Goal: Task Accomplishment & Management: Use online tool/utility

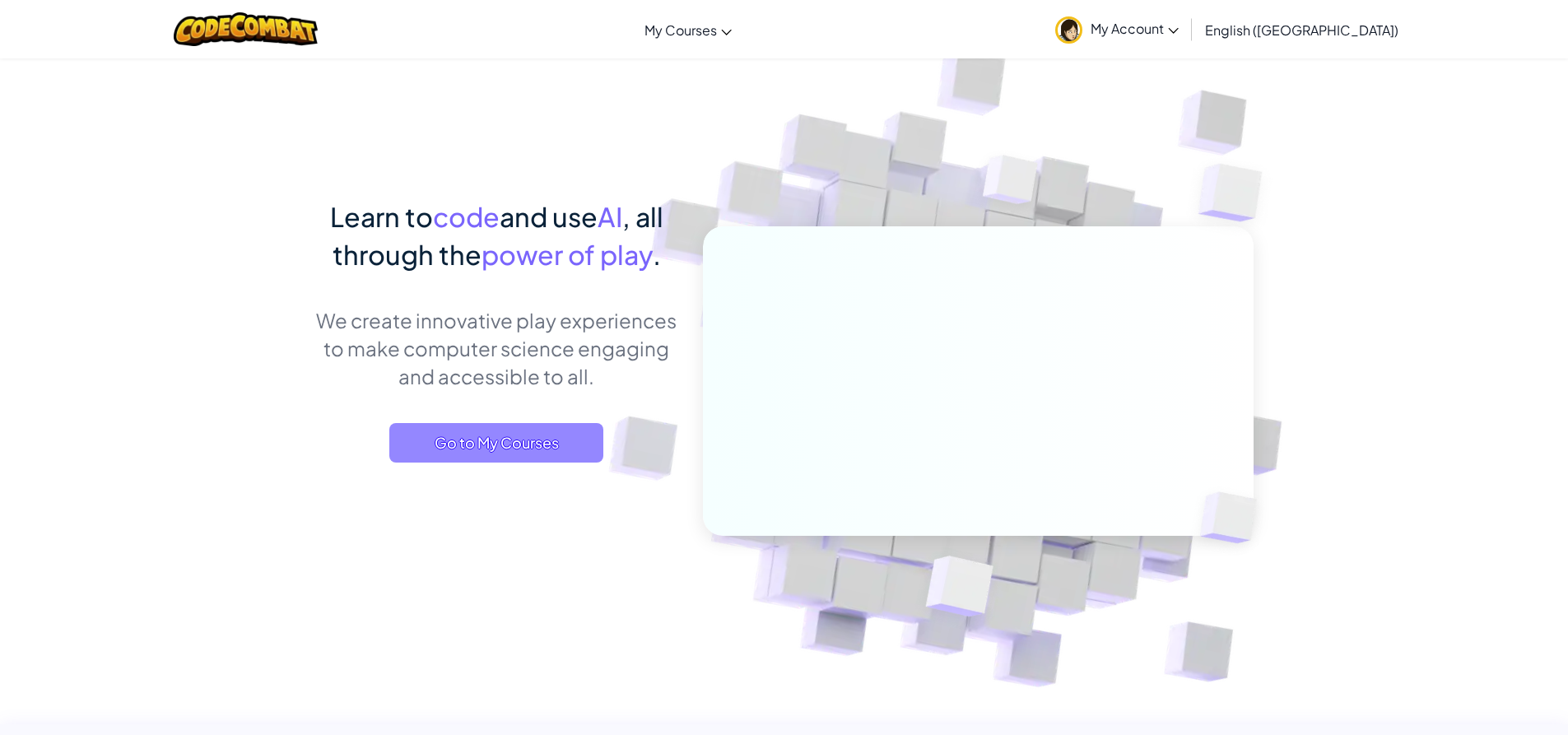
click at [544, 456] on span "Go to My Courses" at bounding box center [496, 443] width 214 height 39
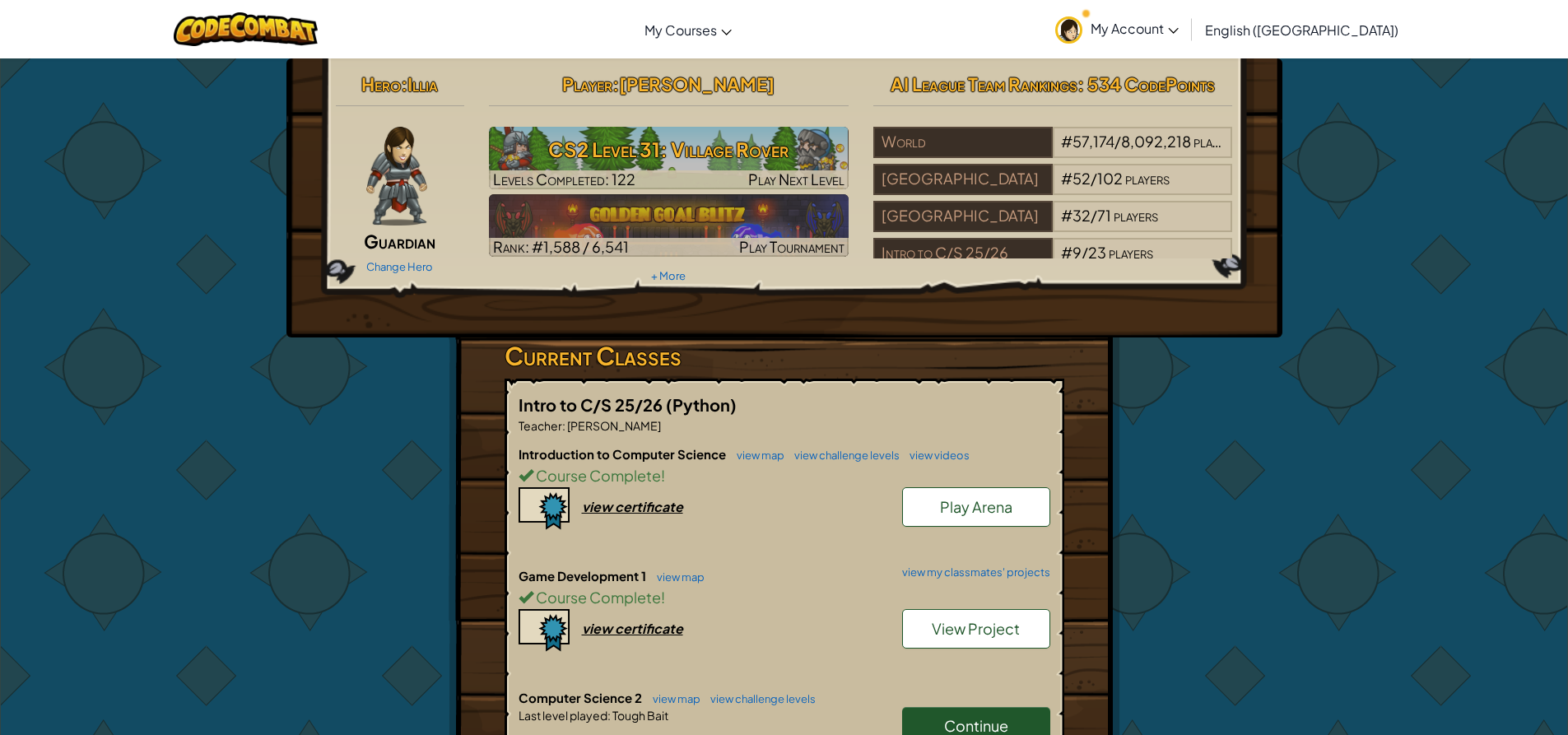
click at [938, 717] on link "Continue" at bounding box center [976, 725] width 149 height 37
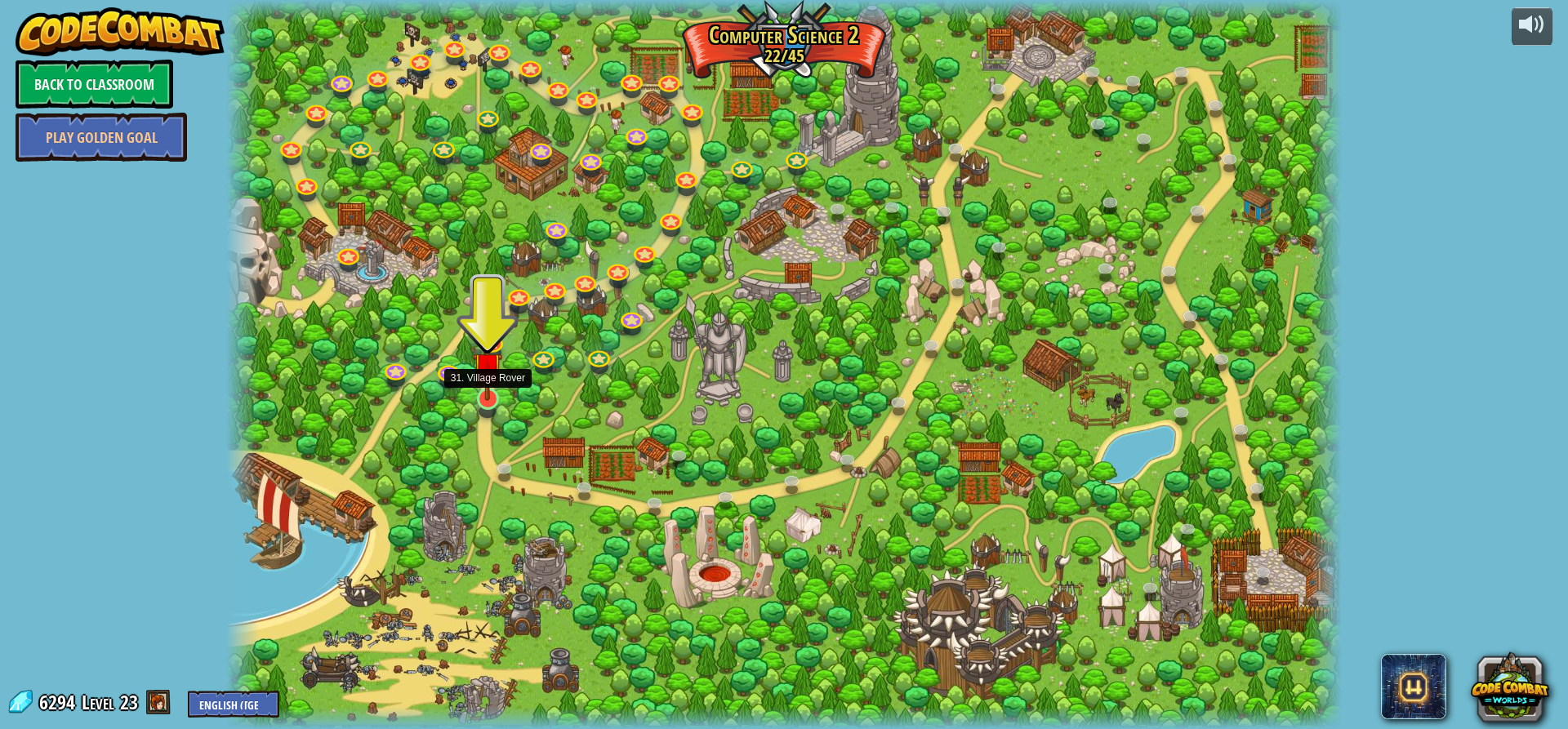
click at [492, 395] on img at bounding box center [487, 366] width 29 height 67
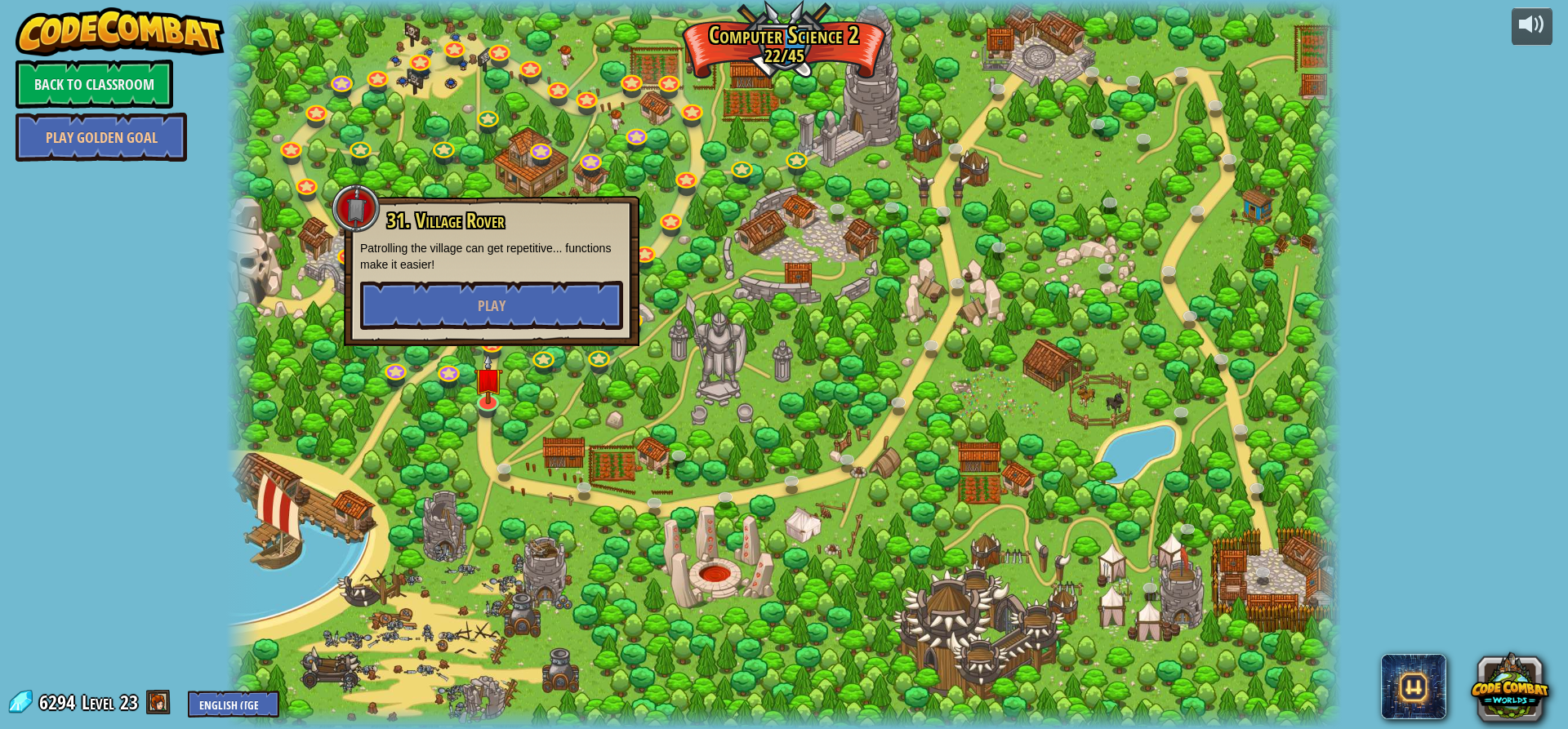
click at [502, 272] on p "Patrolling the village can get repetitive... functions make it easier!" at bounding box center [491, 256] width 263 height 32
click at [497, 285] on button "Play" at bounding box center [491, 305] width 263 height 49
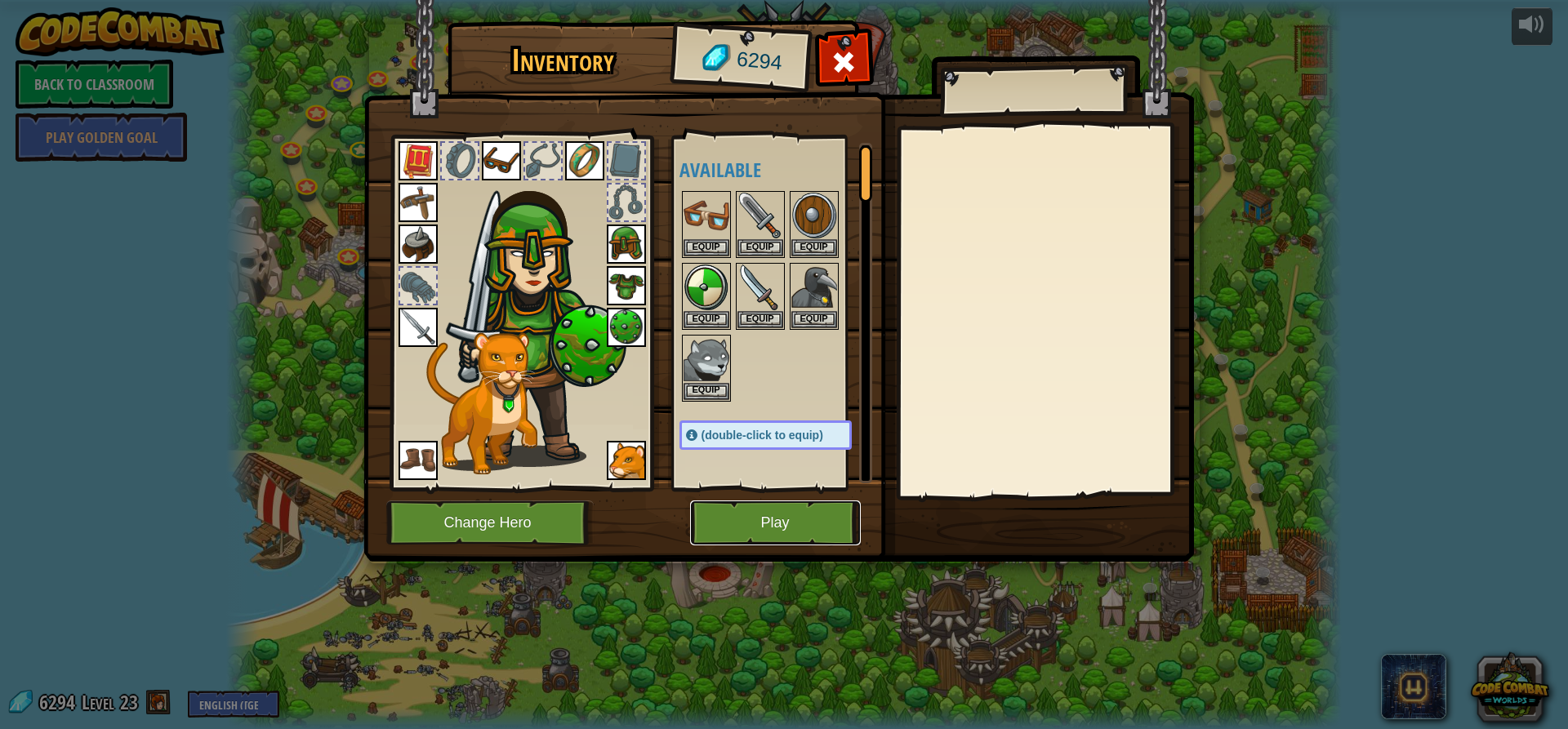
click at [726, 539] on button "Play" at bounding box center [775, 523] width 171 height 45
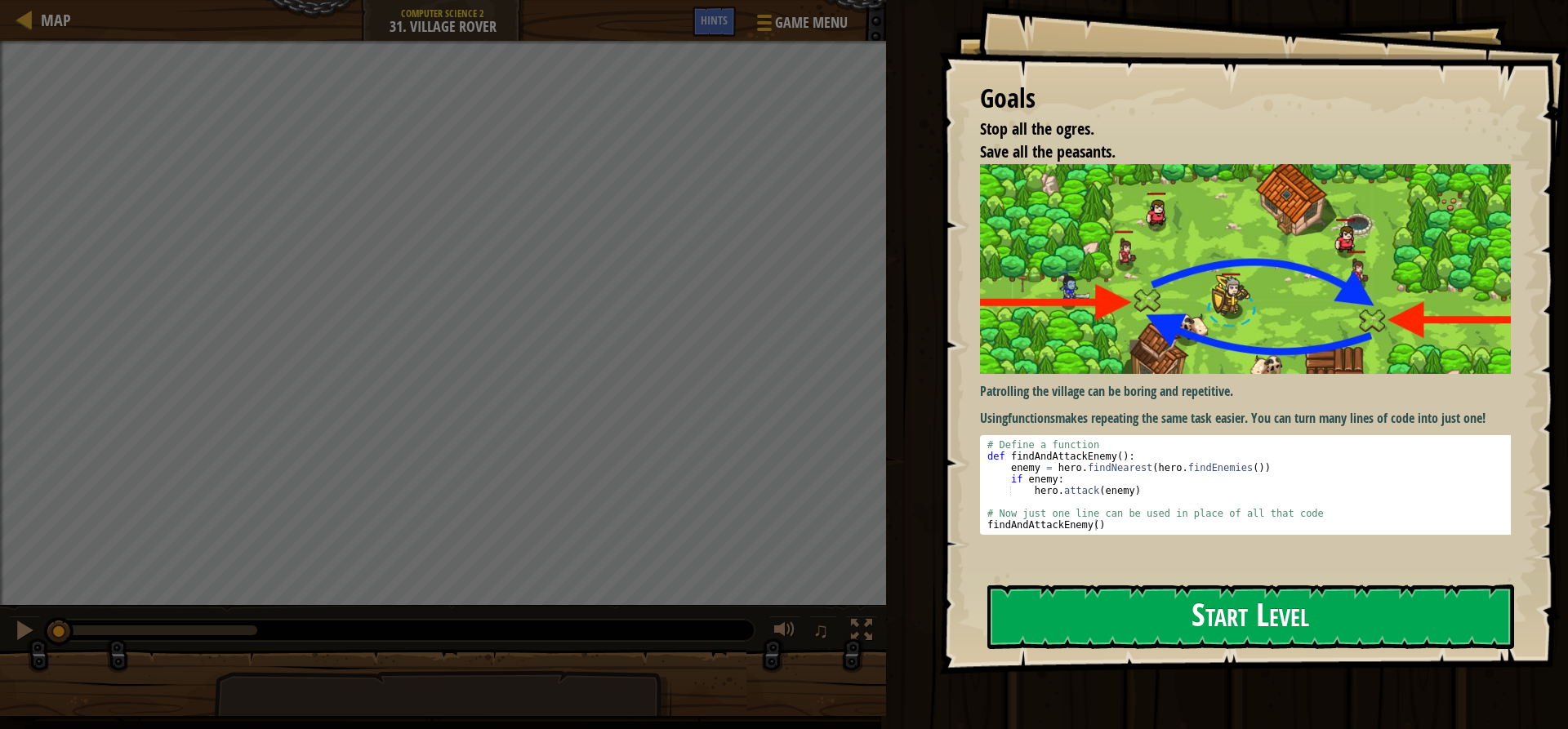
click at [1241, 605] on button "Start Level" at bounding box center [1250, 617] width 526 height 64
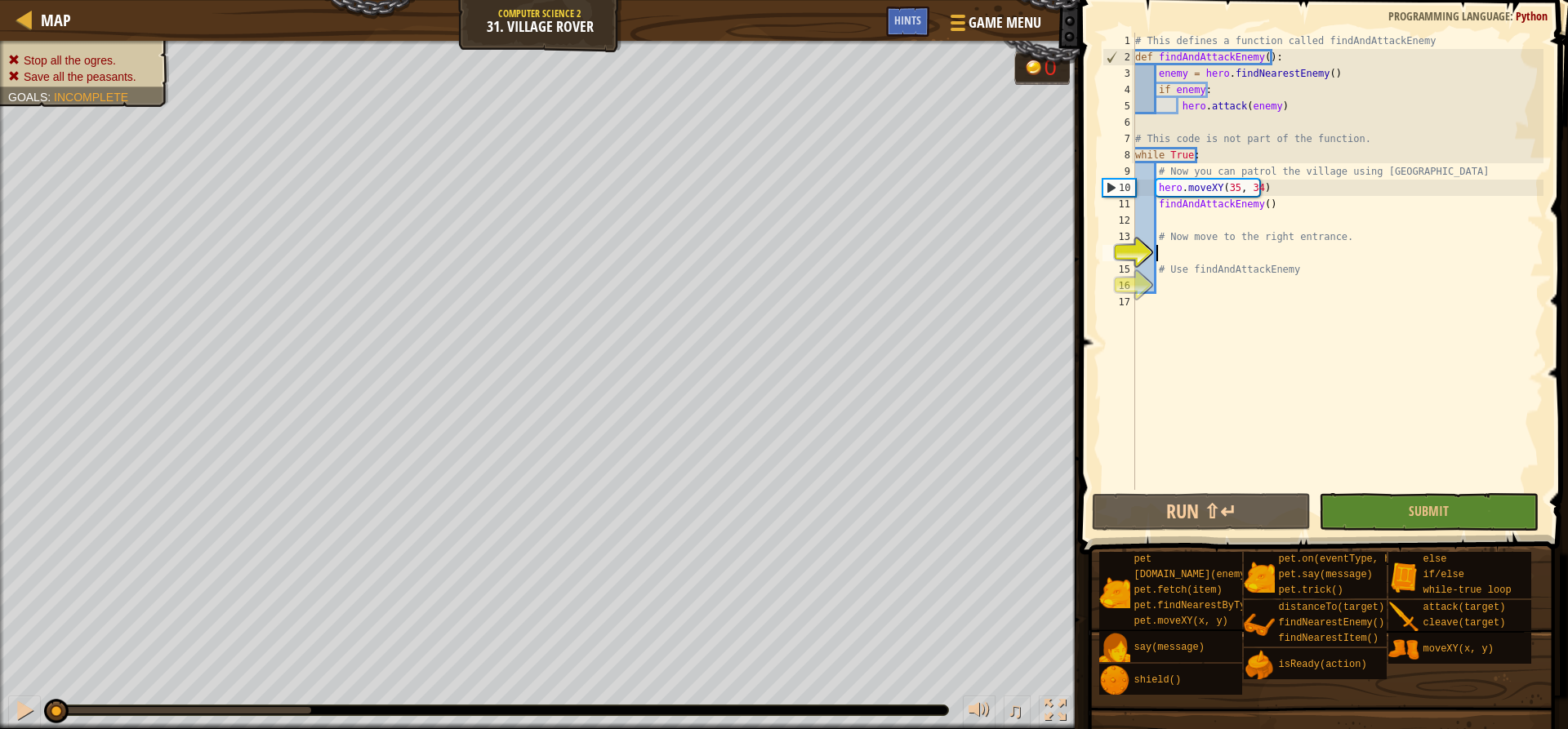
scroll to position [8, 2]
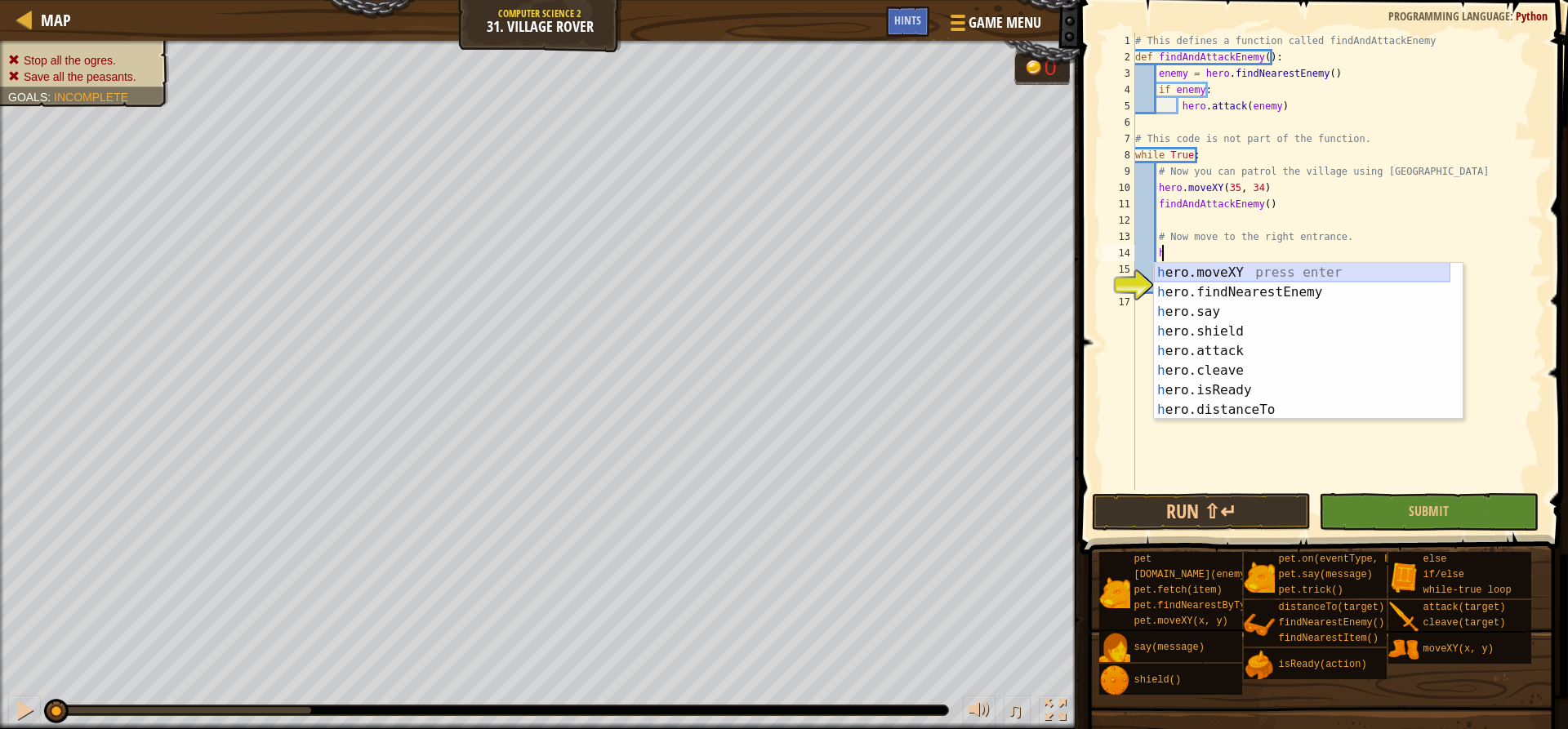
click at [1236, 272] on div "h ero.moveXY press enter h ero.findNearestEnemy press enter h ero.say press ent…" at bounding box center [1302, 360] width 297 height 196
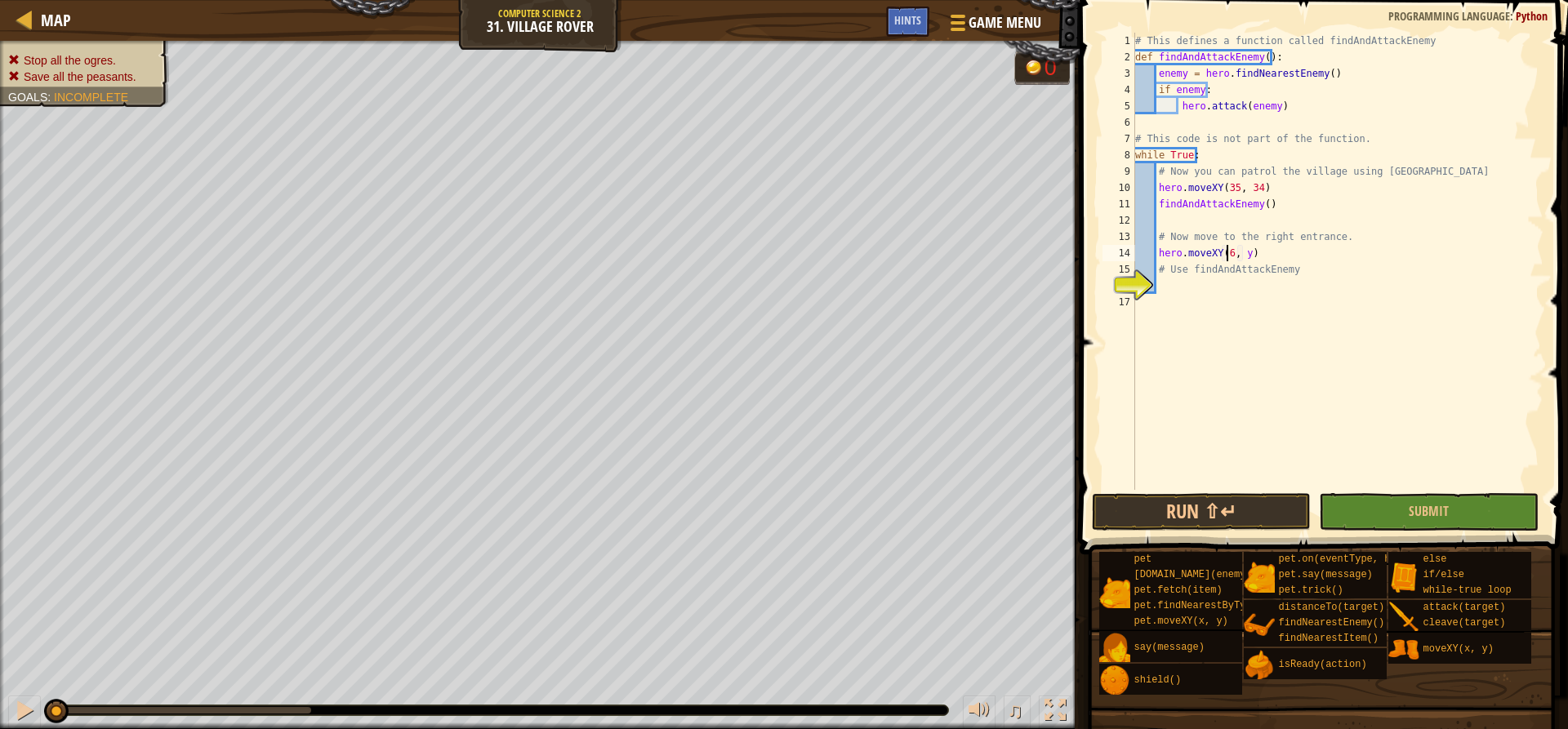
scroll to position [8, 8]
type textarea "# Use findAndAttackEnemy"
type textarea "h"
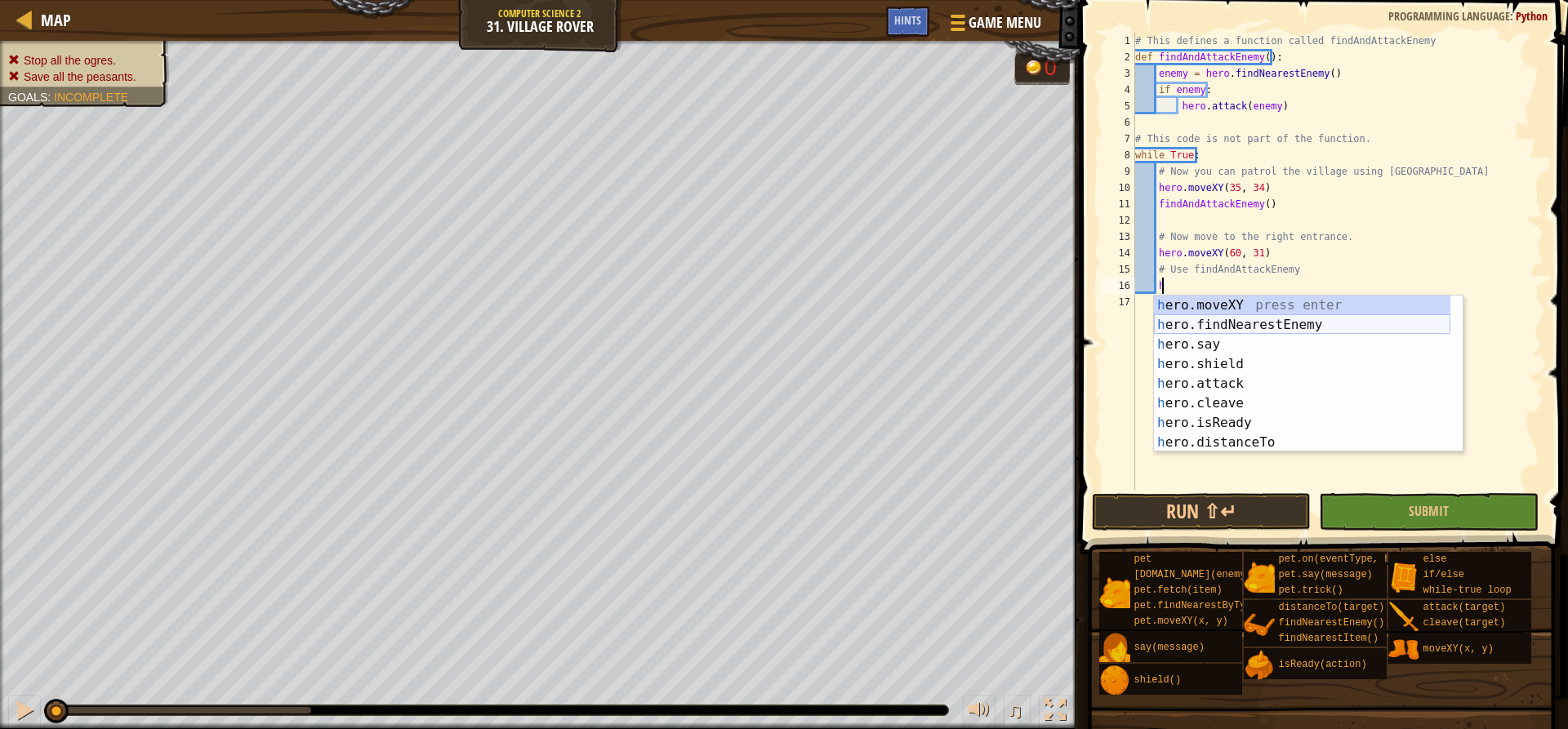
click at [1225, 325] on div "h ero.moveXY press enter h ero.findNearestEnemy press enter h ero.say press ent…" at bounding box center [1302, 393] width 297 height 196
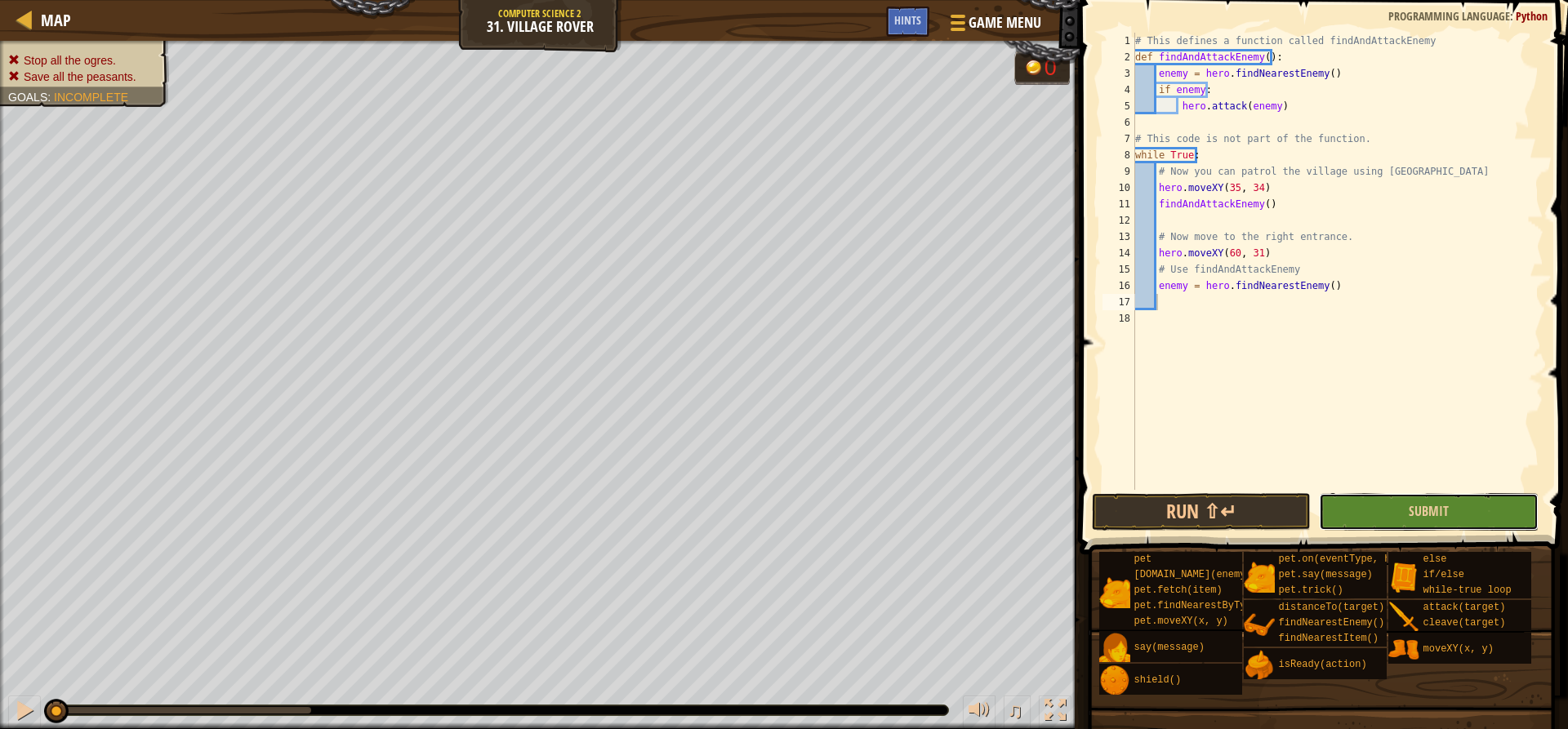
click at [1393, 500] on button "Submit" at bounding box center [1428, 511] width 219 height 37
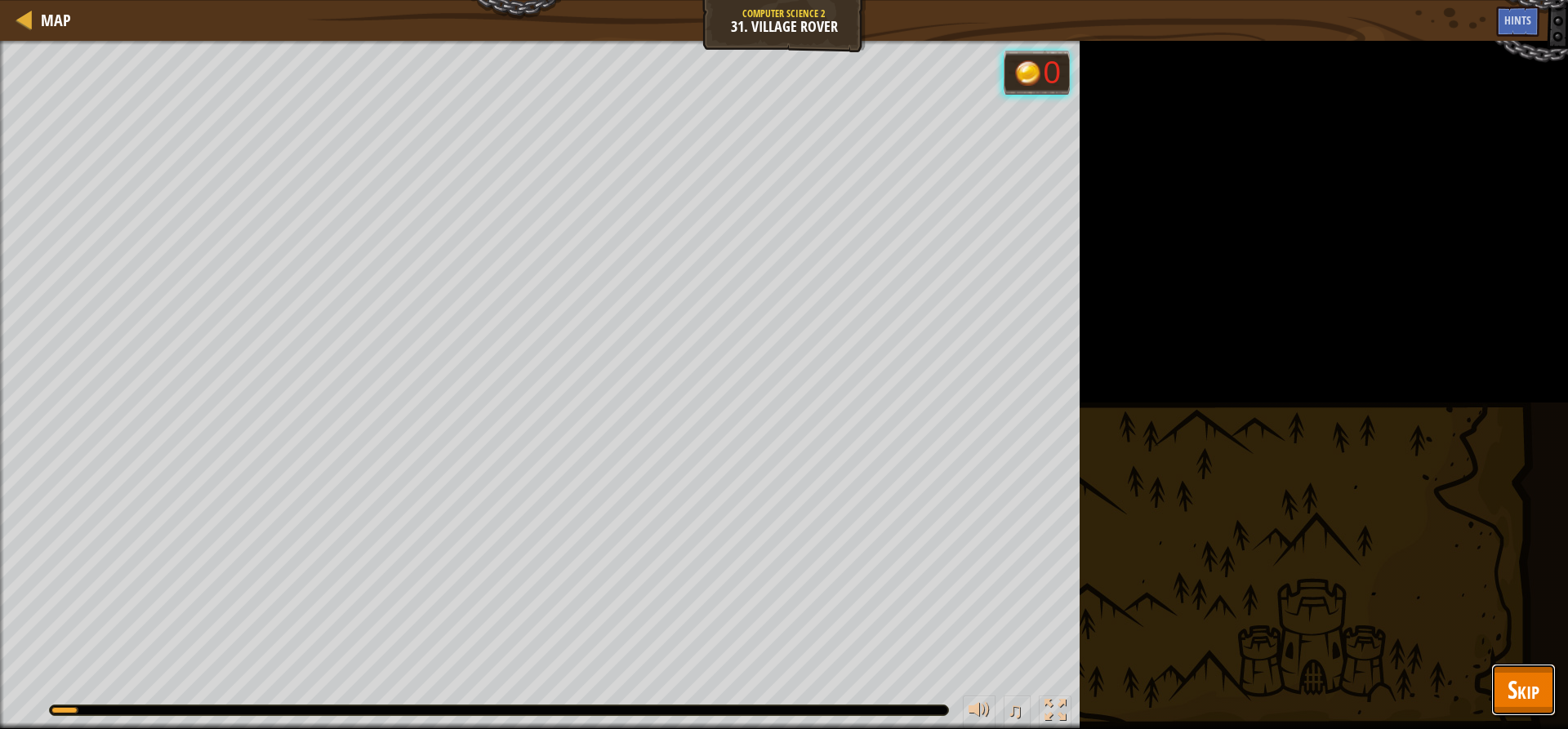
click at [1515, 681] on span "Skip" at bounding box center [1523, 689] width 32 height 33
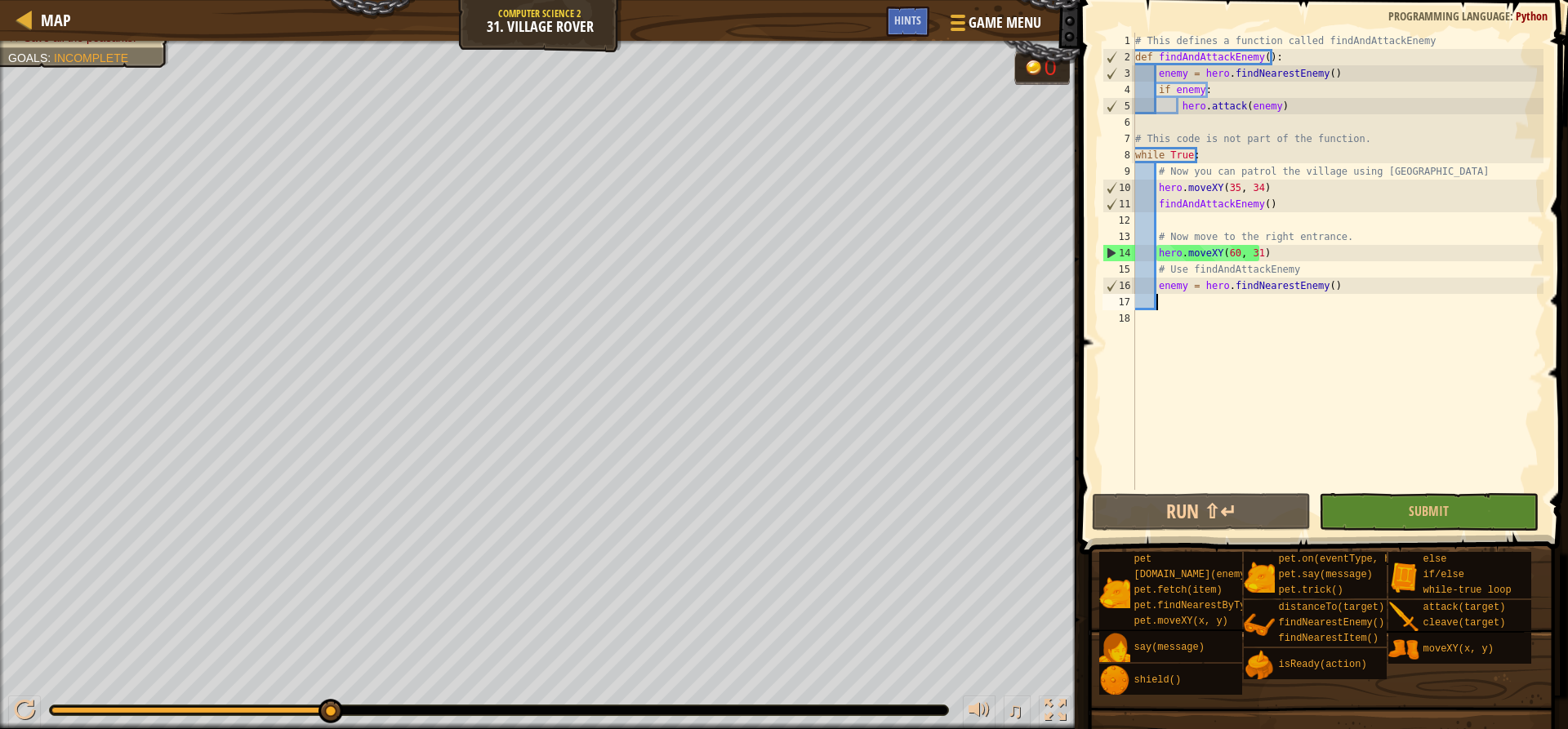
click at [1211, 302] on div "# This defines a function called findAndAttackEnemy def findAndAttackEnemy ( ) …" at bounding box center [1338, 277] width 412 height 490
drag, startPoint x: 1343, startPoint y: 282, endPoint x: 1155, endPoint y: 292, distance: 188.3
click at [1155, 292] on div "# This defines a function called findAndAttackEnemy def findAndAttackEnemy ( ) …" at bounding box center [1338, 277] width 412 height 490
type textarea "enemy = hero.findNearestEnemy()"
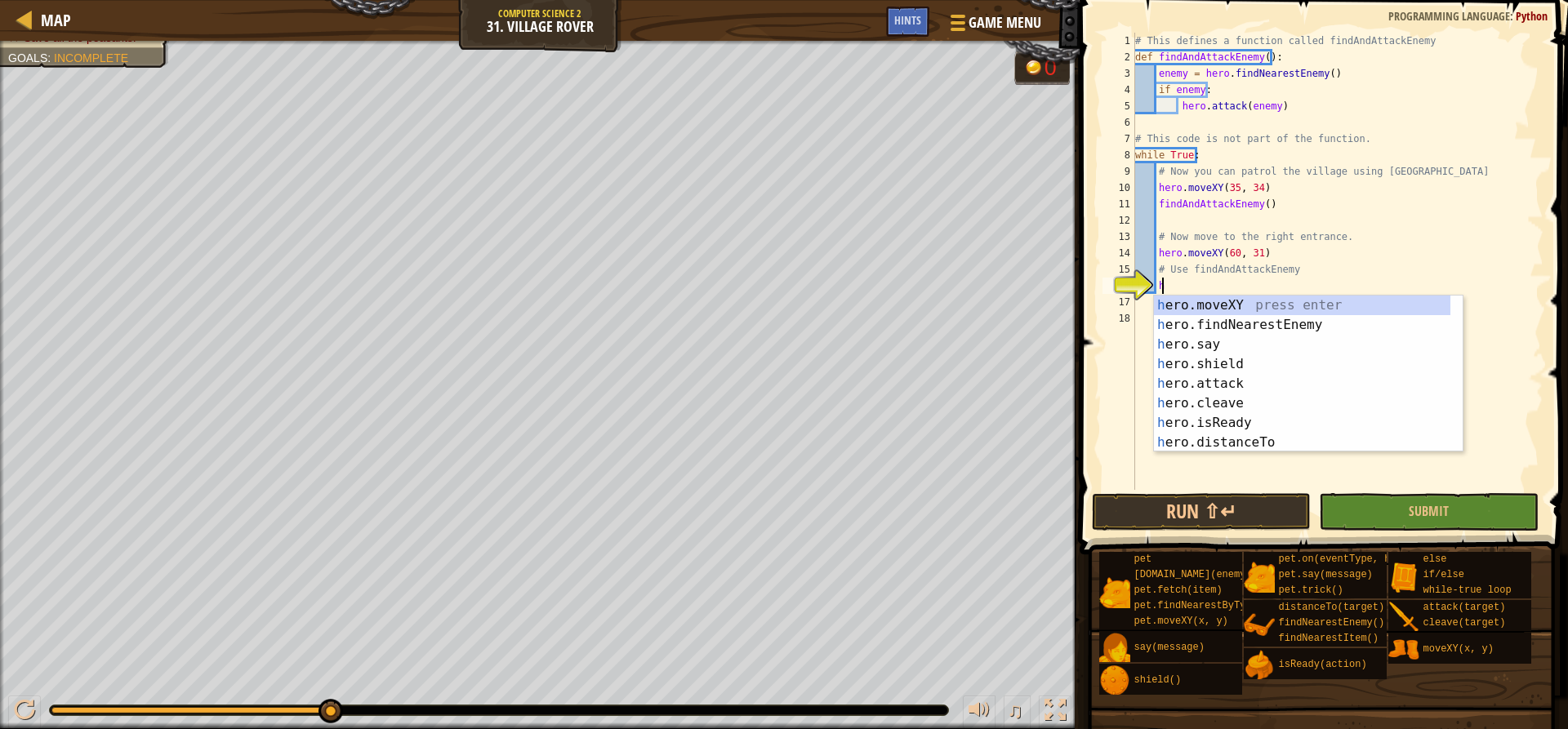
scroll to position [8, 2]
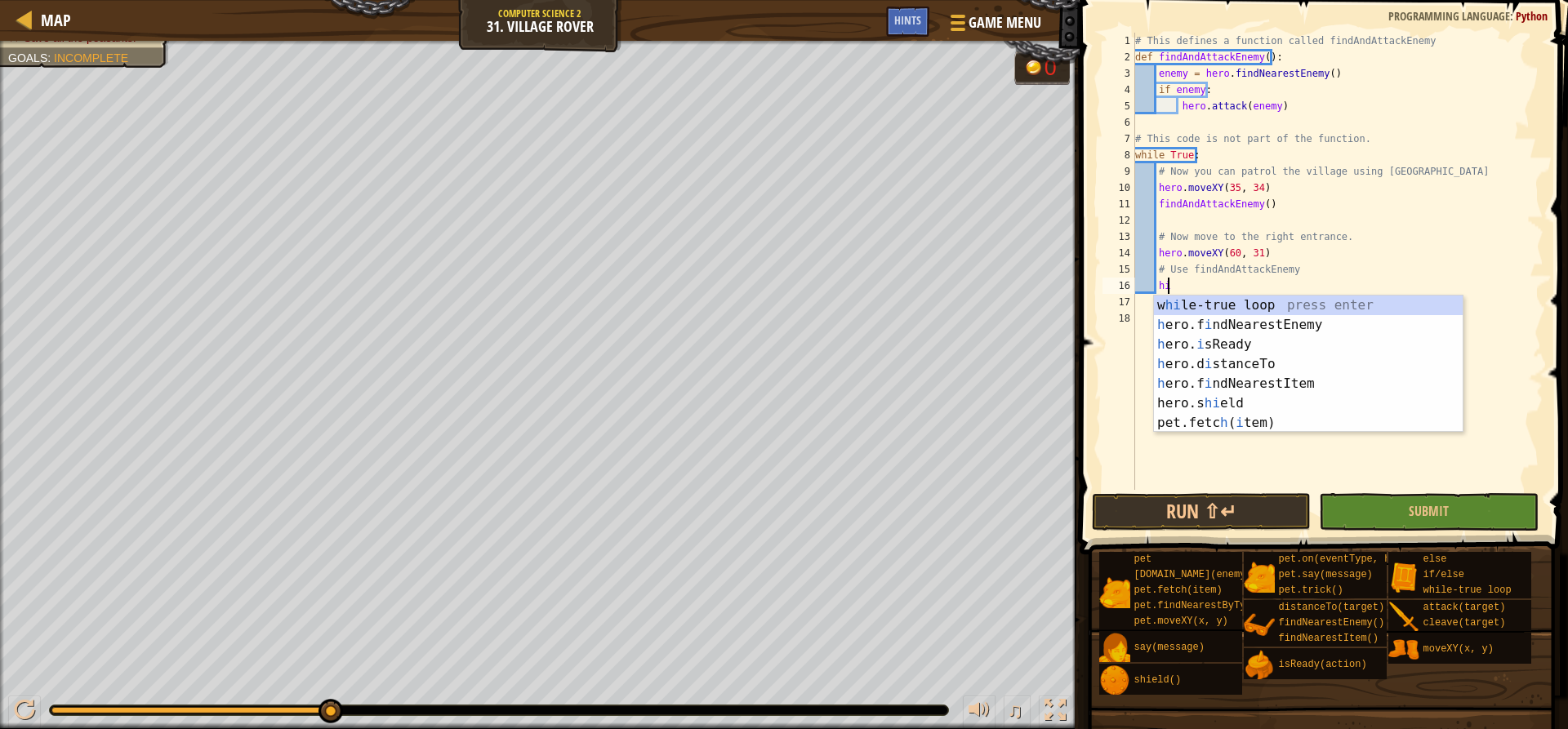
type textarea "h"
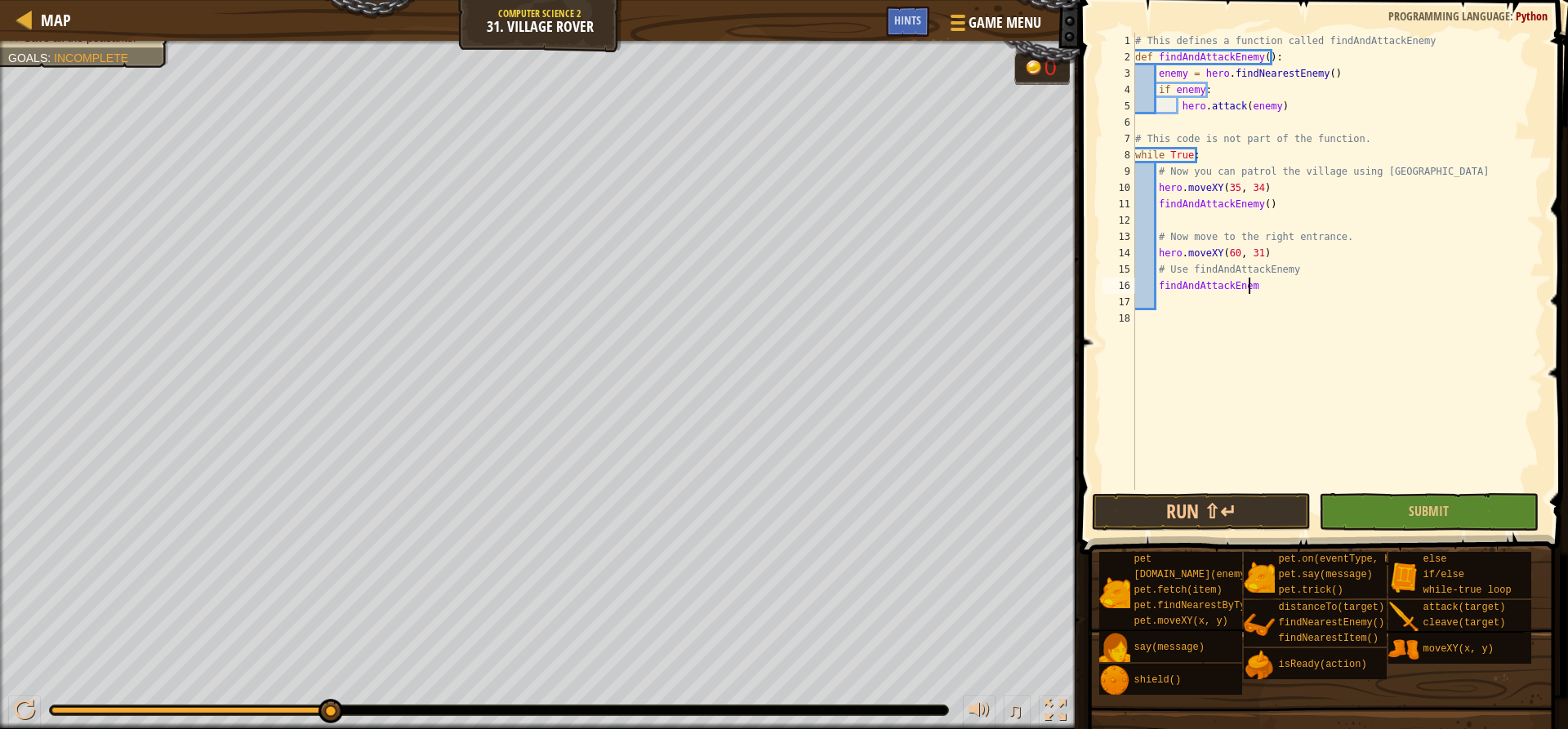
scroll to position [8, 9]
click at [1405, 506] on button "Submit" at bounding box center [1428, 511] width 219 height 37
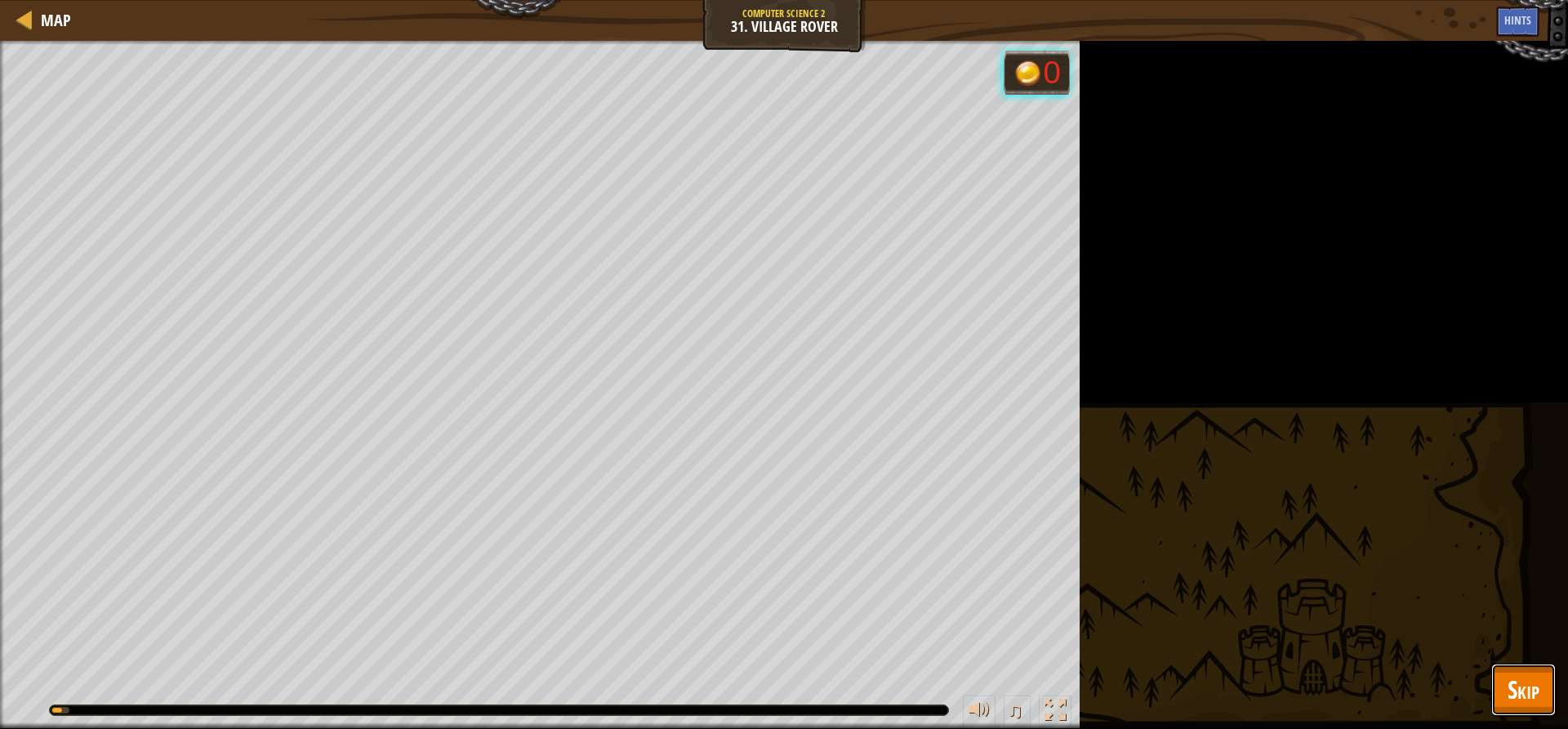
click at [1541, 689] on button "Skip" at bounding box center [1523, 690] width 64 height 53
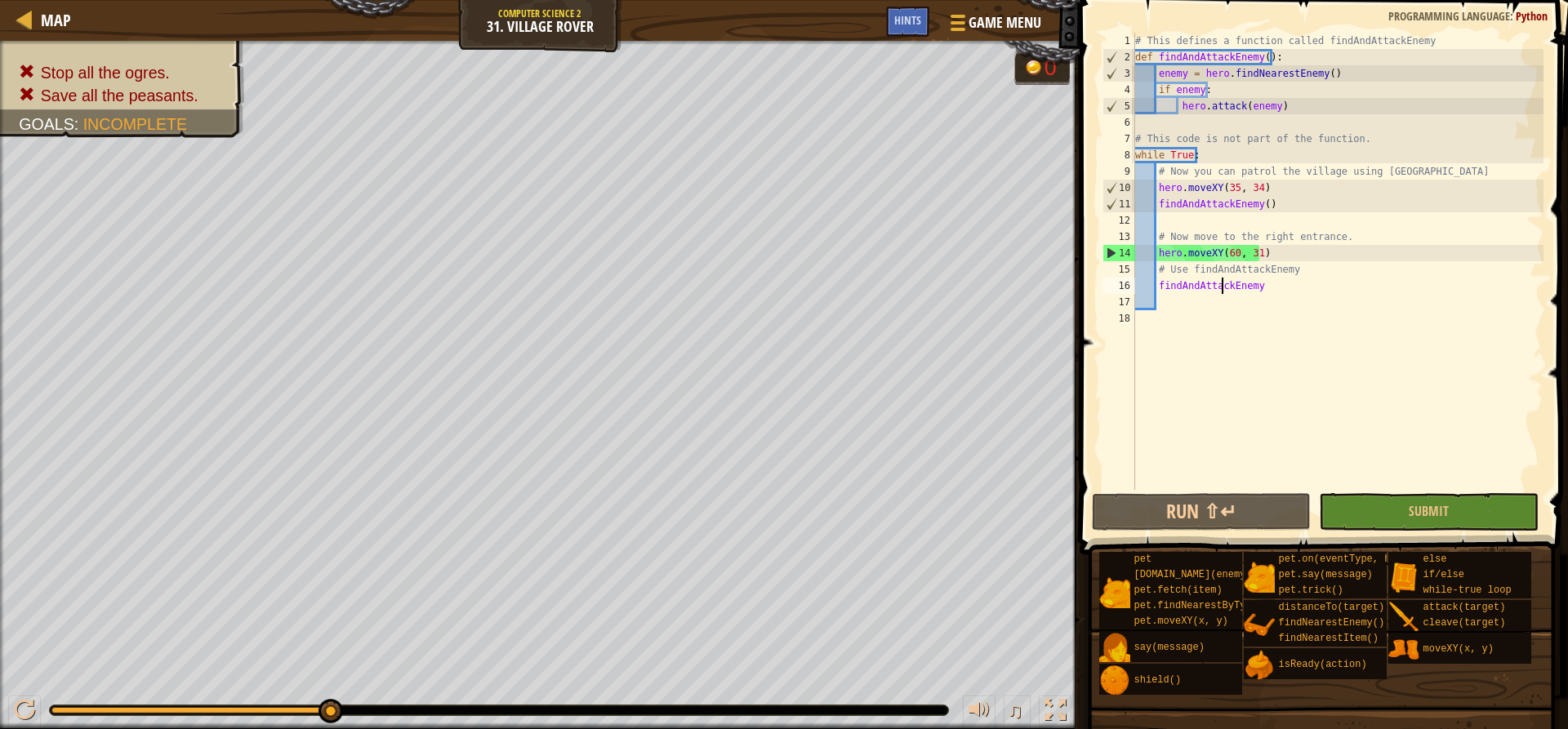
click at [1220, 278] on div "# This defines a function called findAndAttackEnemy def findAndAttackEnemy ( ) …" at bounding box center [1338, 277] width 412 height 490
click at [1268, 288] on div "# This defines a function called findAndAttackEnemy def findAndAttackEnemy ( ) …" at bounding box center [1338, 277] width 412 height 490
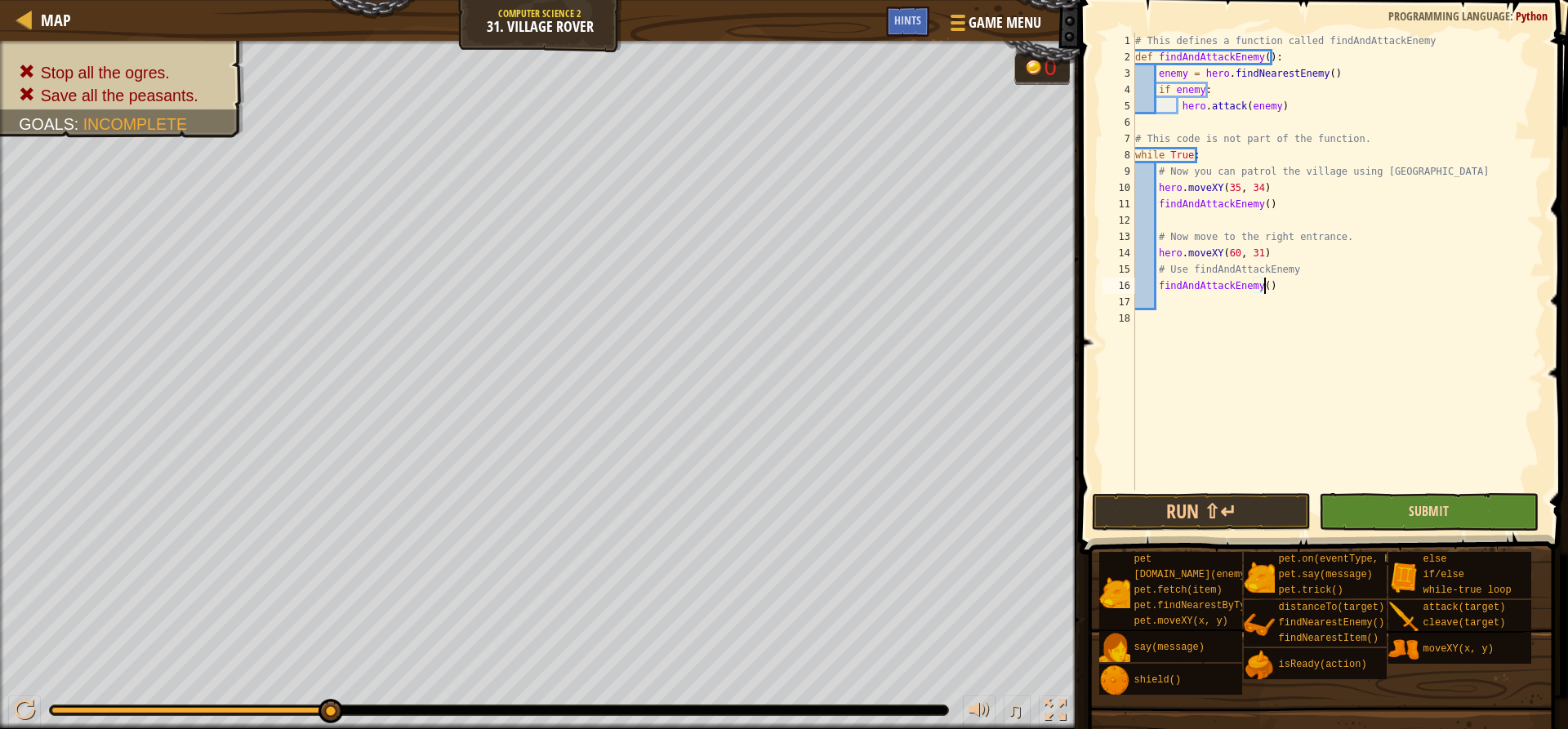
type textarea "findAndAttackEnemy()"
click at [1424, 514] on span "Submit" at bounding box center [1428, 510] width 40 height 18
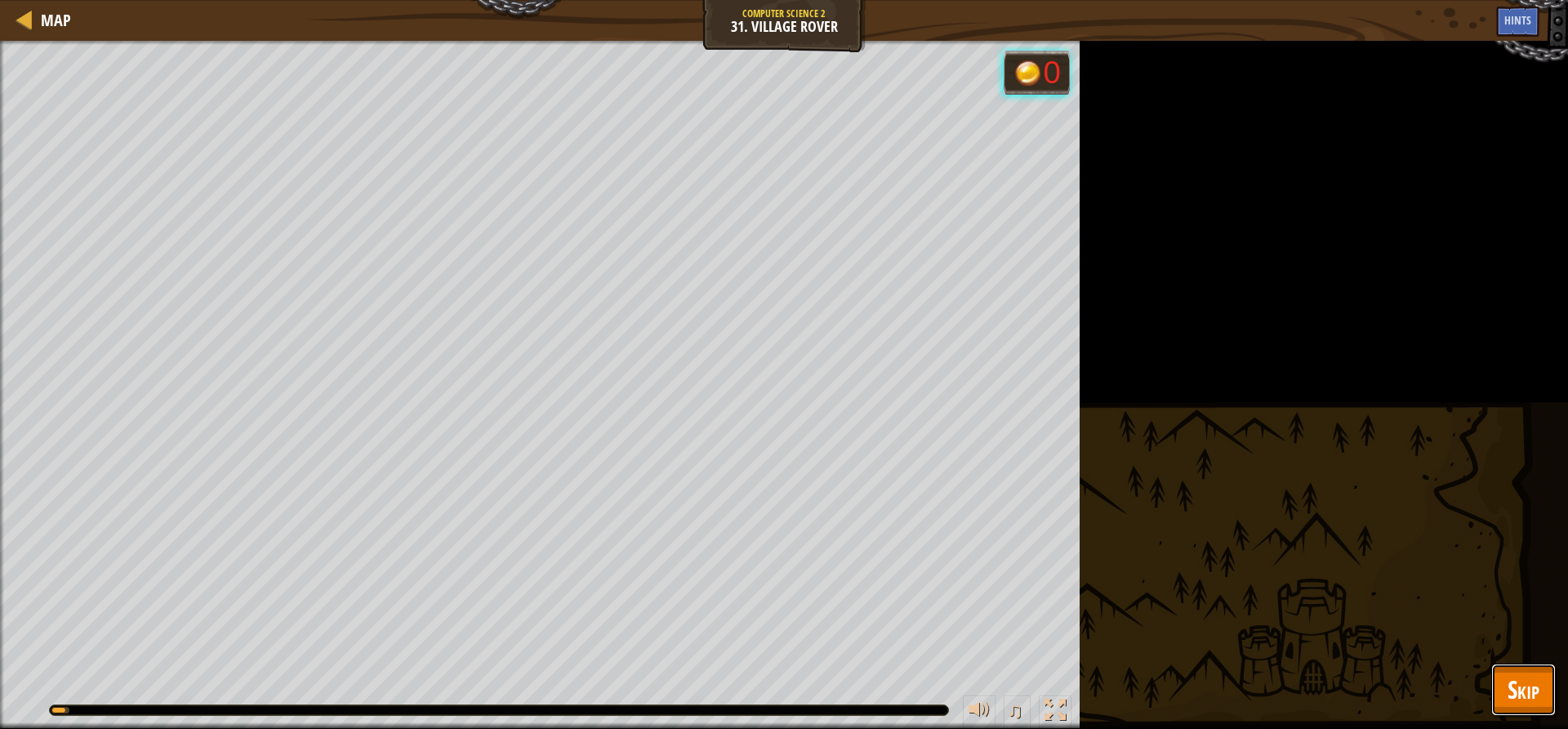
click at [1525, 680] on span "Skip" at bounding box center [1523, 689] width 32 height 33
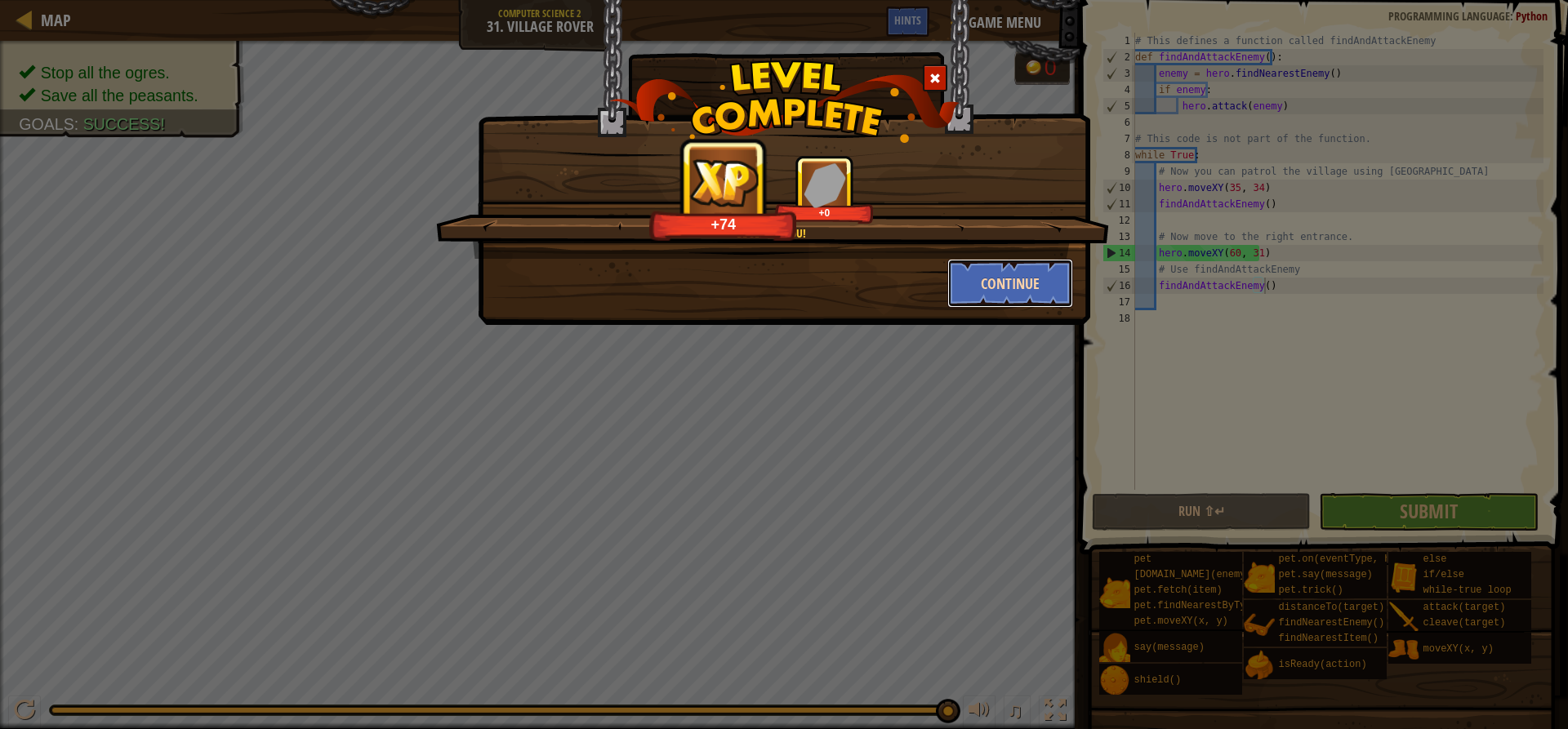
click at [1046, 261] on button "Continue" at bounding box center [1011, 283] width 127 height 49
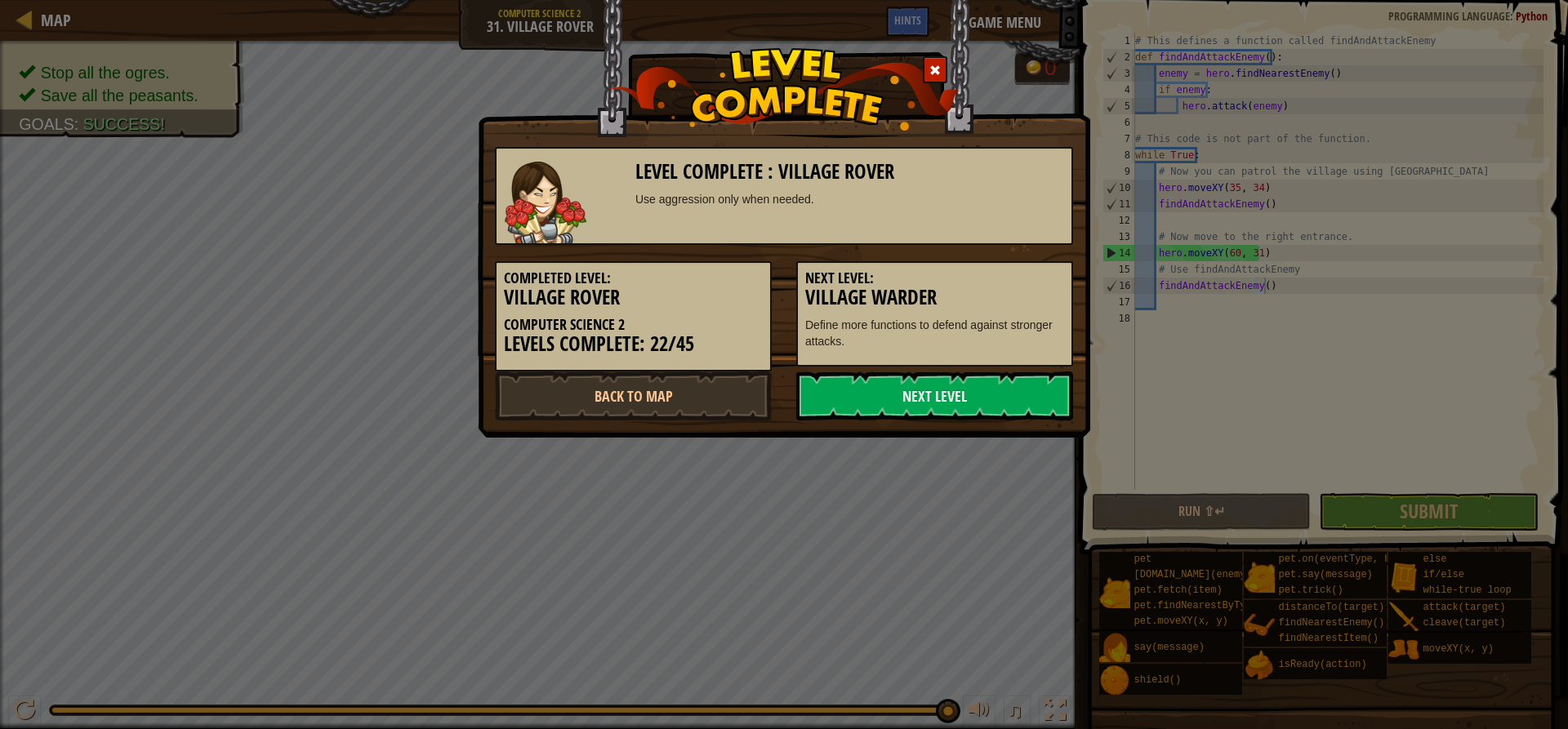
click at [1045, 266] on div "Next Level: Village Warder Define more functions to defend against stronger att…" at bounding box center [935, 314] width 277 height 105
click at [986, 379] on link "Next Level" at bounding box center [935, 396] width 277 height 49
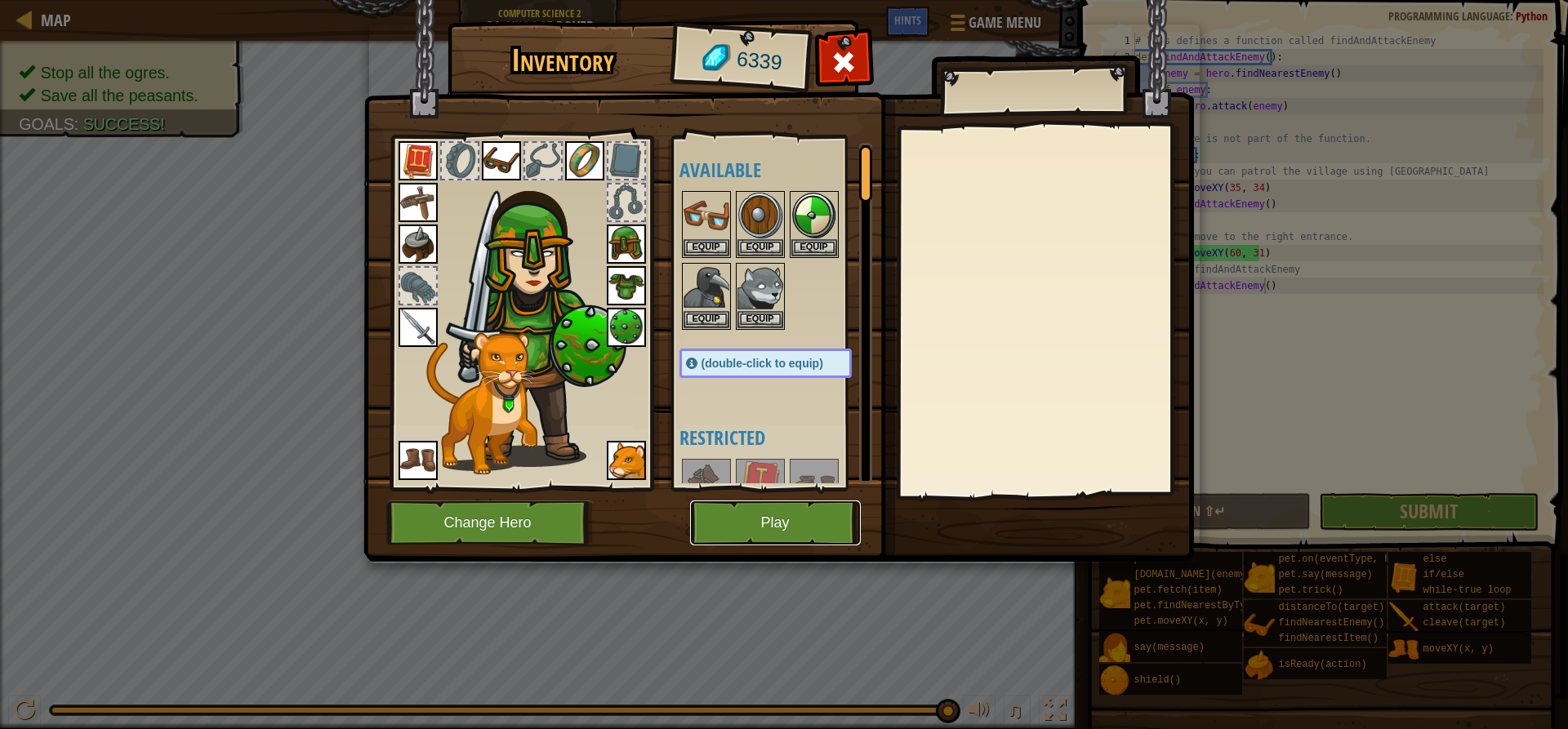
click at [852, 520] on button "Play" at bounding box center [775, 523] width 171 height 45
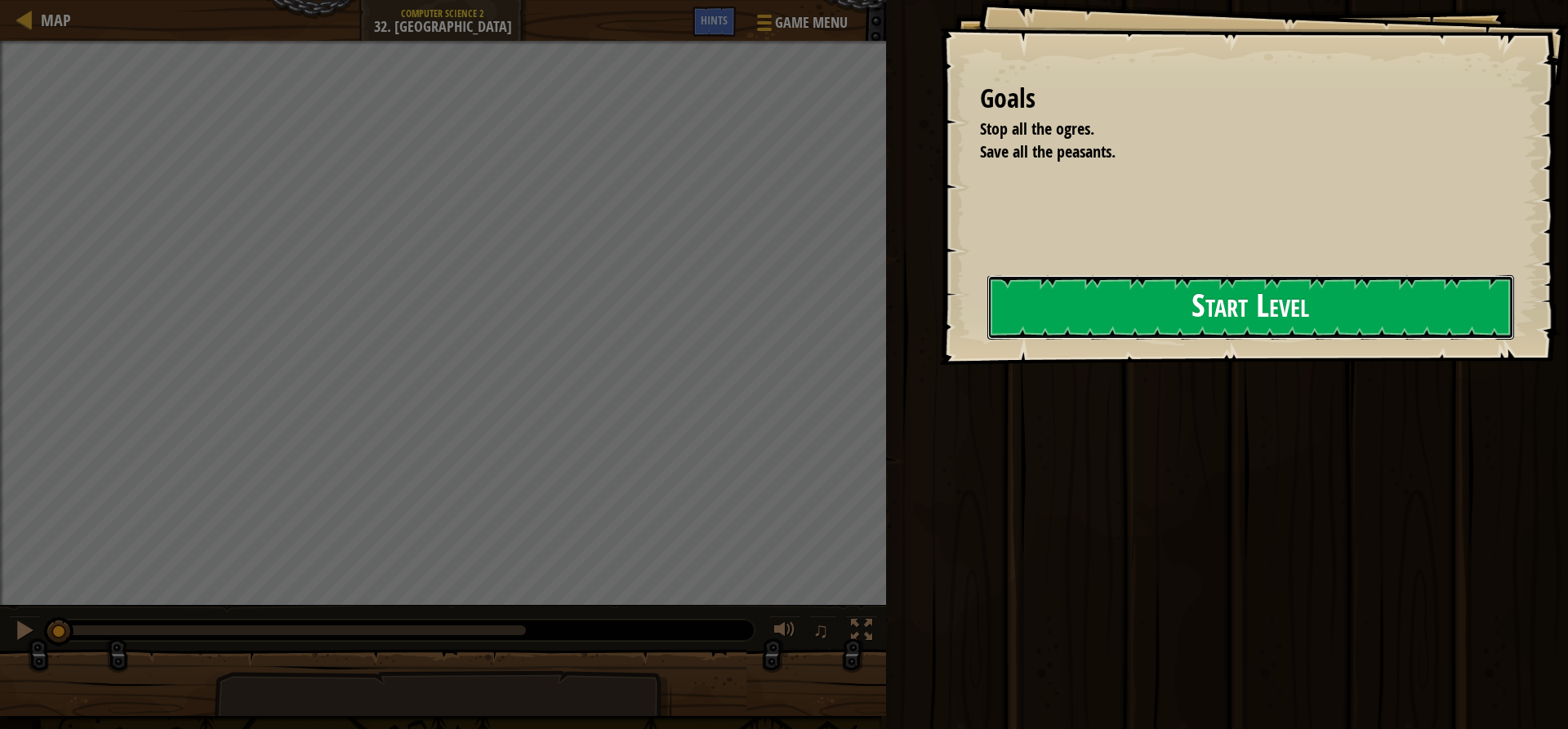
click at [988, 320] on button "Start Level" at bounding box center [1250, 307] width 526 height 64
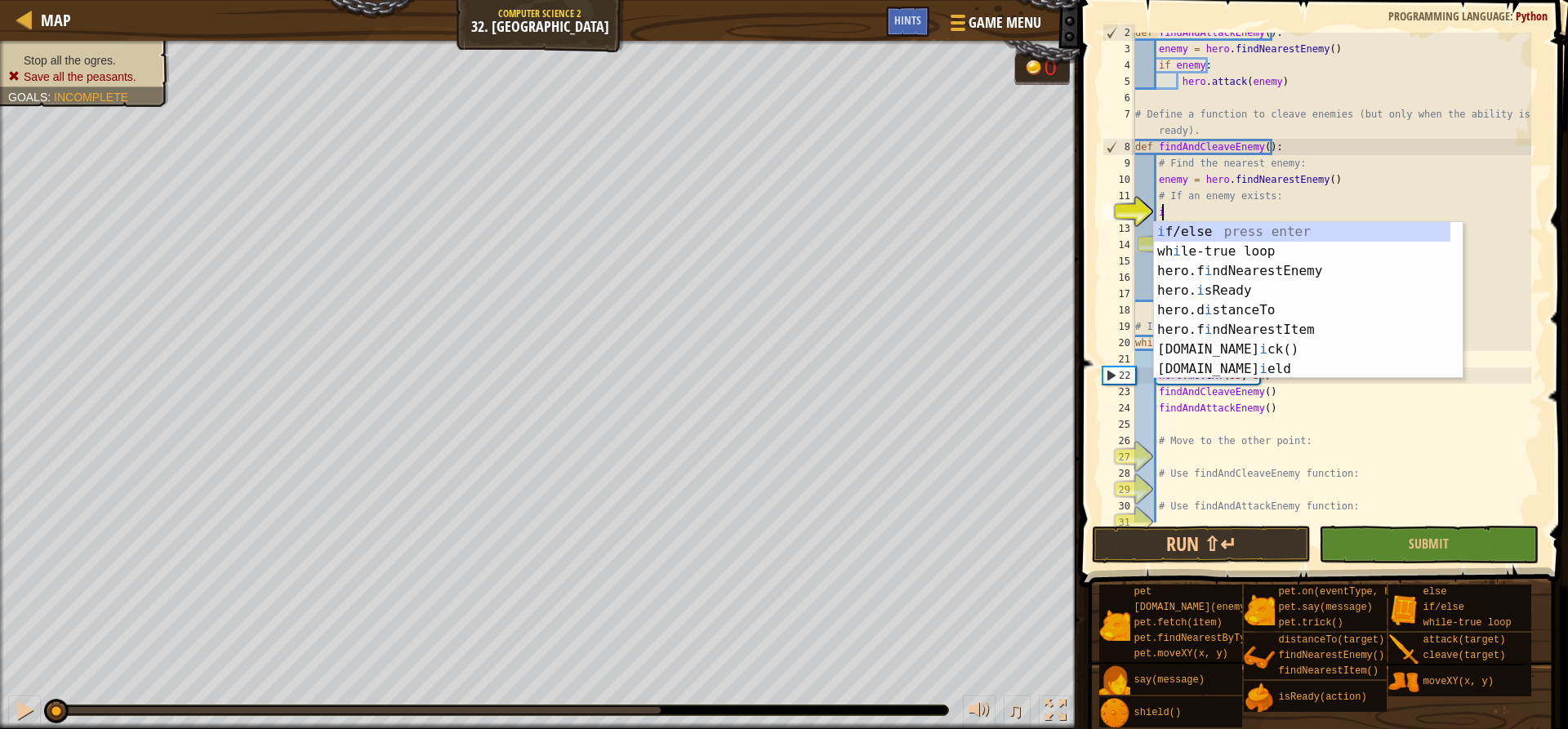
scroll to position [8, 2]
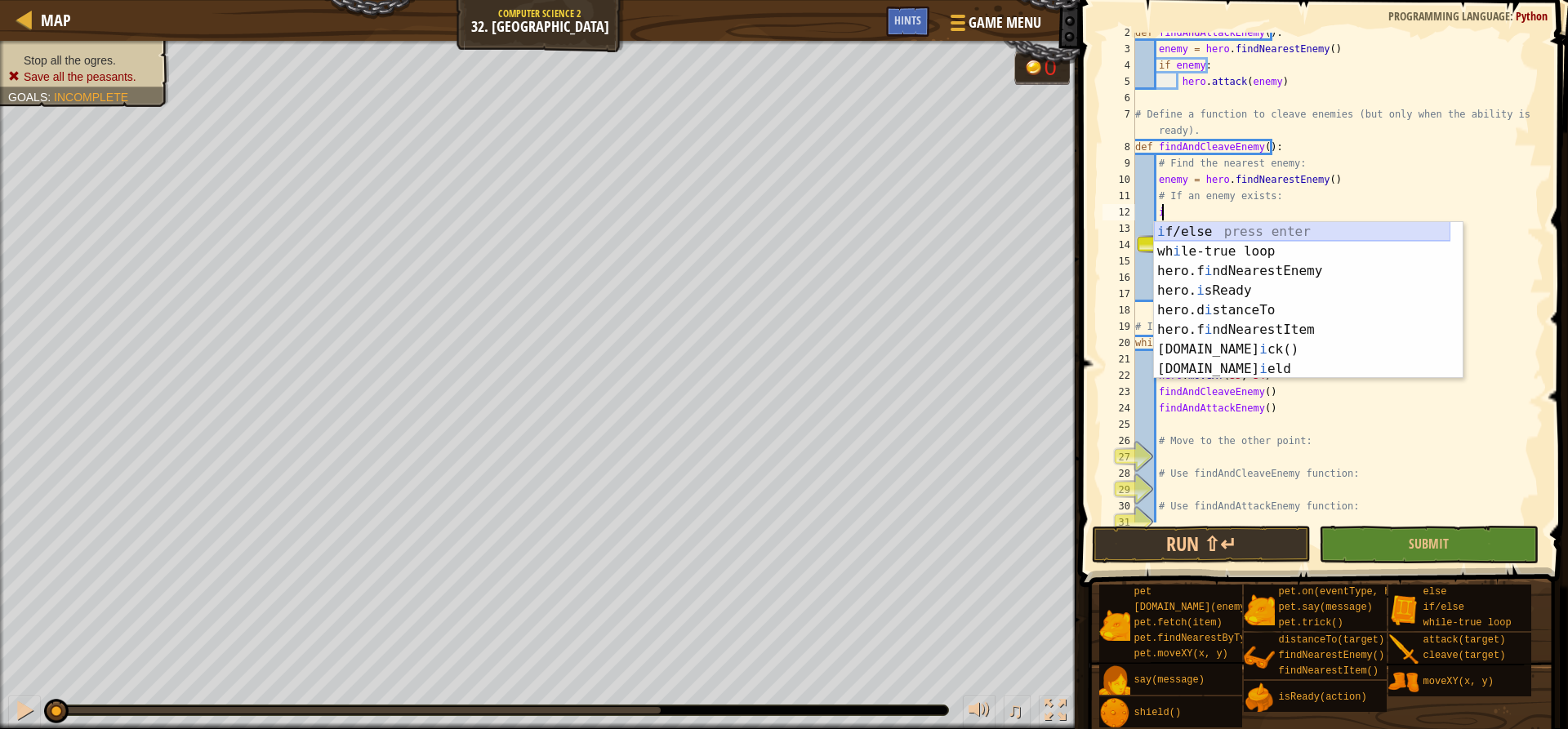
click at [1206, 230] on div "i f/else press enter wh i le-true loop press enter hero.f i ndNearestEnemy pres…" at bounding box center [1302, 320] width 297 height 196
type textarea "if enemy:"
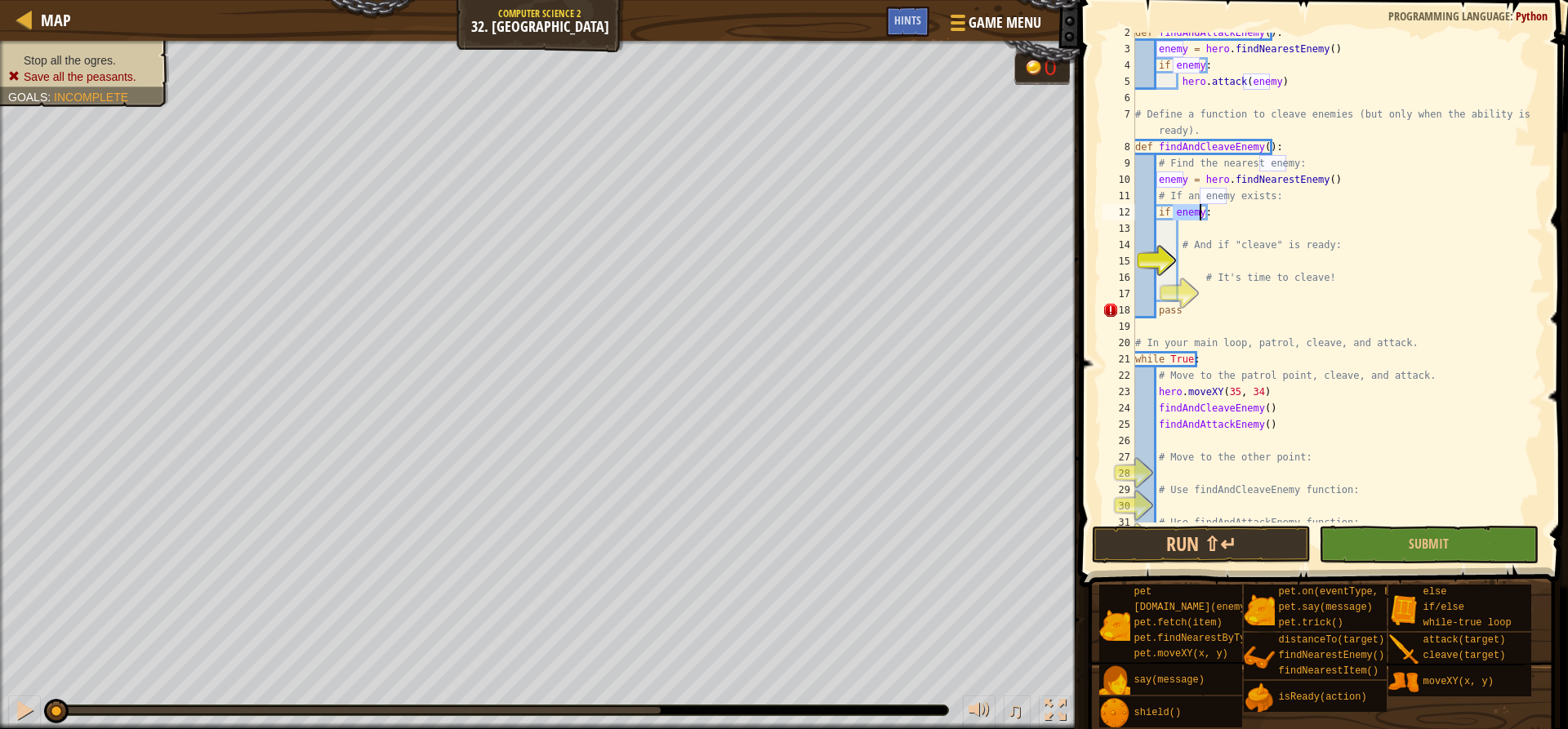
click at [1206, 266] on div "def findAndAttackEnemy ( ) : enemy = hero . findNearestEnemy ( ) if enemy : her…" at bounding box center [1331, 285] width 399 height 522
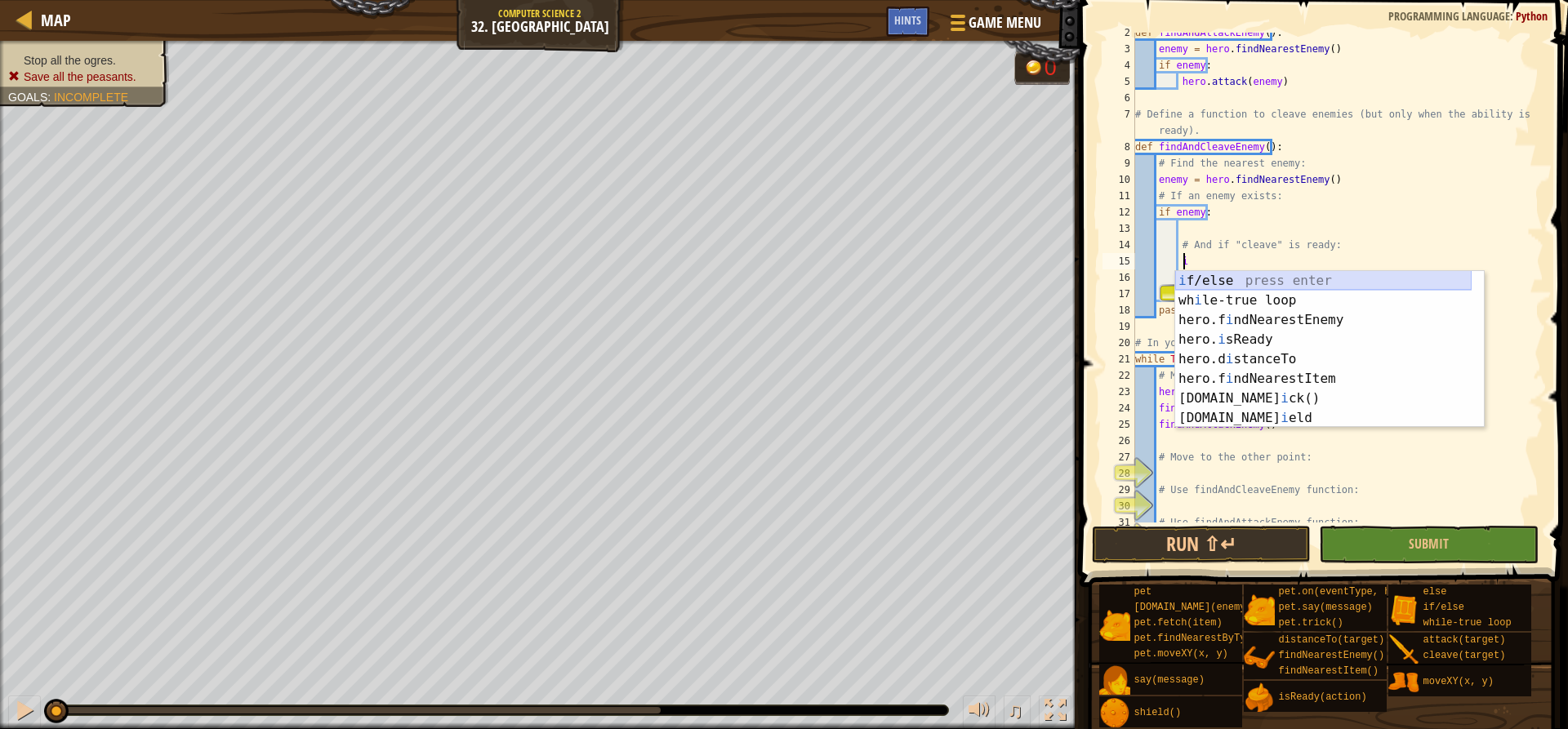
click at [1220, 272] on div "i f/else press enter wh i le-true loop press enter hero.f i ndNearestEnemy pres…" at bounding box center [1324, 369] width 297 height 196
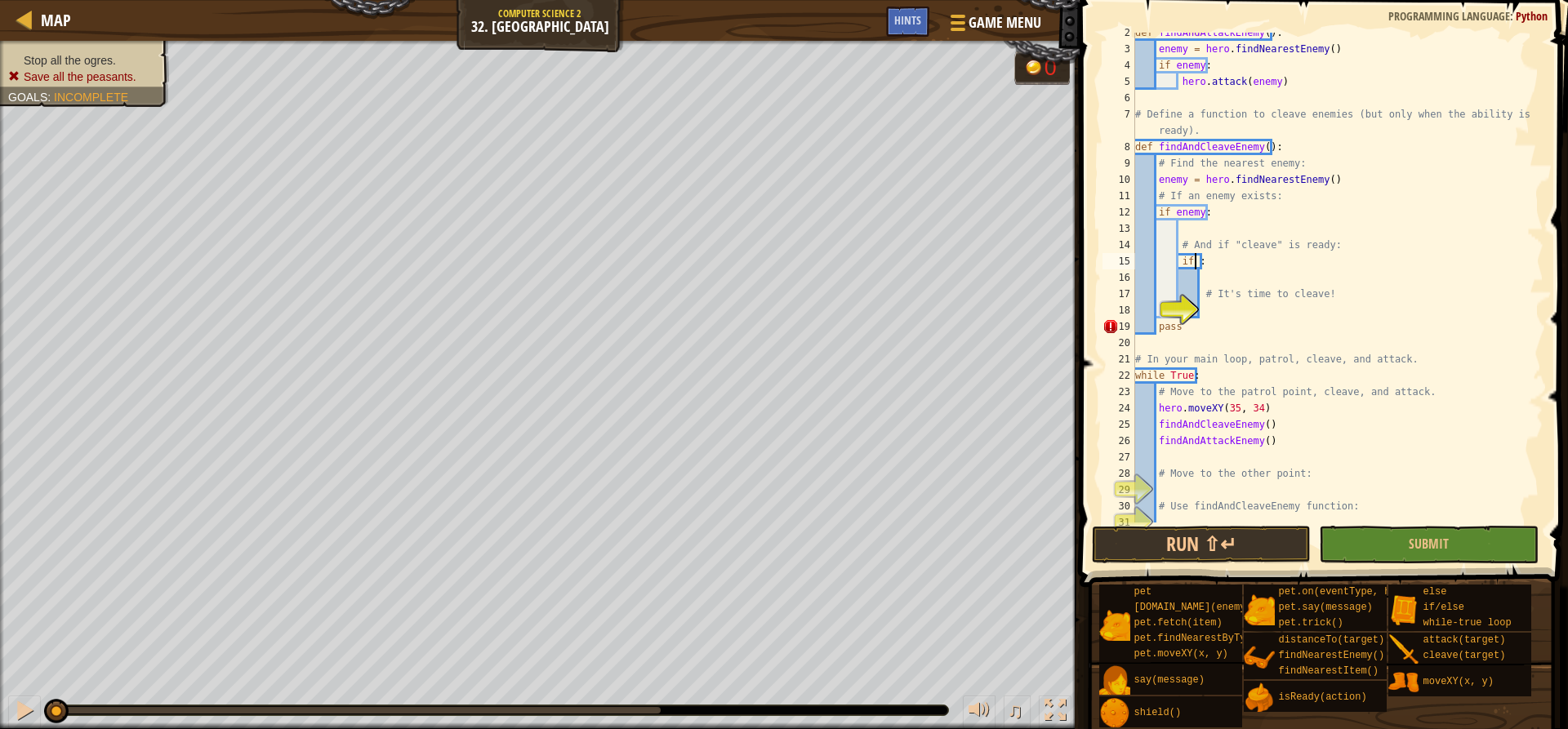
scroll to position [8, 5]
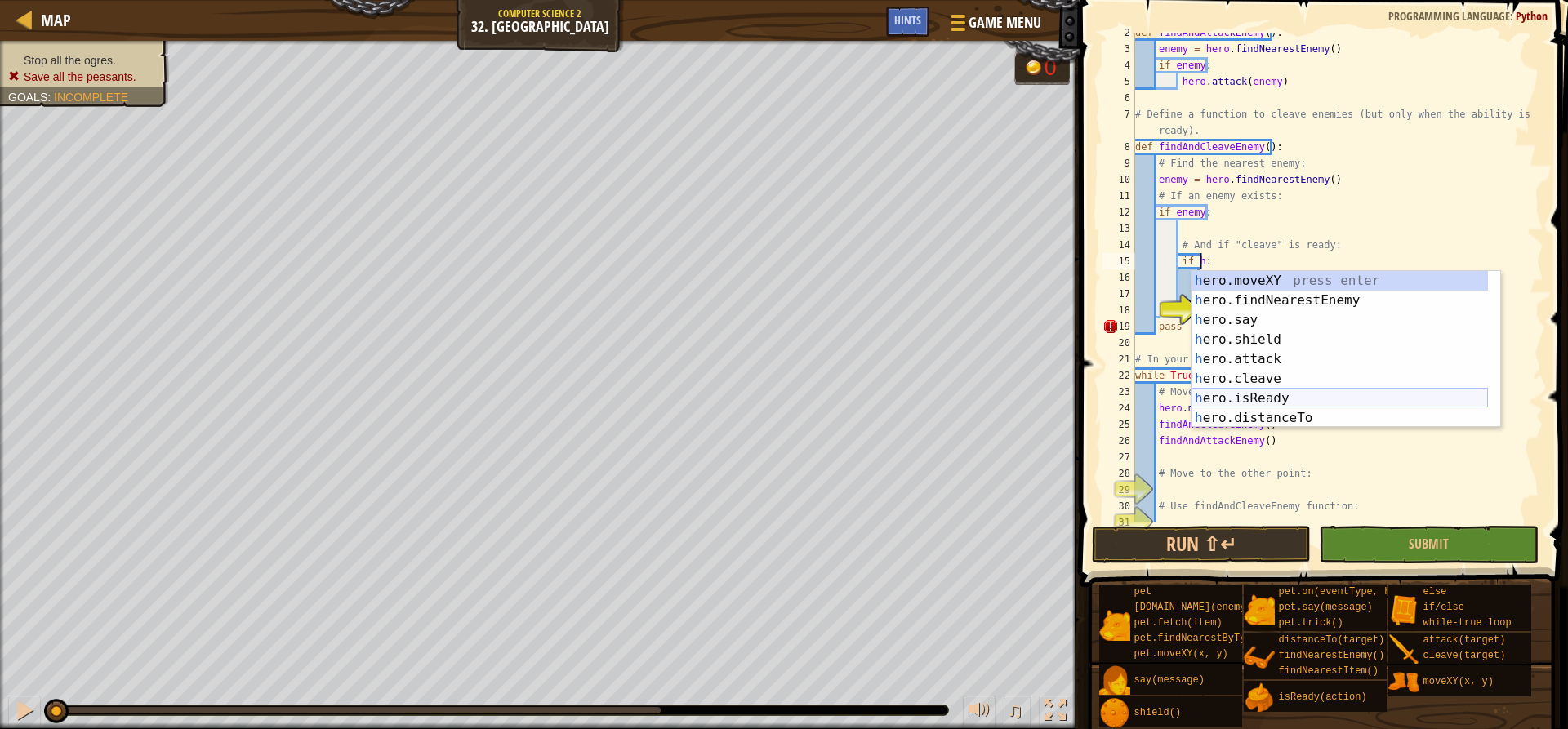
click at [1313, 395] on div "h ero.moveXY press enter h ero.findNearestEnemy press enter h ero.say press ent…" at bounding box center [1340, 369] width 297 height 196
type textarea "if hero.isReady("cleave"):"
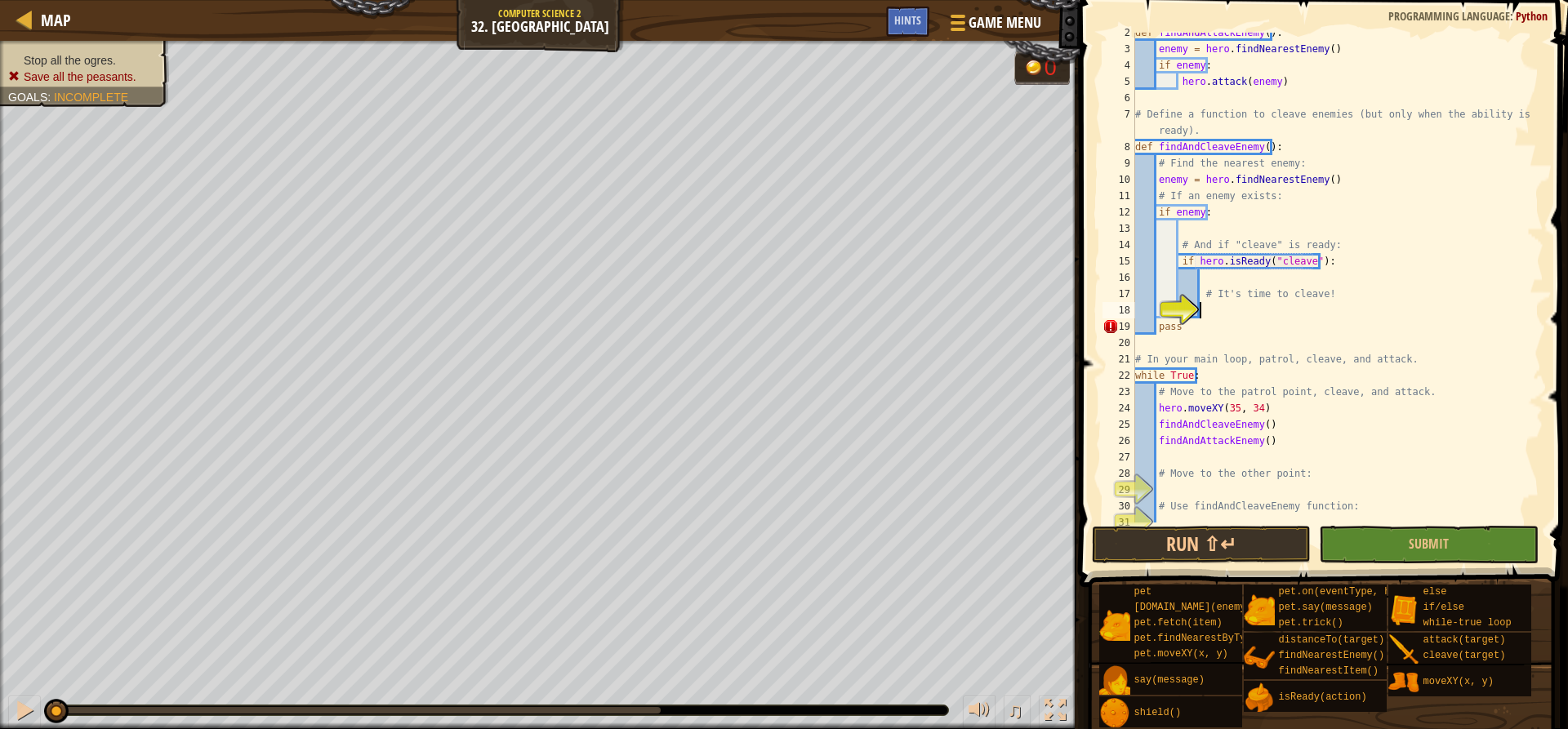
click at [1270, 303] on div "def findAndAttackEnemy ( ) : enemy = hero . findNearestEnemy ( ) if enemy : her…" at bounding box center [1331, 285] width 399 height 522
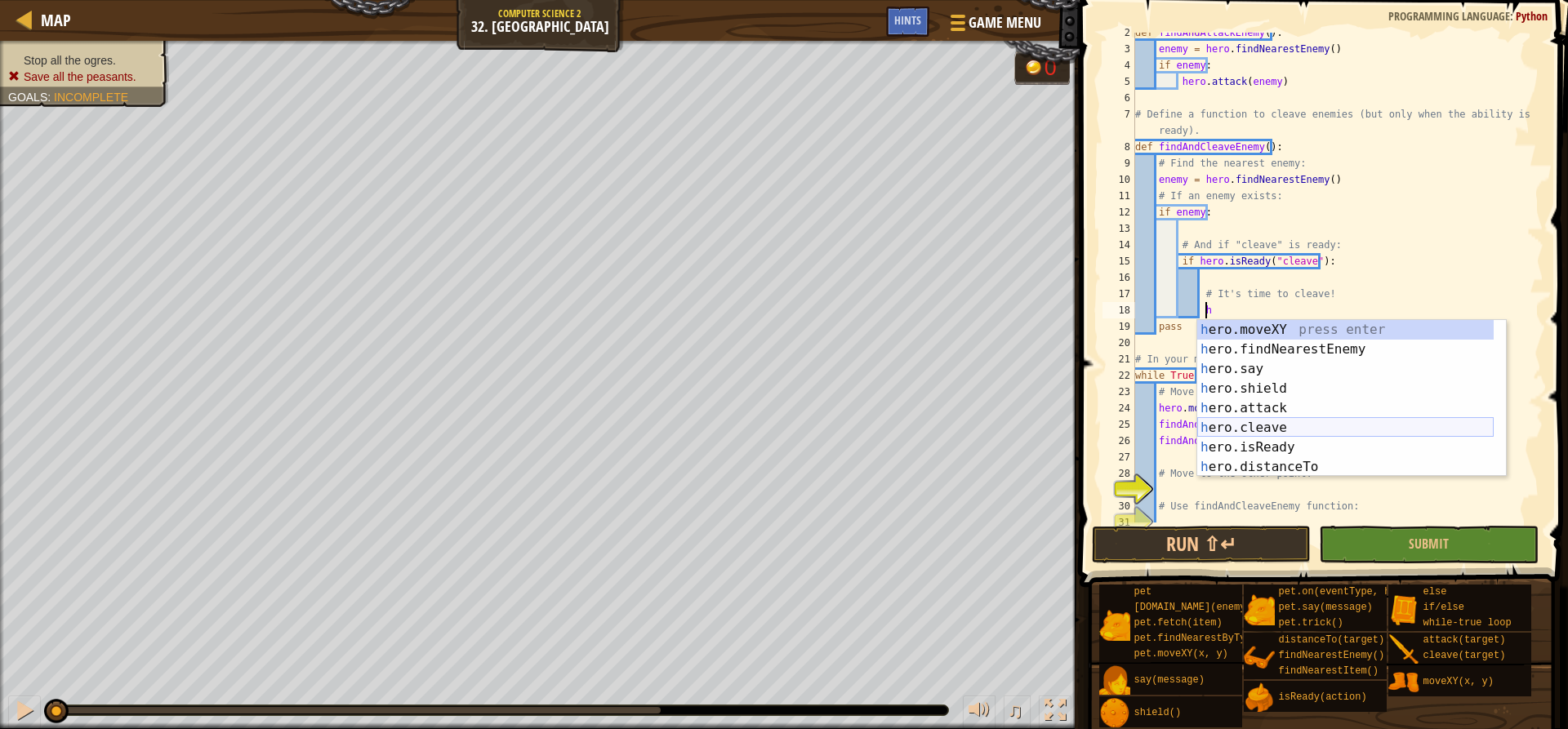
click at [1257, 428] on div "h ero.moveXY press enter h ero.findNearestEnemy press enter h ero.say press ent…" at bounding box center [1345, 418] width 297 height 196
type textarea "hero.cleave(enemy)"
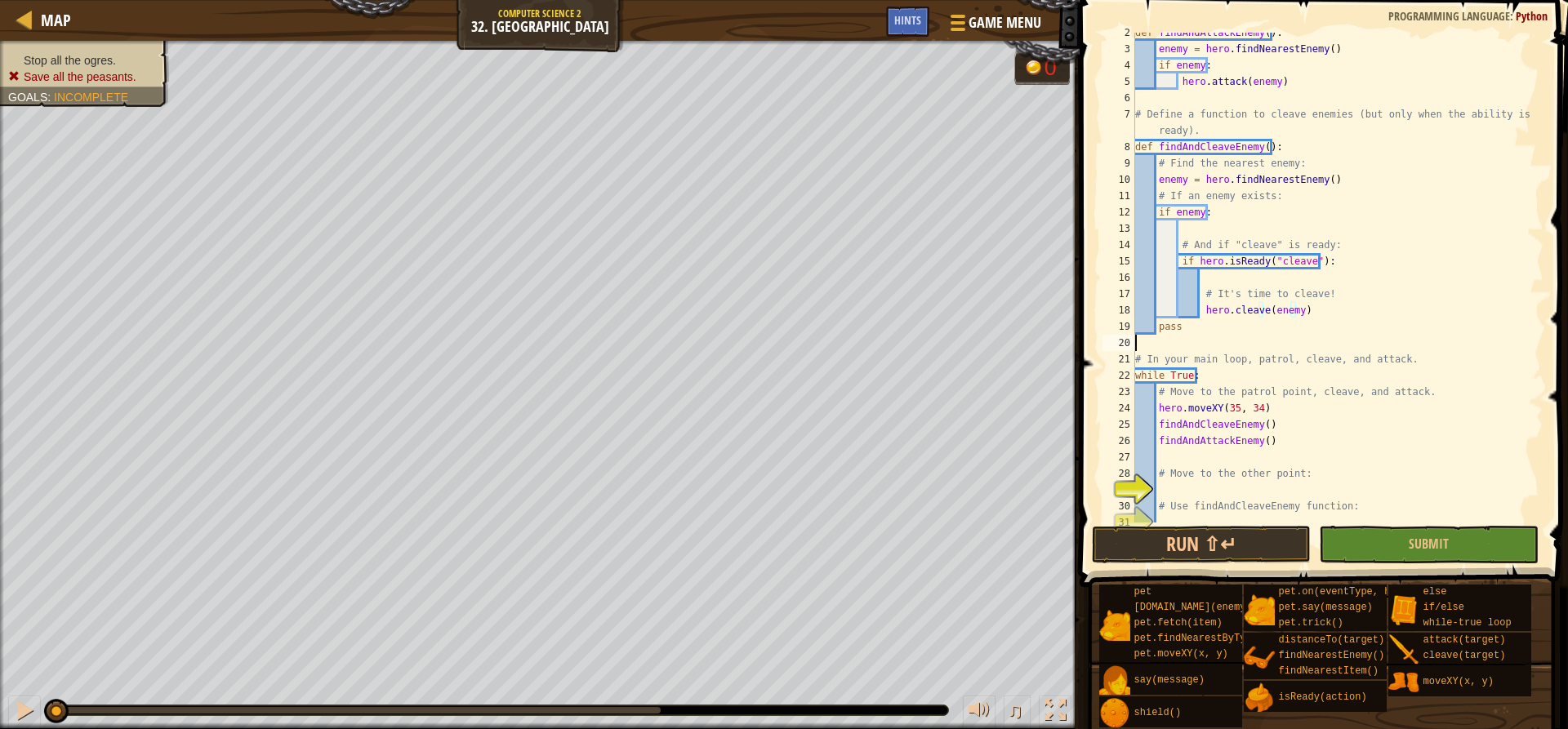
click at [1238, 344] on div "def findAndAttackEnemy ( ) : enemy = hero . findNearestEnemy ( ) if enemy : her…" at bounding box center [1331, 285] width 399 height 522
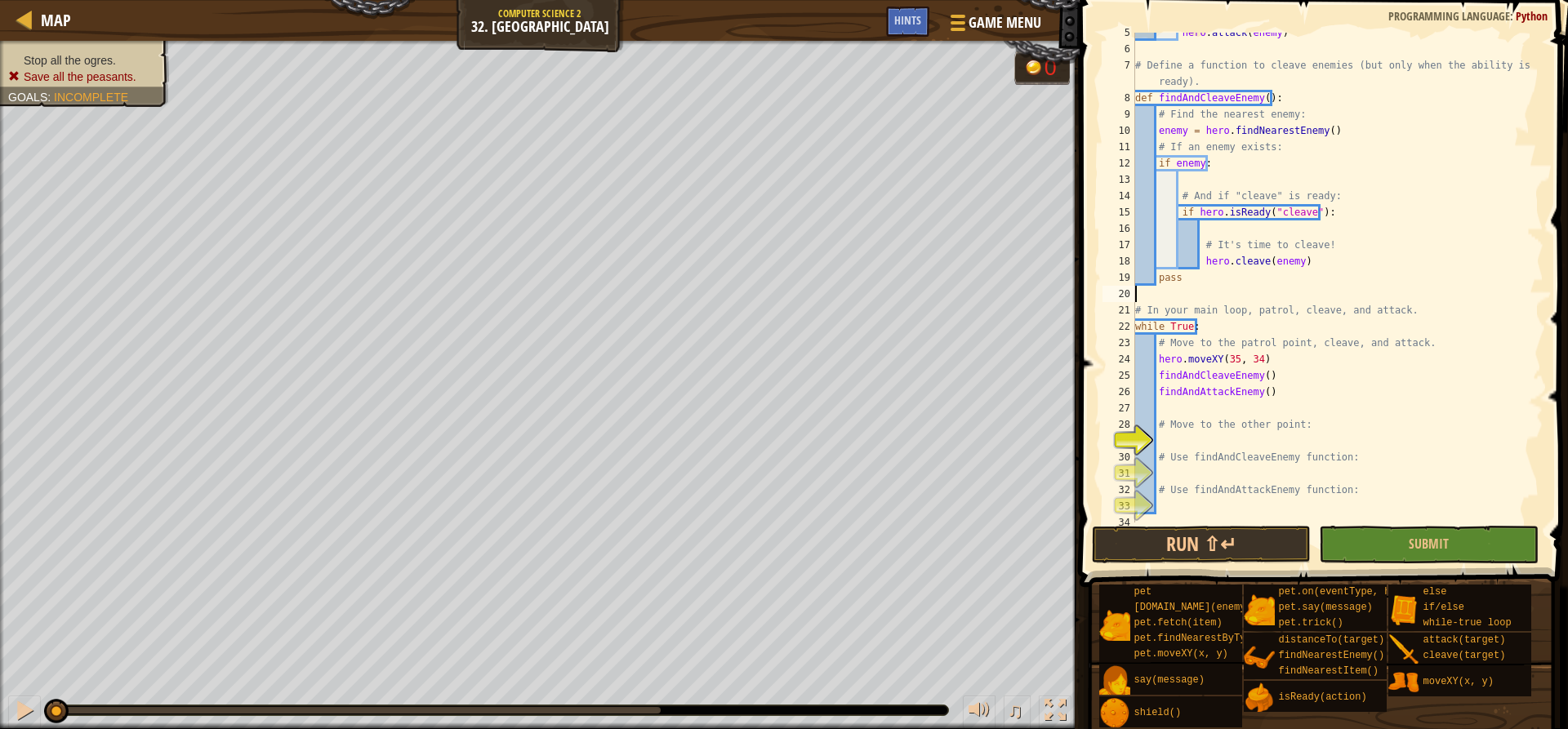
scroll to position [82, 0]
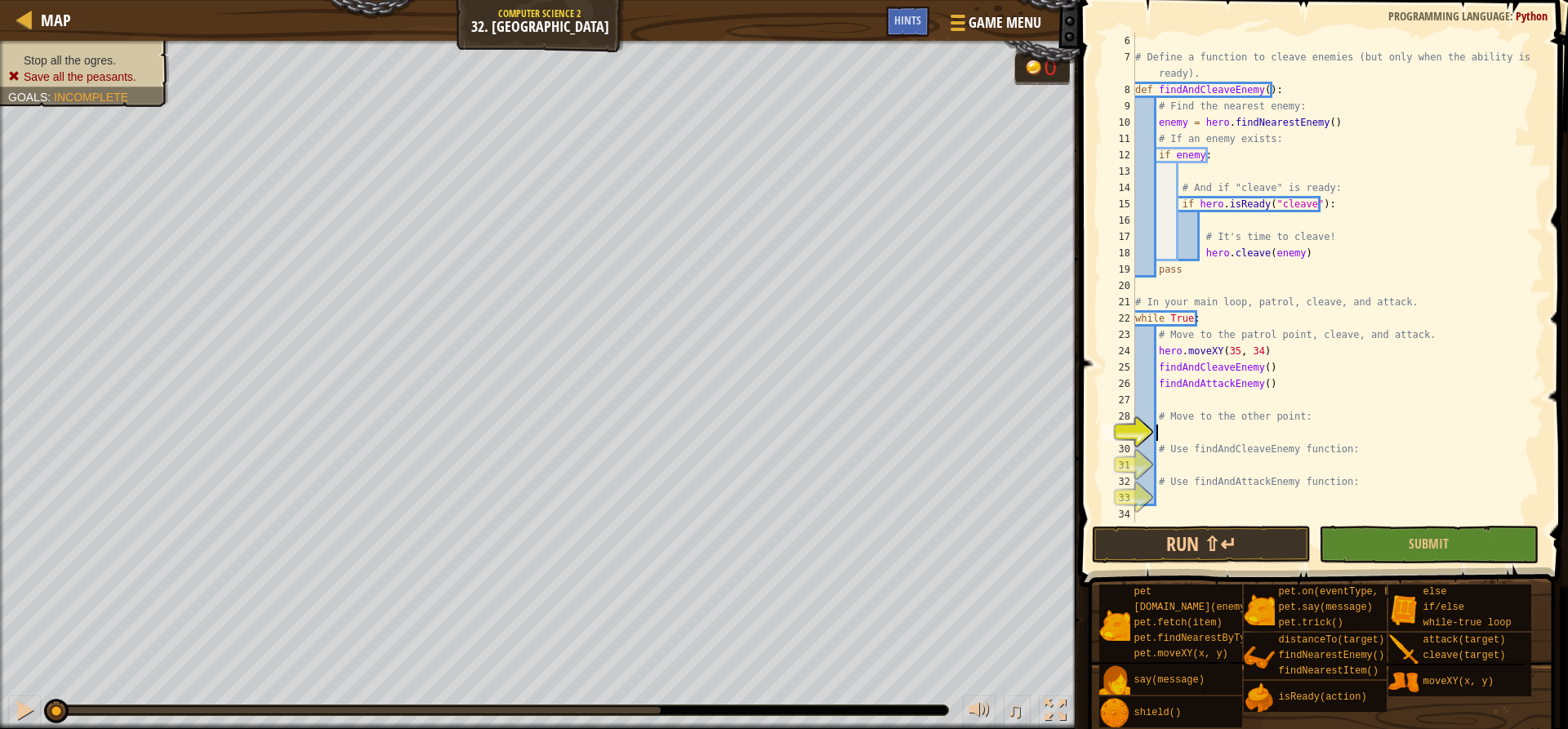
click at [1189, 436] on div "# Define a function to cleave enemies (but only when the ability is ready). def…" at bounding box center [1331, 293] width 399 height 522
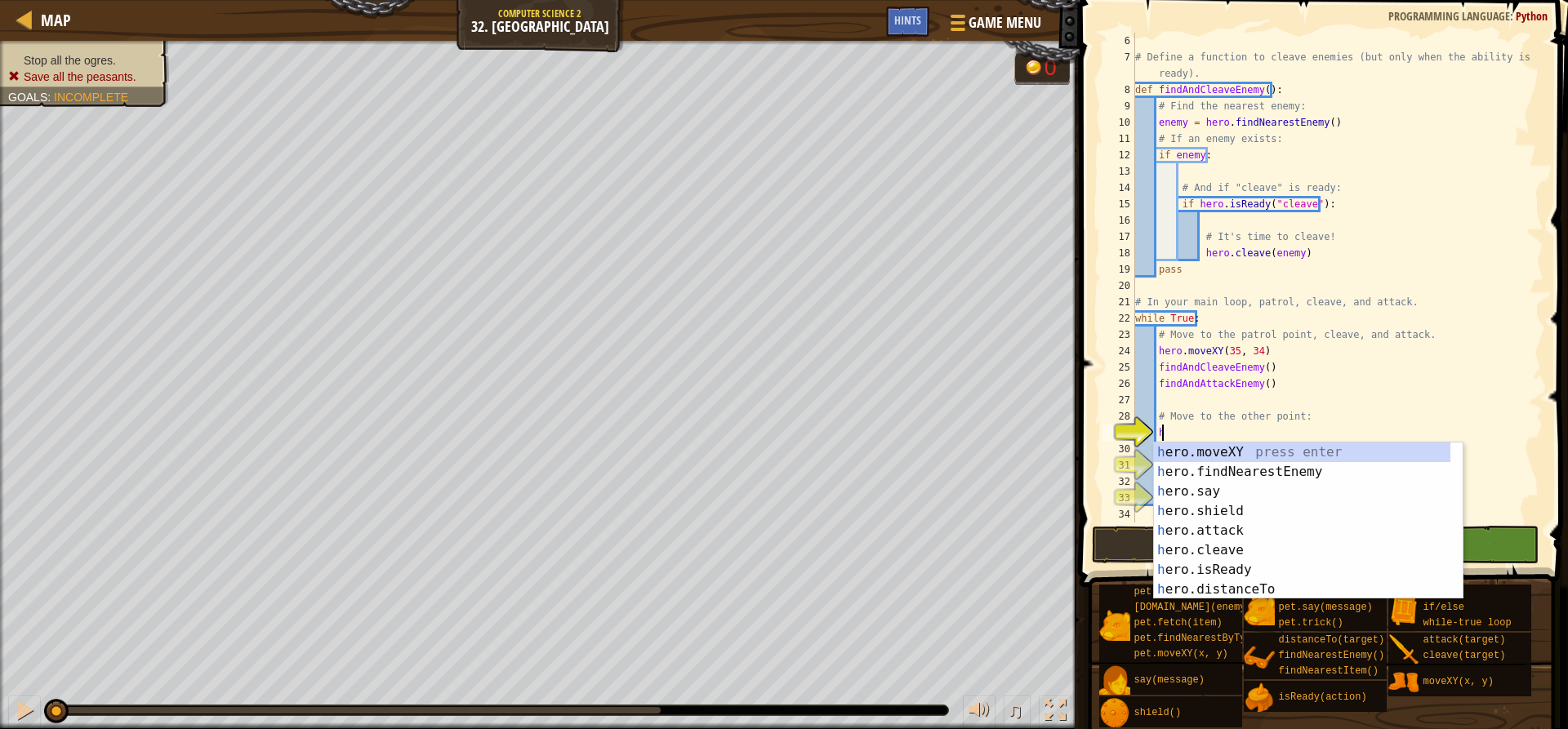
scroll to position [8, 2]
click at [1290, 447] on div "h ero.moveXY press enter h ero.findNearestEnemy press enter h ero.say press ent…" at bounding box center [1302, 540] width 297 height 196
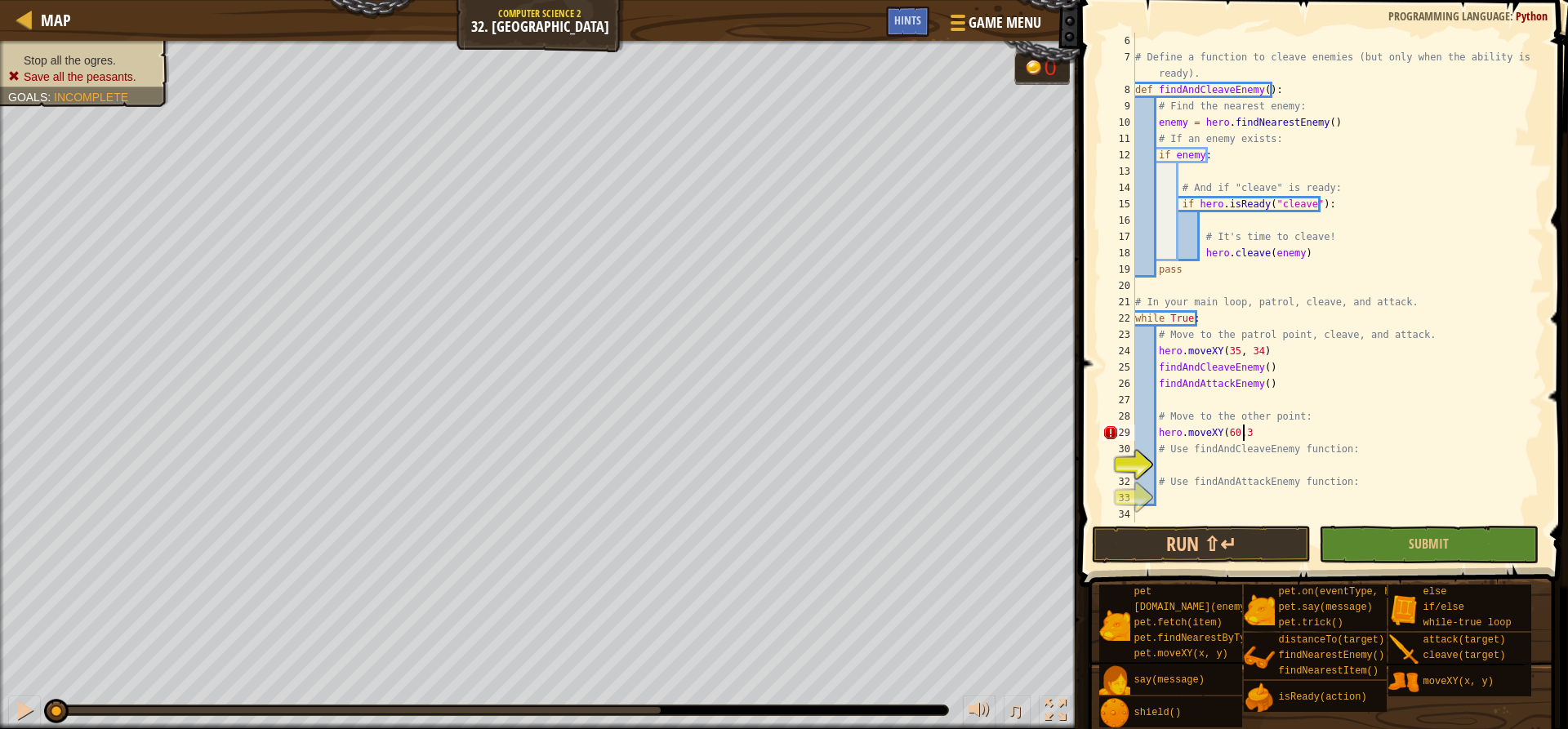
scroll to position [8, 9]
type textarea "hero.moveXY(60,31)"
click at [1249, 459] on div "# Define a function to cleave enemies (but only when the ability is ready). def…" at bounding box center [1331, 293] width 399 height 522
type textarea "findAndCleaveEnemy()"
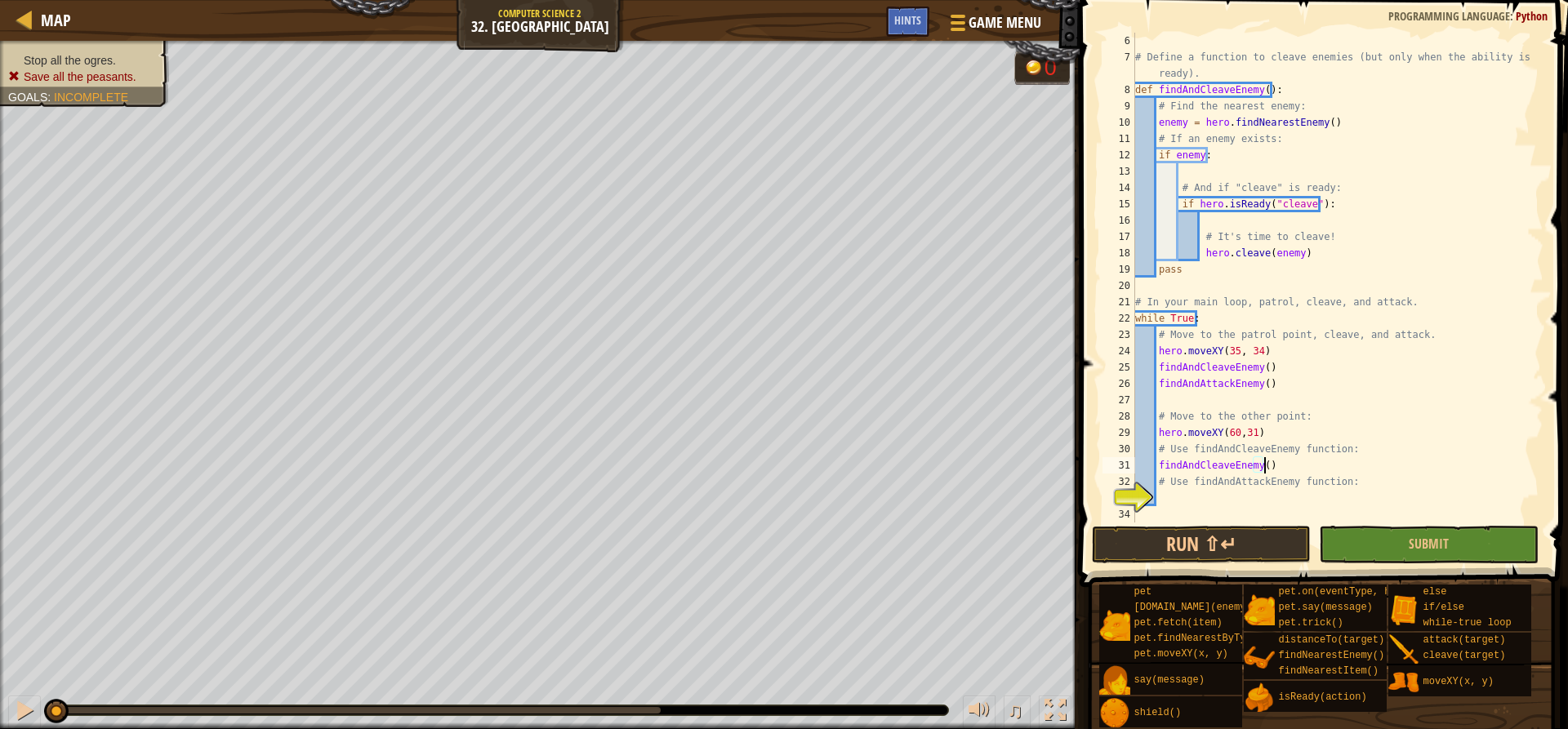
click at [1236, 499] on div "# Define a function to cleave enemies (but only when the ability is ready). def…" at bounding box center [1331, 293] width 399 height 522
click at [1376, 532] on button "Submit" at bounding box center [1428, 545] width 219 height 37
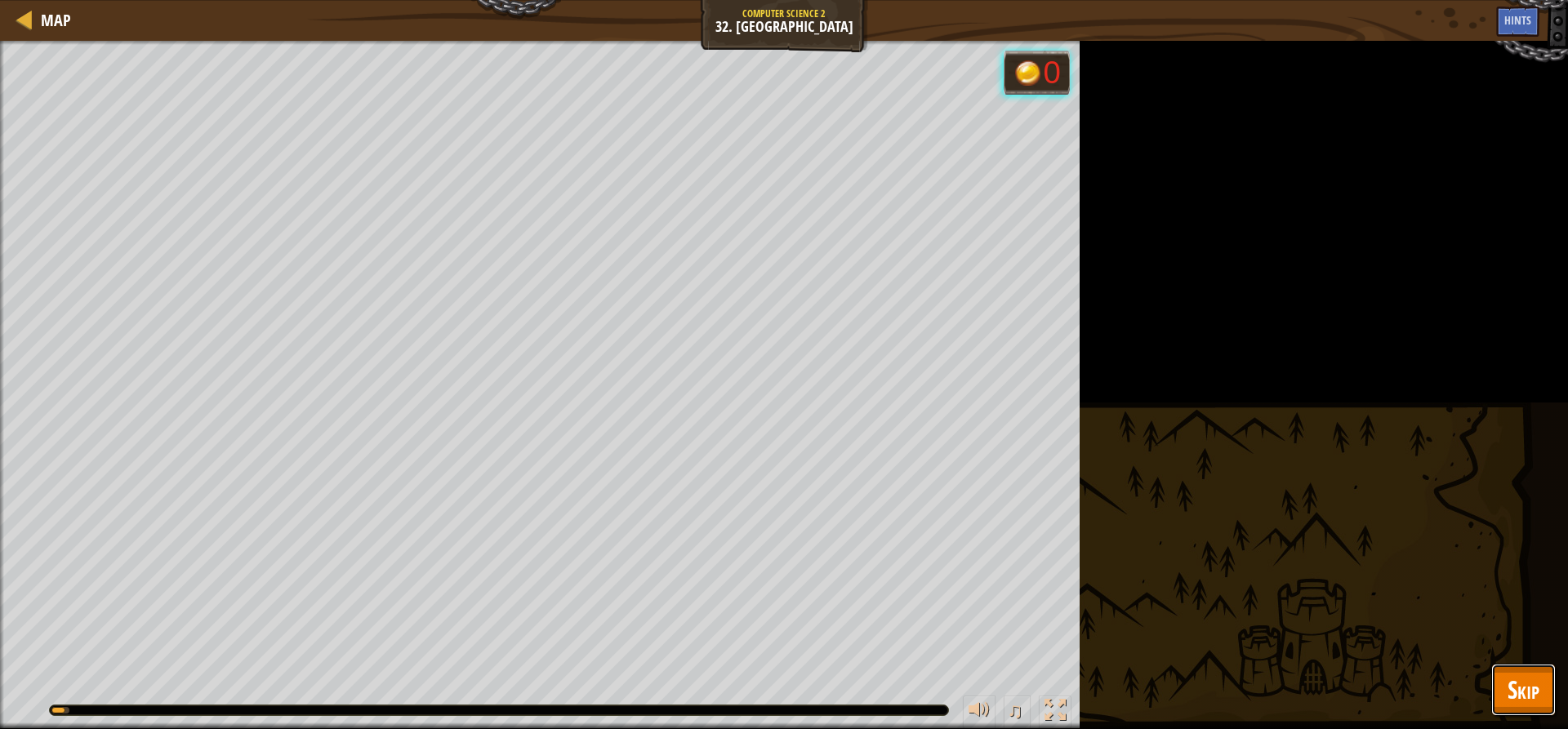
click at [1549, 696] on button "Skip" at bounding box center [1523, 690] width 64 height 53
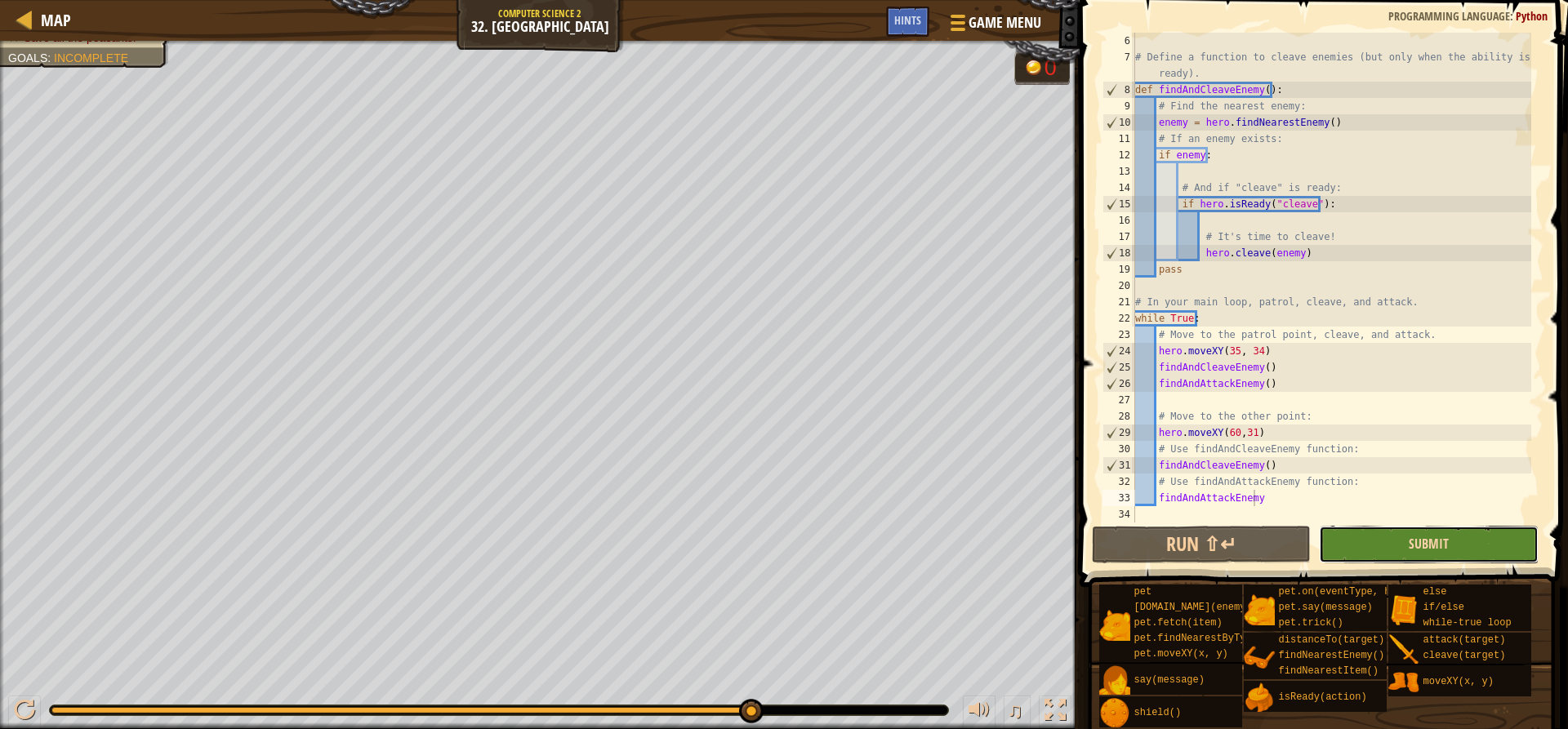
click at [1431, 547] on span "Submit" at bounding box center [1428, 544] width 40 height 18
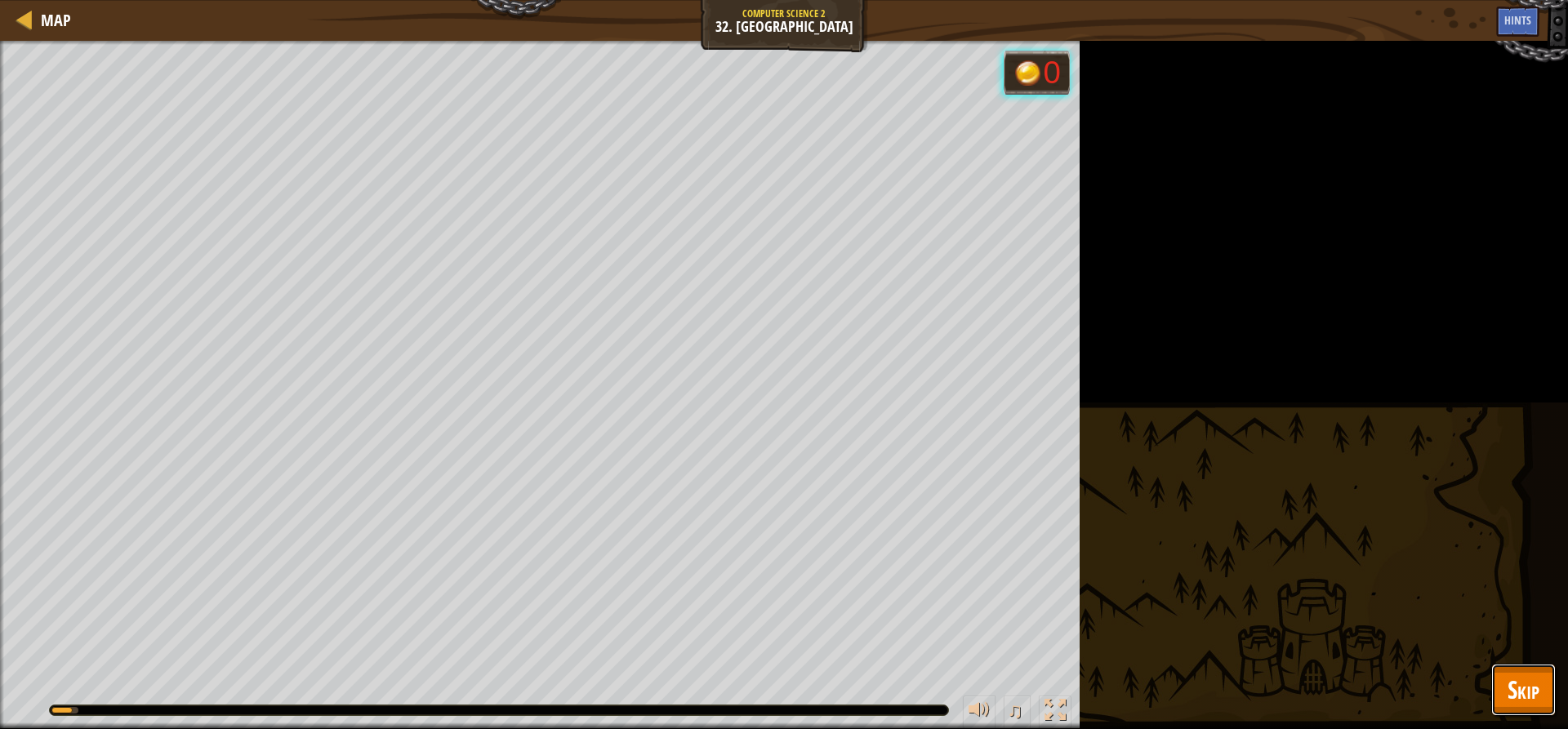
click at [1514, 681] on span "Skip" at bounding box center [1523, 689] width 32 height 33
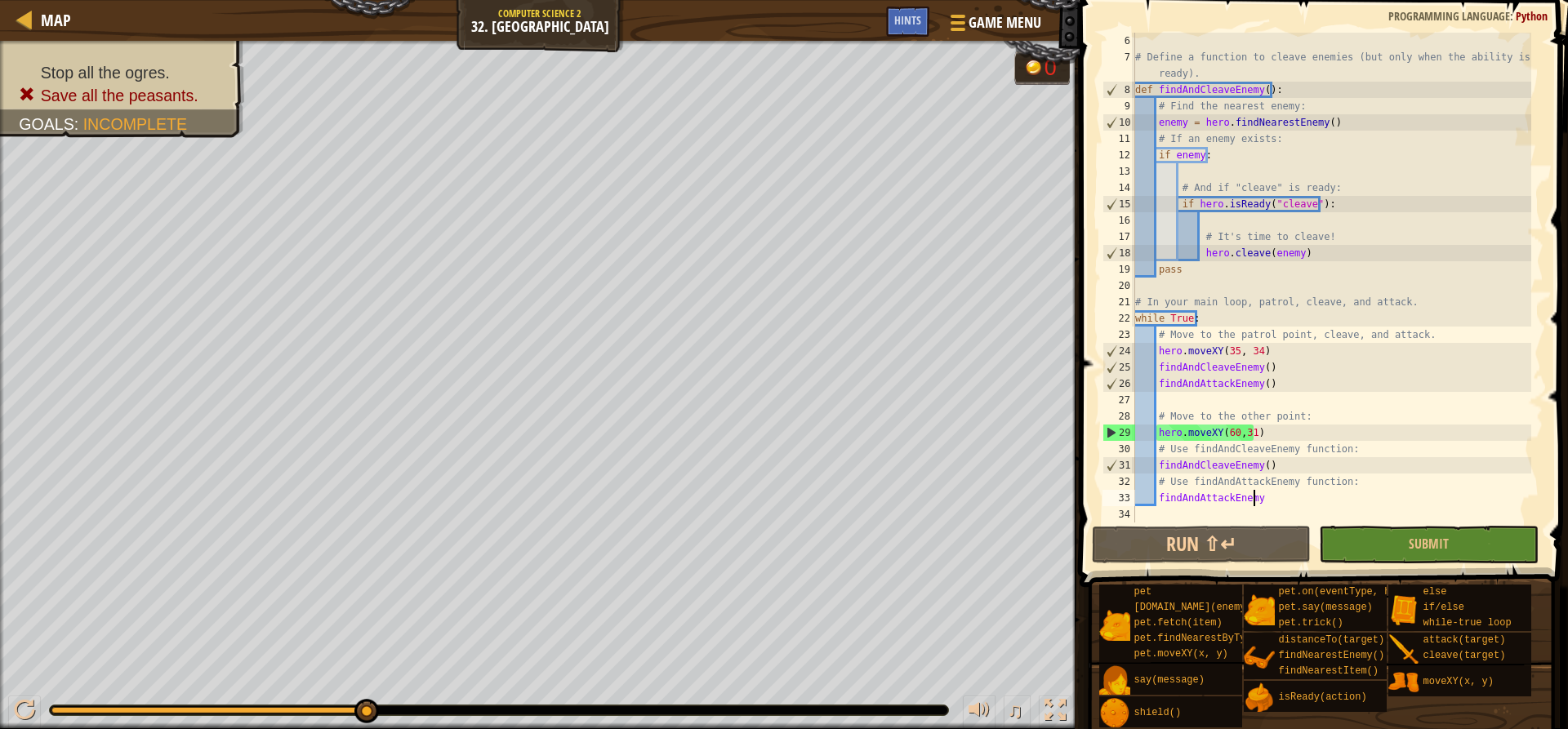
click at [1325, 499] on div "# Define a function to cleave enemies (but only when the ability is ready). def…" at bounding box center [1331, 293] width 399 height 522
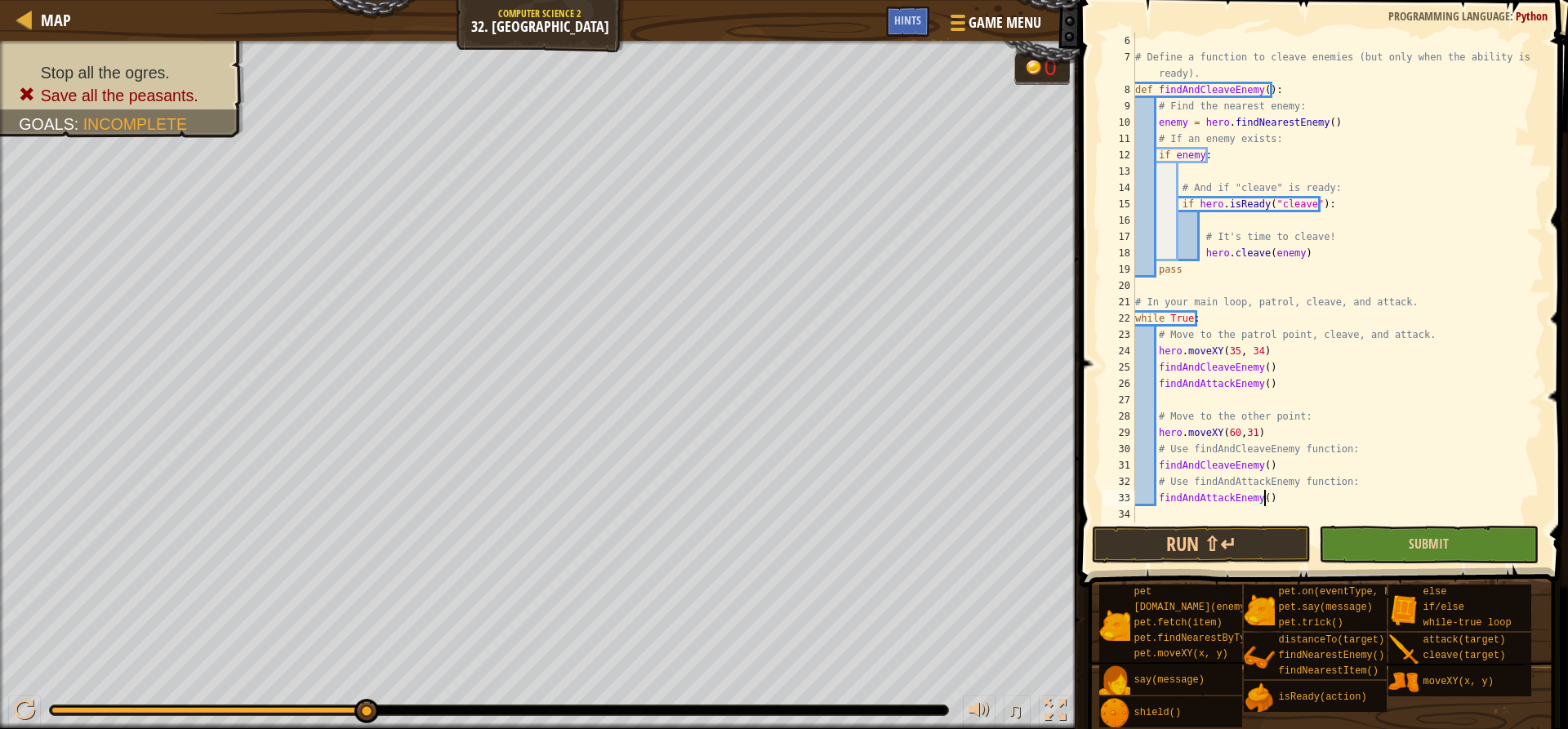
type textarea "findAndAttackEnemy()"
click at [1371, 540] on button "Submit" at bounding box center [1428, 545] width 219 height 37
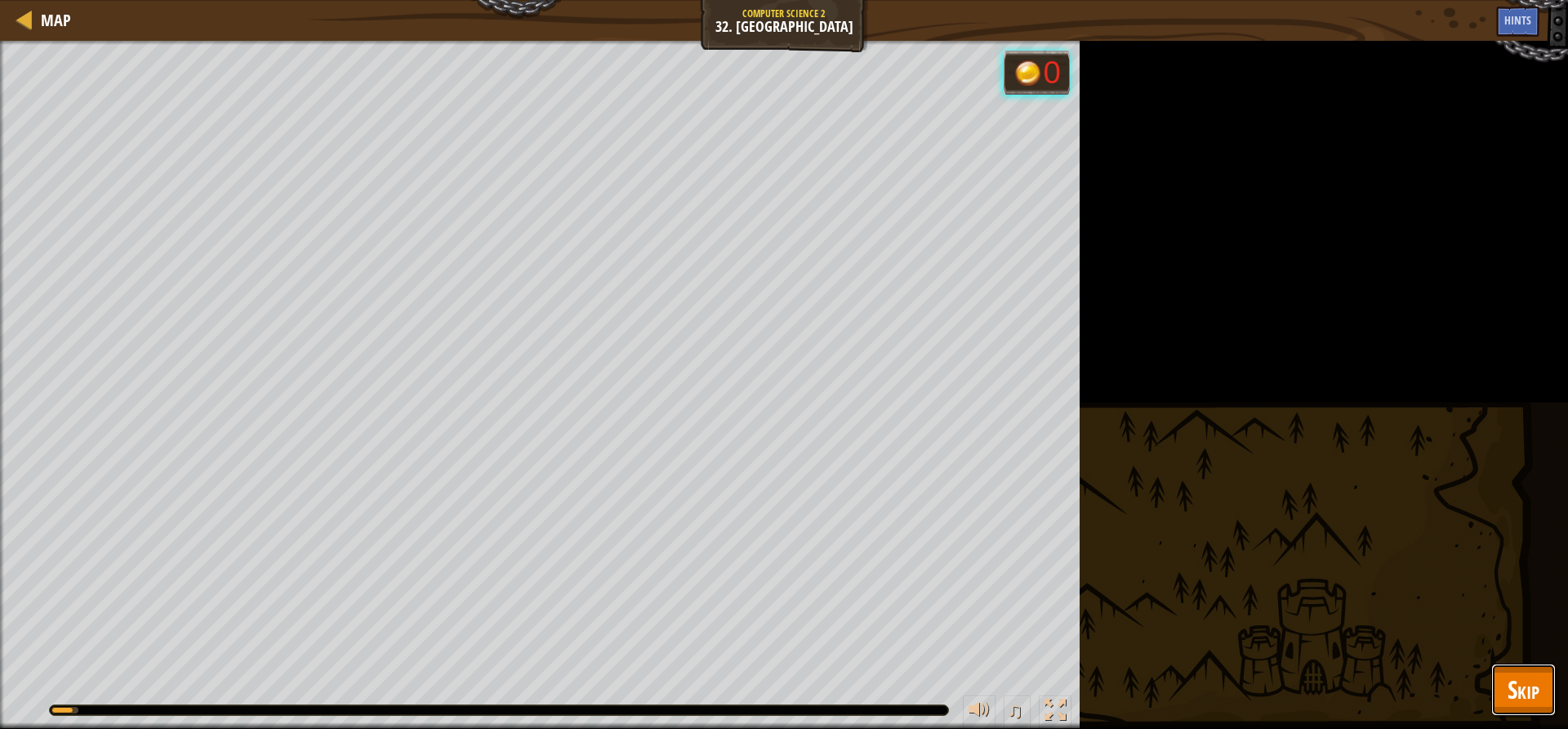
click at [1520, 704] on span "Skip" at bounding box center [1523, 689] width 32 height 33
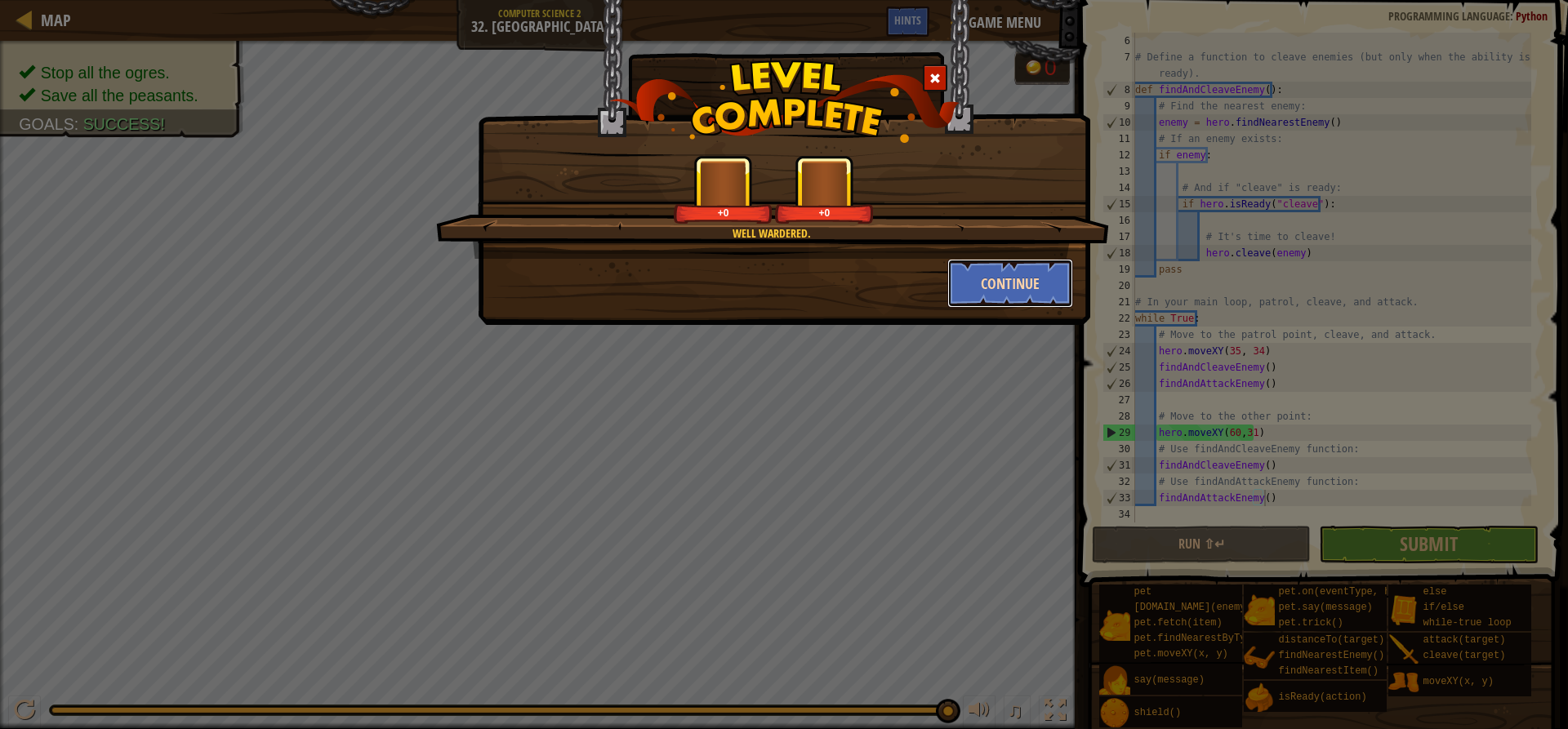
click at [1019, 291] on button "Continue" at bounding box center [1011, 283] width 127 height 49
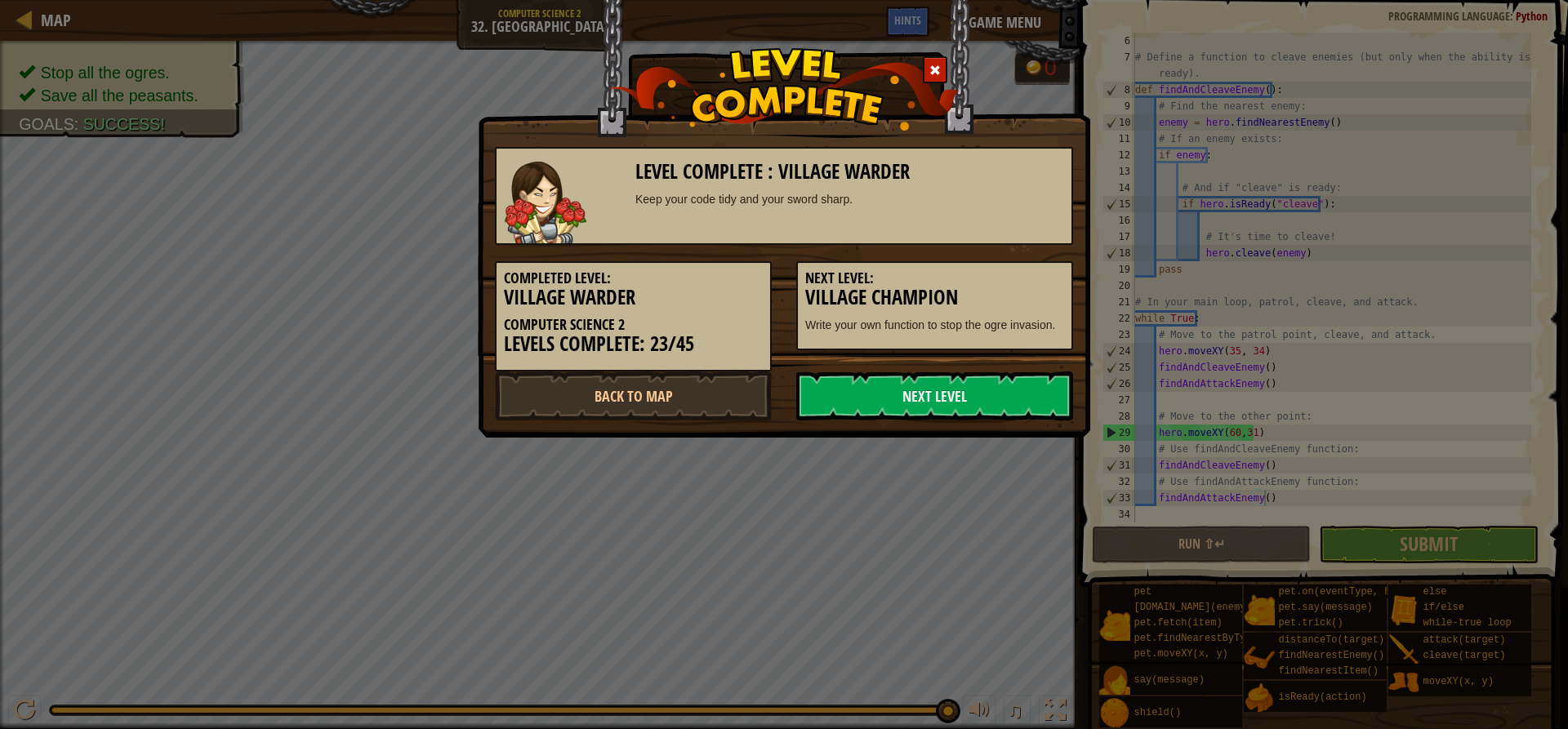
click at [984, 298] on h3 "Village Champion" at bounding box center [934, 298] width 259 height 22
drag, startPoint x: 955, startPoint y: 376, endPoint x: 959, endPoint y: 385, distance: 9.8
click at [957, 381] on link "Next Level" at bounding box center [935, 396] width 277 height 49
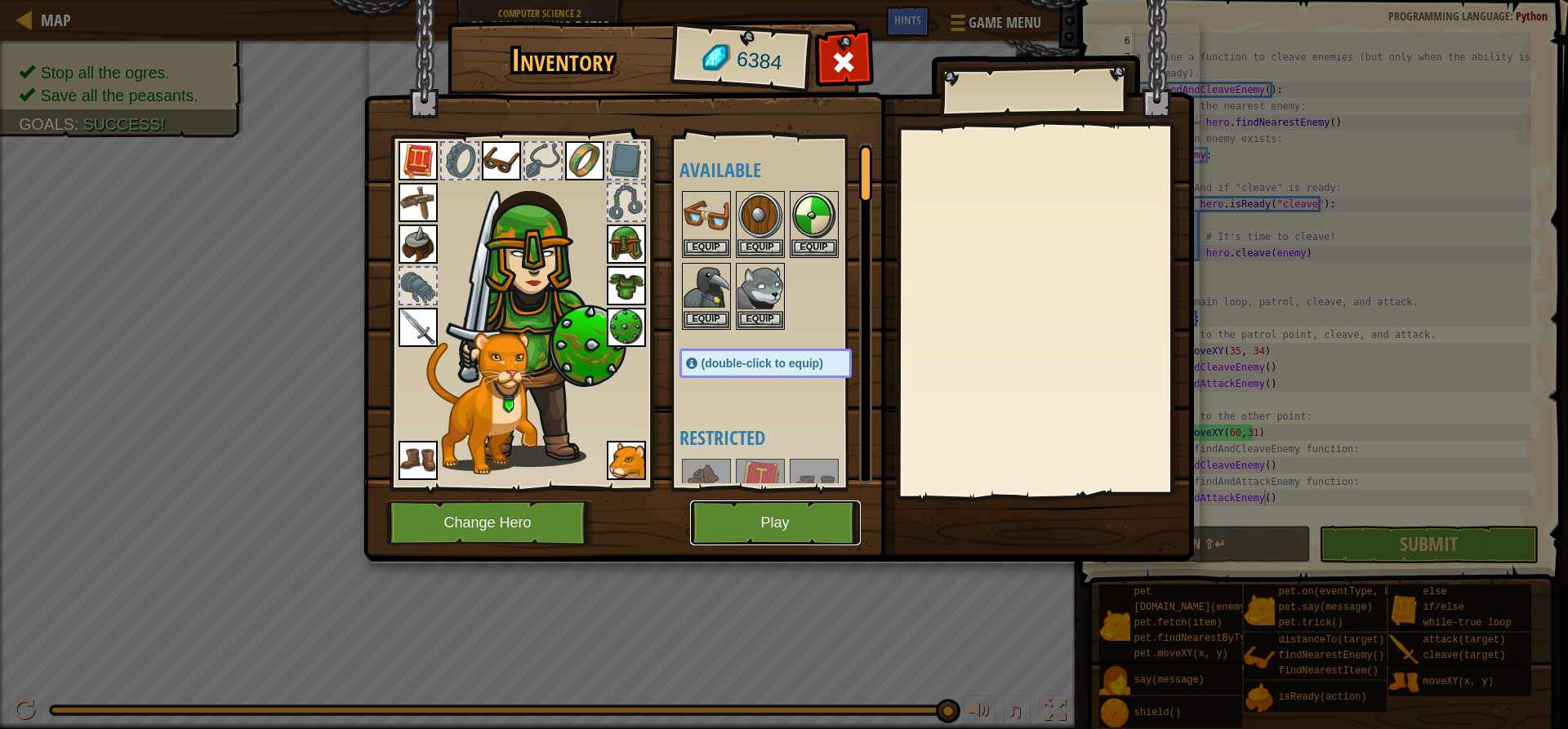
click at [763, 522] on button "Play" at bounding box center [775, 523] width 171 height 45
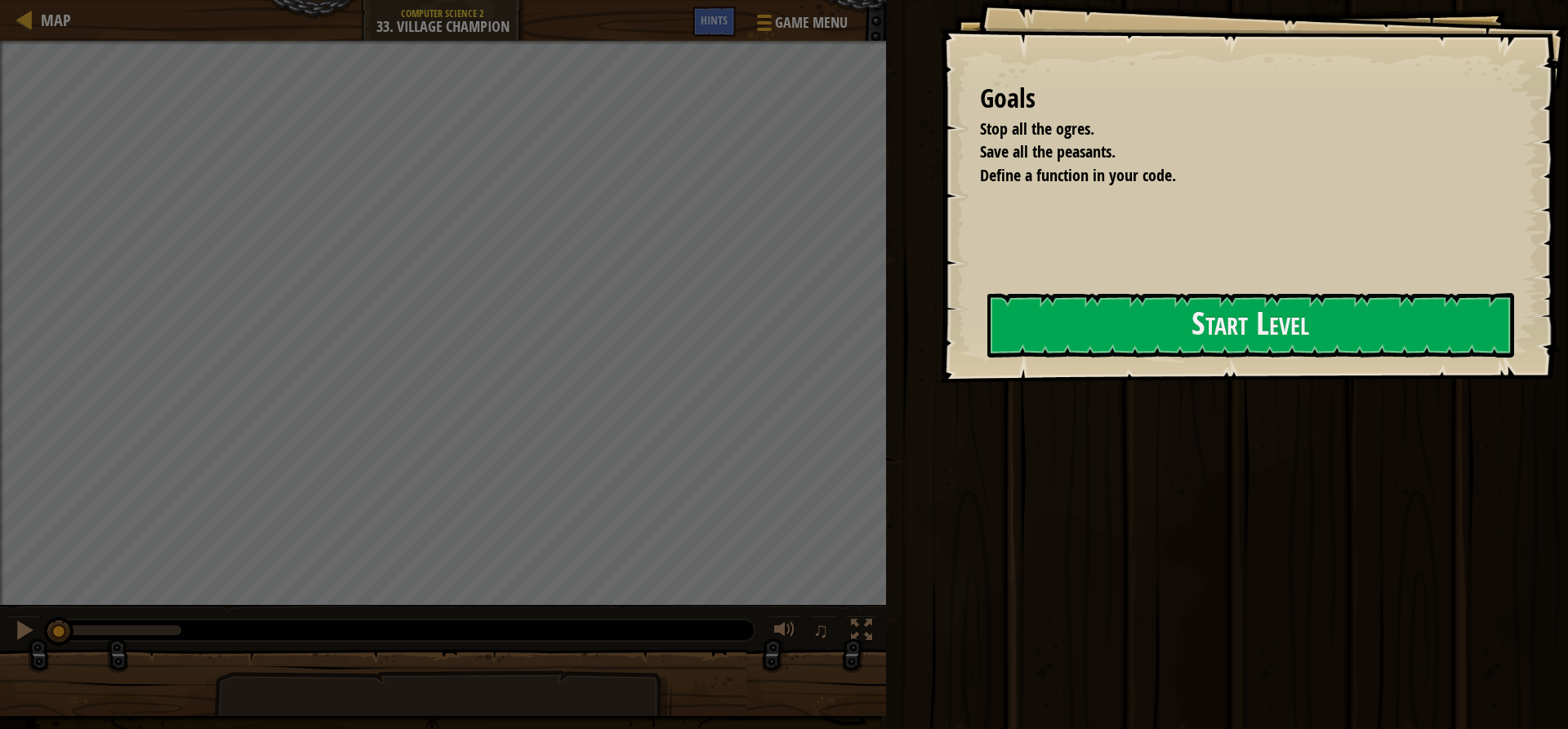
click at [957, 342] on div "Goals Stop all the ogres. Save all the peasants. Define a function in your code…" at bounding box center [1254, 191] width 629 height 383
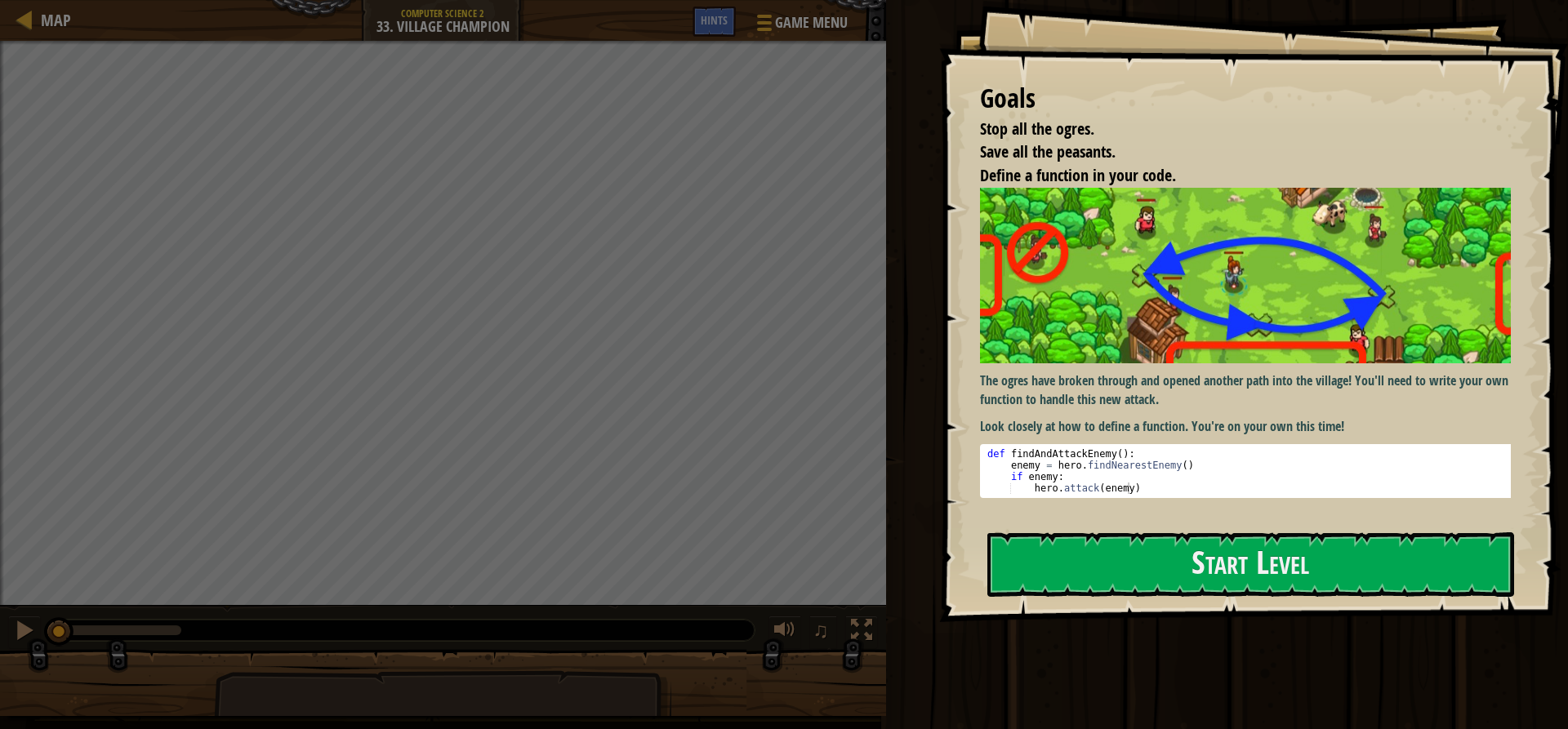
click at [1051, 425] on p "Look closely at how to define a function. You're on your own this time!" at bounding box center [1252, 425] width 543 height 19
click at [1092, 572] on button "Start Level" at bounding box center [1250, 564] width 526 height 64
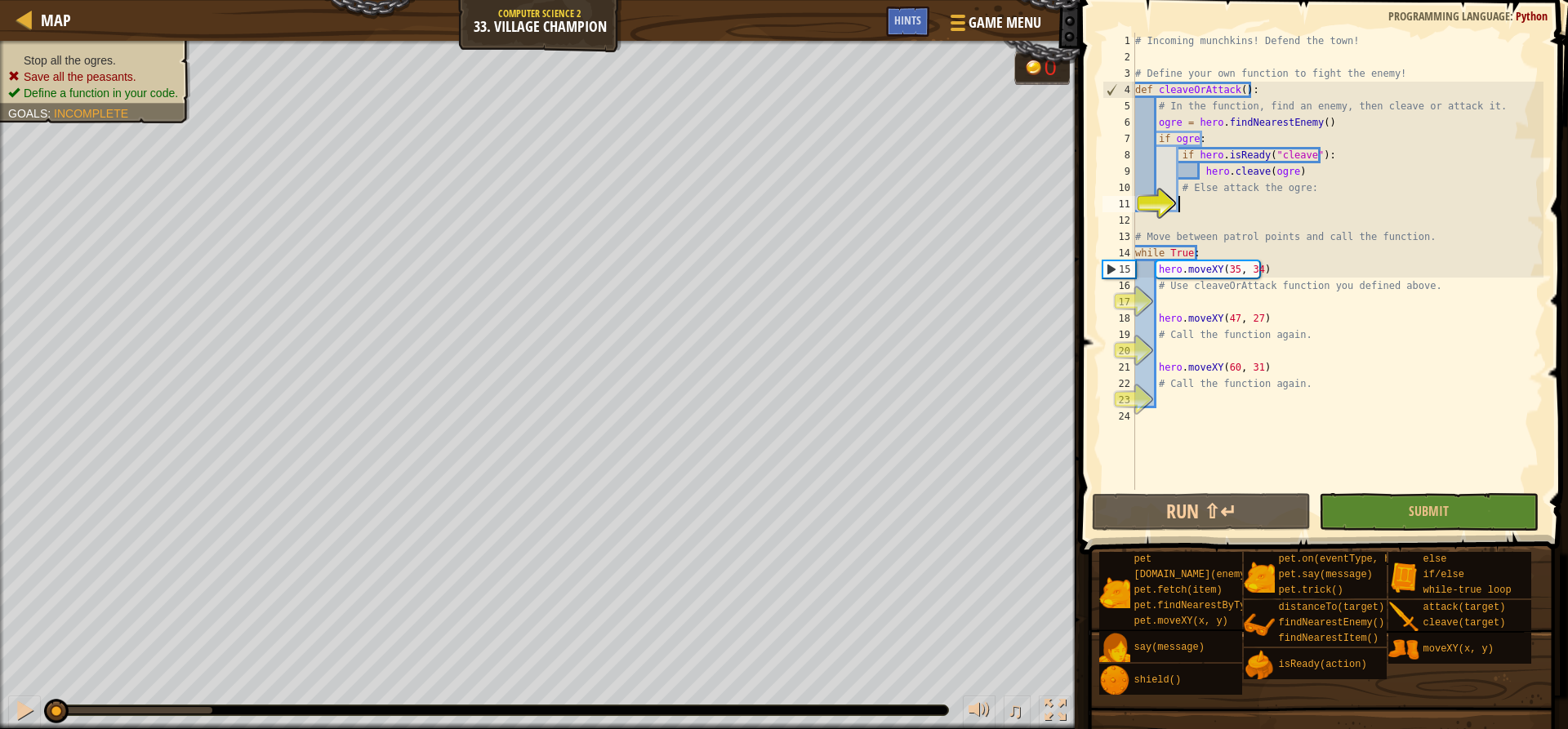
scroll to position [8, 4]
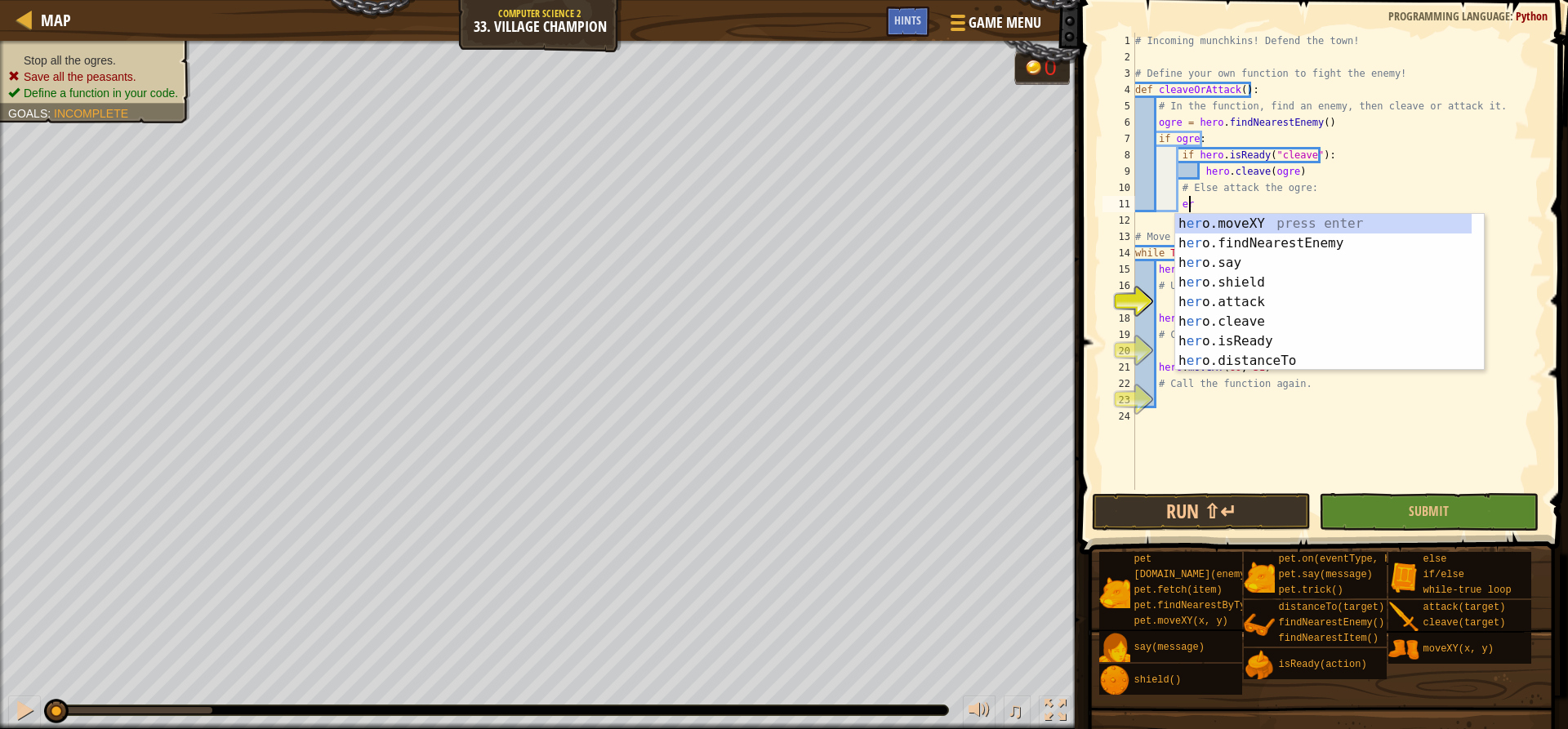
type textarea "e"
click at [1250, 226] on div "e lse press enter h e ro.moveXY press enter h e ro.findNearestEnemy press enter…" at bounding box center [1324, 311] width 297 height 196
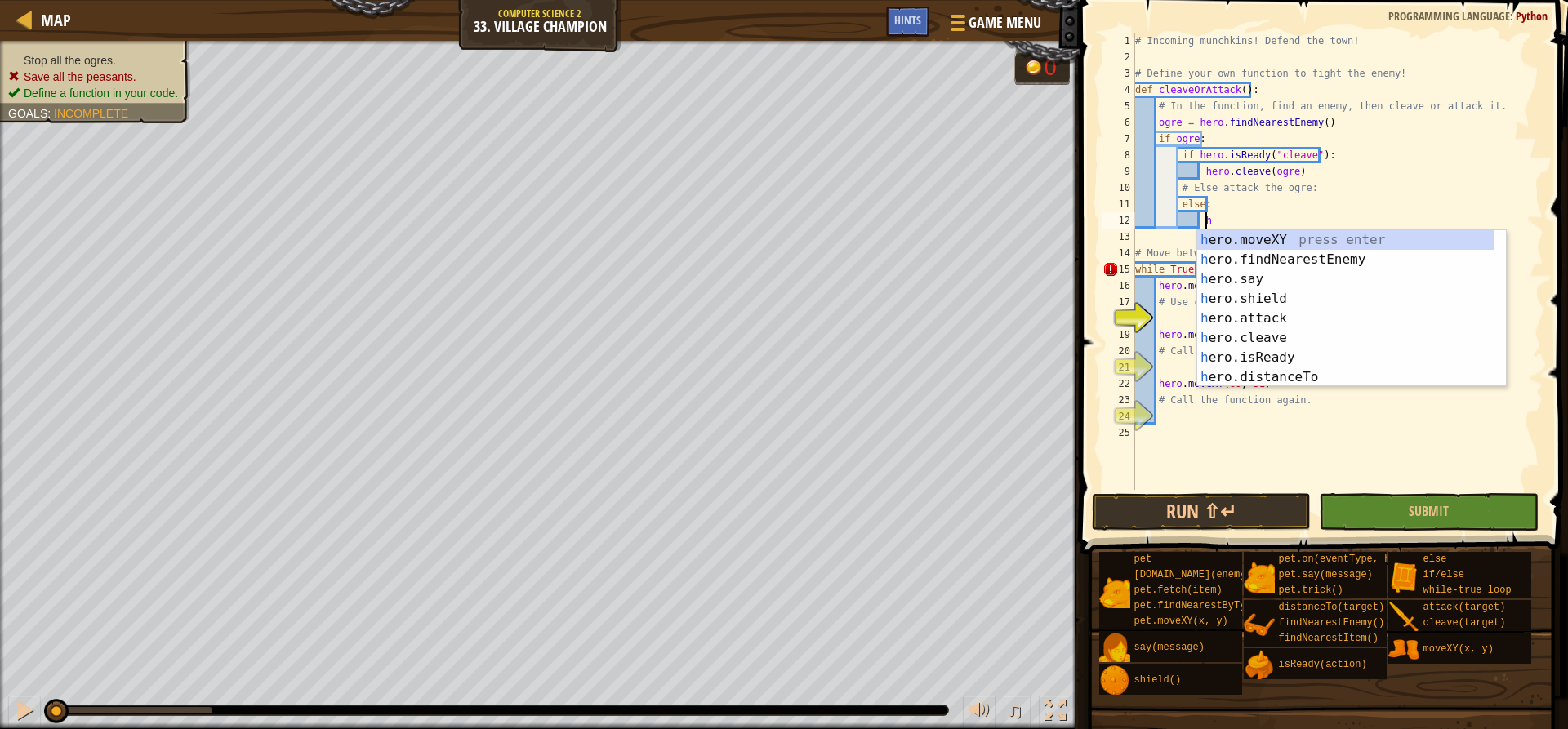
scroll to position [8, 5]
click at [1281, 316] on div "h ero.moveXY press enter h ero.findNearestEnemy press enter h ero.say press ent…" at bounding box center [1345, 328] width 297 height 196
type textarea "hero.attack(enemy)"
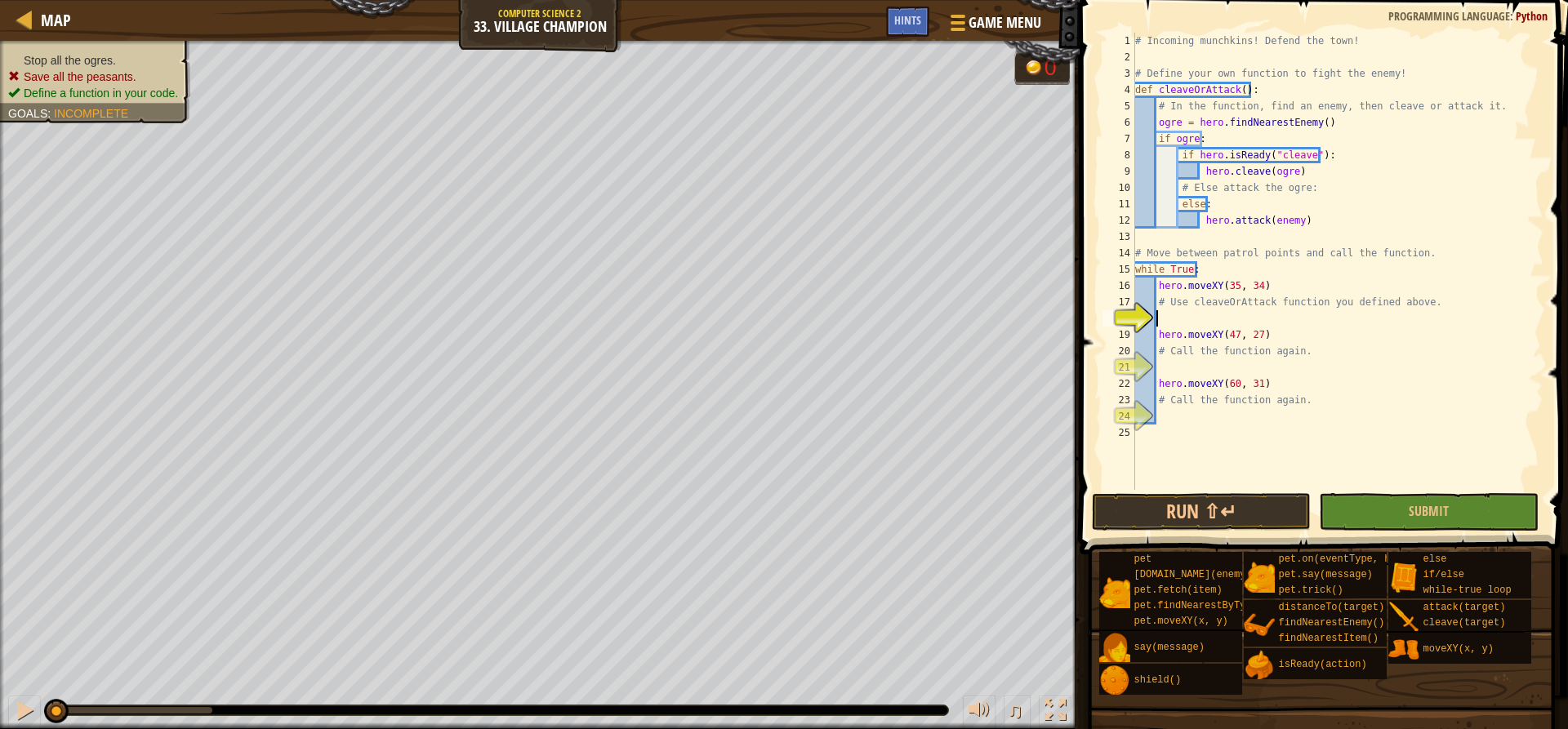
click at [1196, 316] on div "# Incoming munchkins! Defend the town! # Define your own function to fight the …" at bounding box center [1338, 277] width 412 height 490
type textarea "cleaveOrAttack"
click at [1220, 360] on div "# Incoming munchkins! Defend the town! # Define your own function to fight the …" at bounding box center [1338, 277] width 412 height 490
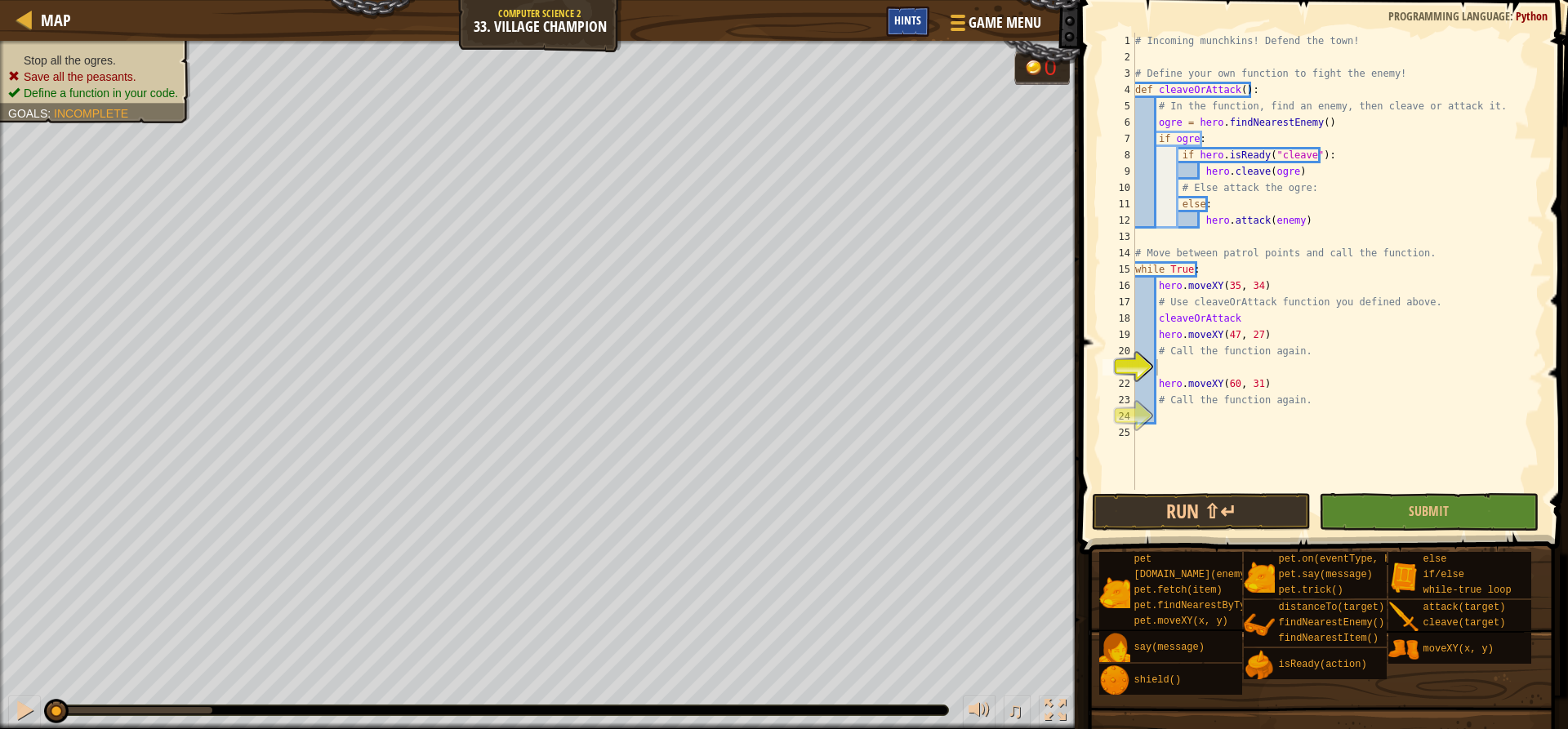
click at [916, 25] on span "Hints" at bounding box center [908, 20] width 27 height 16
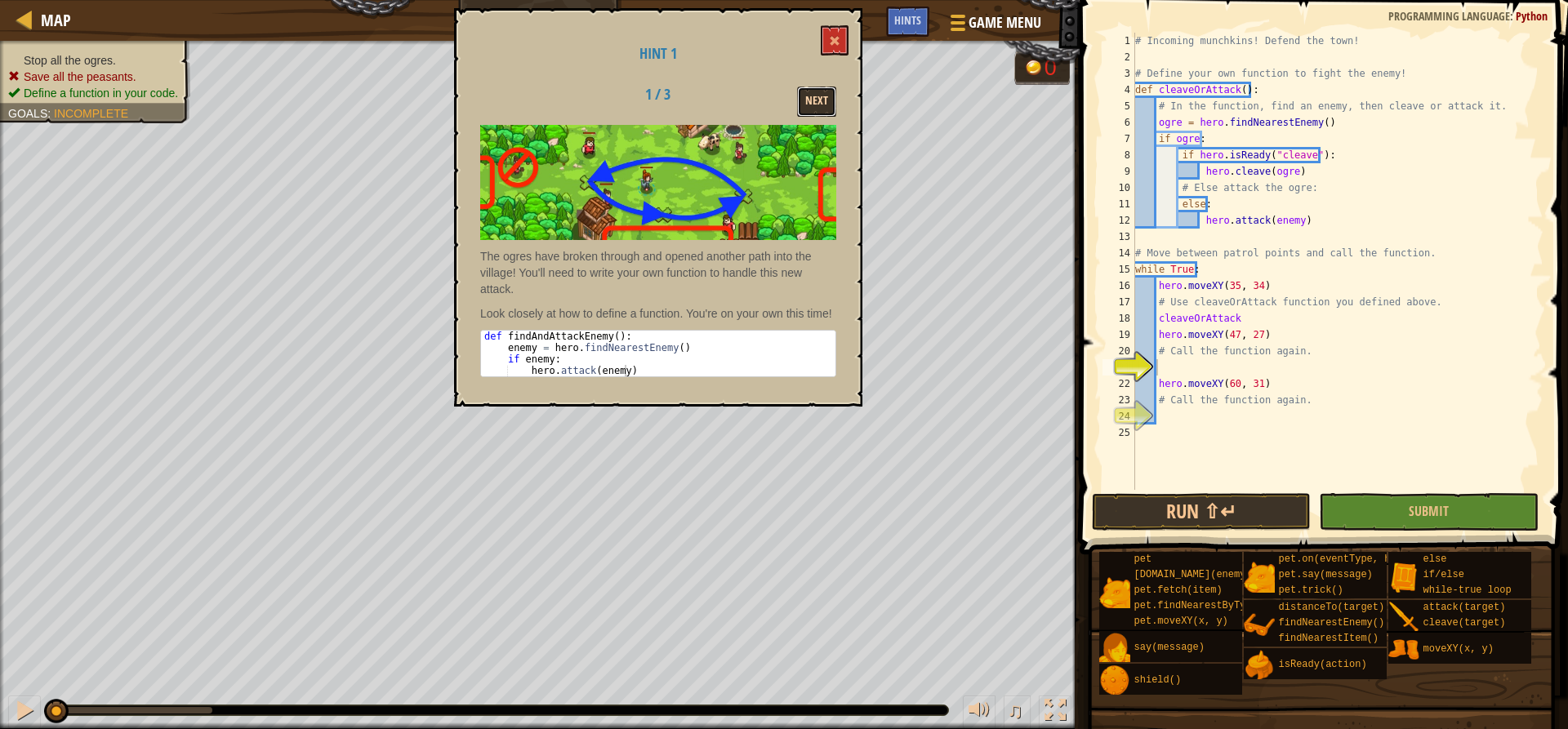
click at [829, 91] on button "Next" at bounding box center [816, 101] width 39 height 30
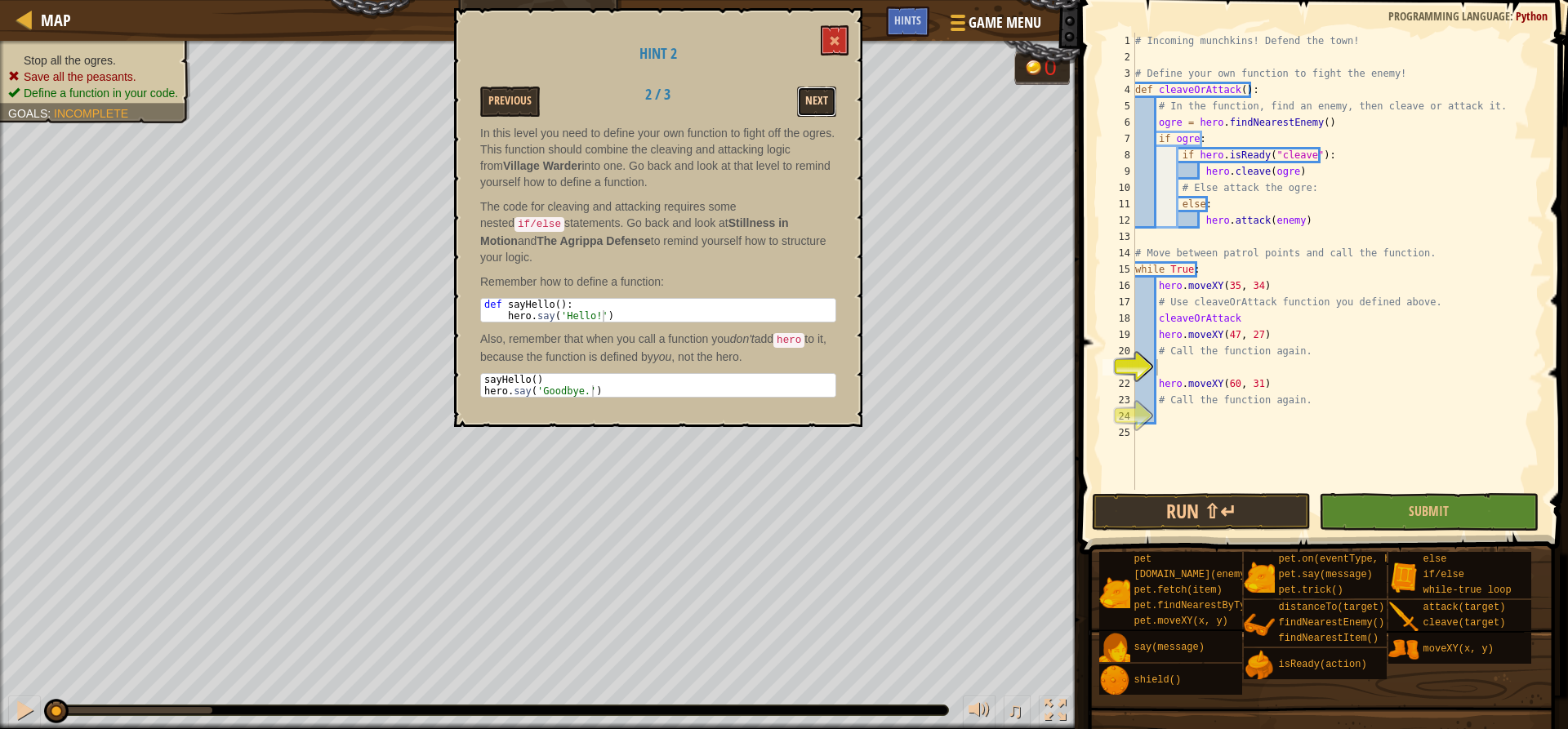
click at [827, 93] on button "Next" at bounding box center [816, 101] width 39 height 30
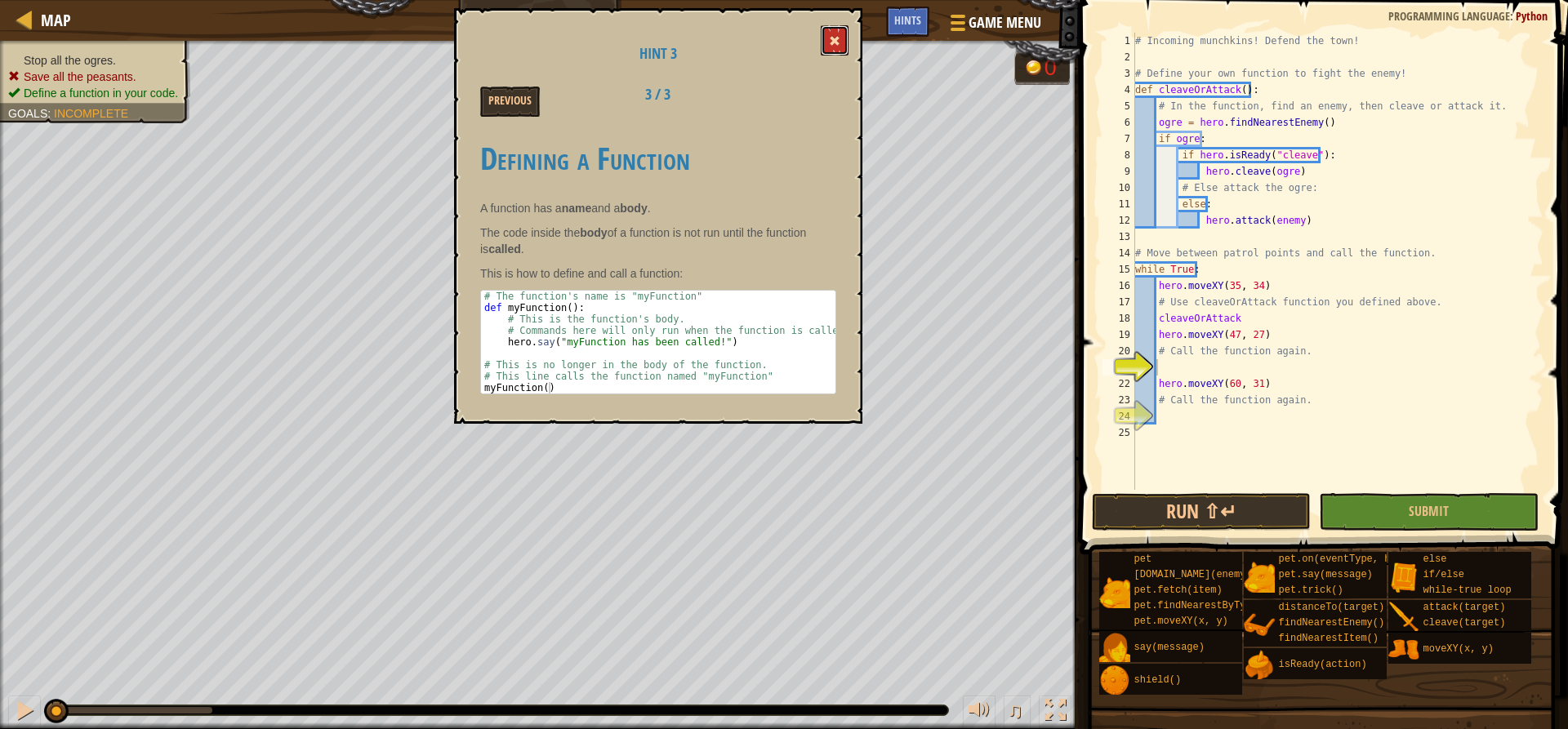
click at [839, 47] on span at bounding box center [835, 41] width 12 height 12
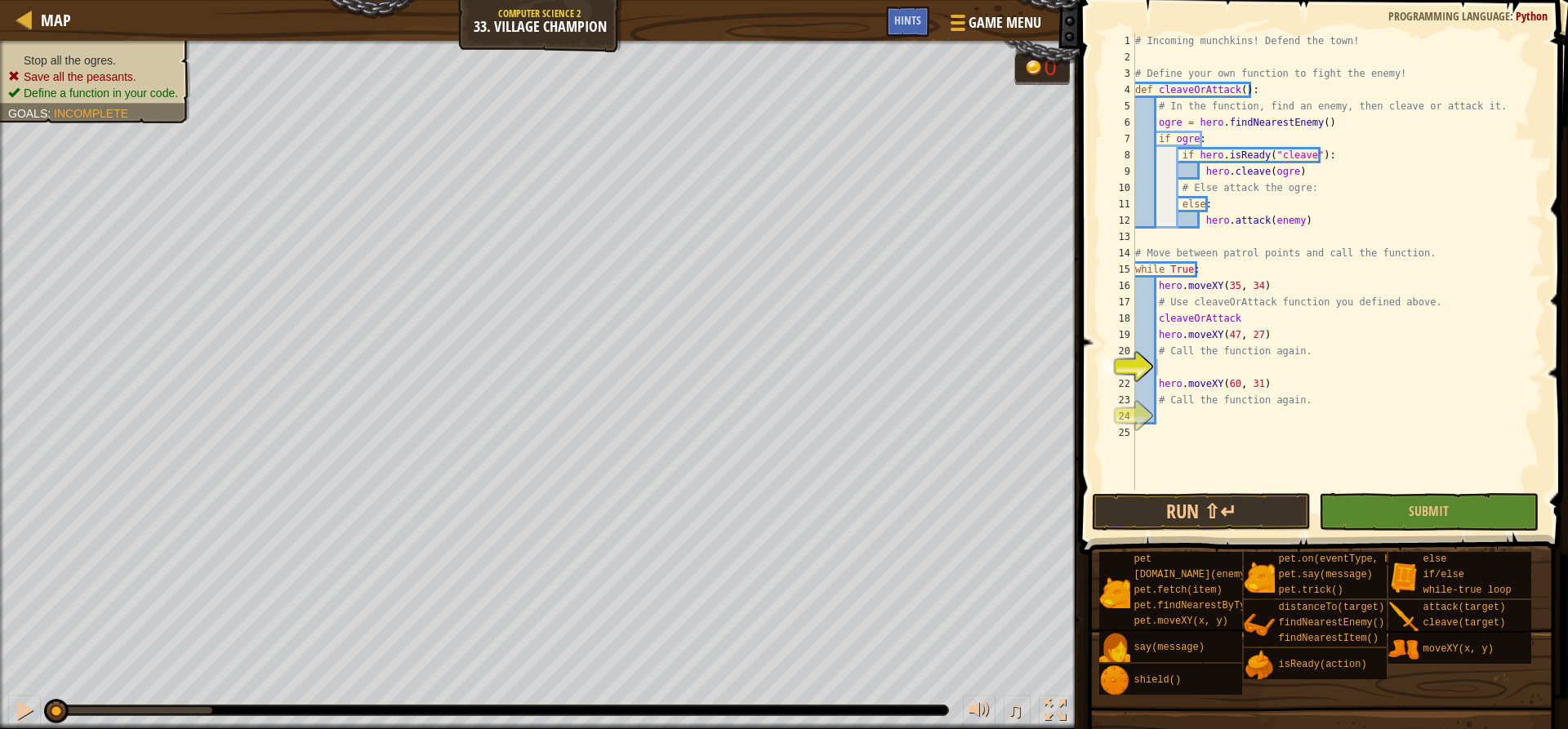
type textarea "# Call the function again."
click at [1261, 356] on div "# Incoming munchkins! Defend the town! # Define your own function to fight the …" at bounding box center [1338, 277] width 412 height 490
click at [1250, 362] on div "# Incoming munchkins! Defend the town! # Define your own function to fight the …" at bounding box center [1338, 277] width 412 height 490
type textarea "c"
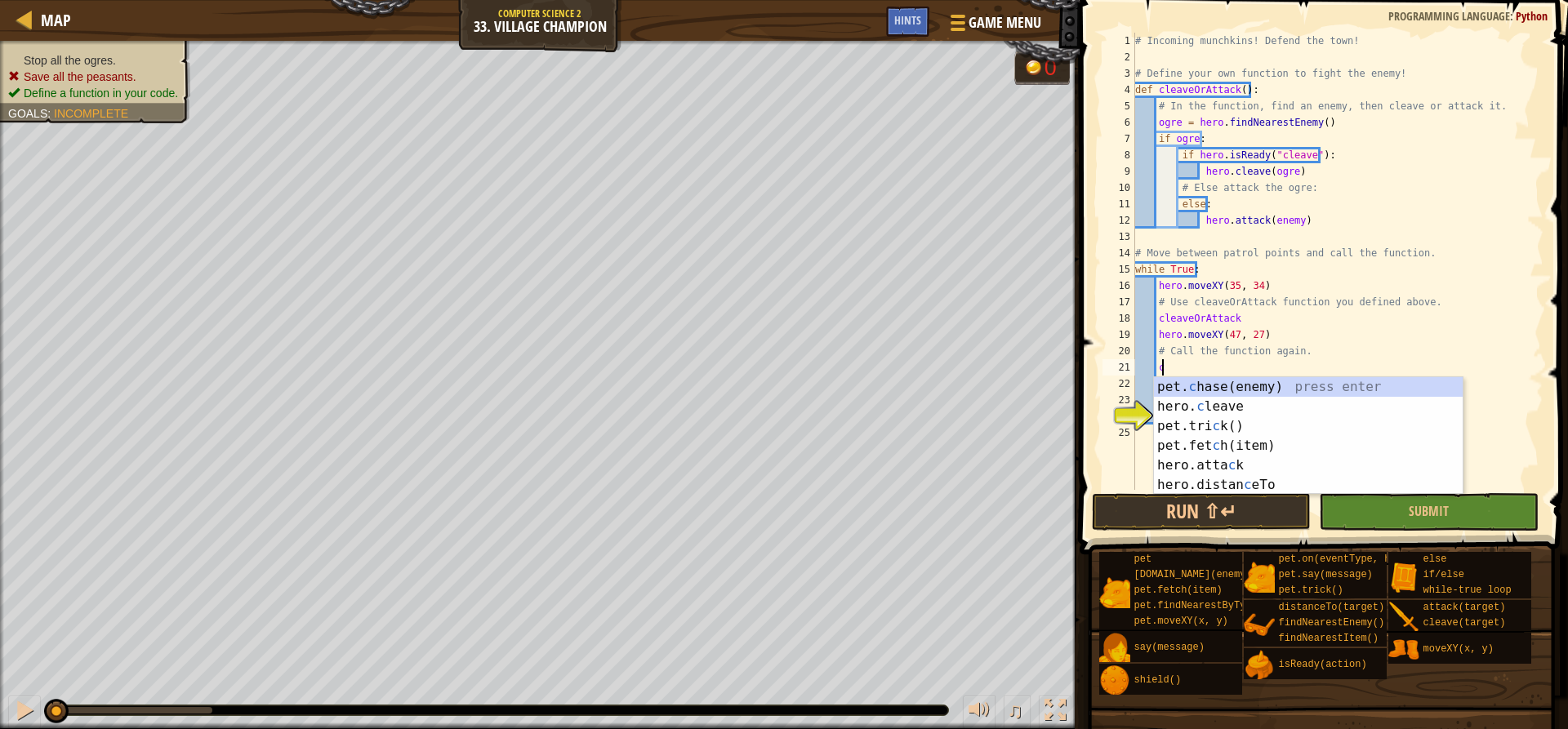
scroll to position [8, 1]
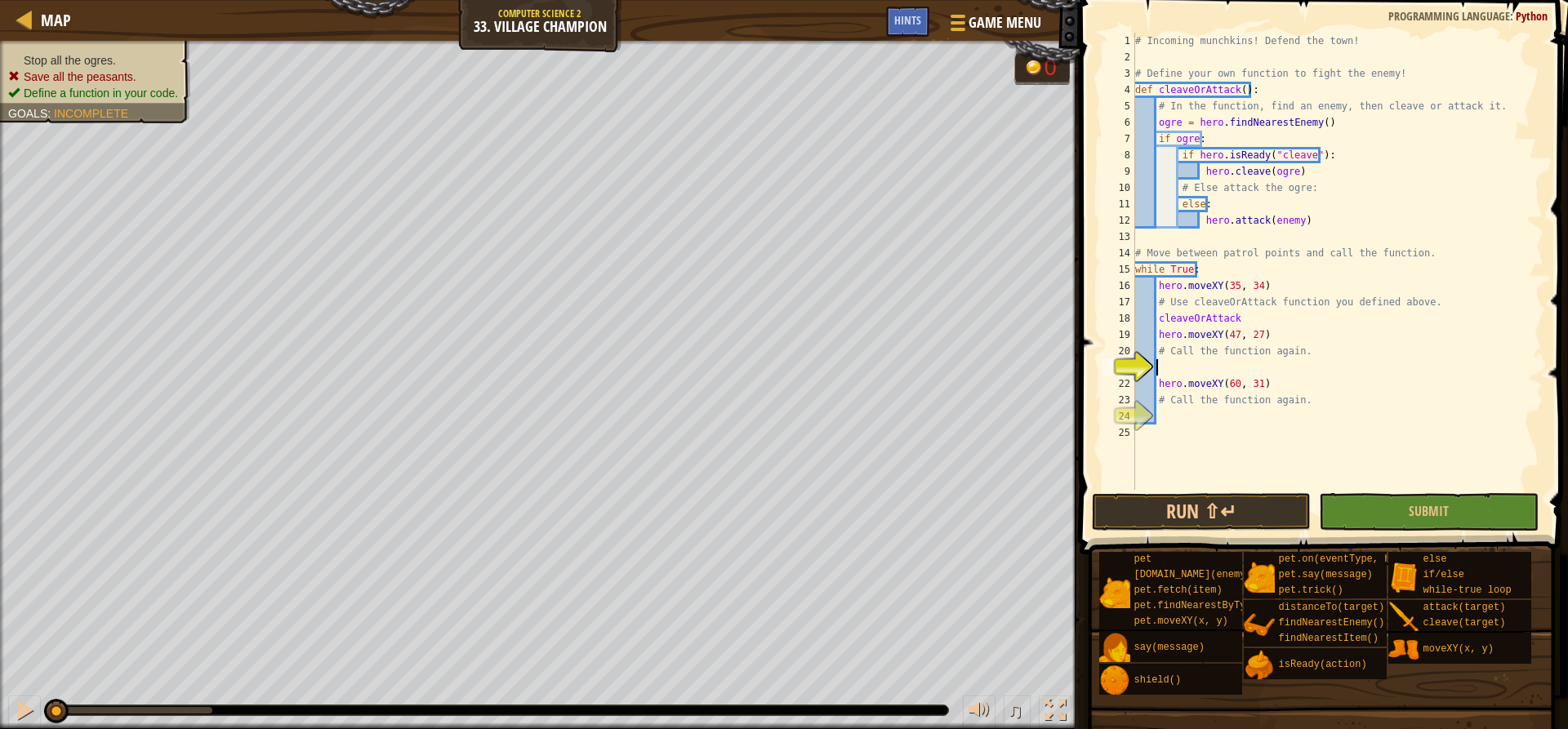
type textarea "c"
click at [1251, 321] on div "# Incoming munchkins! Defend the town! # Define your own function to fight the …" at bounding box center [1338, 277] width 412 height 490
type textarea "cleaveOrAttack()"
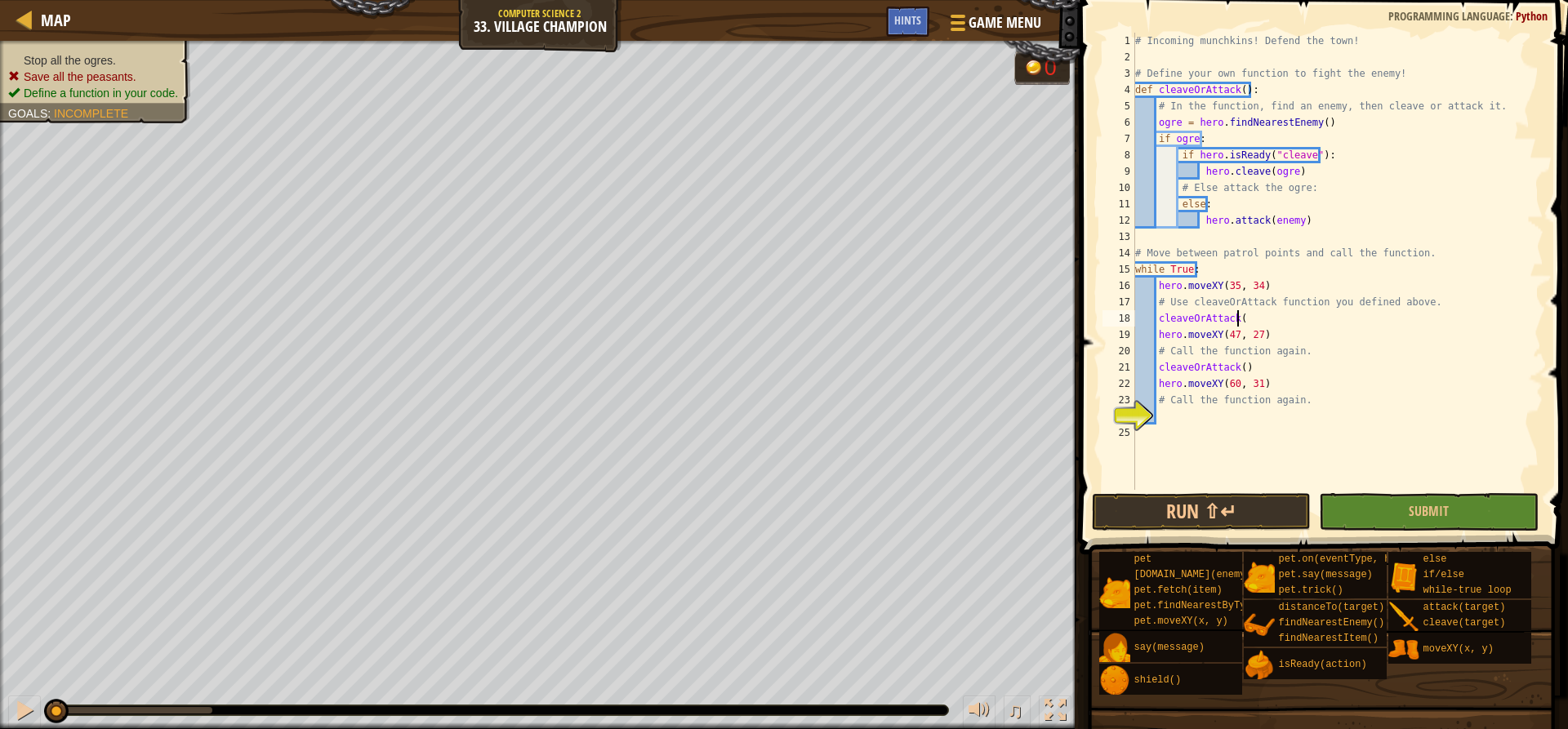
scroll to position [8, 8]
click at [1230, 414] on div "# Incoming munchkins! Defend the town! # Define your own function to fight the …" at bounding box center [1338, 277] width 412 height 490
click at [1382, 498] on button "Submit" at bounding box center [1428, 511] width 219 height 37
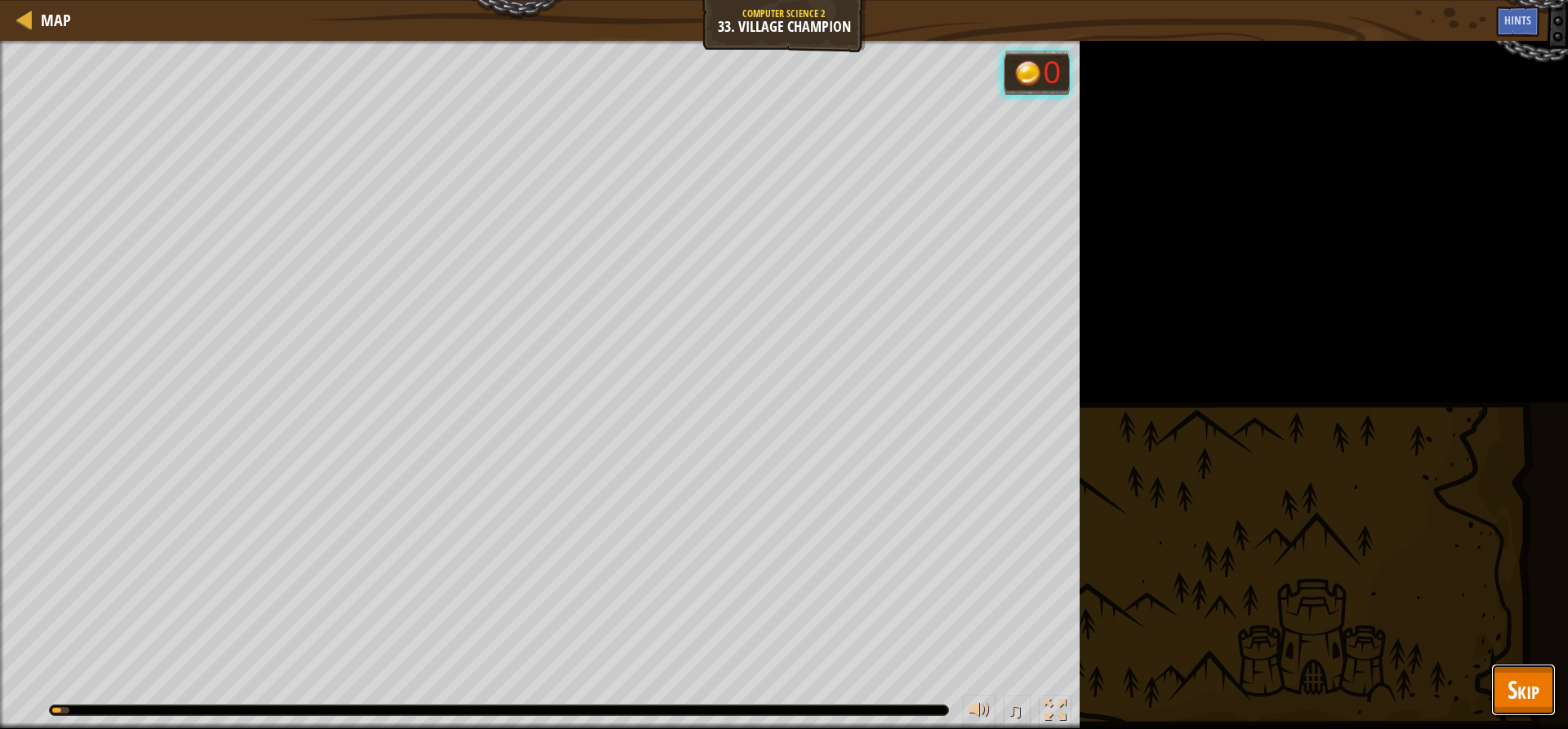
click at [1510, 689] on span "Skip" at bounding box center [1523, 689] width 32 height 33
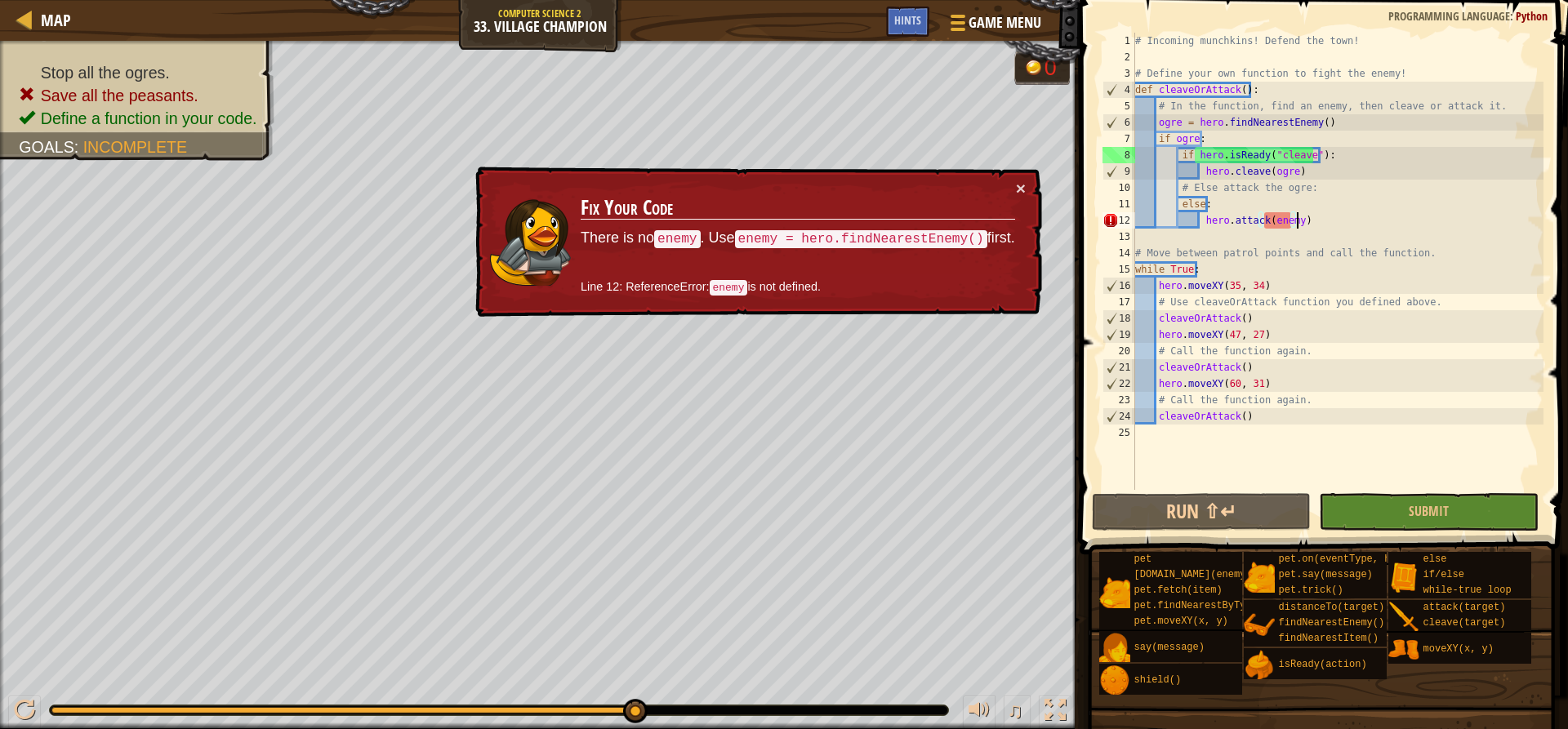
click at [1302, 223] on div "# Incoming munchkins! Defend the town! # Define your own function to fight the …" at bounding box center [1338, 277] width 412 height 490
click at [1290, 223] on div "# Incoming munchkins! Defend the town! # Define your own function to fight the …" at bounding box center [1338, 277] width 412 height 490
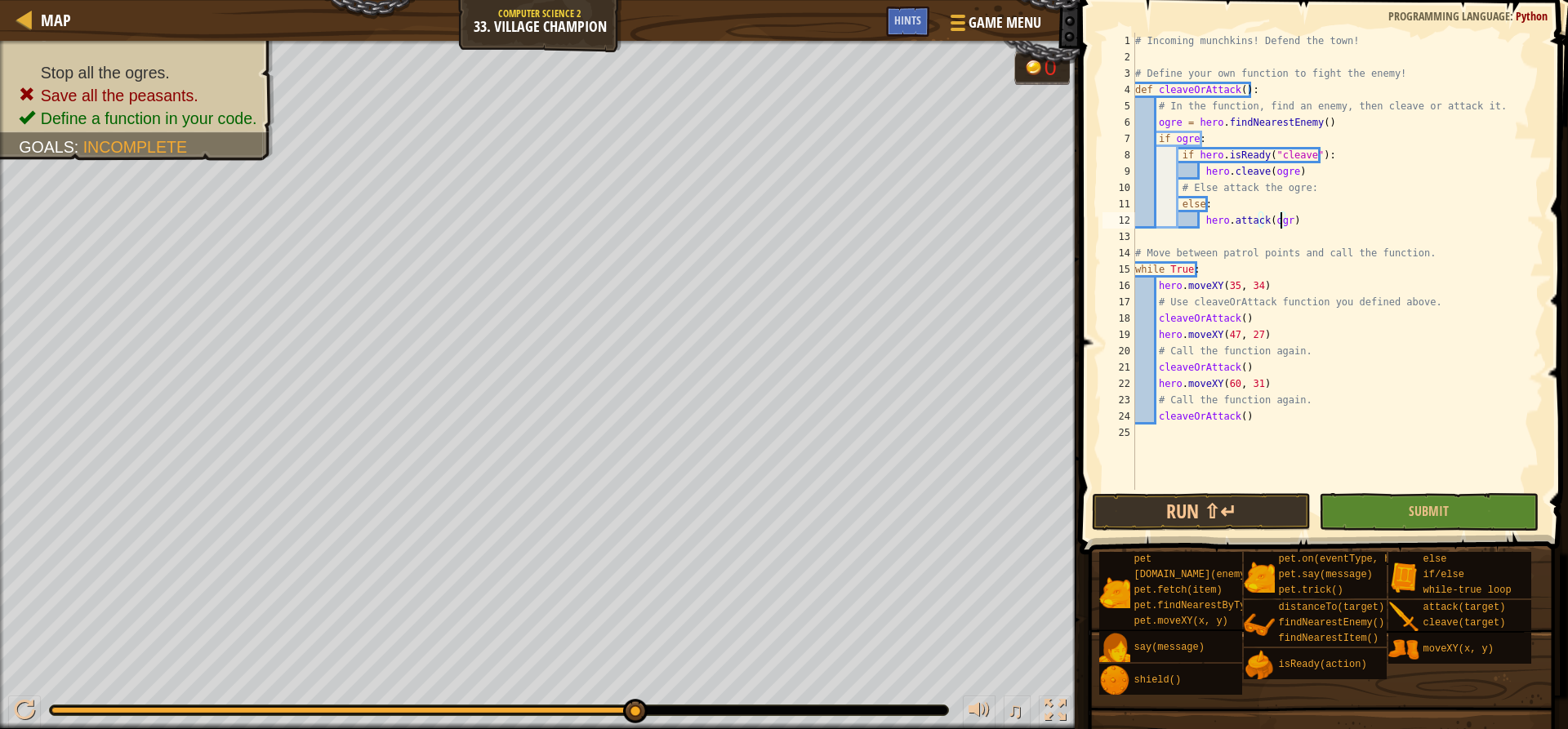
scroll to position [8, 13]
type textarea "hero.attack(ogre)"
click at [1384, 511] on button "Submit" at bounding box center [1428, 511] width 219 height 37
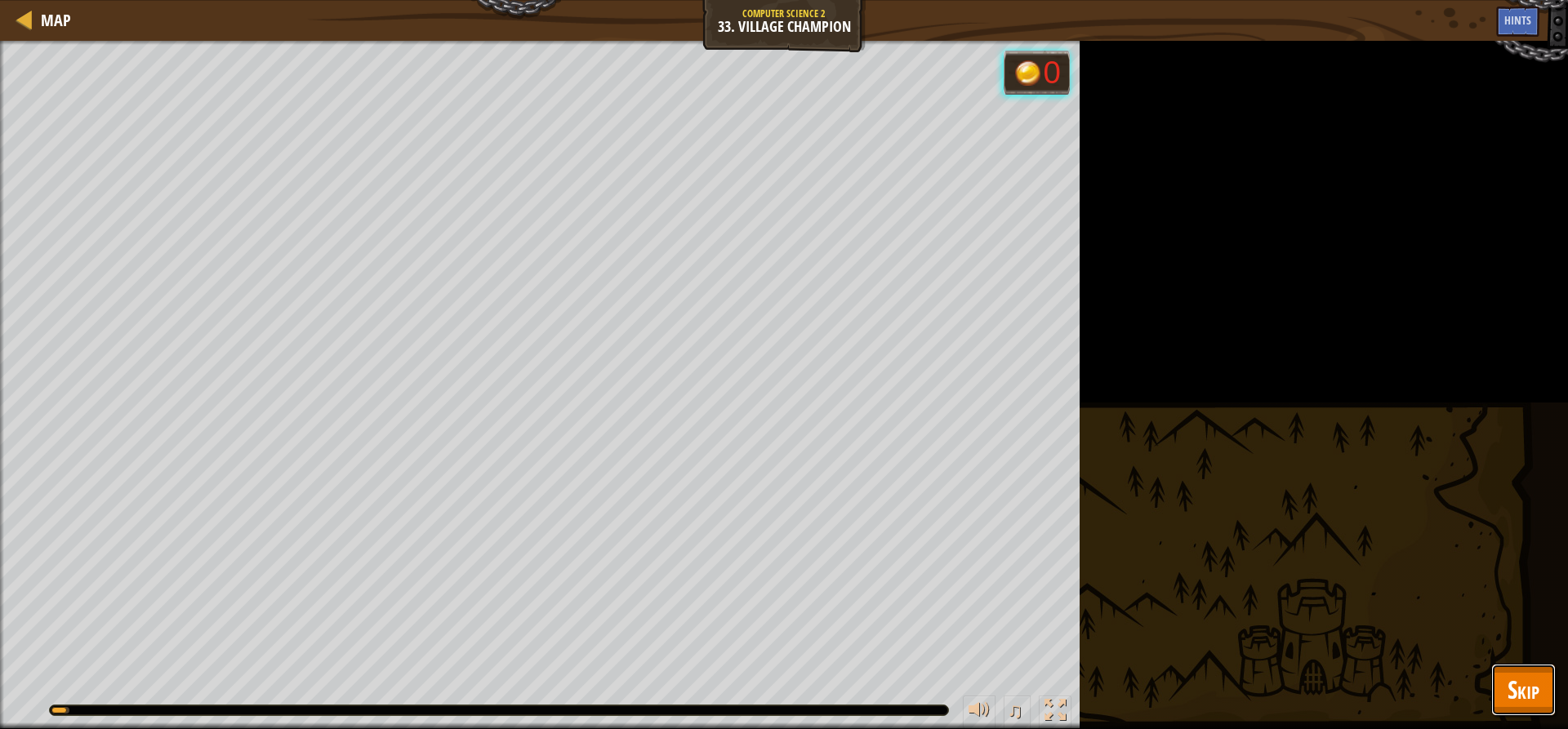
click at [1523, 684] on span "Skip" at bounding box center [1523, 689] width 32 height 33
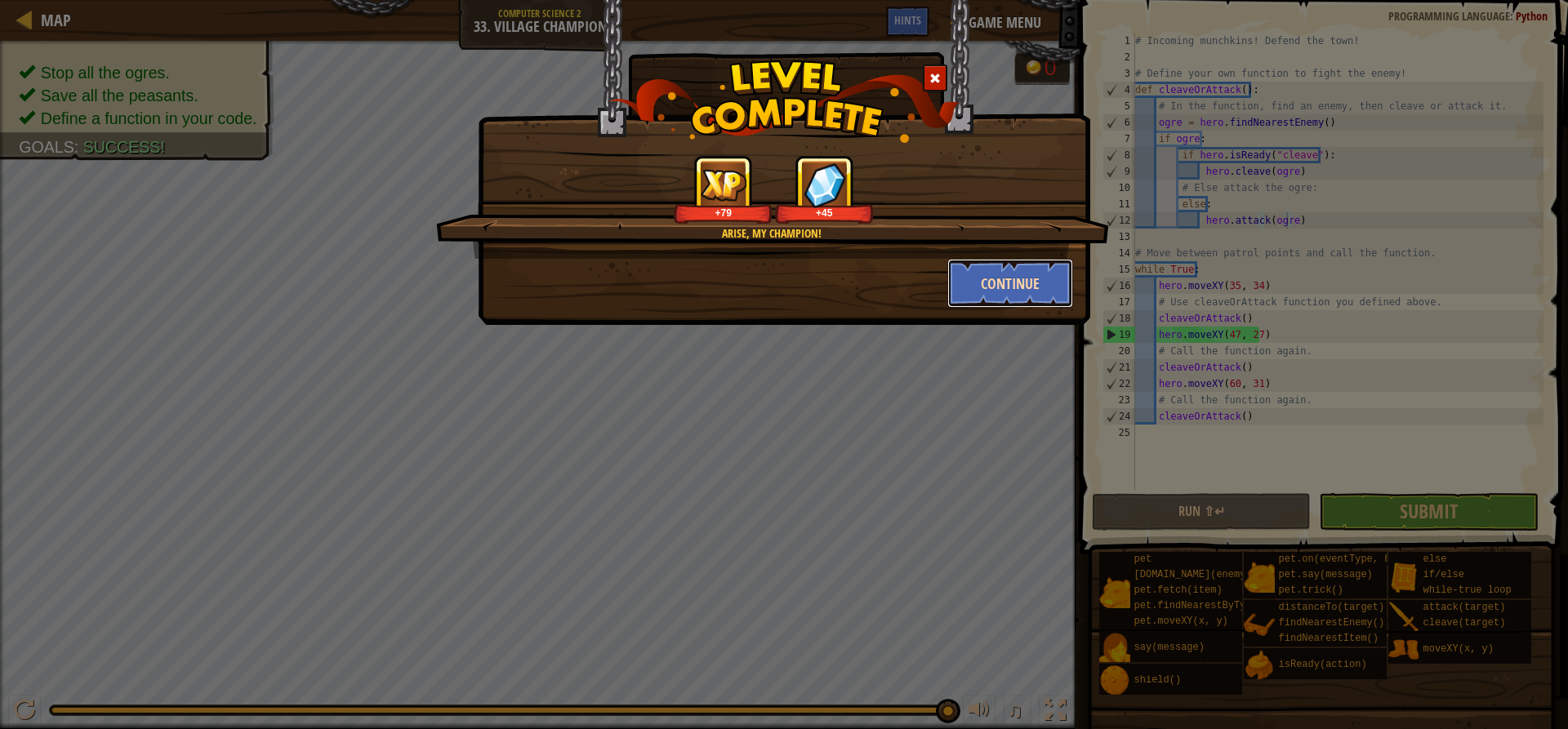
click at [973, 297] on button "Continue" at bounding box center [1011, 283] width 127 height 49
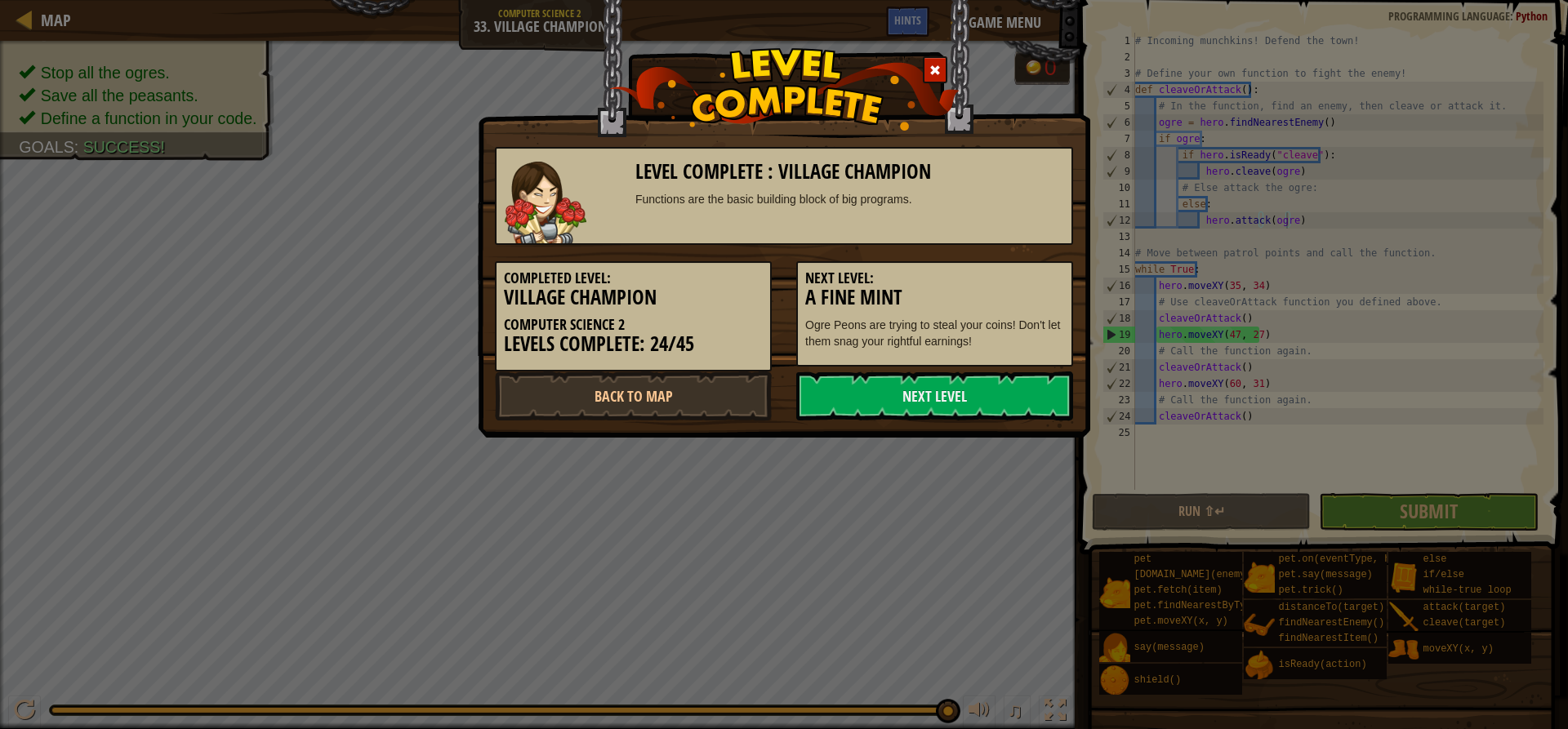
click at [707, 443] on div "Level Complete : Village Champion Functions are the basic building block of big…" at bounding box center [784, 364] width 1568 height 729
click at [944, 387] on link "Next Level" at bounding box center [935, 396] width 277 height 49
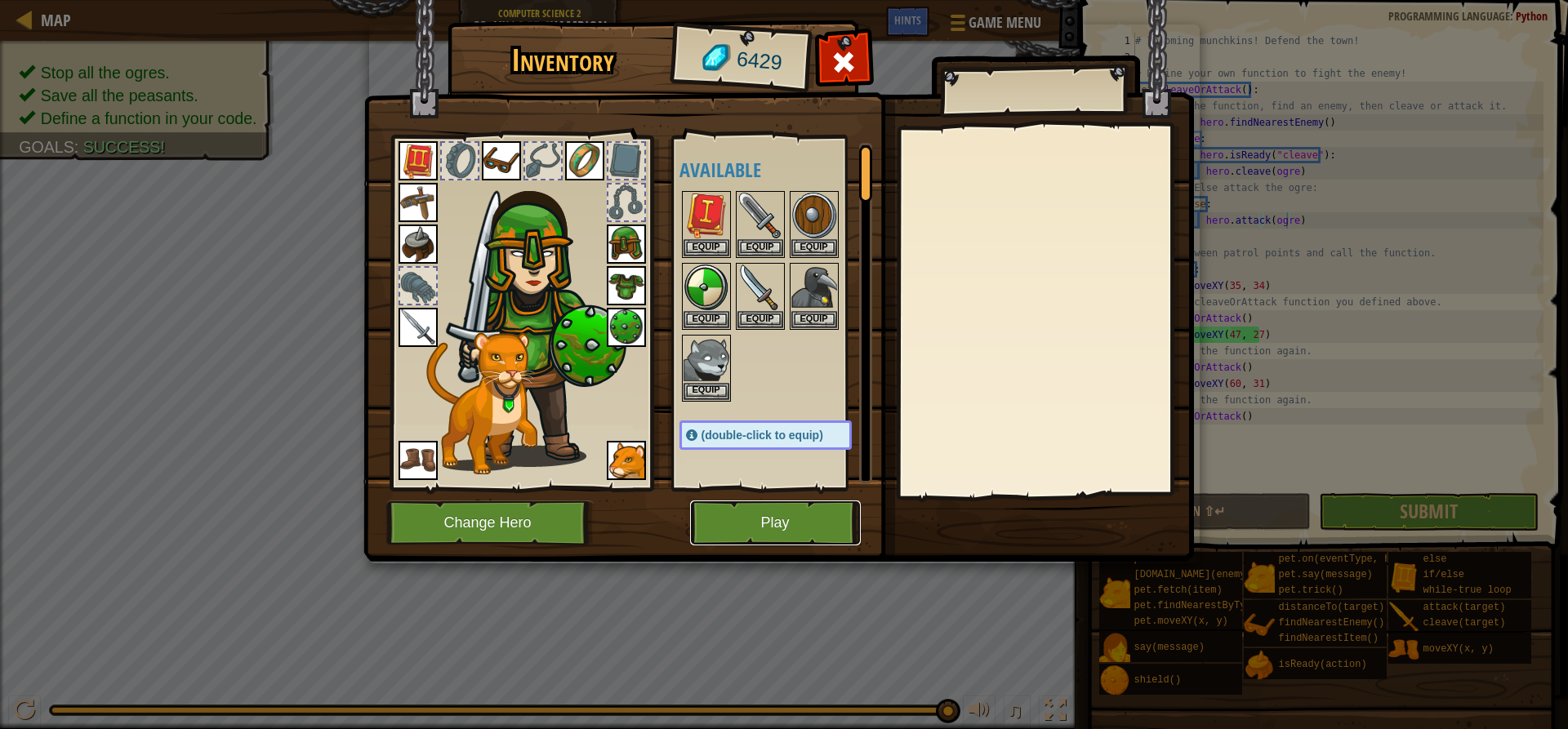
click at [771, 534] on button "Play" at bounding box center [775, 523] width 171 height 45
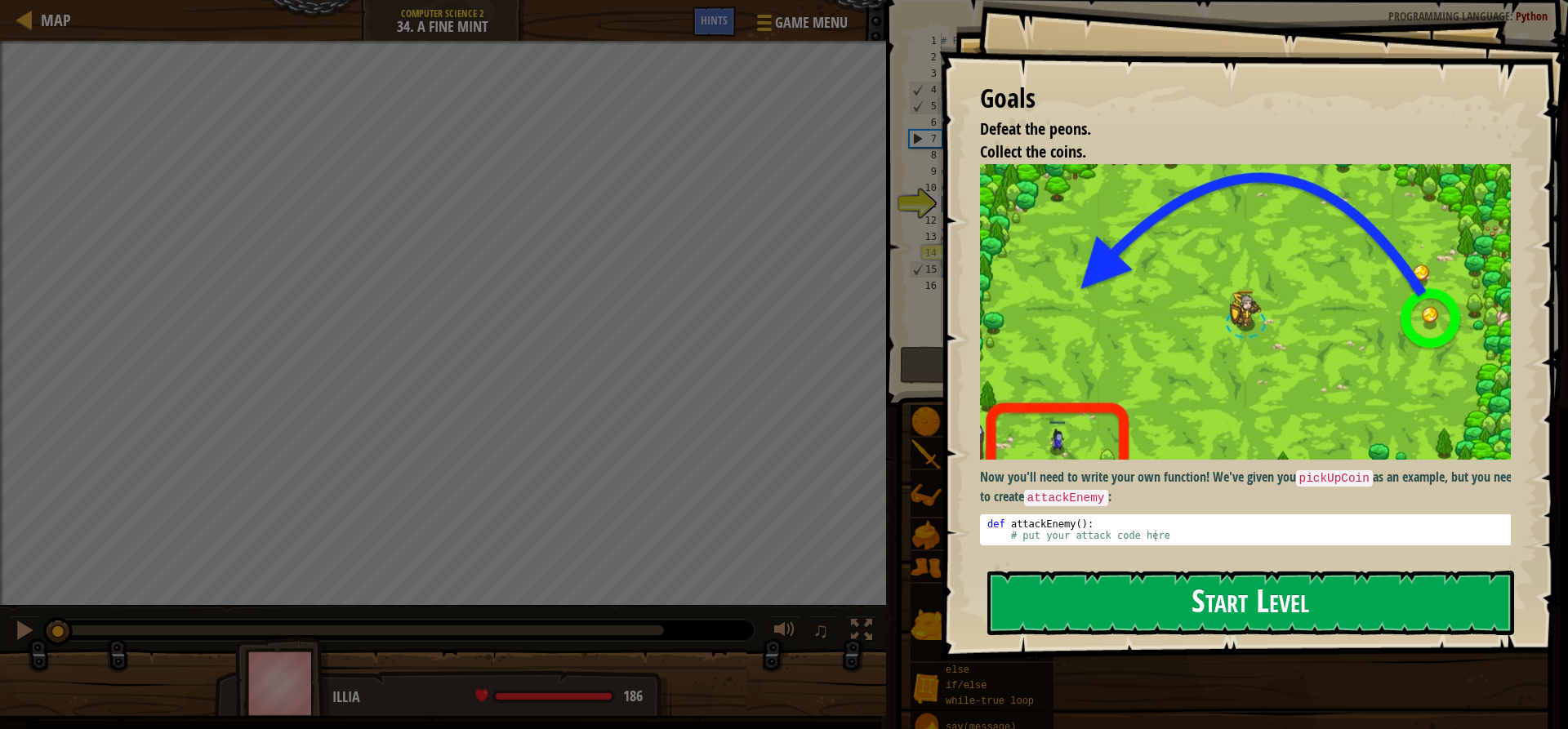
click at [1117, 597] on button "Start Level" at bounding box center [1250, 603] width 526 height 64
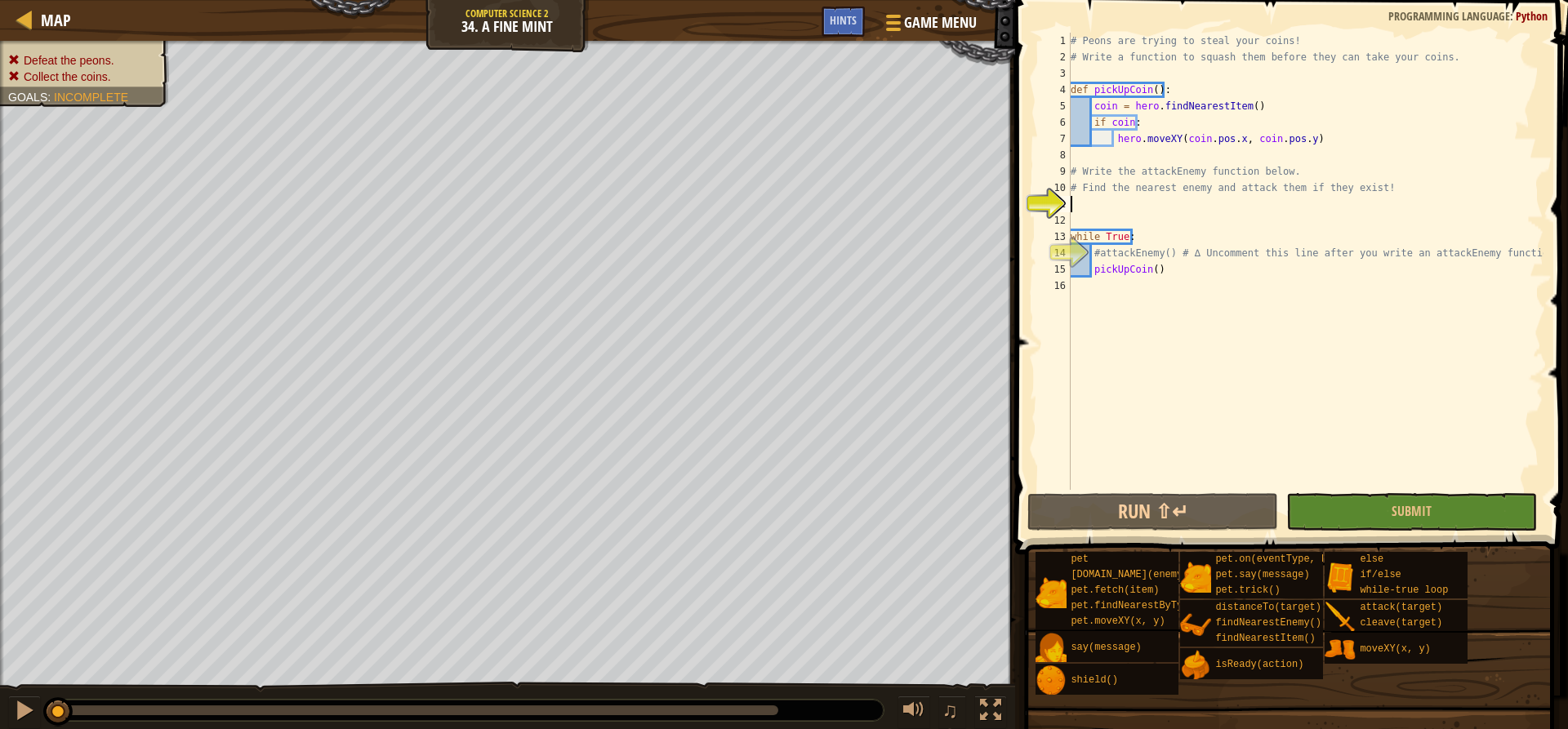
type textarea "f"
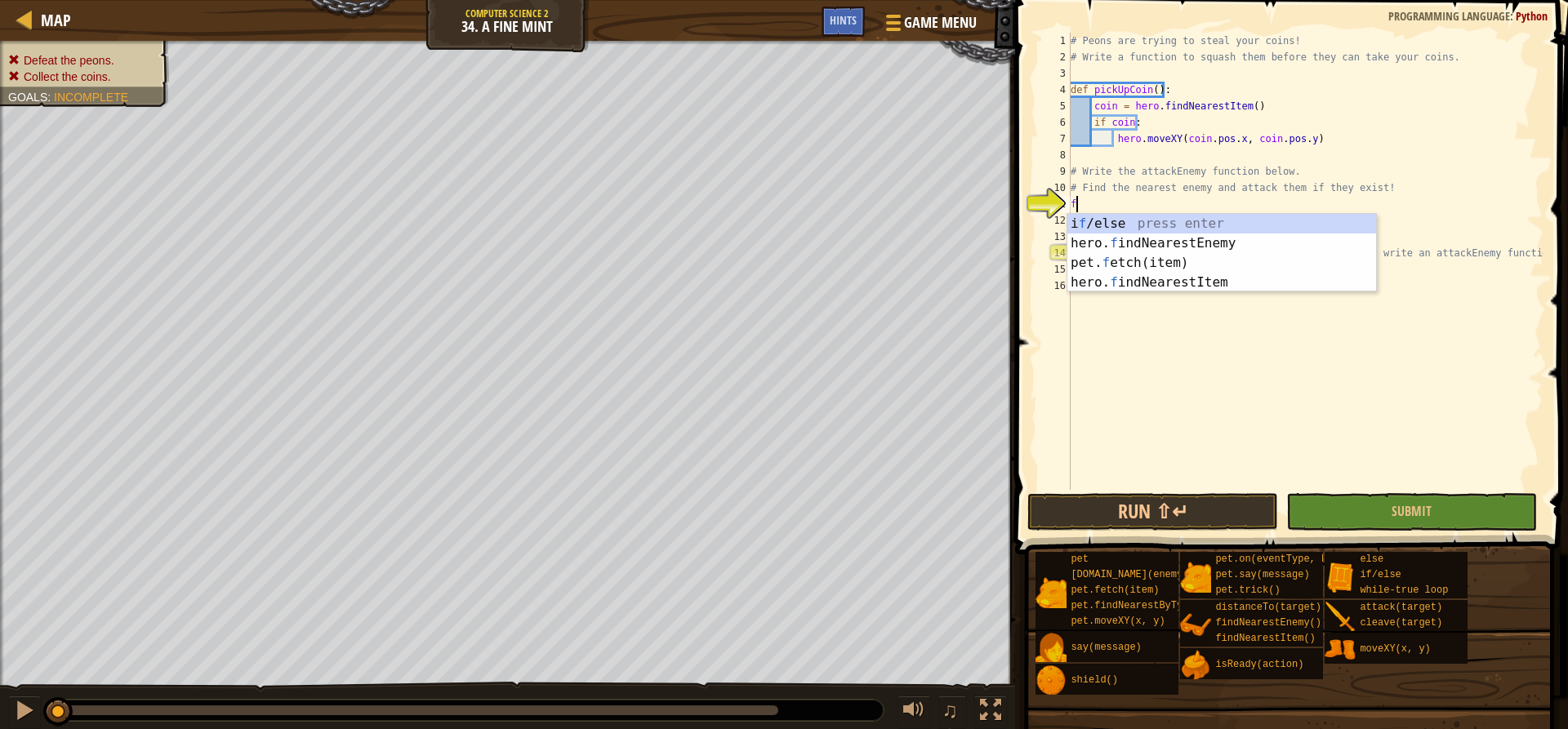
scroll to position [8, 0]
click at [1193, 243] on div "i f /else press enter hero. f indNearestEnemy press enter pet. f etch(item) pre…" at bounding box center [1221, 272] width 309 height 117
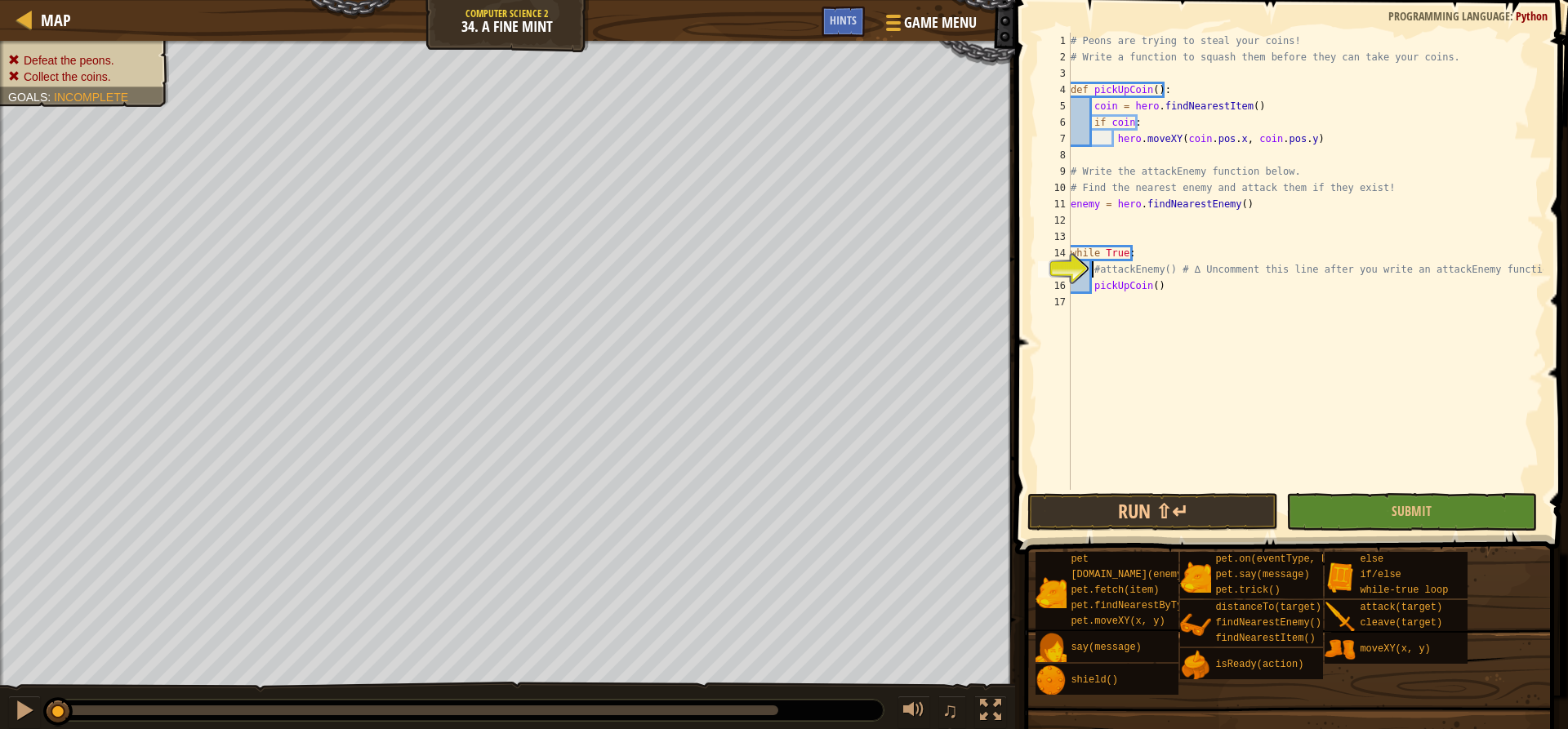
click at [1093, 271] on div "# Peons are trying to steal your coins! # Write a function to squash them befor…" at bounding box center [1305, 277] width 476 height 490
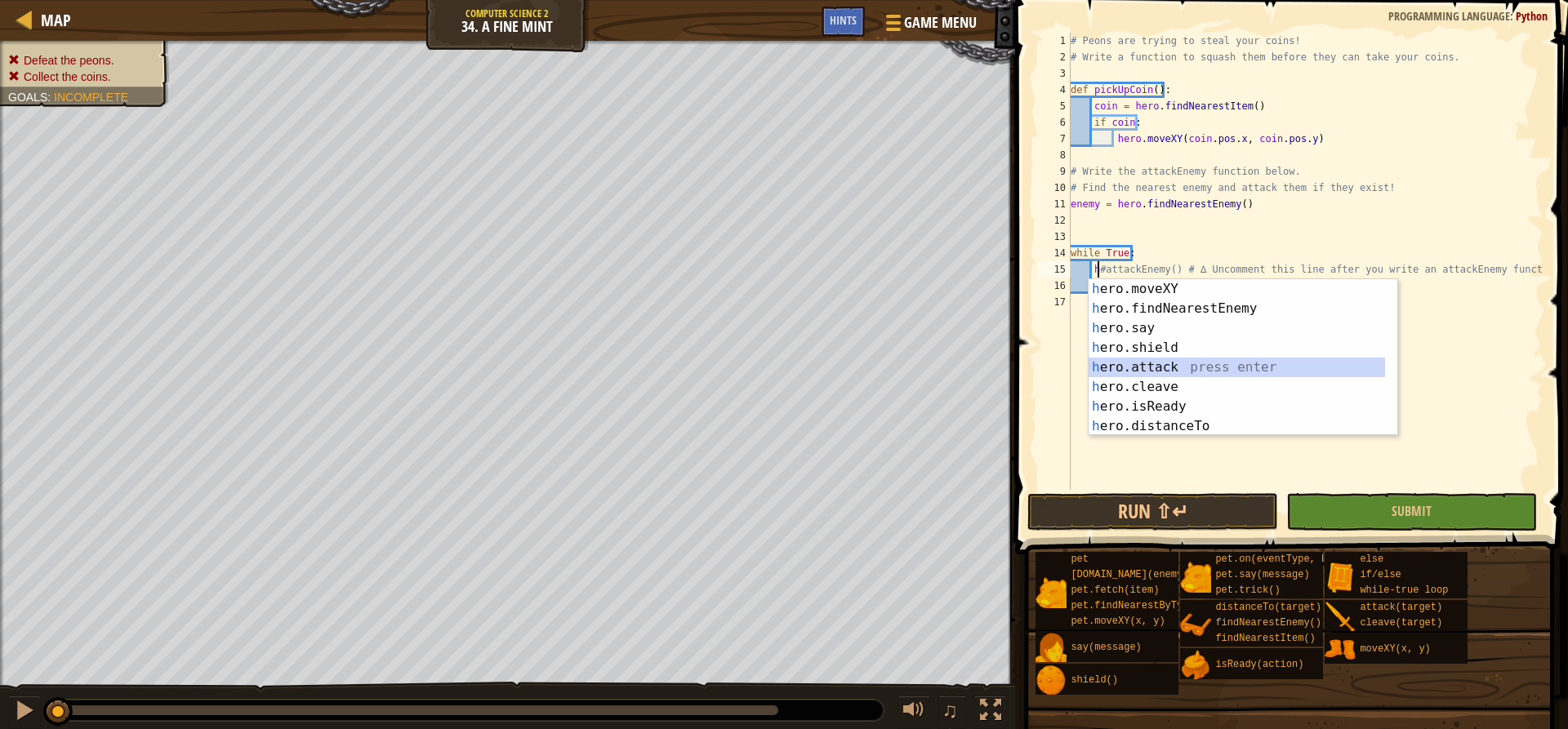
click at [1179, 357] on div "h ero.moveXY press enter h ero.findNearestEnemy press enter h ero.say press ent…" at bounding box center [1237, 377] width 297 height 196
type textarea "hero.attack(enemy)#attackEnemy() # ∆ Uncomment this line after you write an att…"
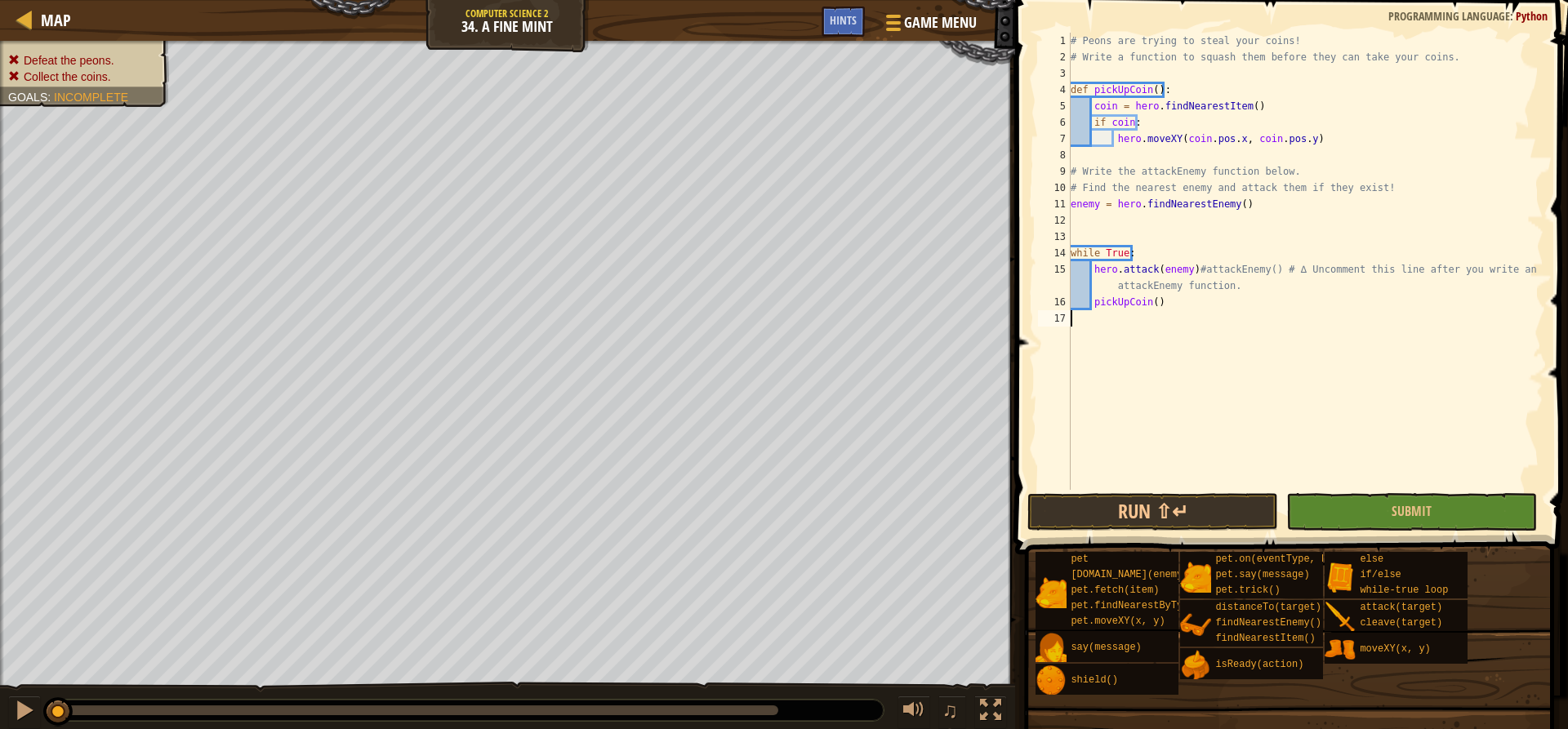
click at [1207, 433] on div "# Peons are trying to steal your coins! # Write a function to squash them befor…" at bounding box center [1305, 277] width 476 height 490
click at [1361, 506] on button "Submit" at bounding box center [1411, 511] width 251 height 37
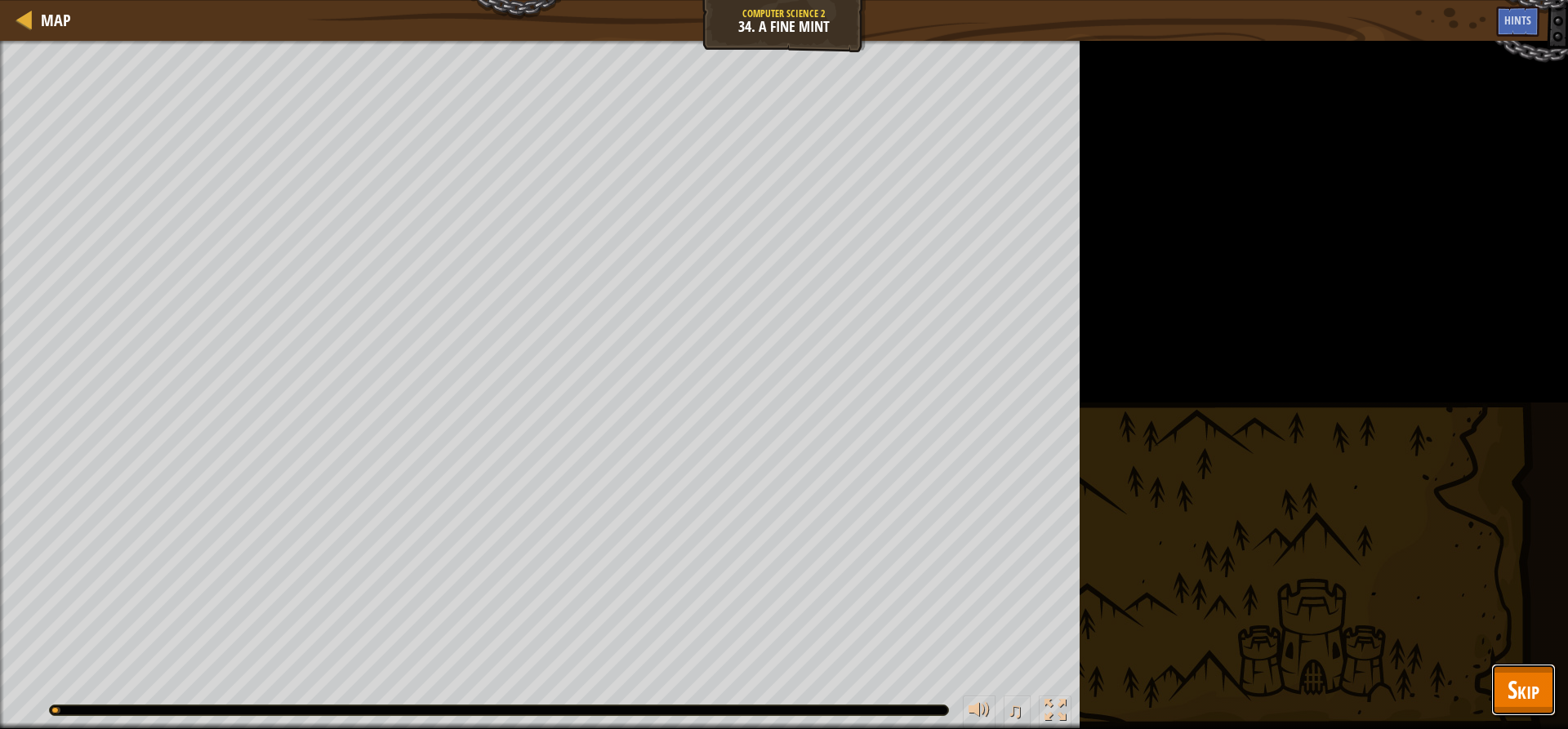
click at [1528, 709] on button "Skip" at bounding box center [1523, 690] width 64 height 53
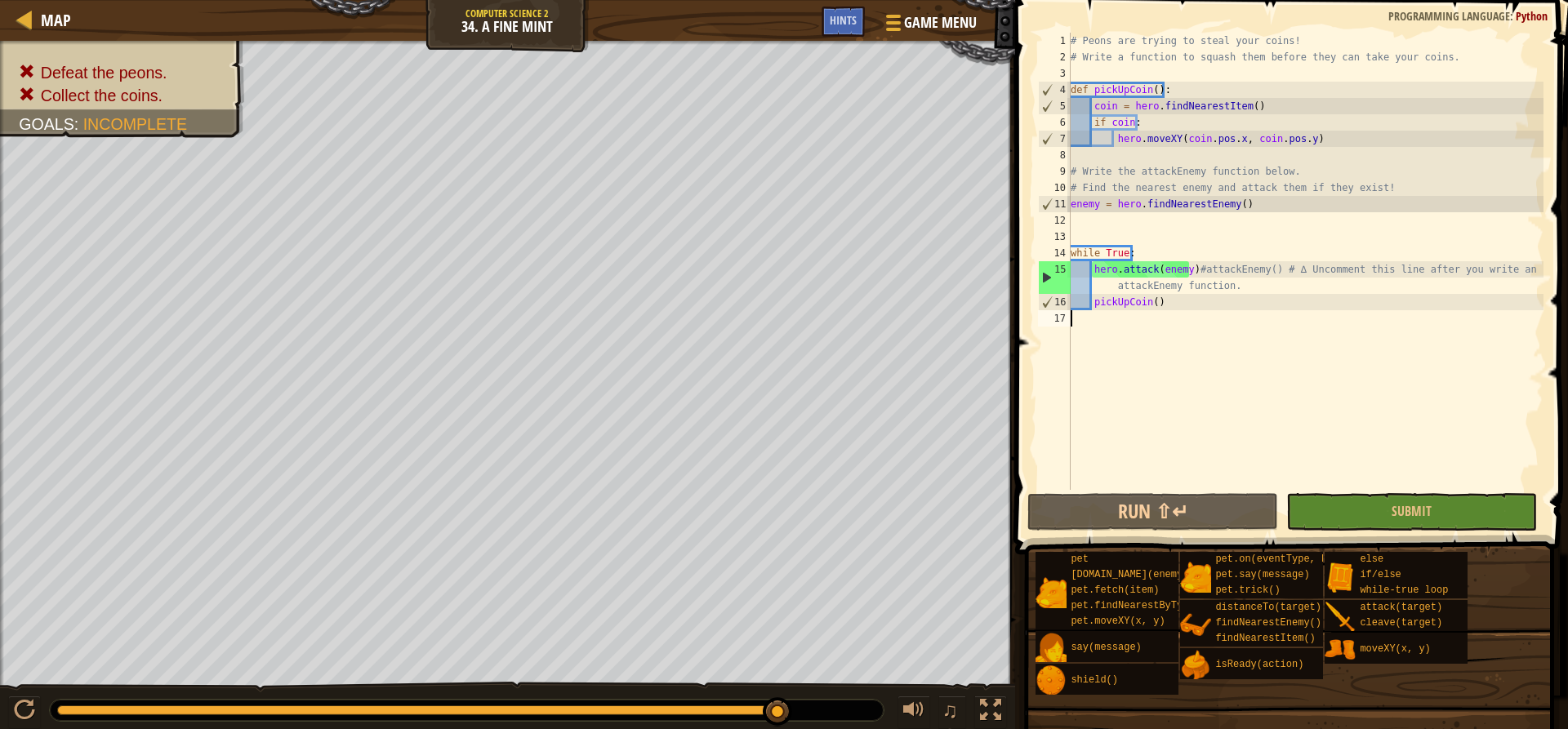
click at [1070, 202] on div "11" at bounding box center [1054, 204] width 32 height 17
click at [1073, 217] on div "# Peons are trying to steal your coins! # Write a function to squash them befor…" at bounding box center [1305, 277] width 476 height 490
drag, startPoint x: 1091, startPoint y: 272, endPoint x: 1185, endPoint y: 272, distance: 94.0
click at [1185, 272] on div "# Peons are trying to steal your coins! # Write a function to squash them befor…" at bounding box center [1305, 277] width 476 height 490
type textarea ")#attackEnemy() # ∆ Uncomment this line after you write an attackEnemy function."
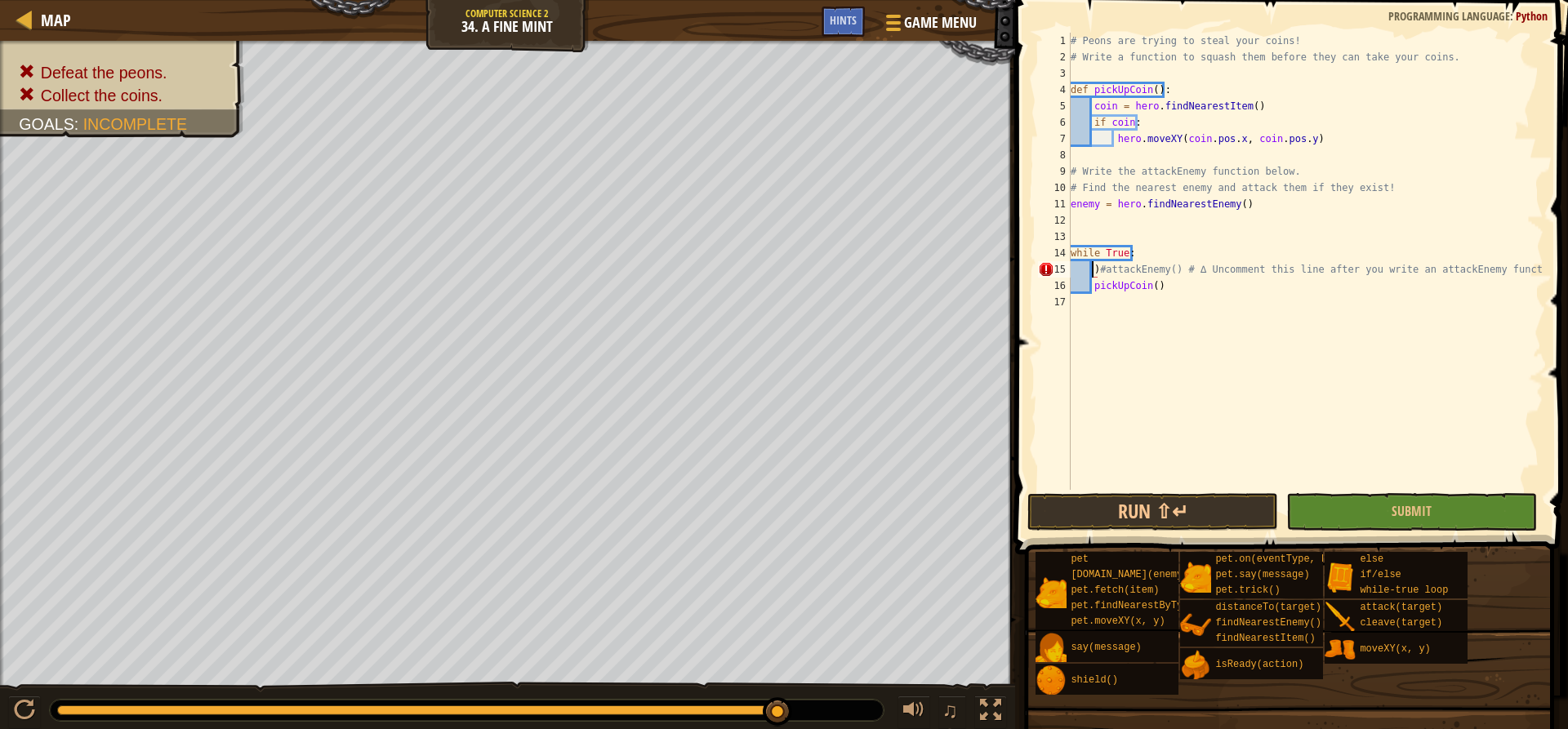
click at [1133, 225] on div "# Peons are trying to steal your coins! # Write a function to squash them befor…" at bounding box center [1305, 277] width 476 height 490
click at [1096, 269] on div "# Peons are trying to steal your coins! # Write a function to squash them befor…" at bounding box center [1305, 277] width 476 height 490
type textarea "#attackEnemy() # ∆ Uncomment this line after you write an attackEnemy function."
click at [1095, 215] on div "# Peons are trying to steal your coins! # Write a function to squash them befor…" at bounding box center [1305, 277] width 476 height 490
click at [1093, 269] on div "# Peons are trying to steal your coins! # Write a function to squash them befor…" at bounding box center [1305, 277] width 476 height 490
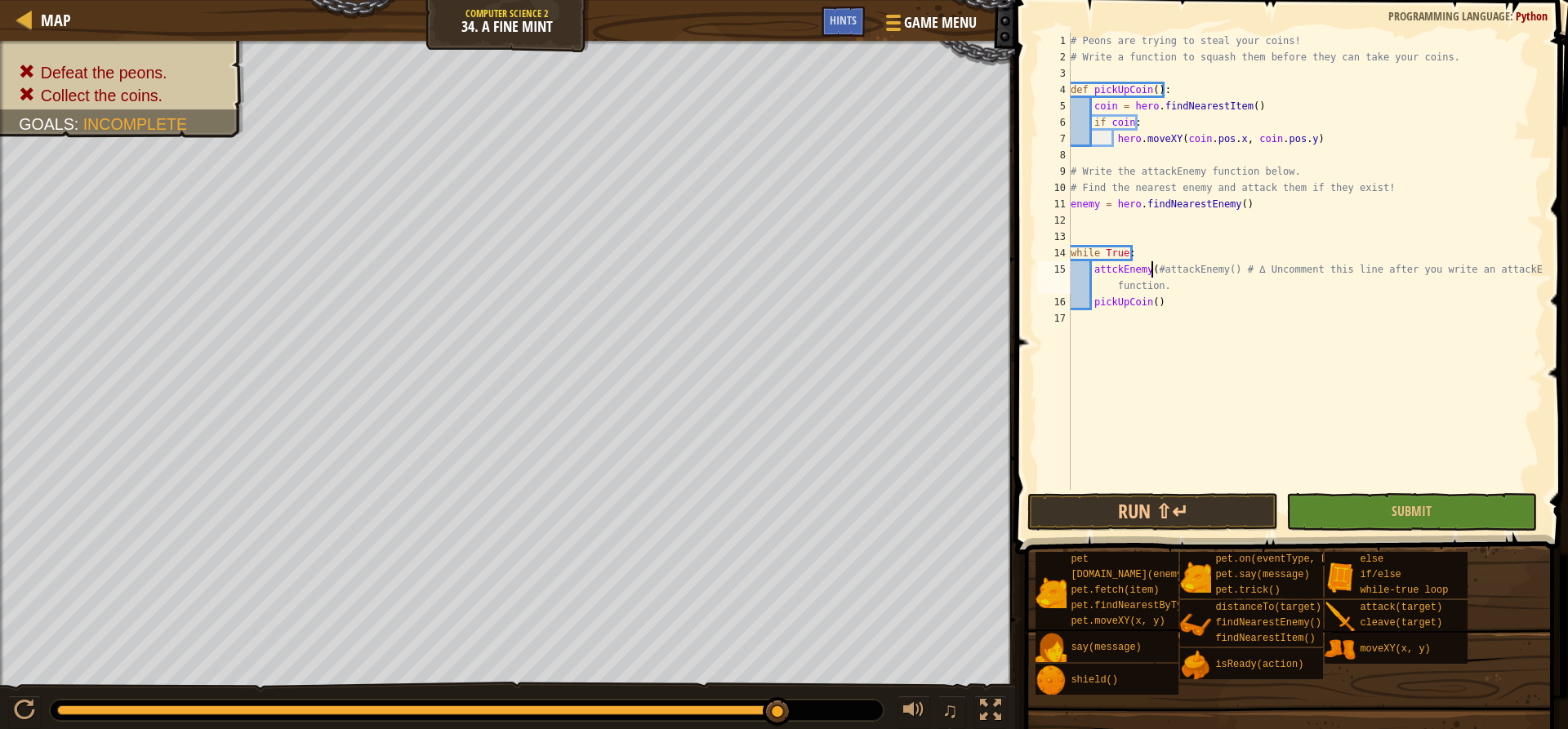
scroll to position [8, 7]
click at [1376, 533] on span at bounding box center [1294, 253] width 566 height 602
click at [1370, 513] on button "Submit" at bounding box center [1411, 511] width 251 height 37
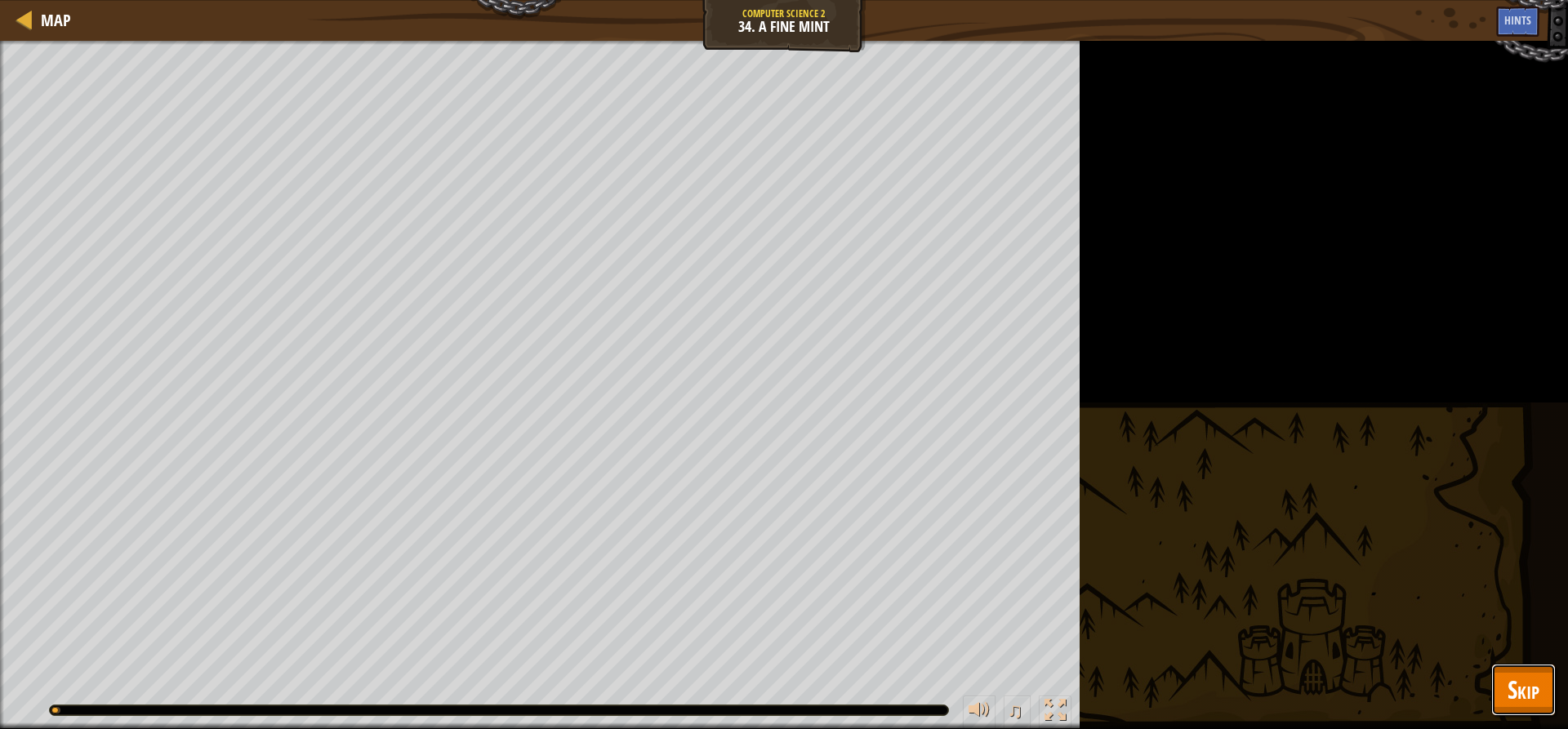
click at [1535, 695] on span "Skip" at bounding box center [1523, 689] width 32 height 33
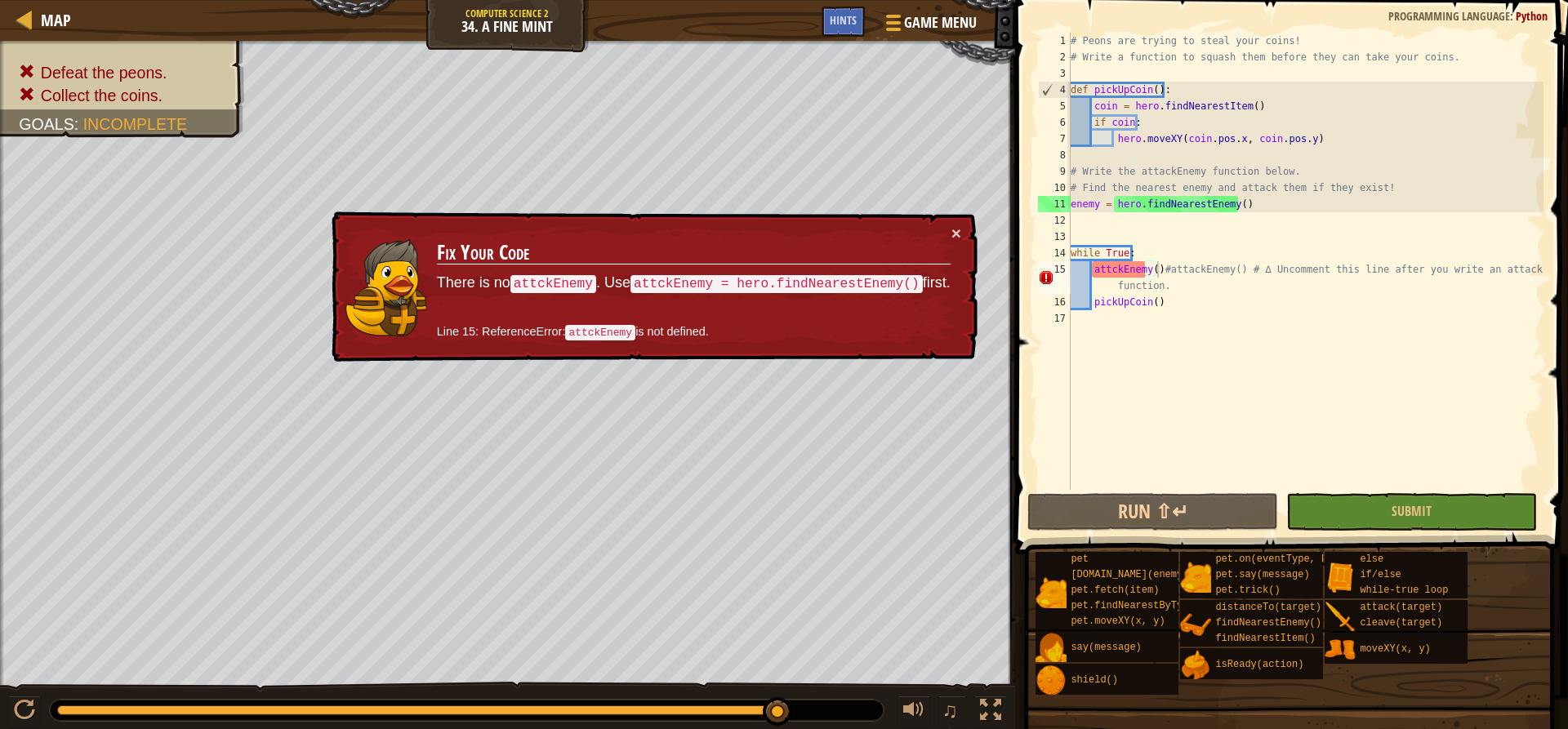
click at [961, 229] on div "× Fix Your Code There is no attckEnemy . Use attckEnemy = hero.findNearestEnemy…" at bounding box center [652, 287] width 649 height 151
click at [955, 232] on button "×" at bounding box center [956, 233] width 10 height 18
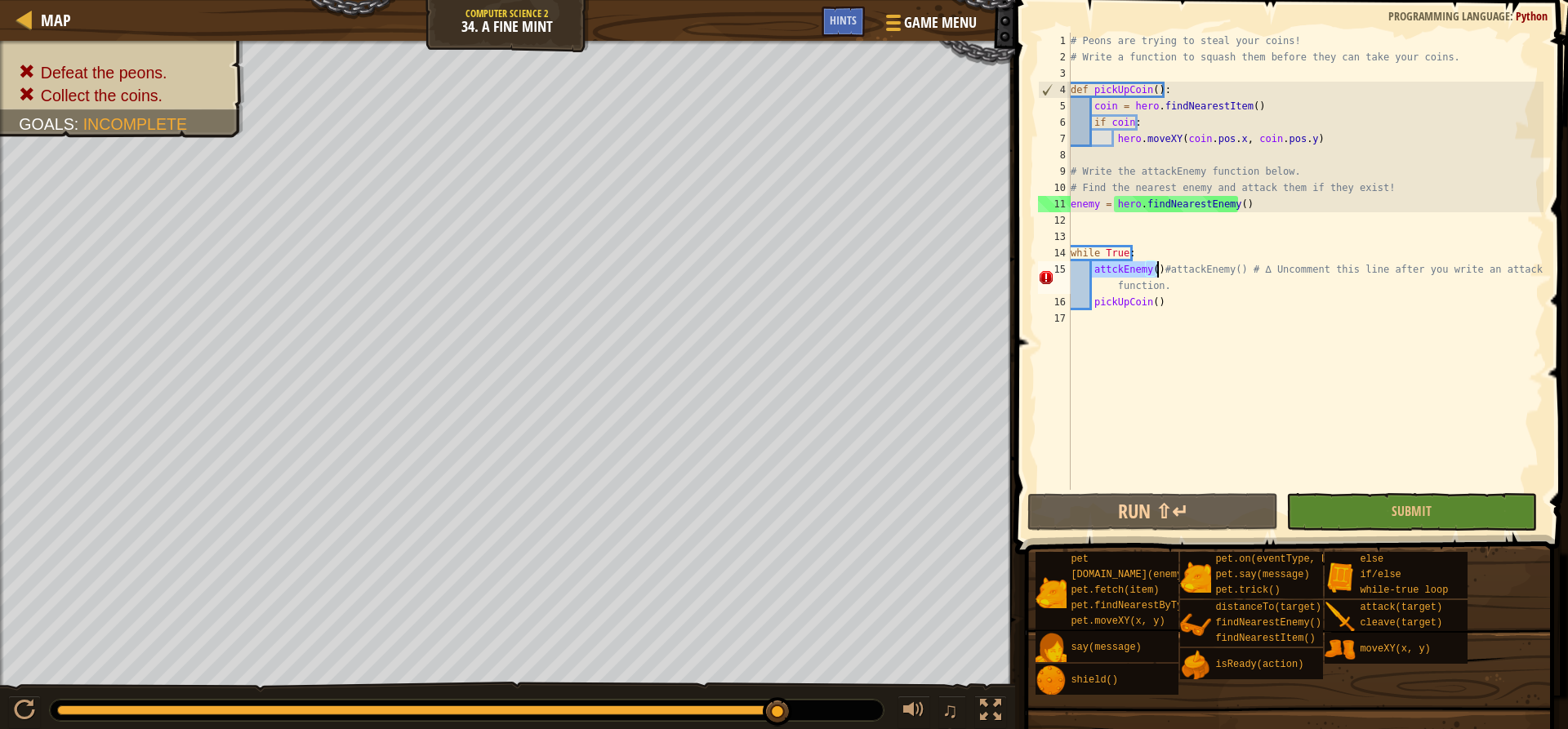
drag, startPoint x: 1091, startPoint y: 272, endPoint x: 1156, endPoint y: 272, distance: 65.0
click at [1156, 272] on div "# Peons are trying to steal your coins! # Write a function to squash them befor…" at bounding box center [1305, 277] width 476 height 490
type textarea "#attackEnemy() # ∆ Uncomment this line after you write an attackEnemy function."
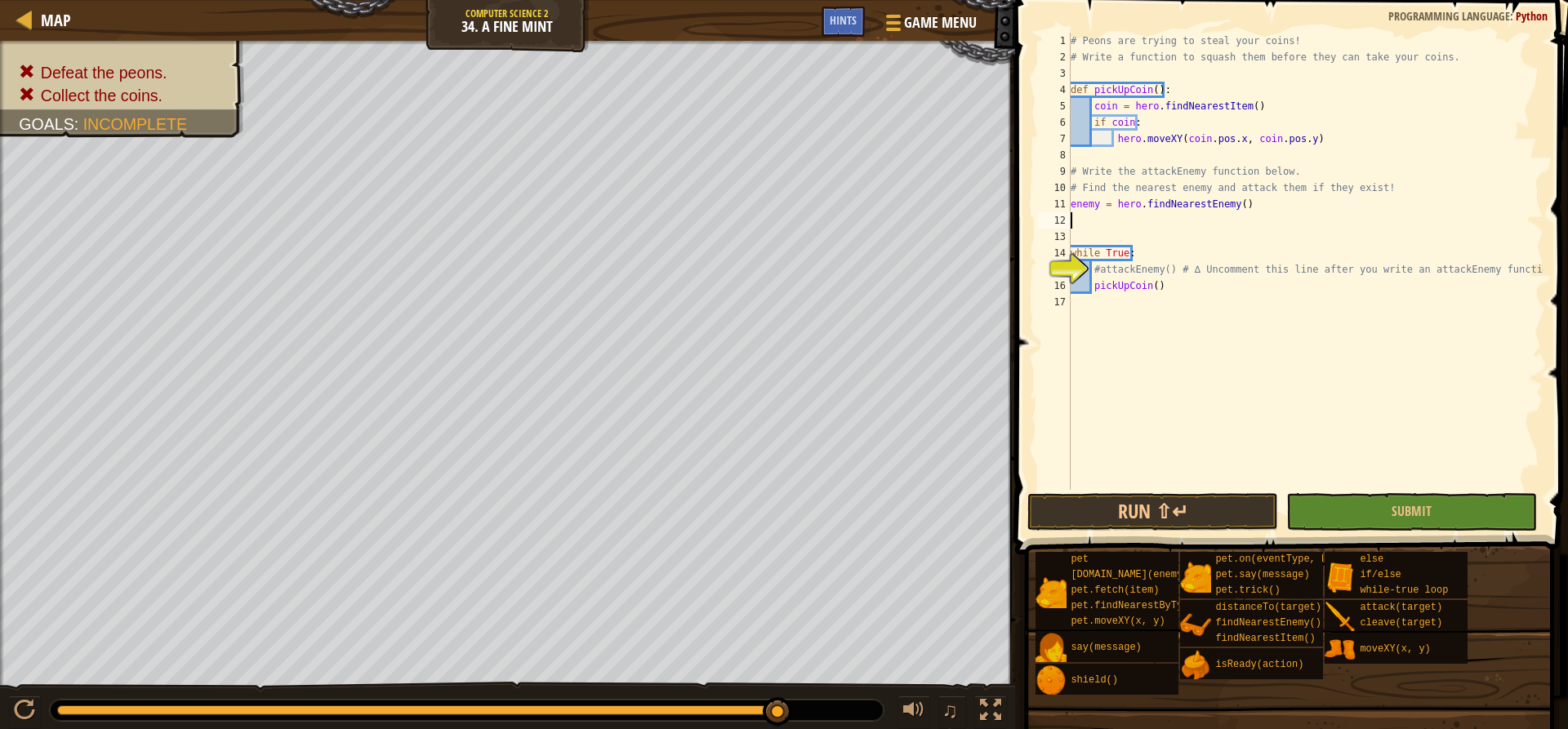
click at [1111, 217] on div "# Peons are trying to steal your coins! # Write a function to squash them befor…" at bounding box center [1305, 277] width 476 height 490
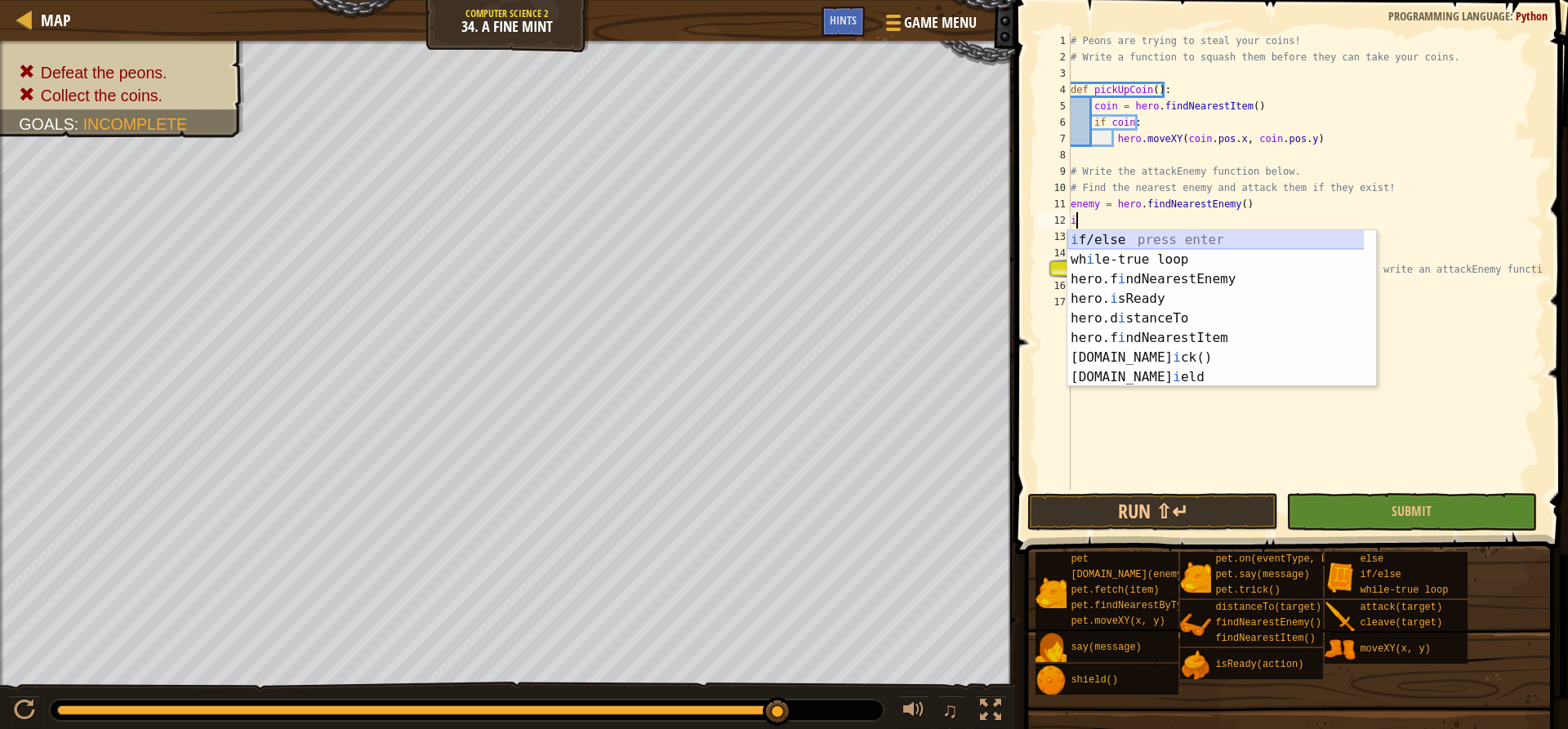
click at [1144, 239] on div "i f/else press enter wh i le-true loop press enter hero.f i ndNearestEnemy pres…" at bounding box center [1221, 328] width 309 height 196
type textarea "if enemy:"
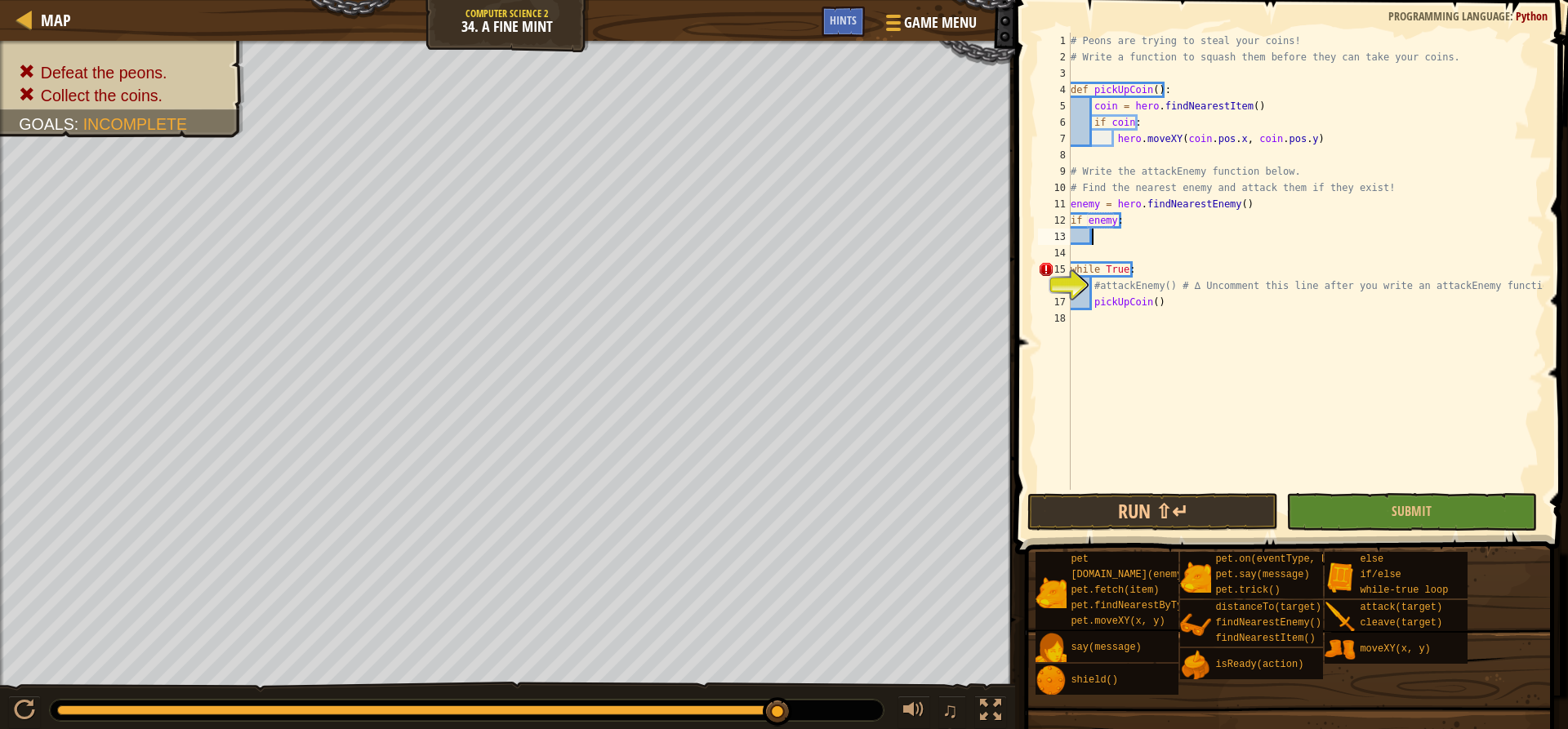
click at [1113, 242] on div "# Peons are trying to steal your coins! # Write a function to squash them befor…" at bounding box center [1305, 277] width 476 height 490
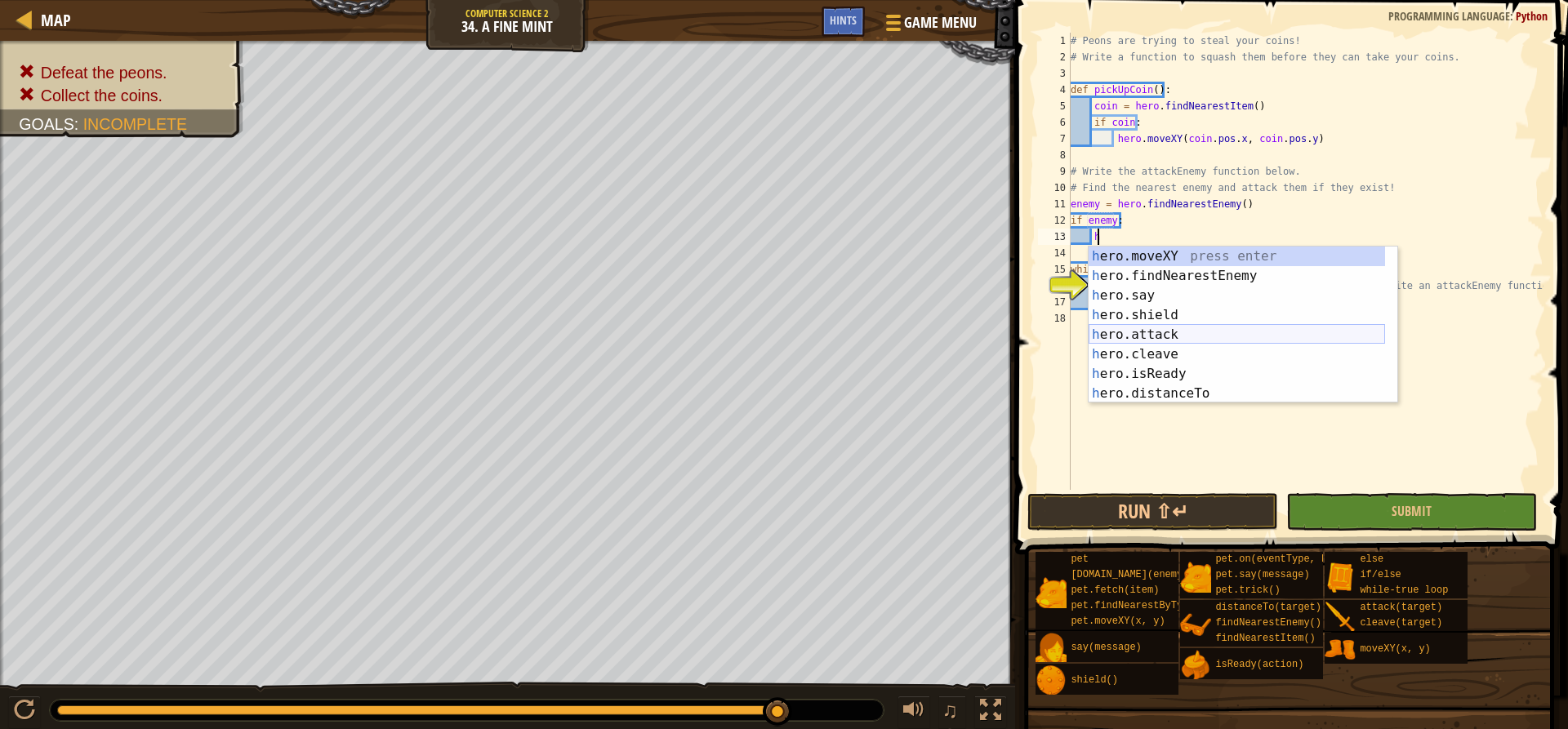
click at [1164, 331] on div "h ero.moveXY press enter h ero.findNearestEnemy press enter h ero.say press ent…" at bounding box center [1237, 344] width 297 height 196
type textarea "hero.attack(enemy)"
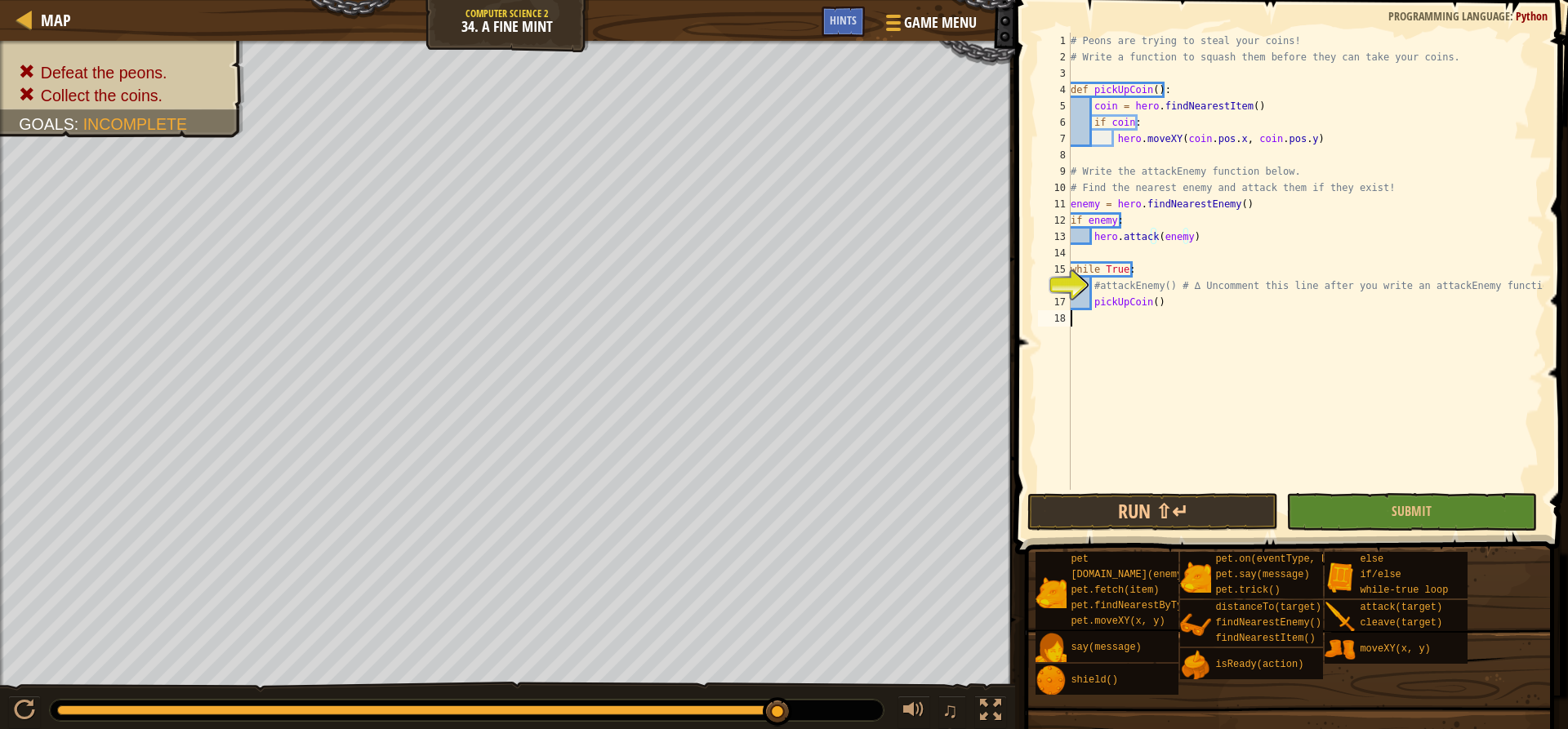
click at [1182, 360] on div "# Peons are trying to steal your coins! # Write a function to squash them befor…" at bounding box center [1305, 277] width 476 height 490
click at [1359, 487] on div "# Peons are trying to steal your coins! # Write a function to squash them befor…" at bounding box center [1305, 277] width 476 height 490
click at [1376, 485] on div "1 2 3 4 5 6 7 8 9 10 11 12 13 14 15 16 17 18 # Peons are trying to steal your c…" at bounding box center [1289, 308] width 557 height 602
click at [1439, 506] on button "Submit" at bounding box center [1411, 511] width 251 height 37
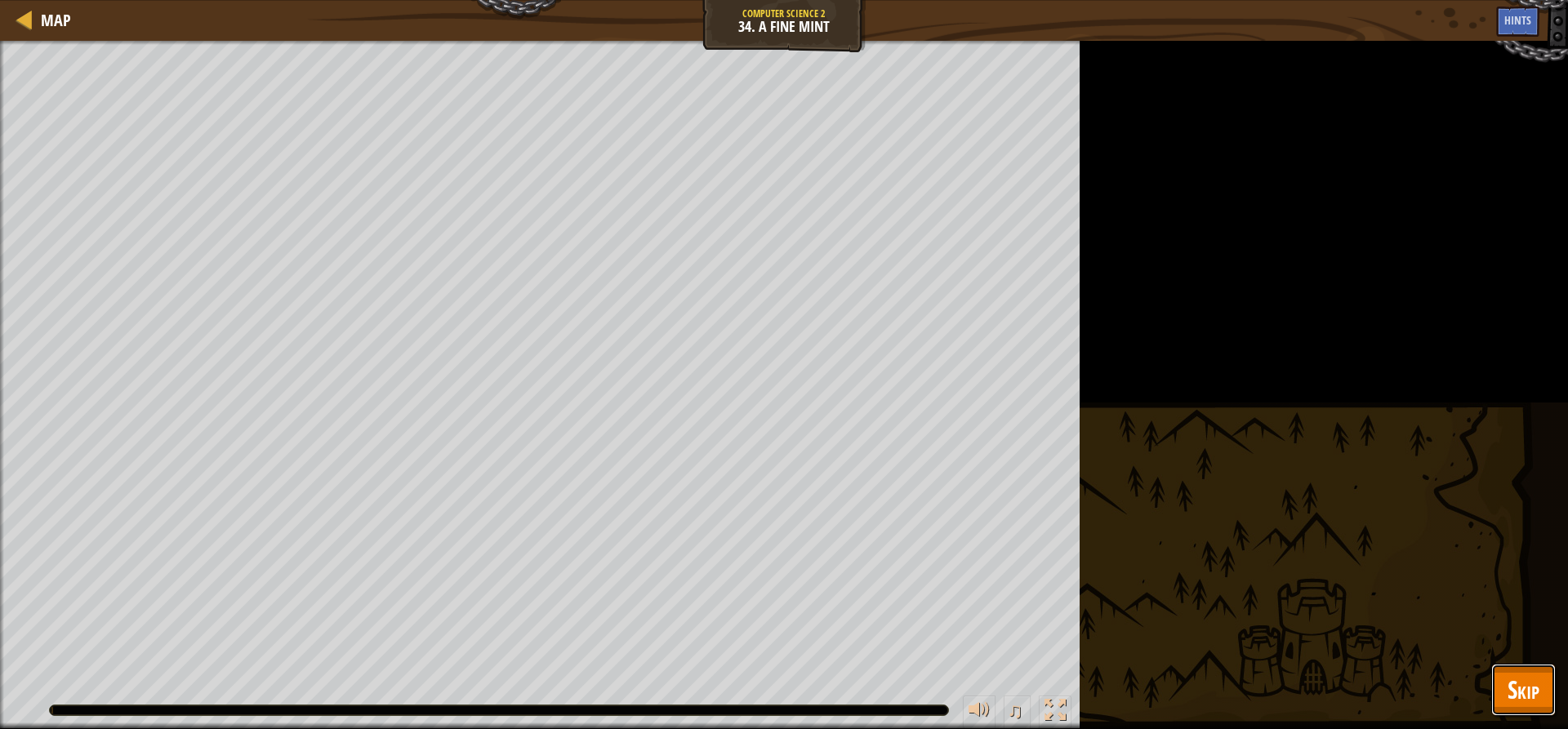
click at [1541, 695] on button "Skip" at bounding box center [1523, 690] width 64 height 53
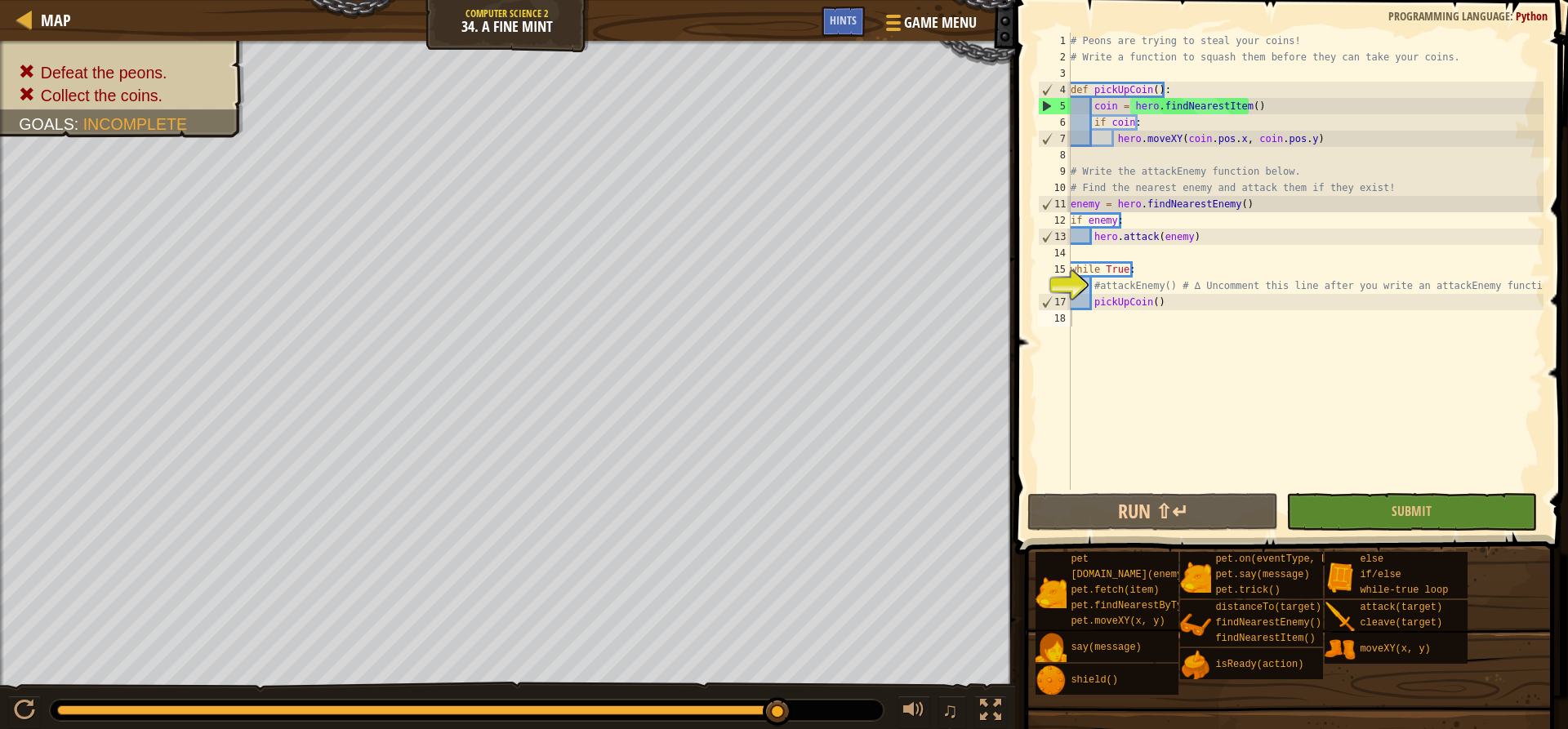
click at [1091, 285] on div "# Peons are trying to steal your coins! # Write a function to squash them befor…" at bounding box center [1305, 277] width 476 height 490
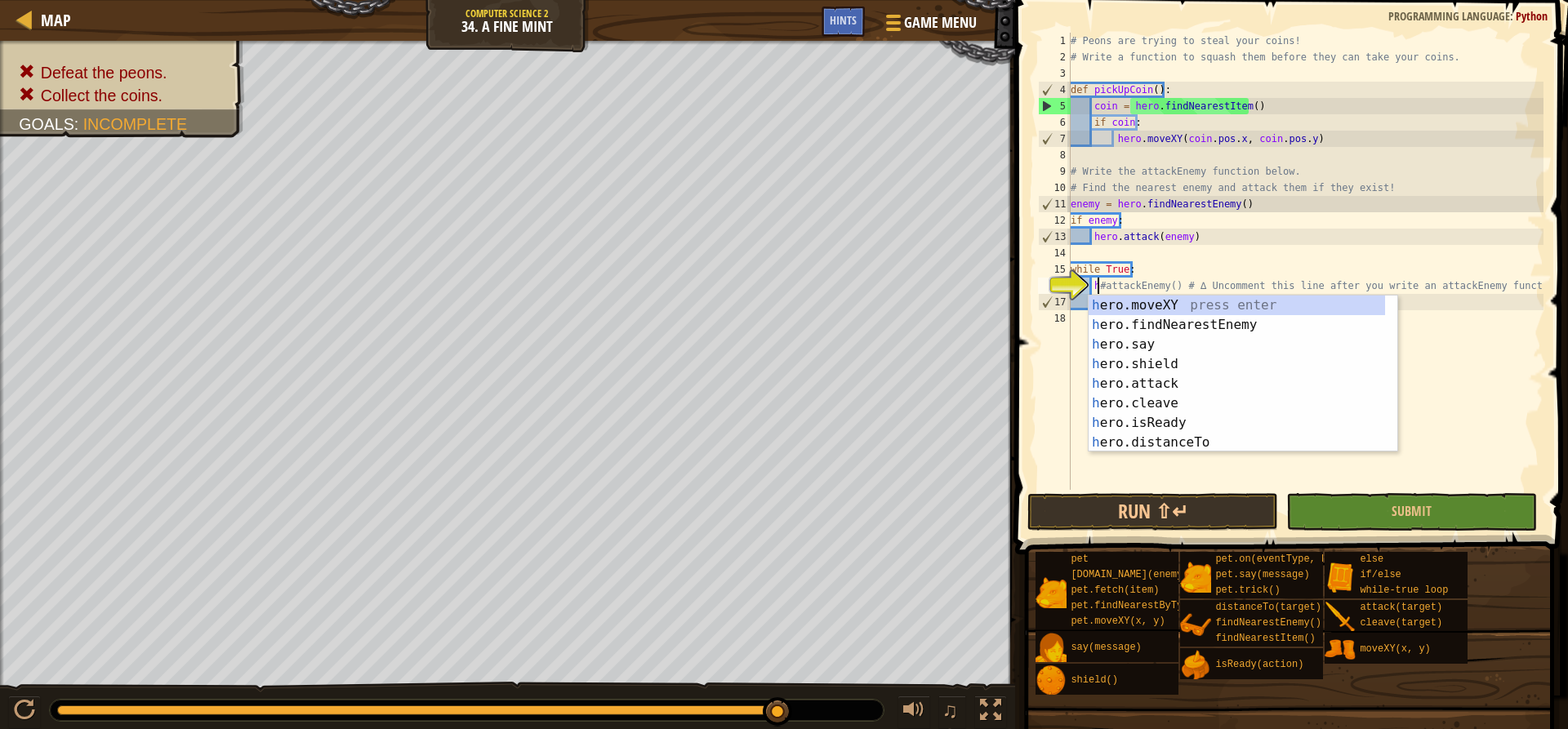
scroll to position [8, 2]
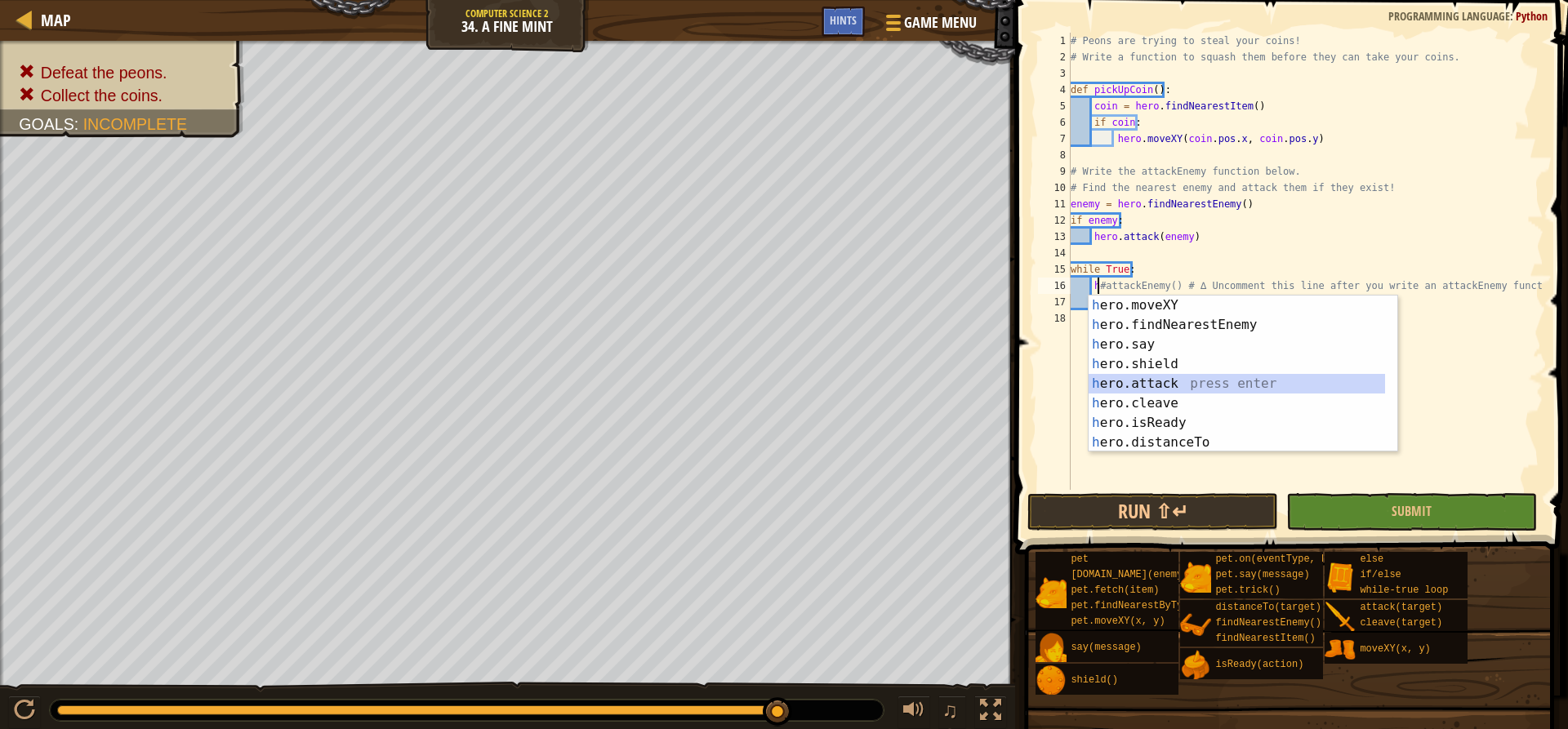
click at [1168, 377] on div "h ero.moveXY press enter h ero.findNearestEnemy press enter h ero.say press ent…" at bounding box center [1237, 393] width 297 height 196
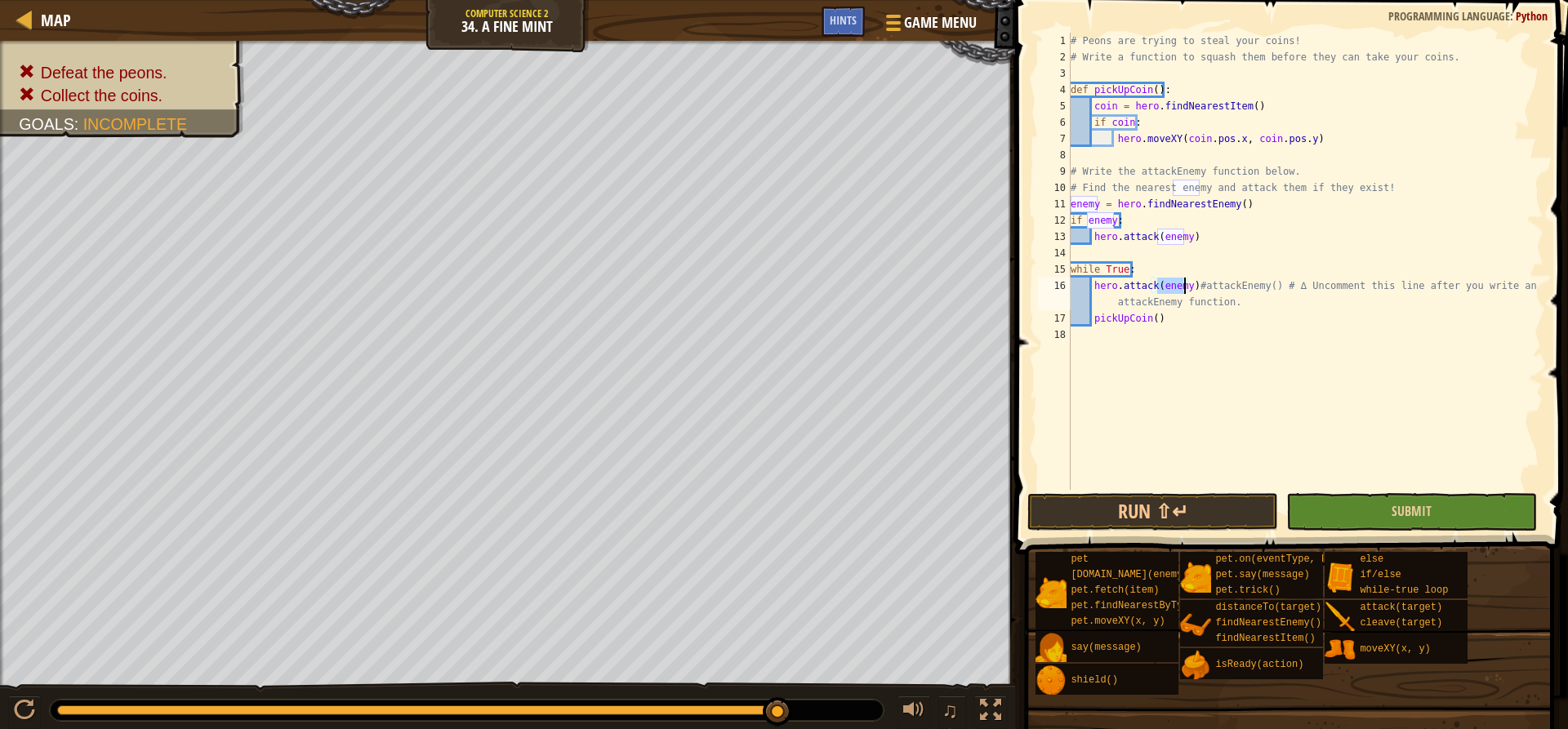
type textarea "hero.attack(enemy)#attackEnemy() # ∆ Uncomment this line after you write an att…"
click at [1447, 506] on button "Submit" at bounding box center [1411, 511] width 251 height 37
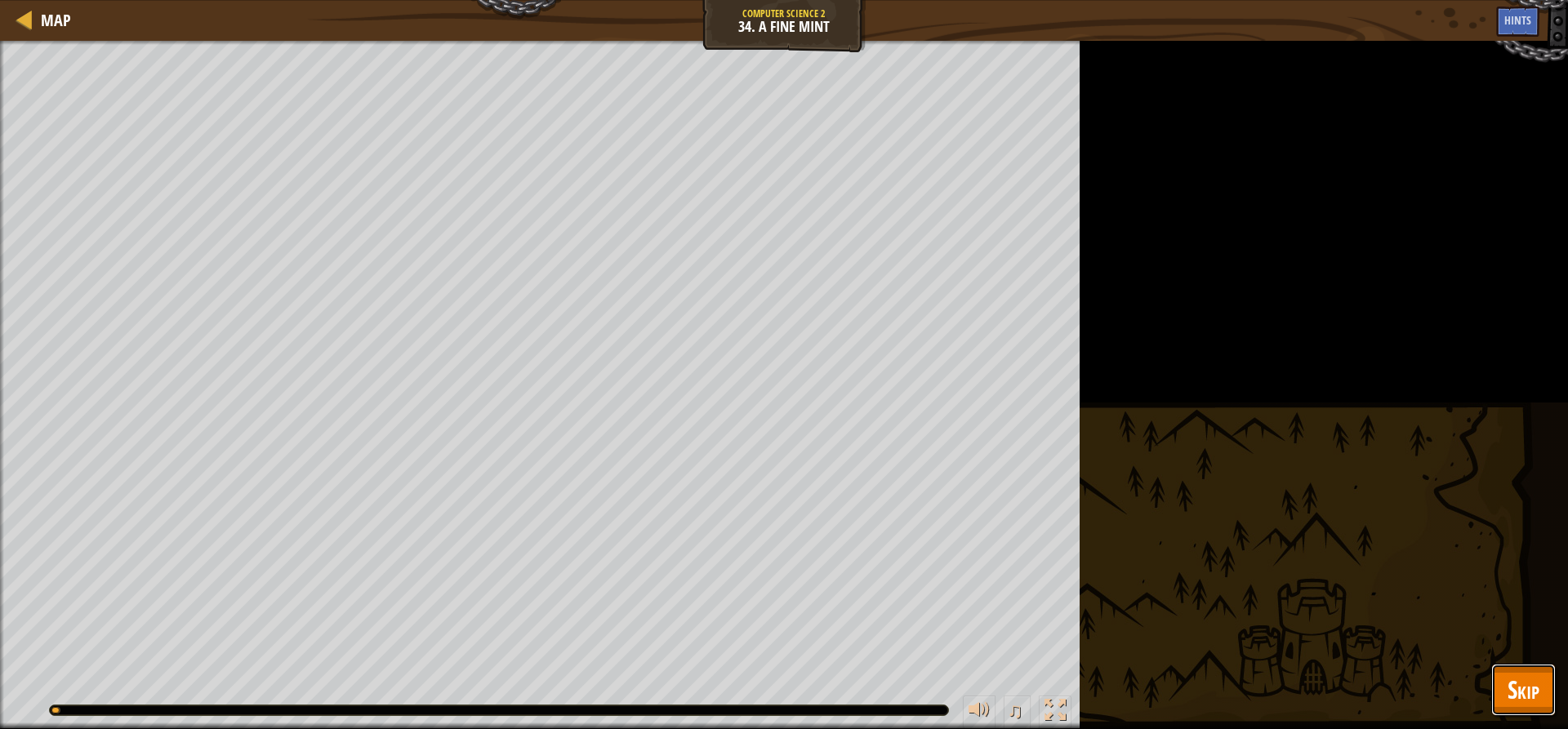
click at [1514, 679] on span "Skip" at bounding box center [1523, 689] width 32 height 33
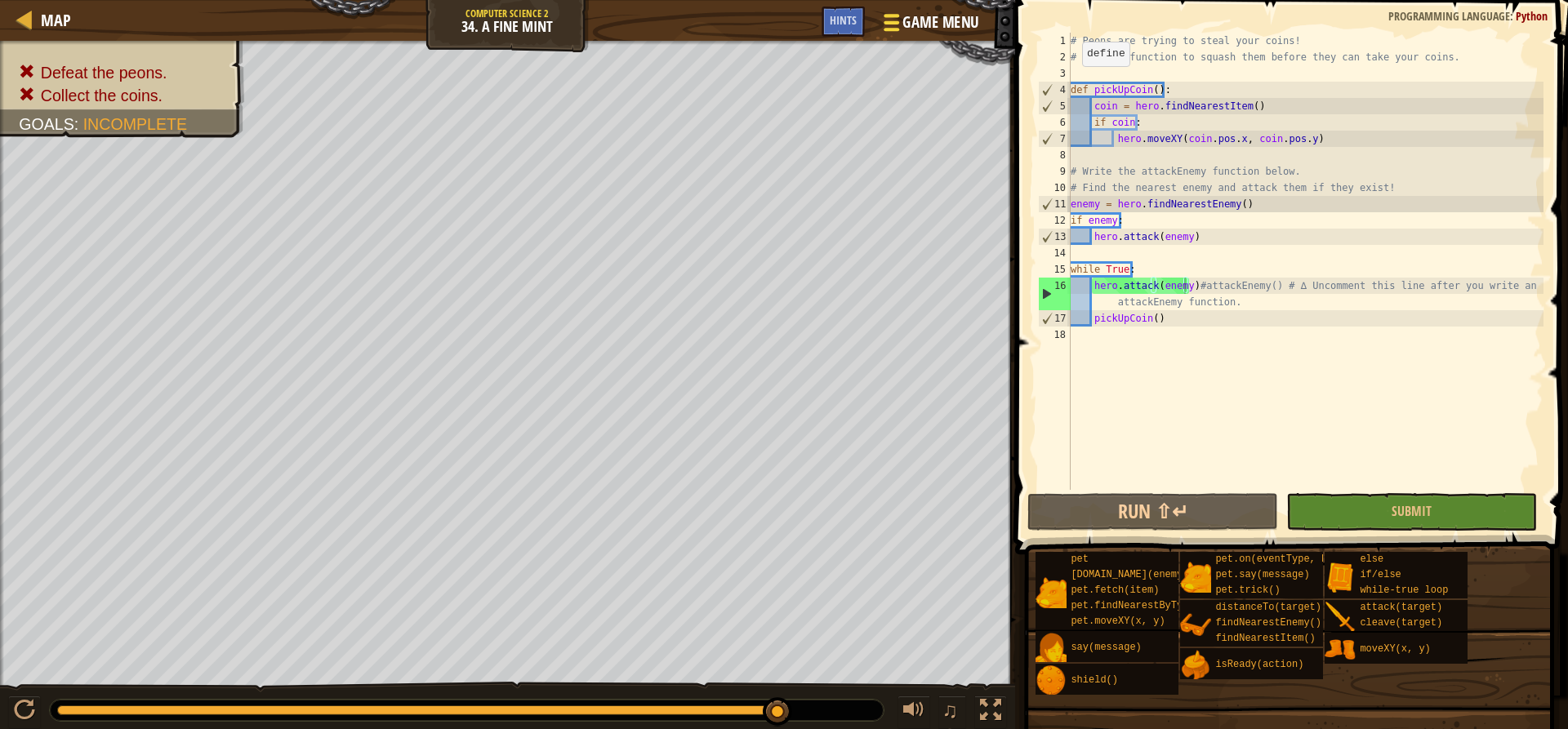
click at [939, 10] on button "Game Menu" at bounding box center [929, 25] width 119 height 40
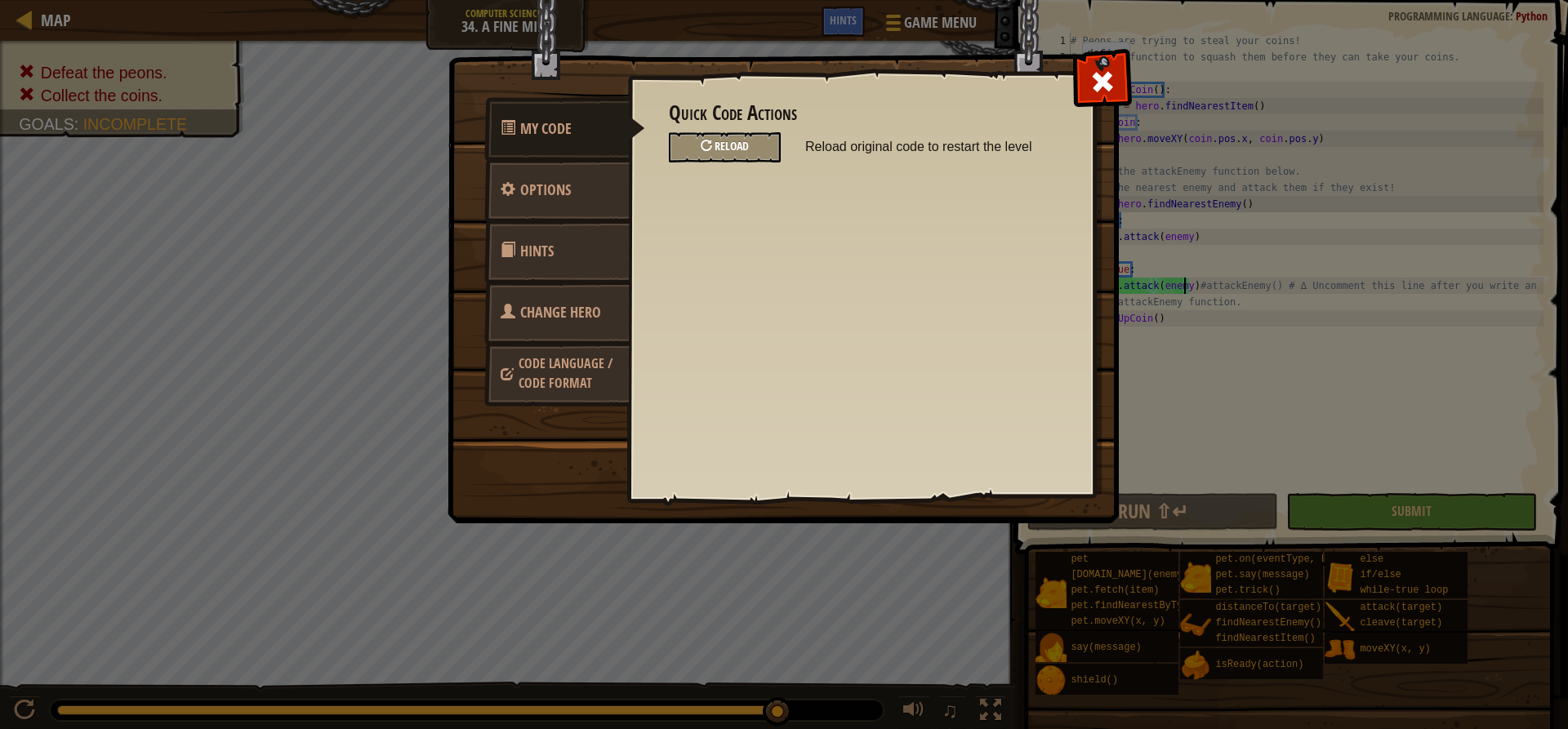
click at [756, 142] on div "Reload" at bounding box center [724, 147] width 112 height 30
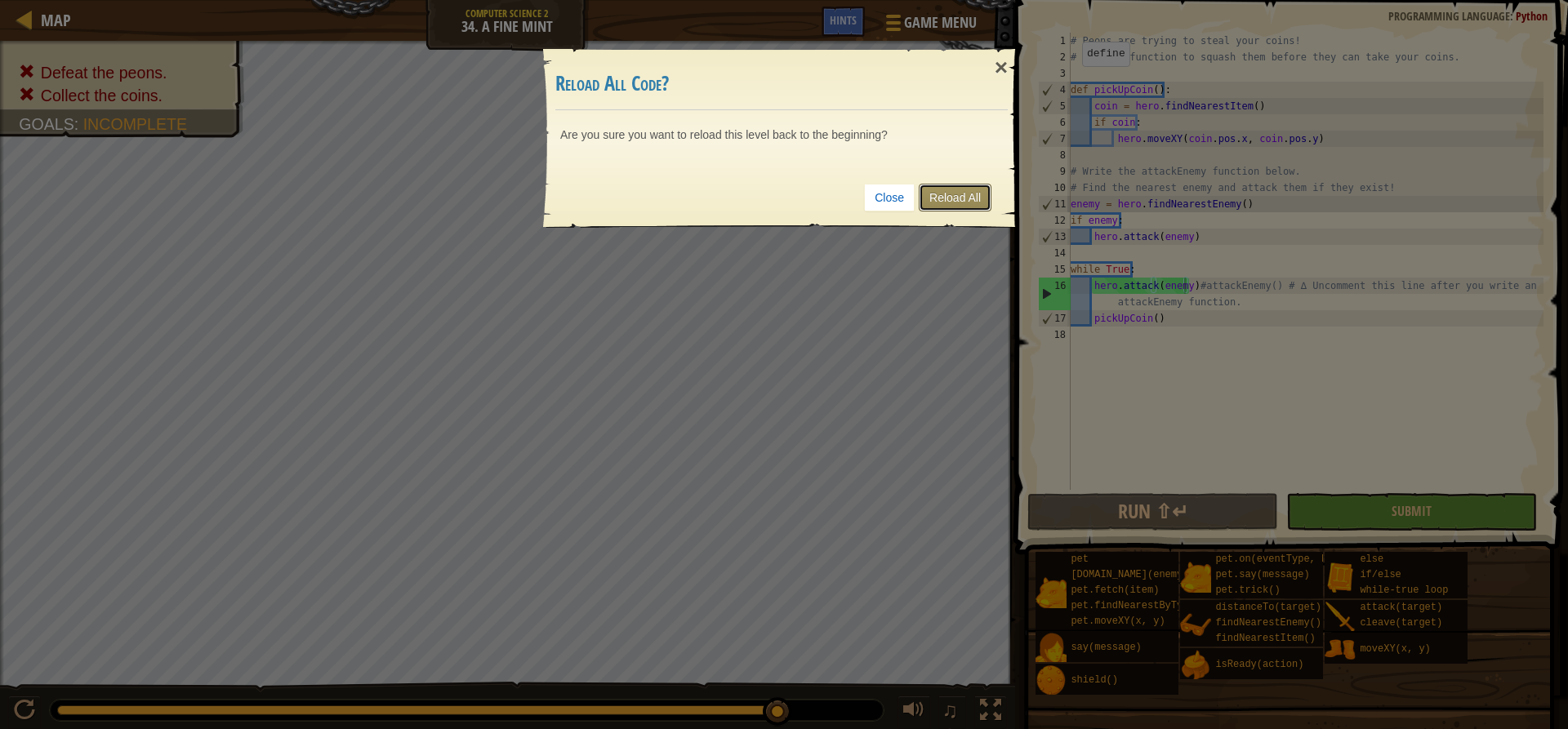
click at [936, 184] on link "Reload All" at bounding box center [955, 197] width 72 height 27
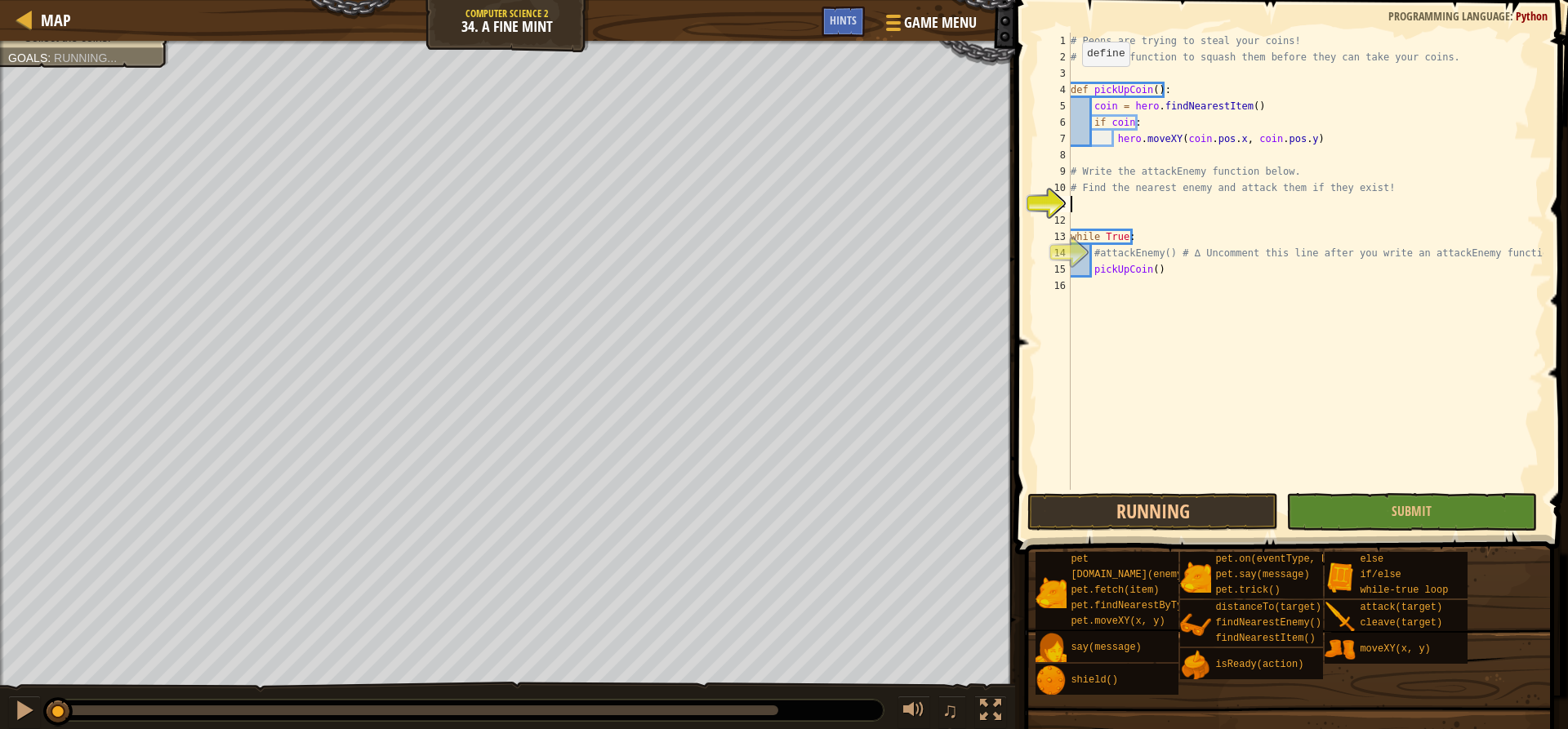
scroll to position [8, 0]
click at [1196, 318] on div "# Peons are trying to steal your coins! # Write a function to squash them befor…" at bounding box center [1305, 277] width 476 height 490
click at [1135, 209] on div "# Peons are trying to steal your coins! # Write a function to squash them befor…" at bounding box center [1305, 277] width 476 height 490
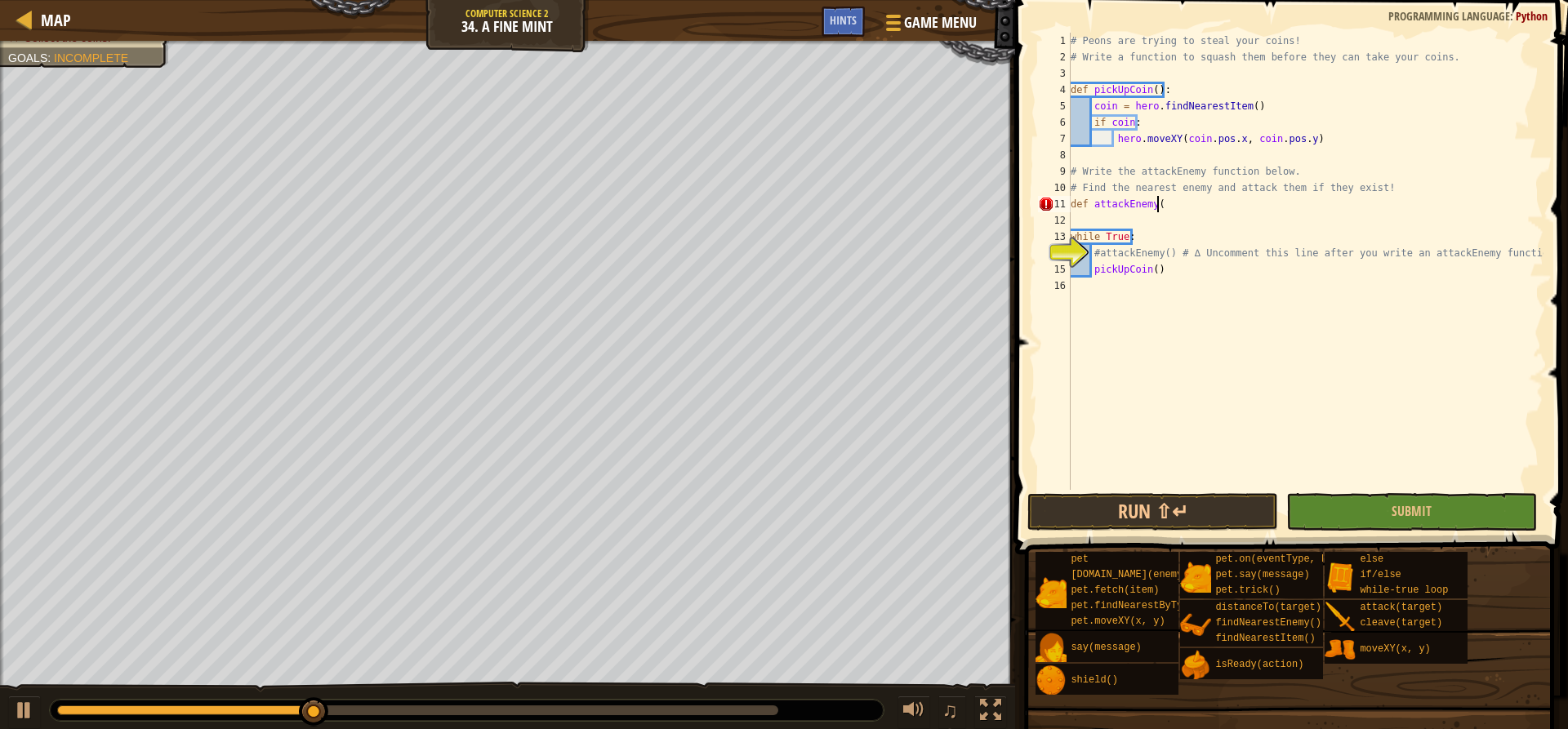
scroll to position [8, 7]
type textarea "def attackEnemy():"
click at [1179, 199] on div "# Peons are trying to steal your coins! # Write a function to squash them befor…" at bounding box center [1305, 277] width 476 height 490
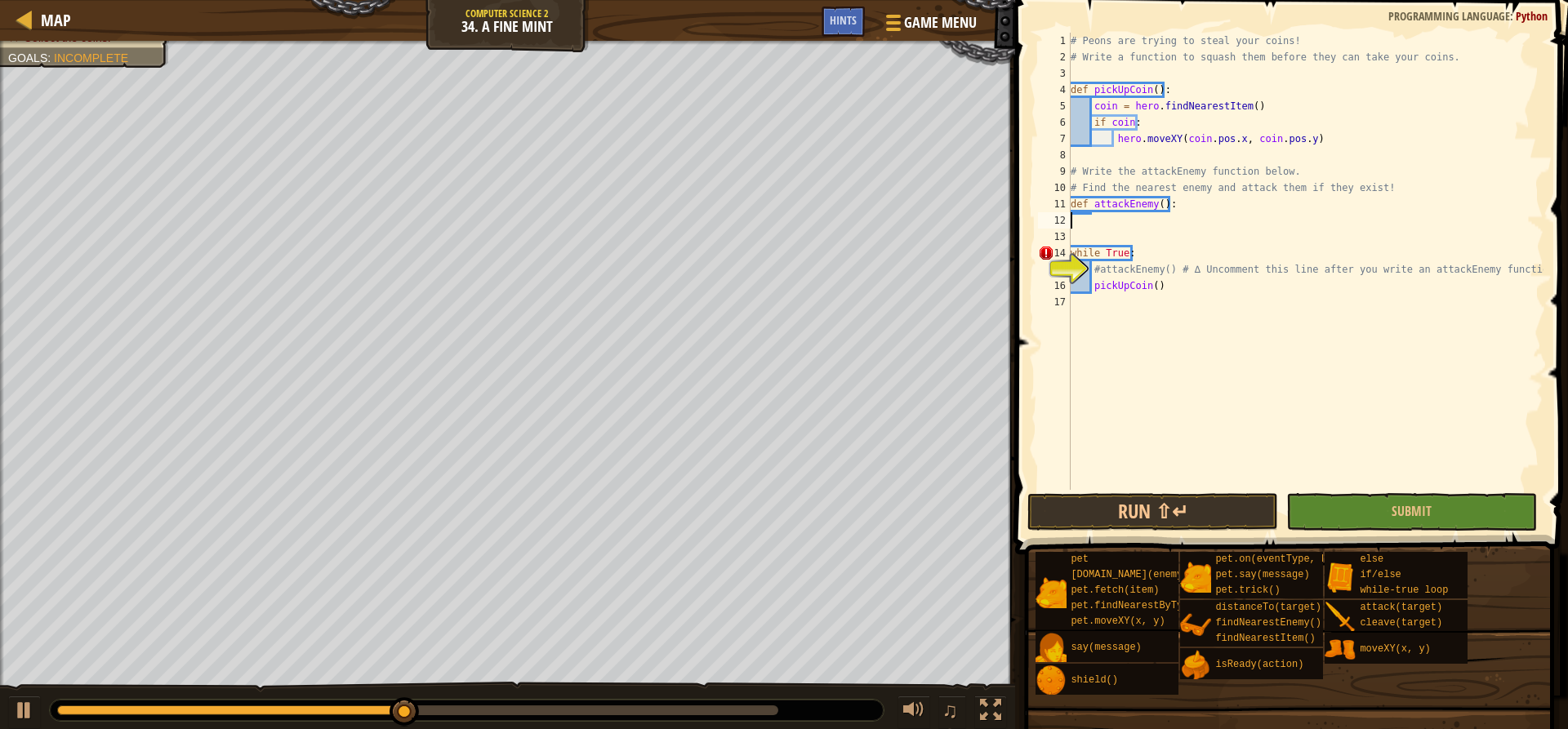
scroll to position [8, 0]
type textarea "def attackEnemy():"
click at [1105, 219] on div "# Peons are trying to steal your coins! # Write a function to squash them befor…" at bounding box center [1305, 277] width 476 height 490
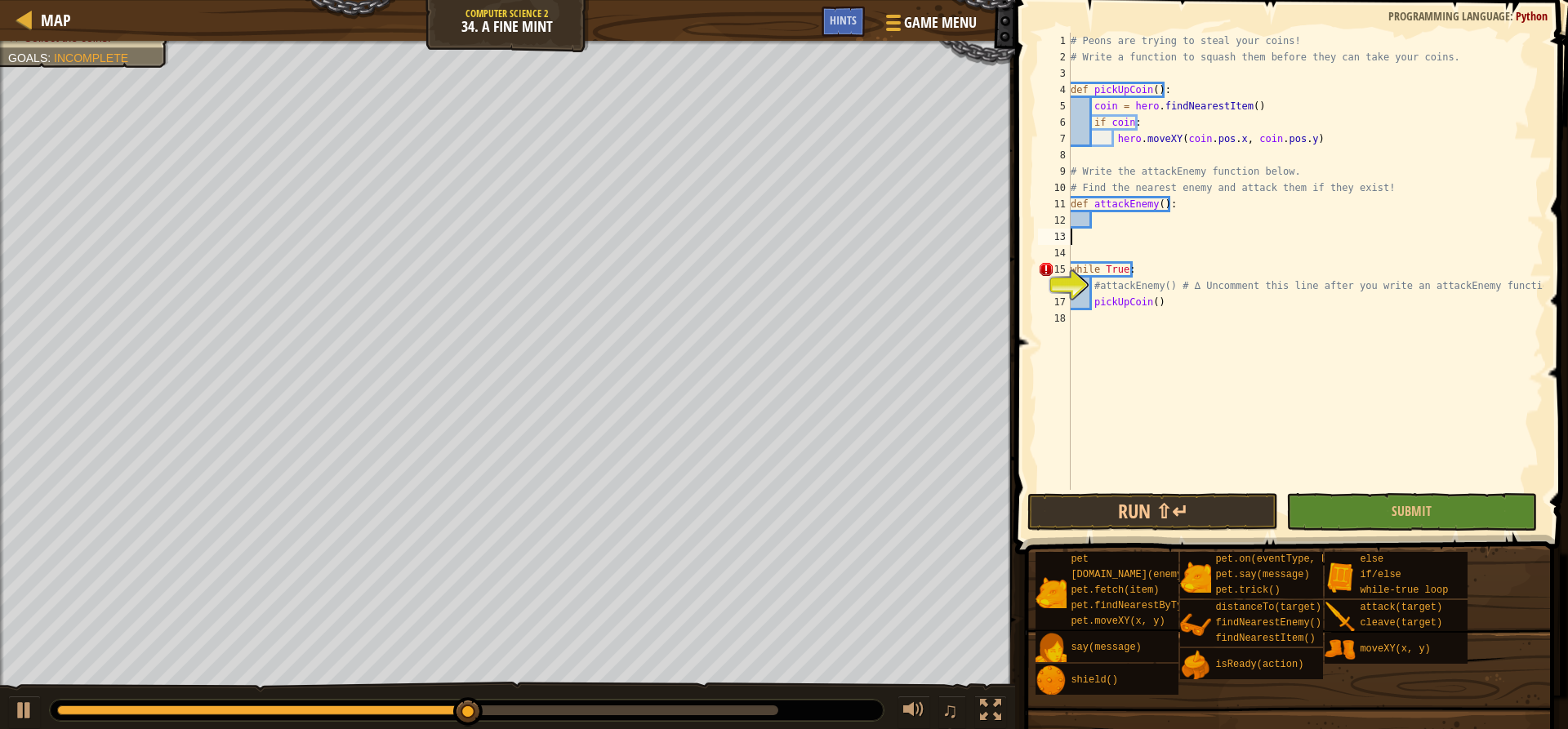
click at [1101, 218] on div "# Peons are trying to steal your coins! # Write a function to squash them befor…" at bounding box center [1305, 277] width 476 height 490
type textarea "e"
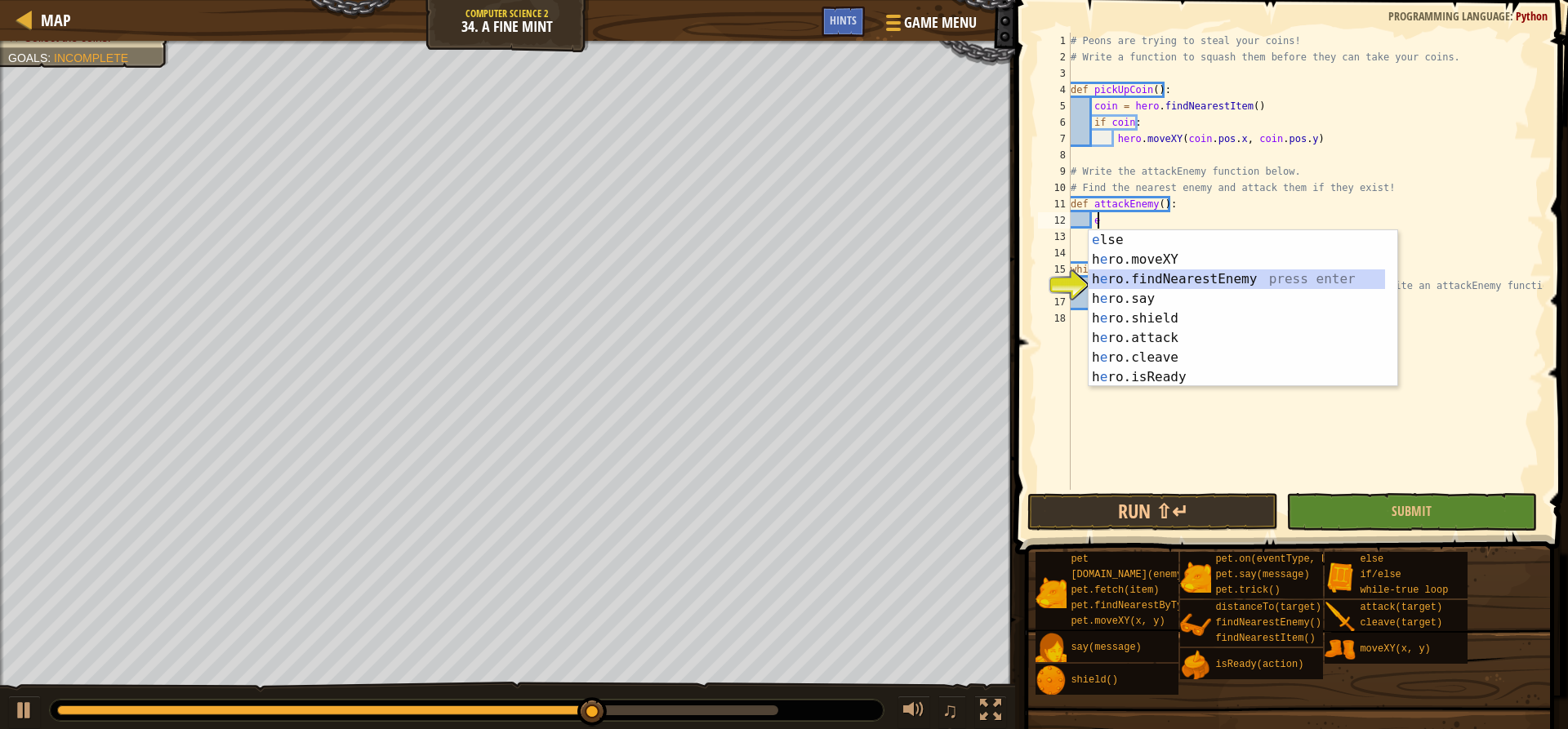
click at [1179, 277] on div "e lse press enter h e ro.moveXY press enter h e ro.findNearestEnemy press enter…" at bounding box center [1243, 328] width 309 height 196
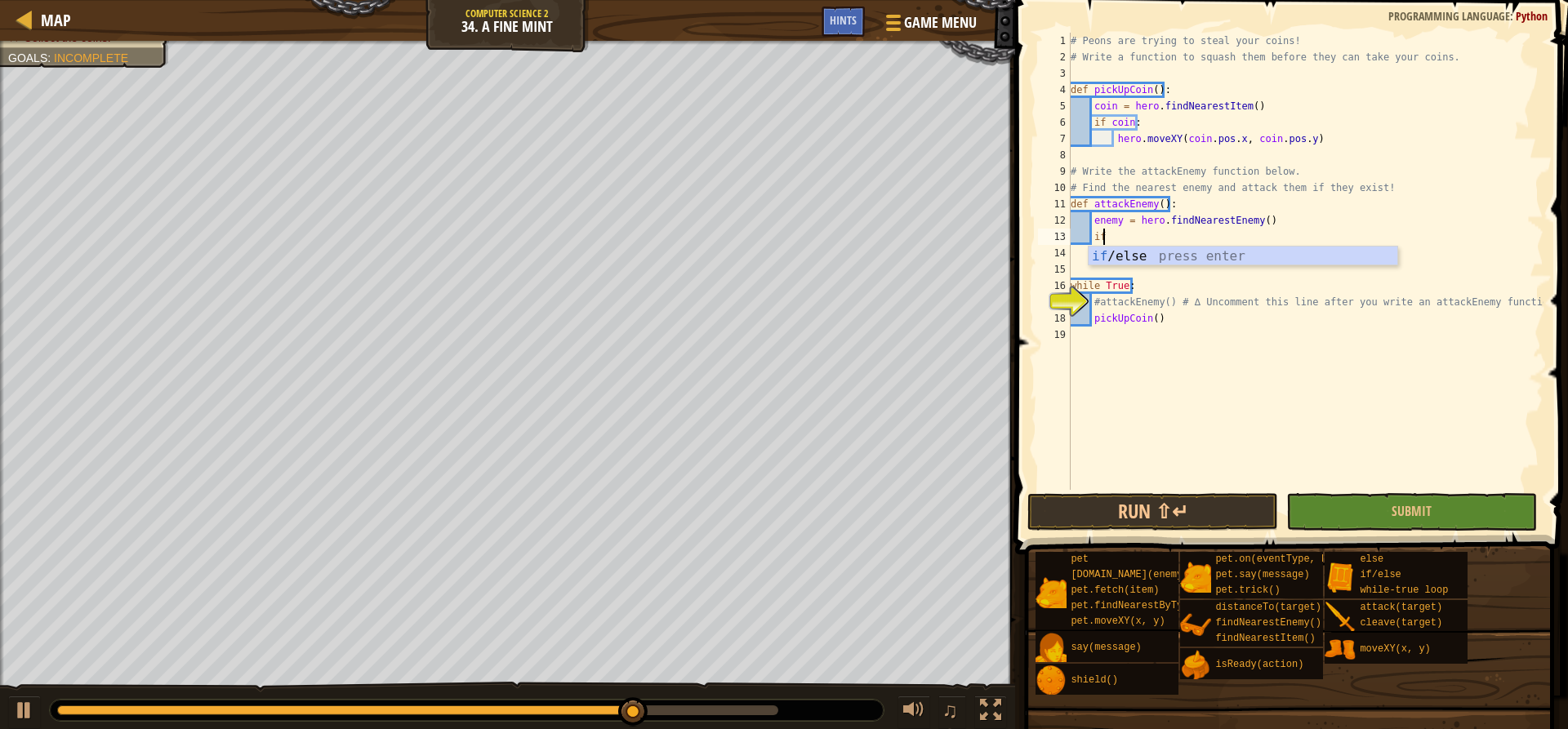
scroll to position [8, 2]
click at [1135, 262] on div "if /else press enter" at bounding box center [1243, 276] width 309 height 59
type textarea "if enemy:"
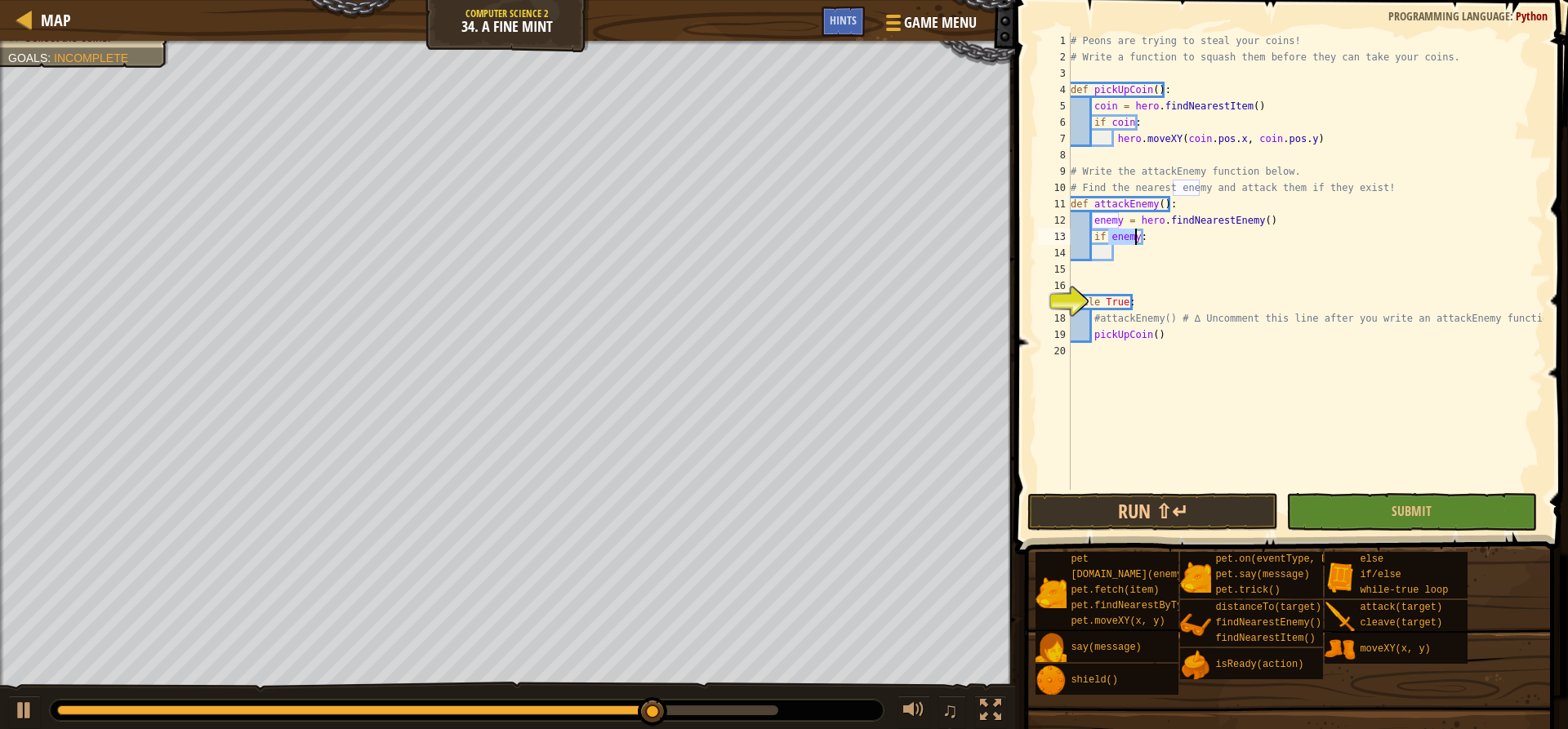
click at [1130, 253] on div "# Peons are trying to steal your coins! # Write a function to squash them befor…" at bounding box center [1305, 277] width 476 height 490
type textarea "h"
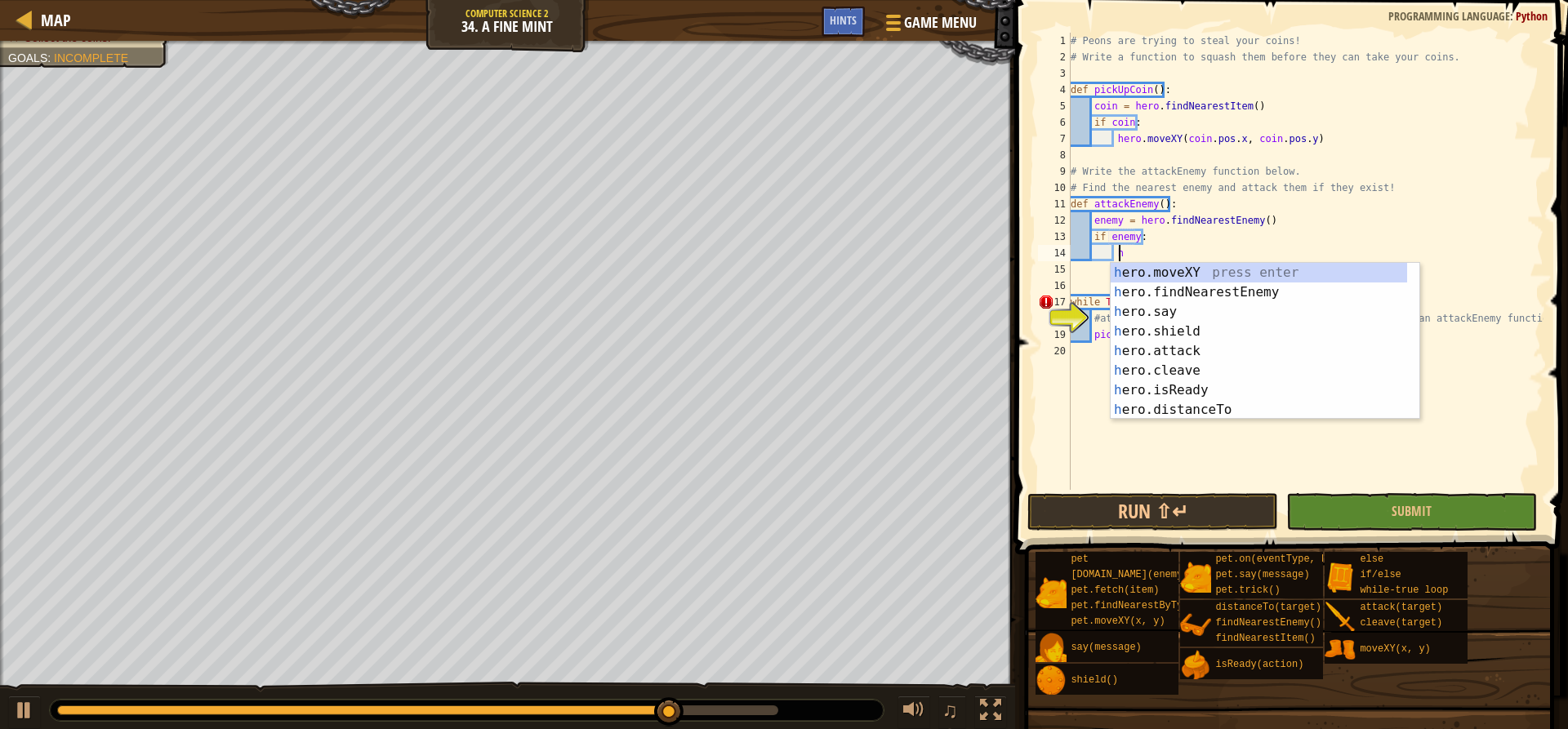
scroll to position [8, 3]
click at [1177, 356] on div "h ero.moveXY press enter h ero.findNearestEnemy press enter h ero.say press ent…" at bounding box center [1259, 360] width 297 height 196
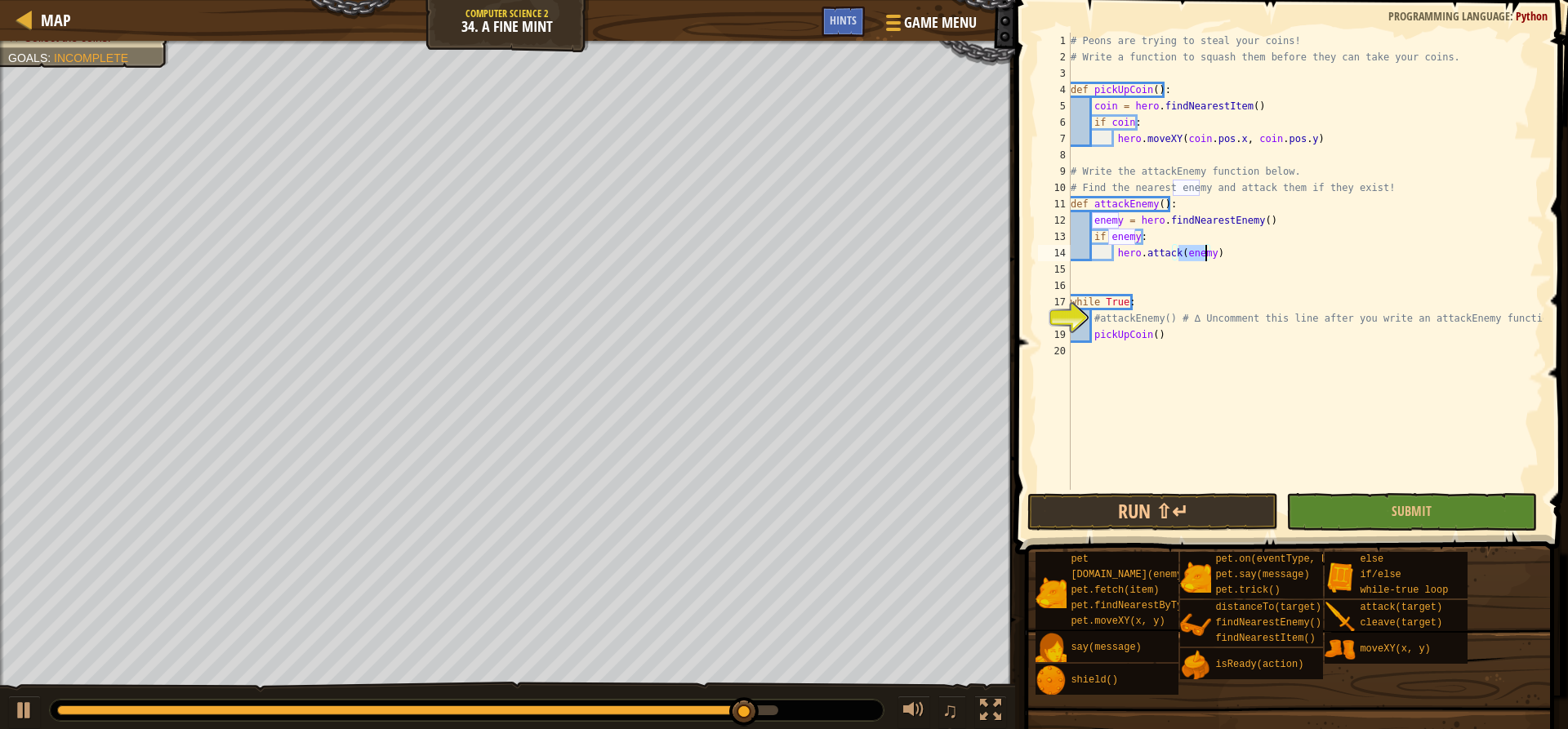
click at [1093, 325] on div "# Peons are trying to steal your coins! # Write a function to squash them befor…" at bounding box center [1305, 277] width 476 height 490
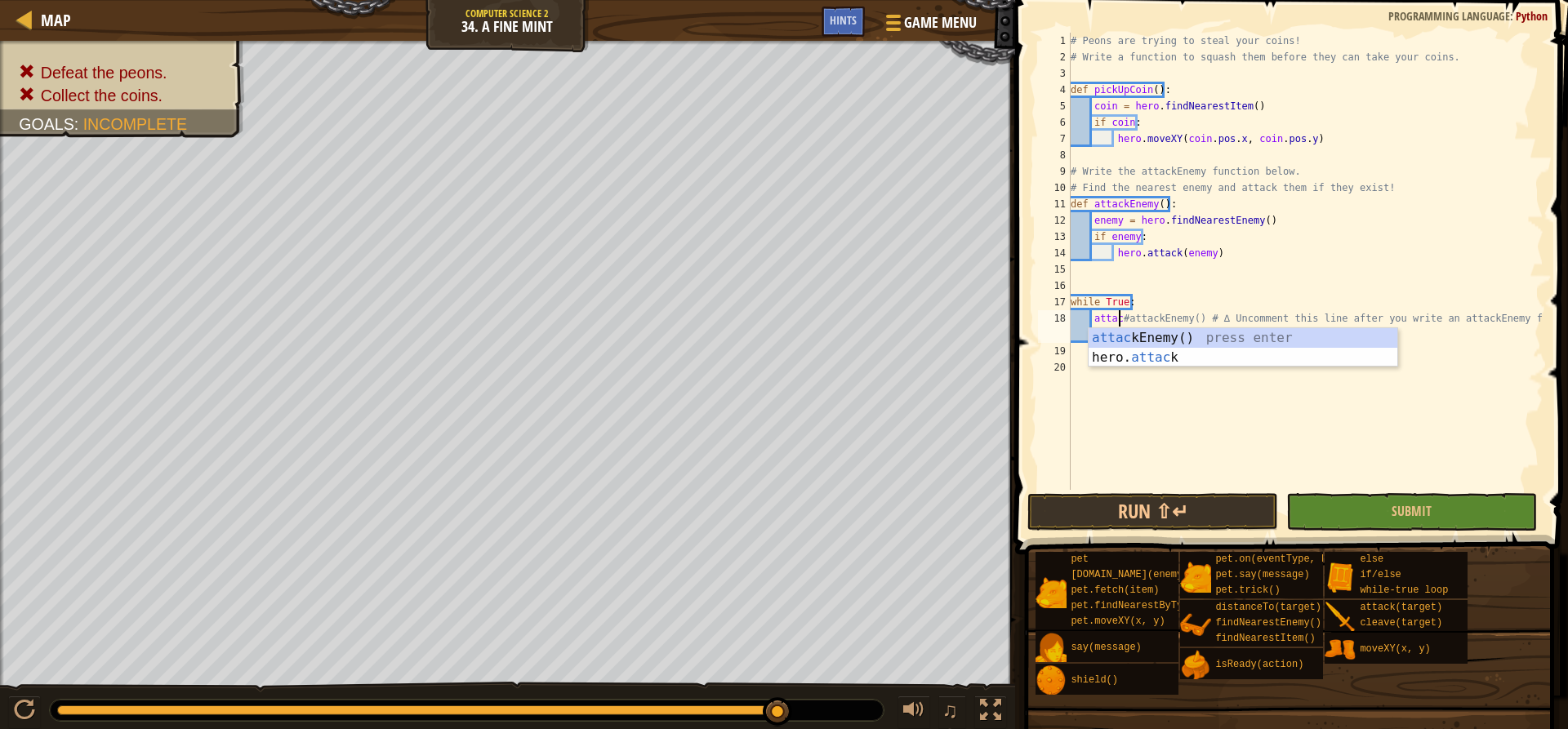
scroll to position [8, 4]
click at [1106, 333] on div "attack Enemy() press enter hero. attack press enter" at bounding box center [1243, 367] width 309 height 78
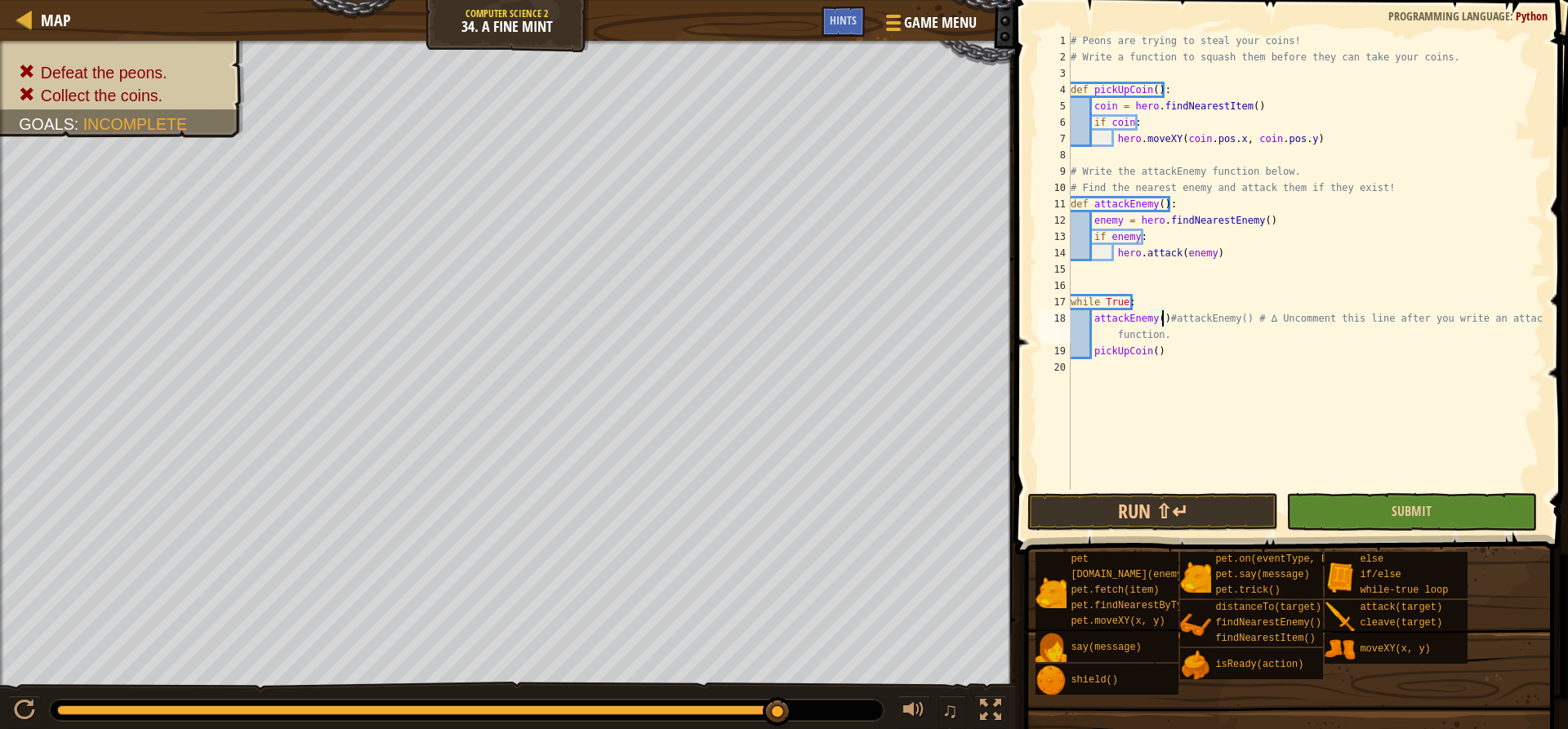
type textarea "attackEnemy()#attackEnemy() # ∆ Uncomment this line after you write an attackEn…"
click at [1326, 506] on button "Submit" at bounding box center [1411, 511] width 251 height 37
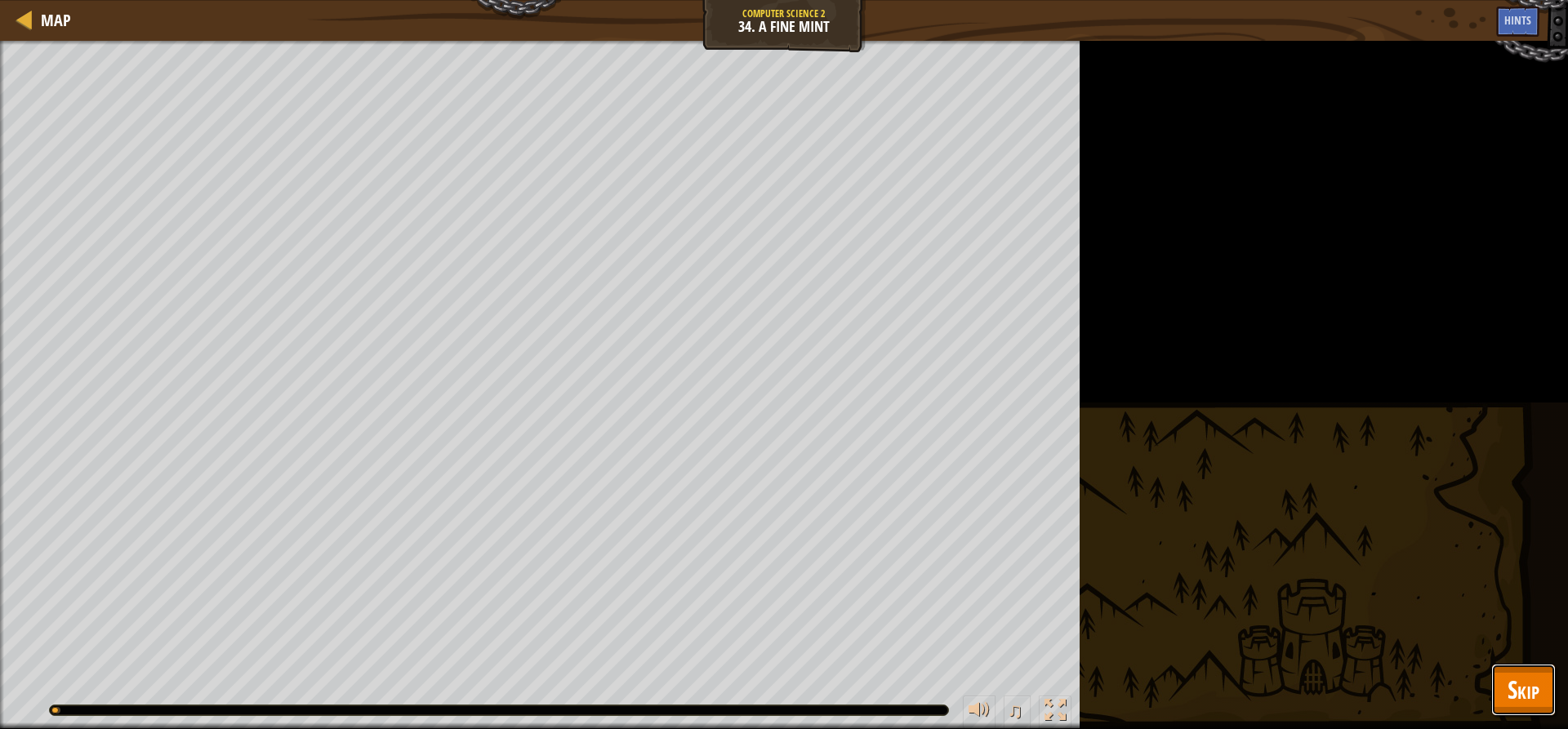
click at [1537, 683] on span "Skip" at bounding box center [1523, 689] width 32 height 33
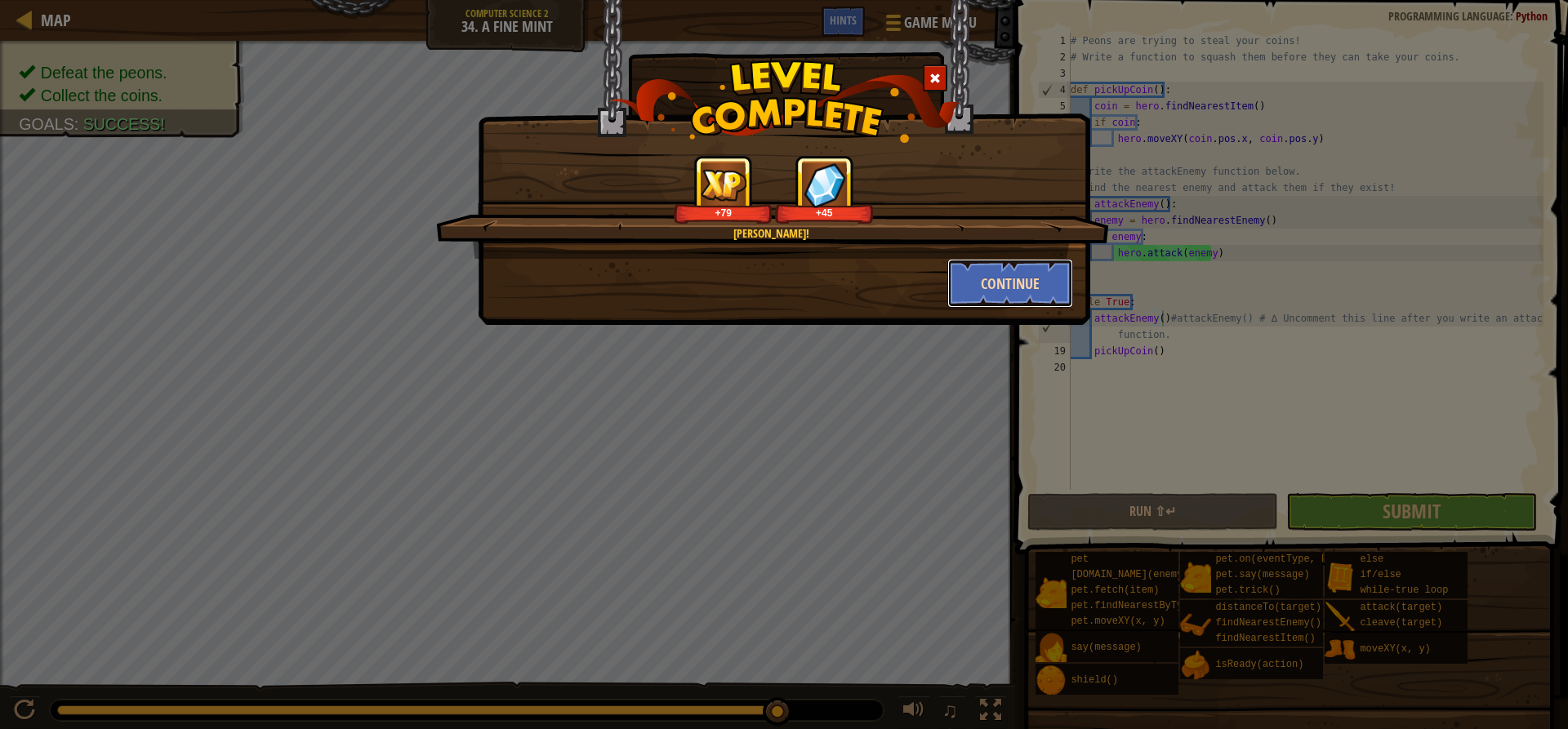
click at [1010, 293] on button "Continue" at bounding box center [1011, 283] width 127 height 49
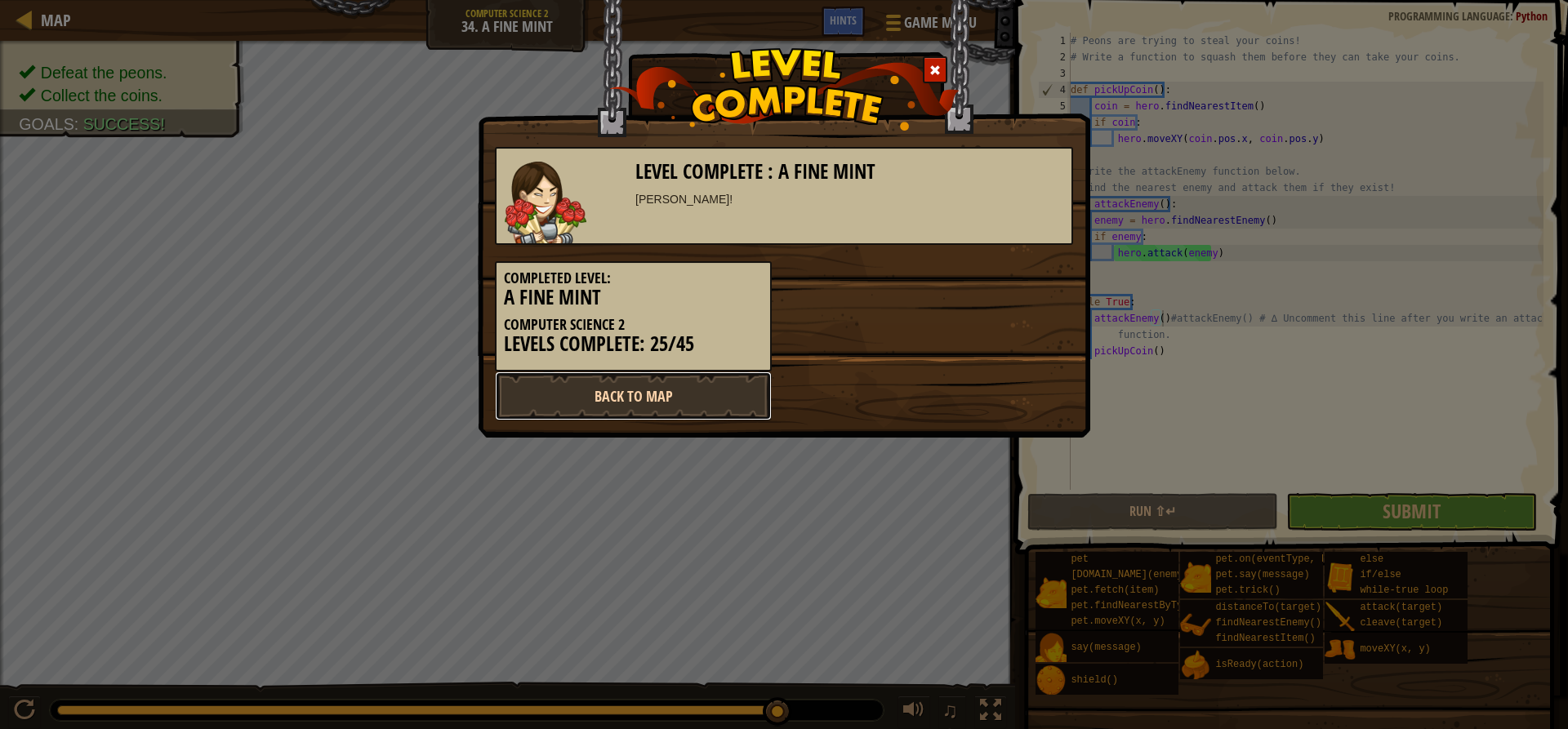
click at [632, 389] on link "Back to Map" at bounding box center [634, 396] width 277 height 49
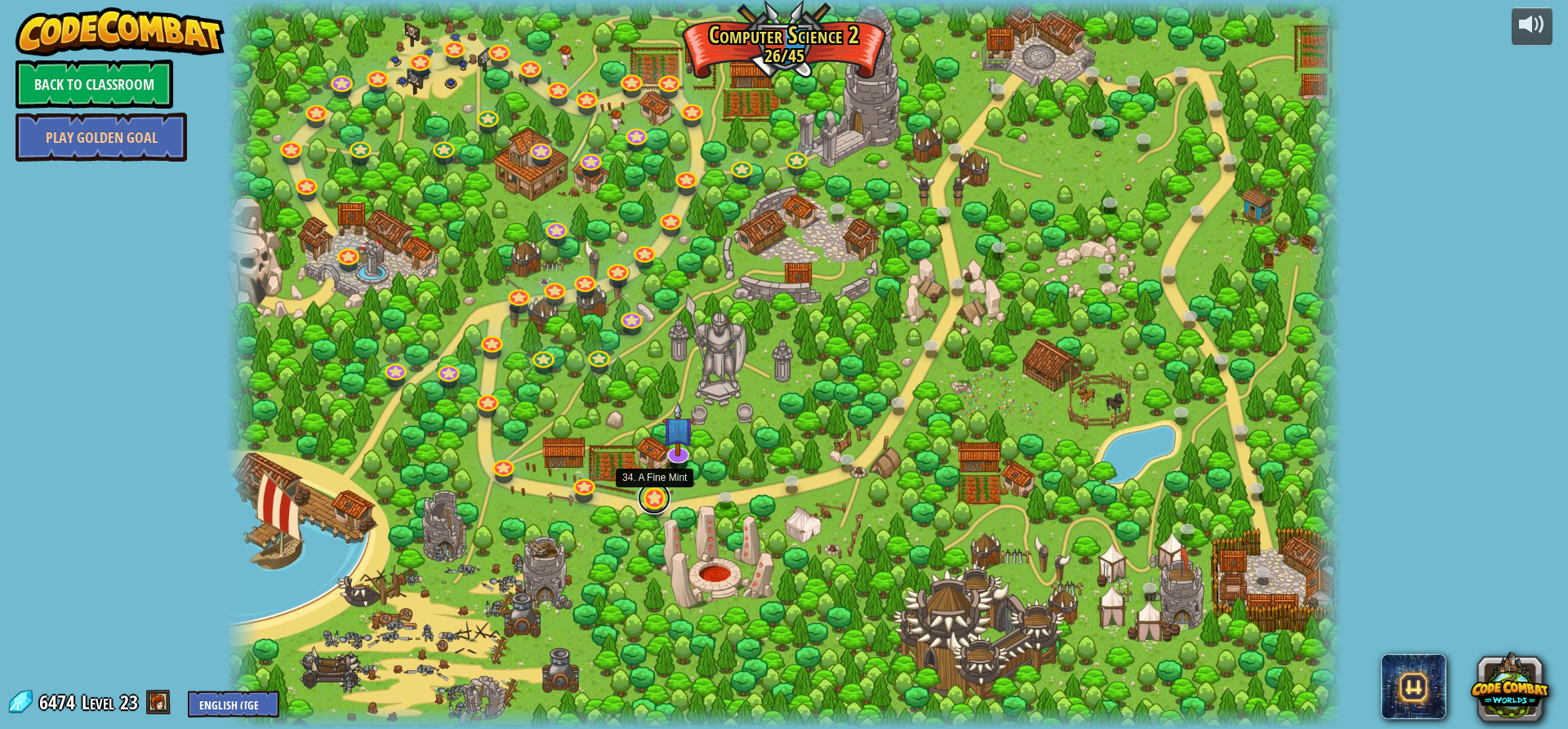
click at [653, 497] on link at bounding box center [653, 497] width 32 height 32
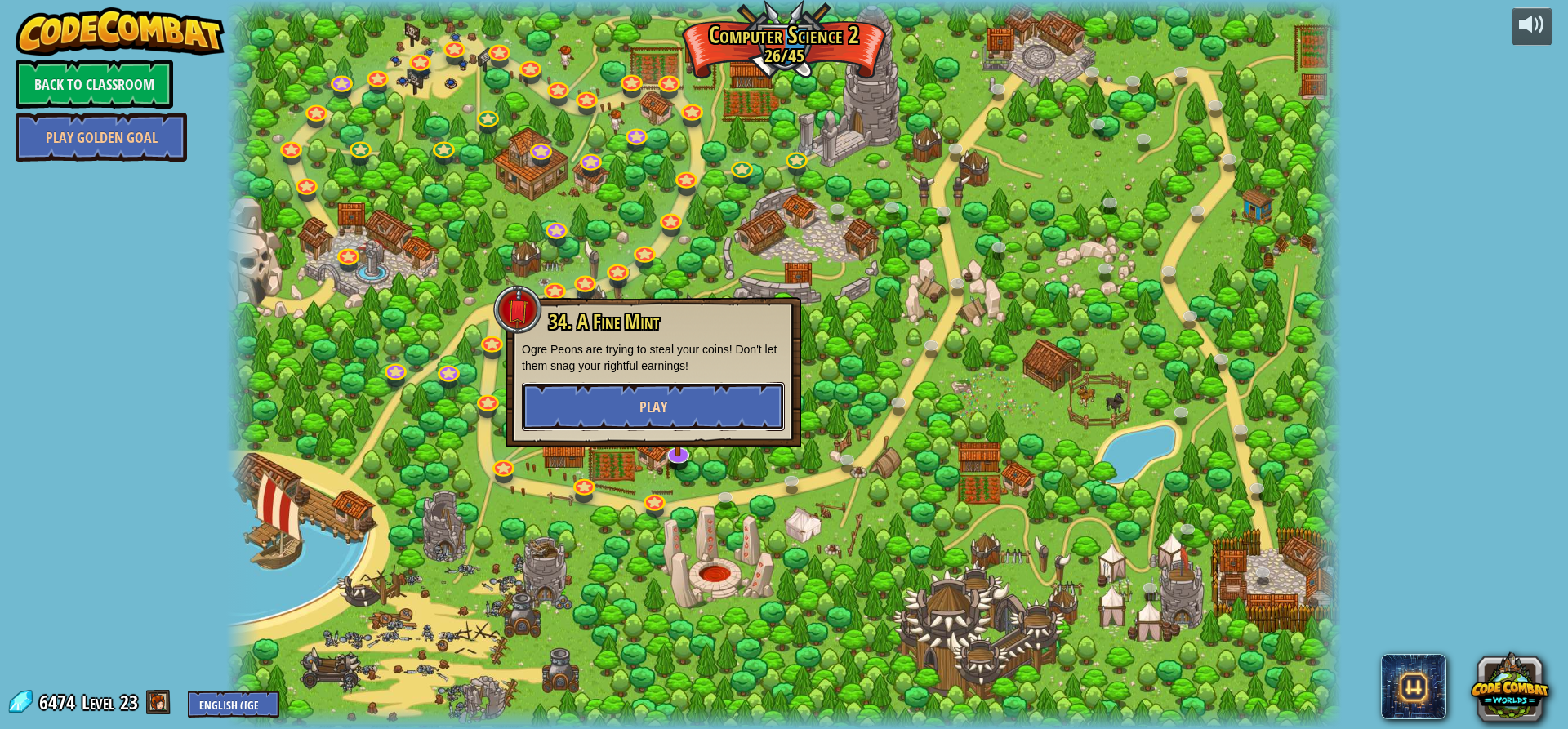
click at [645, 414] on span "Play" at bounding box center [653, 407] width 27 height 20
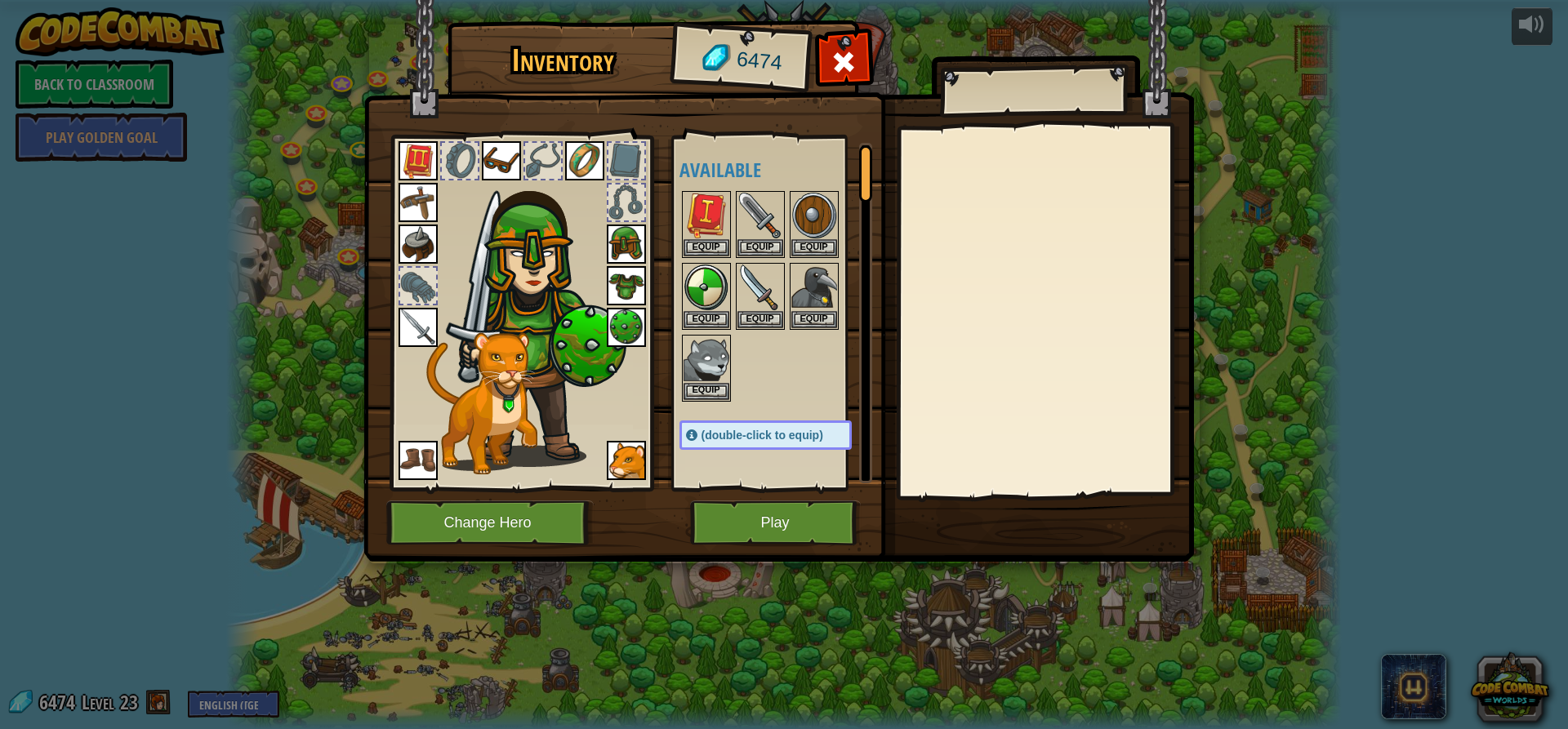
click at [721, 490] on div "Available Equip Equip Equip Equip Equip Equip Equip Equip Equip Equip Equip Equ…" at bounding box center [771, 313] width 200 height 355
click at [722, 504] on button "Play" at bounding box center [775, 523] width 171 height 45
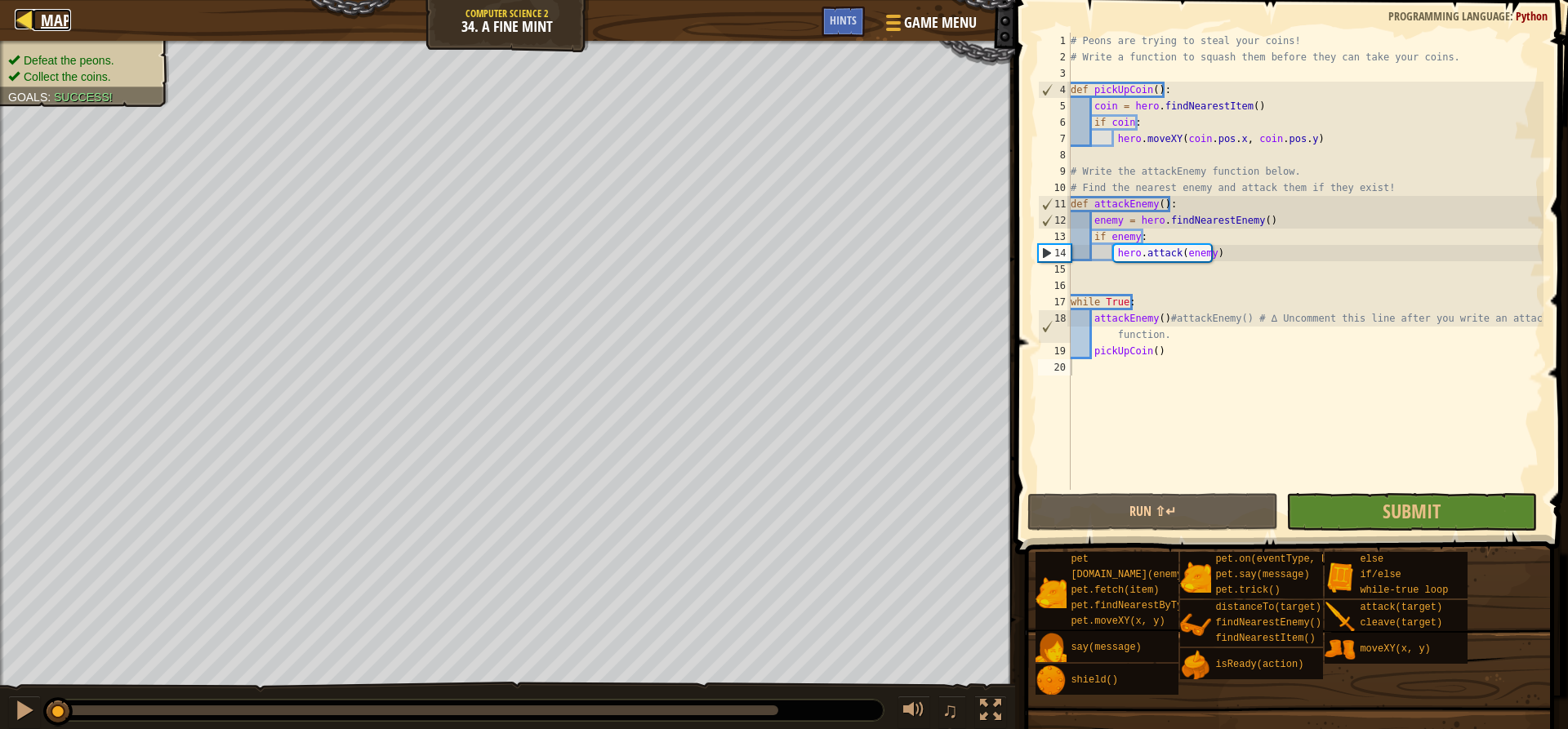
click at [22, 24] on div at bounding box center [24, 19] width 21 height 20
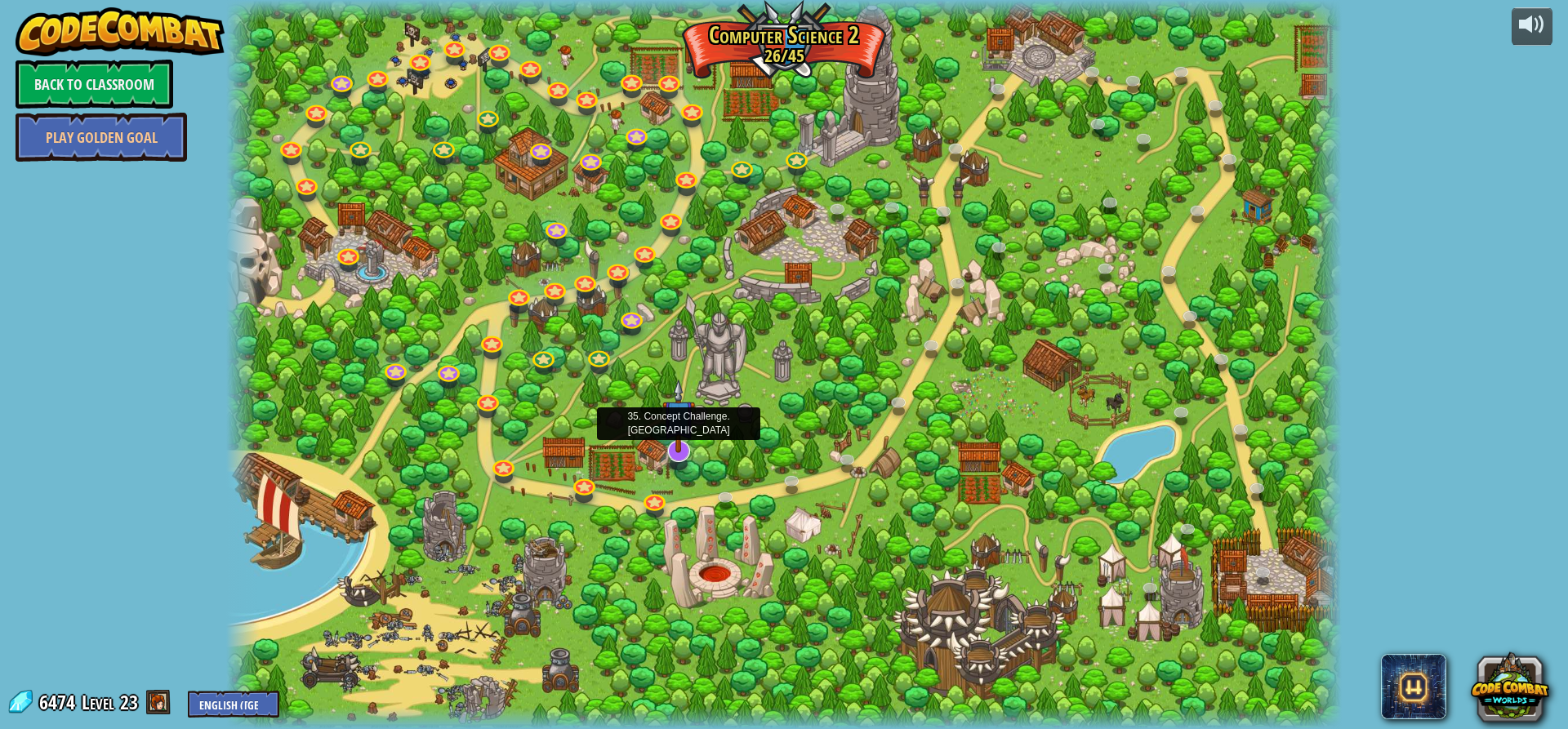
click at [672, 452] on img at bounding box center [678, 416] width 32 height 74
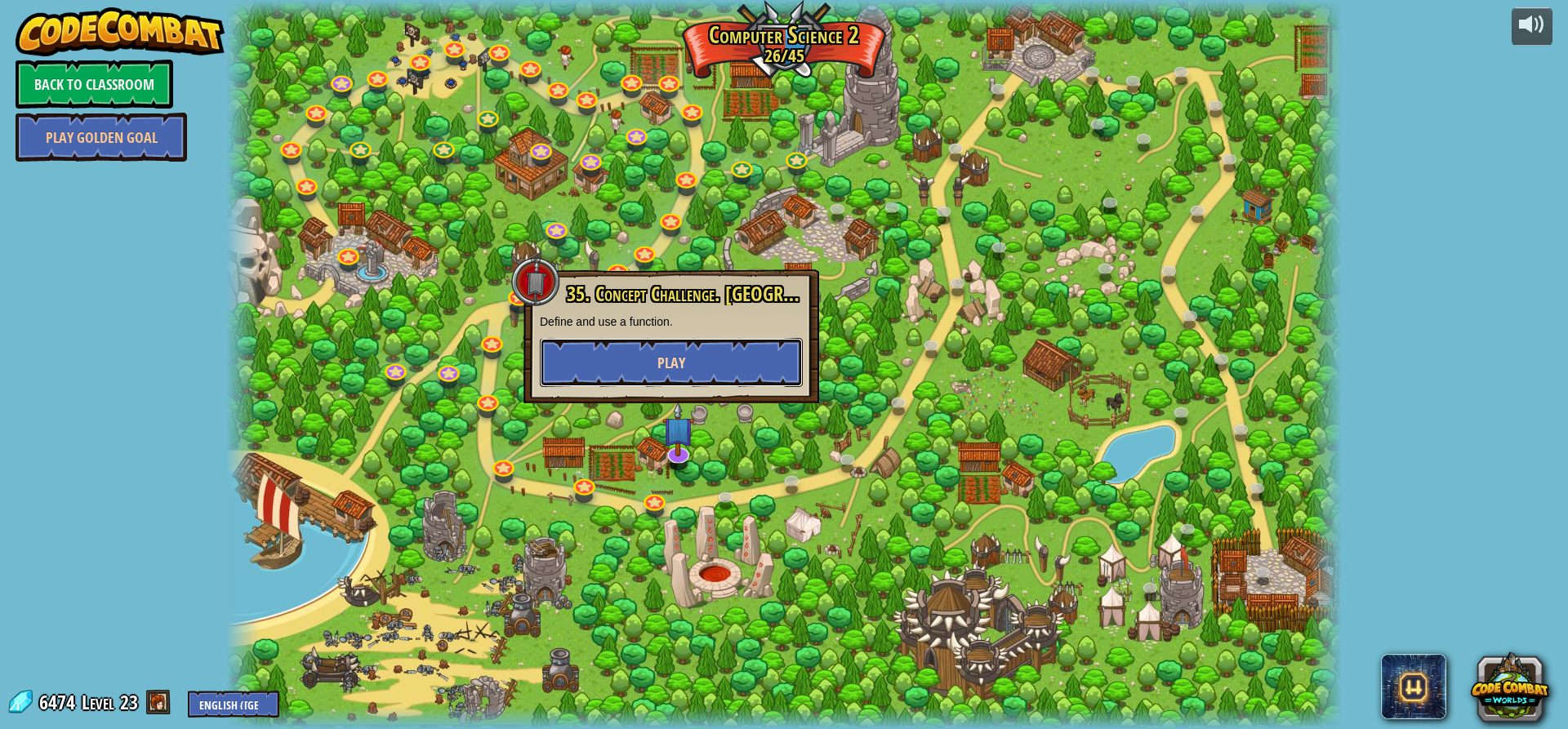
click at [666, 371] on span "Play" at bounding box center [671, 362] width 27 height 20
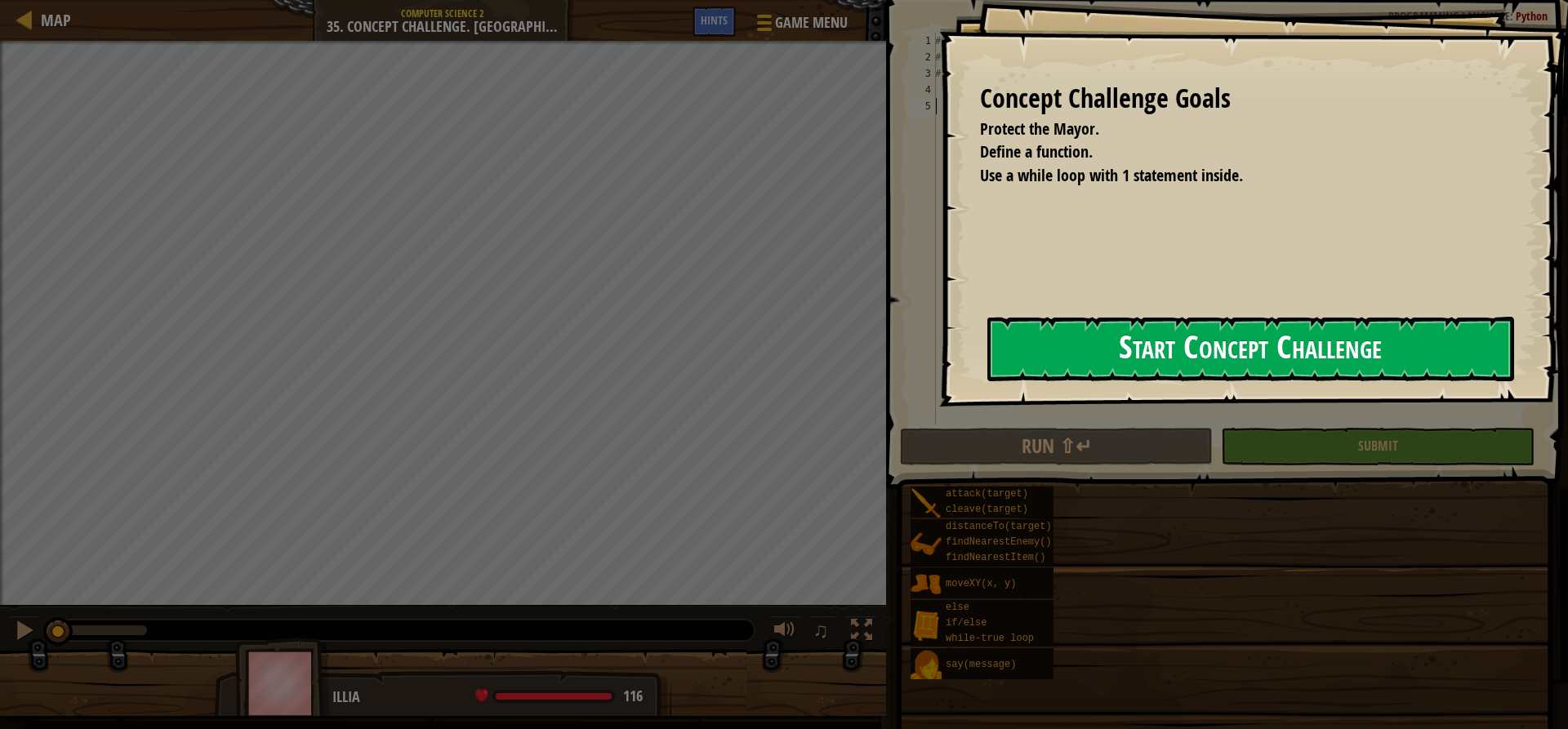
click at [1220, 365] on button "Start Concept Challenge" at bounding box center [1250, 349] width 526 height 64
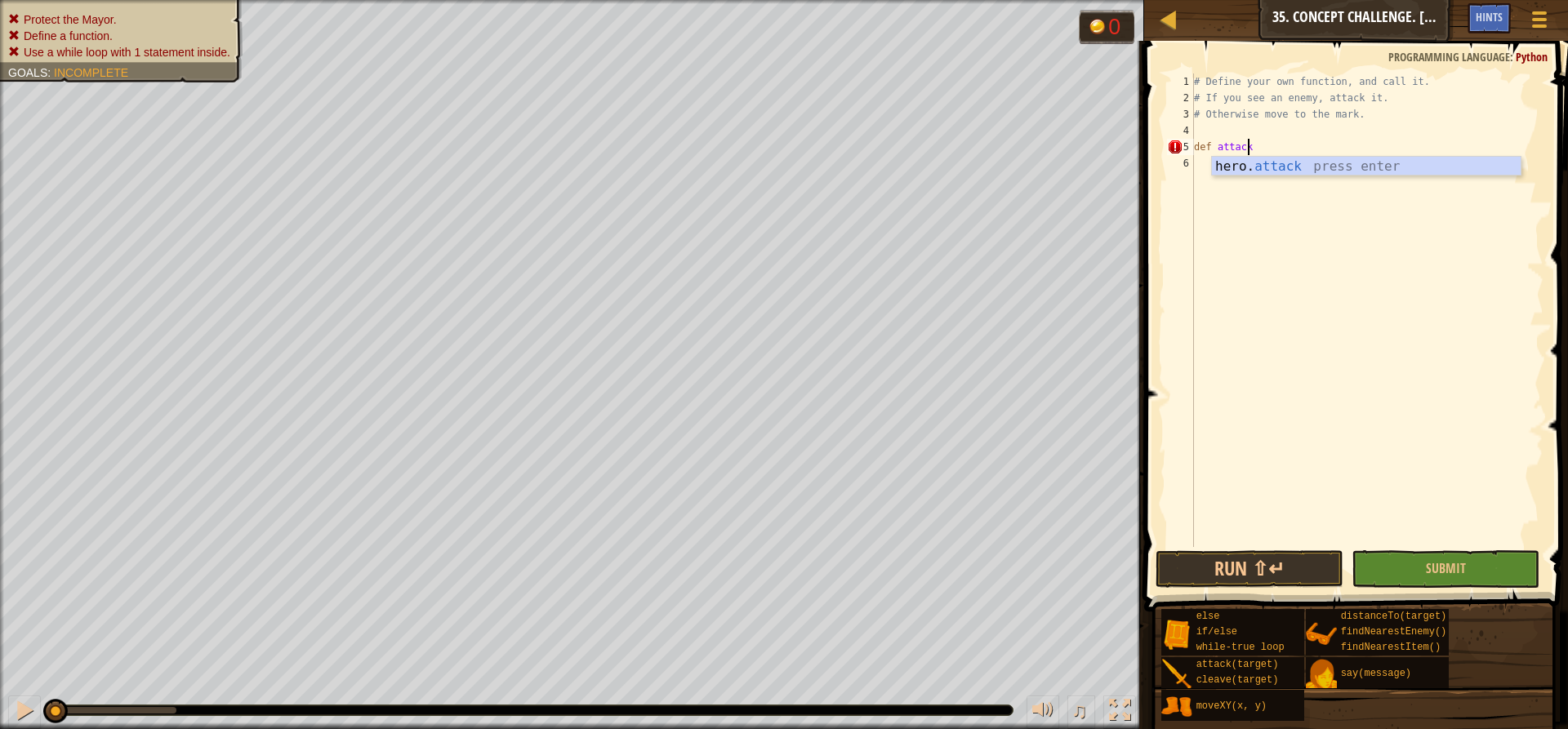
scroll to position [8, 4]
type textarea "def attack():"
click at [1297, 162] on div "# Define your own function, and call it. # If you see an enemy, attack it. # Ot…" at bounding box center [1367, 326] width 352 height 506
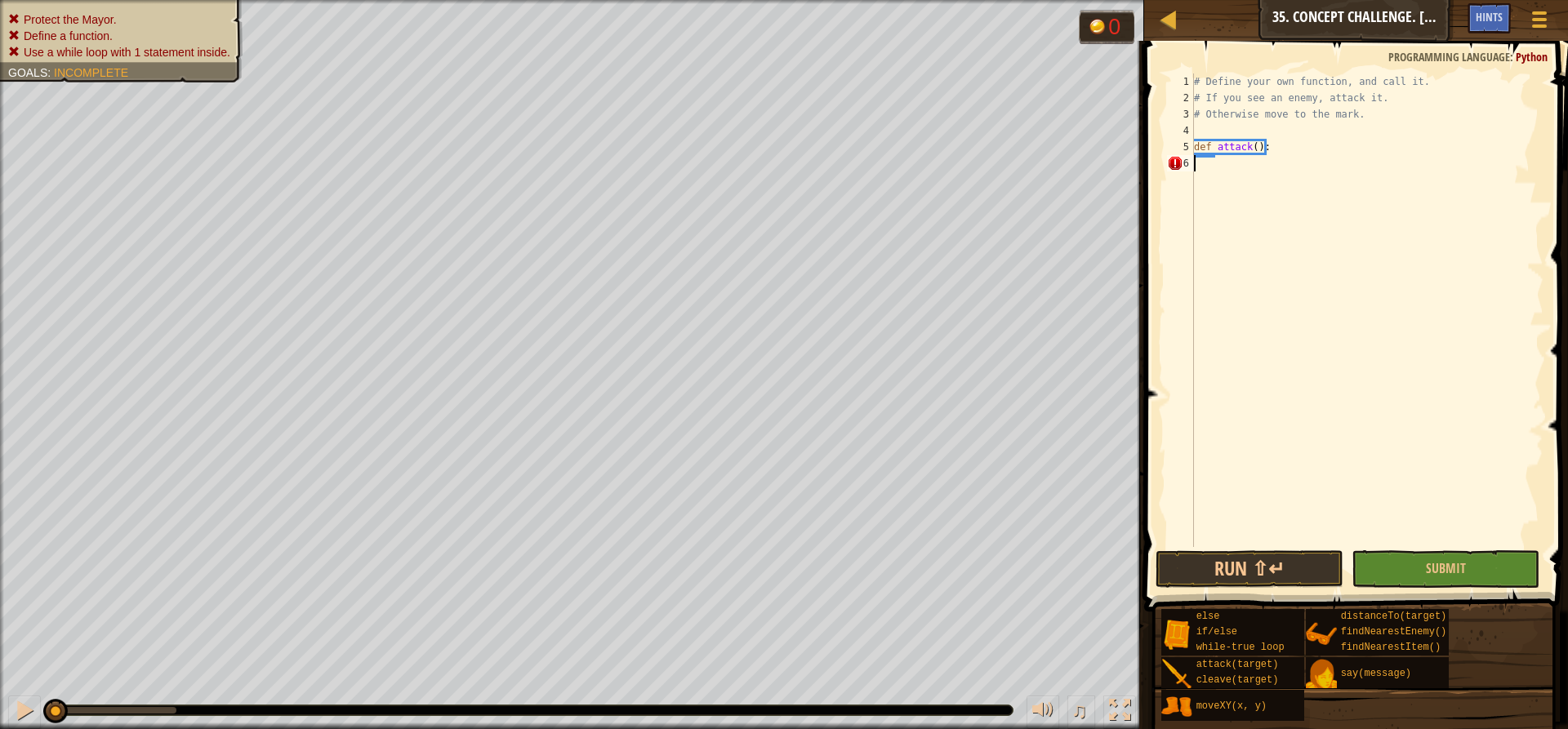
click at [1280, 142] on div "# Define your own function, and call it. # If you see an enemy, attack it. # Ot…" at bounding box center [1367, 326] width 352 height 506
type textarea "def attack():"
click at [1231, 163] on div "# Define your own function, and call it. # If you see an enemy, attack it. # Ot…" at bounding box center [1367, 326] width 352 height 506
click at [1243, 195] on div "# Define your own function, and call it. # If you see an enemy, attack it. # Ot…" at bounding box center [1367, 326] width 352 height 506
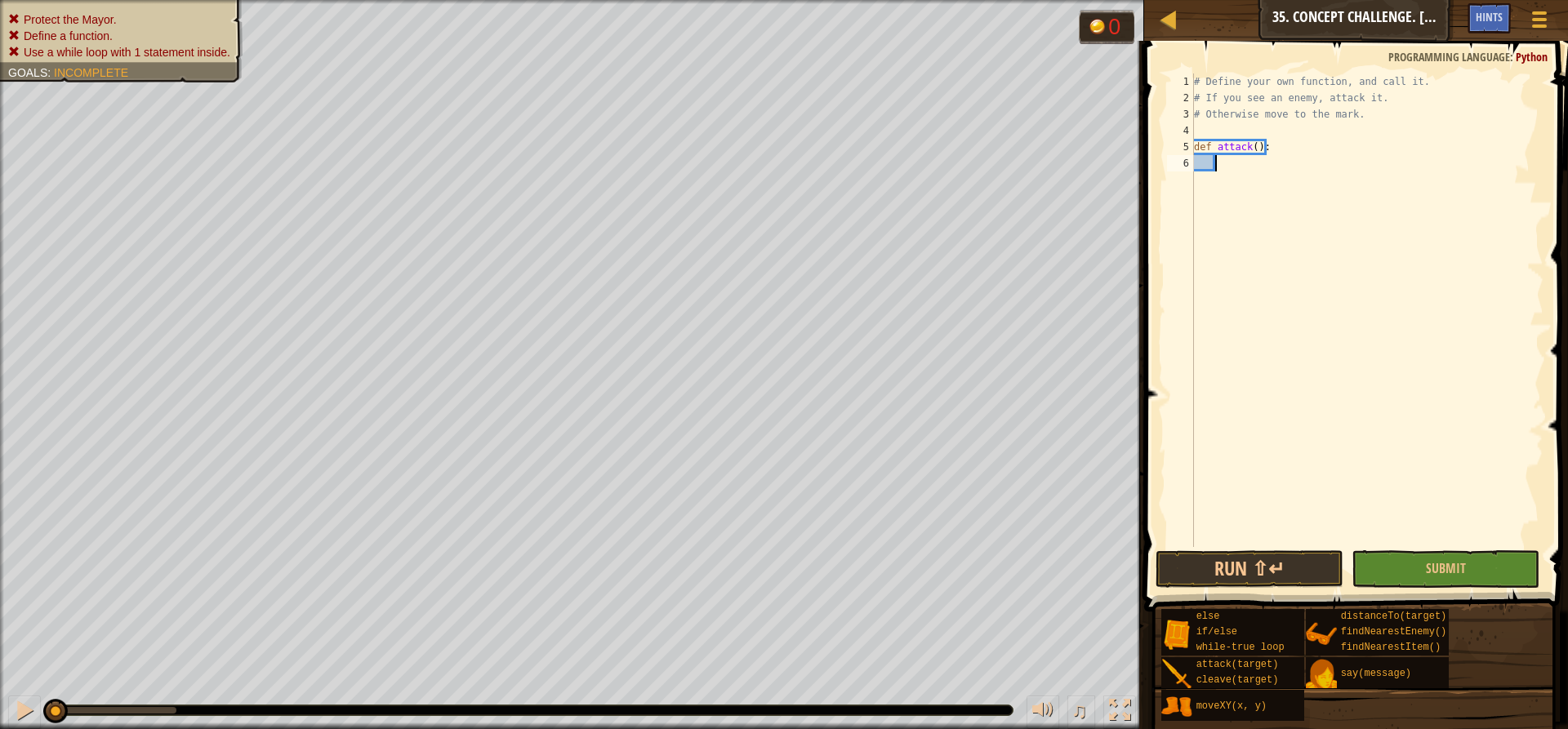
type textarea "h"
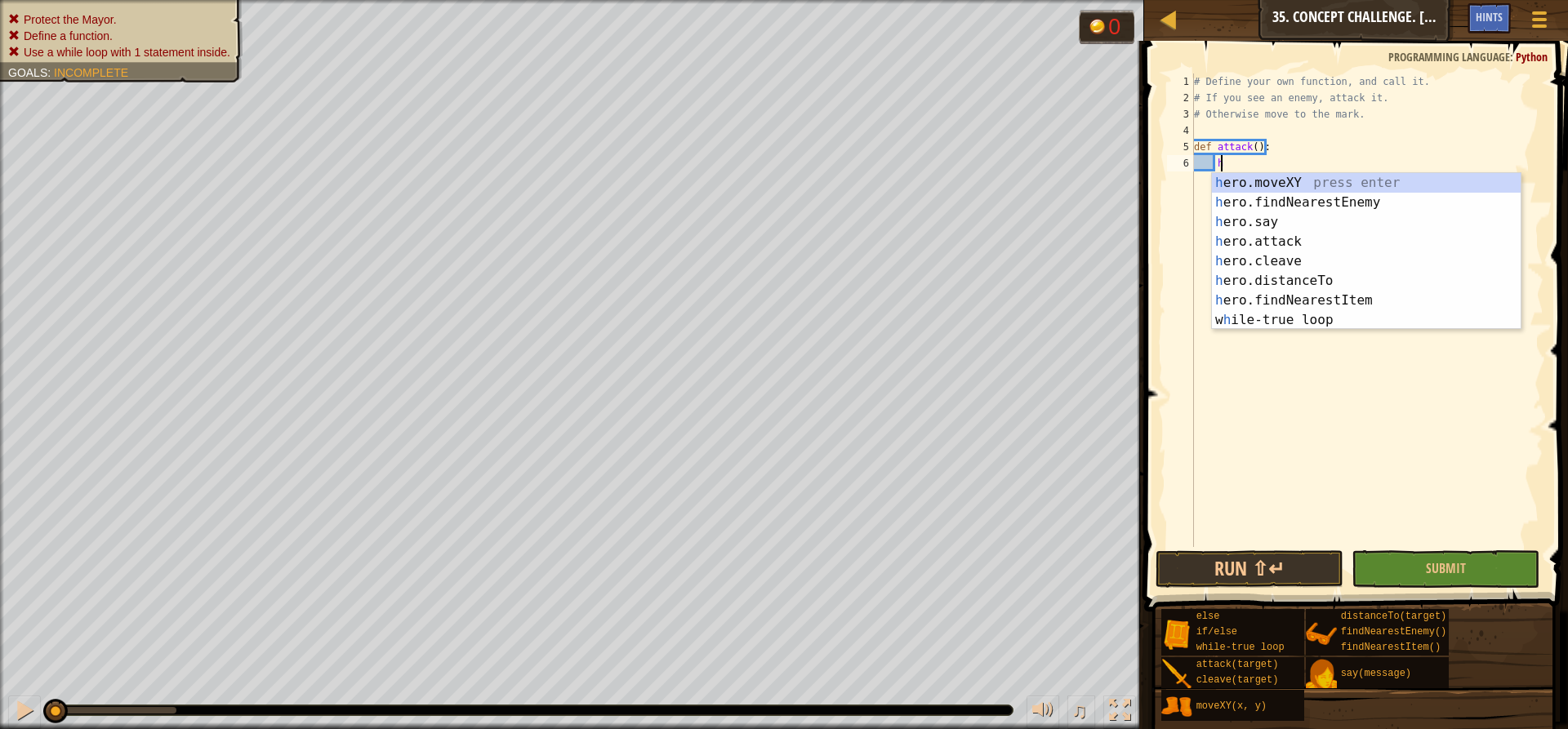
scroll to position [8, 1]
click at [1242, 194] on div "h ero.moveXY press enter h ero.findNearestEnemy press enter h ero.say press ent…" at bounding box center [1366, 270] width 309 height 196
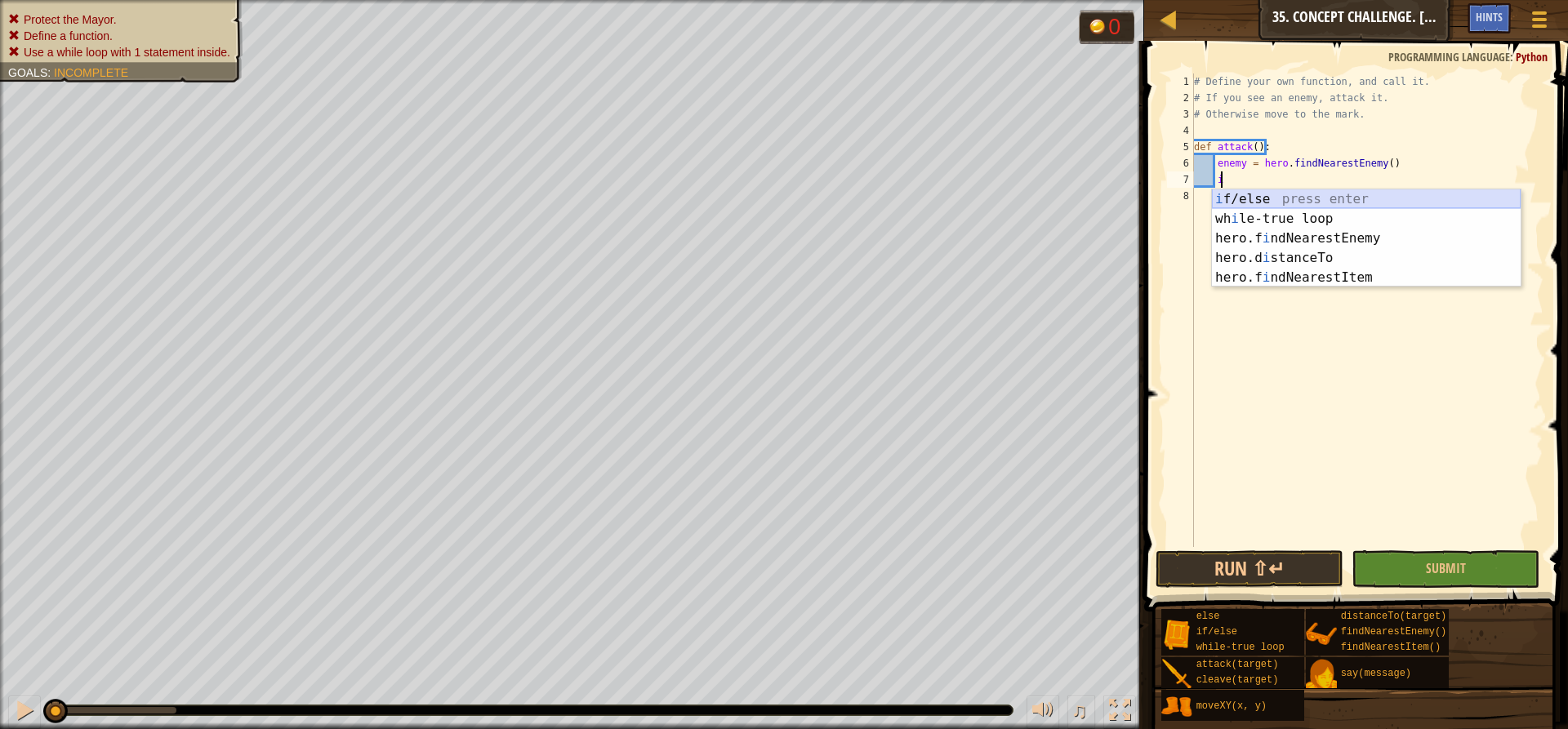
click at [1274, 193] on div "i f/else press enter wh i le-true loop press enter hero.f i ndNearestEnemy pres…" at bounding box center [1366, 258] width 309 height 138
type textarea "if enemy:"
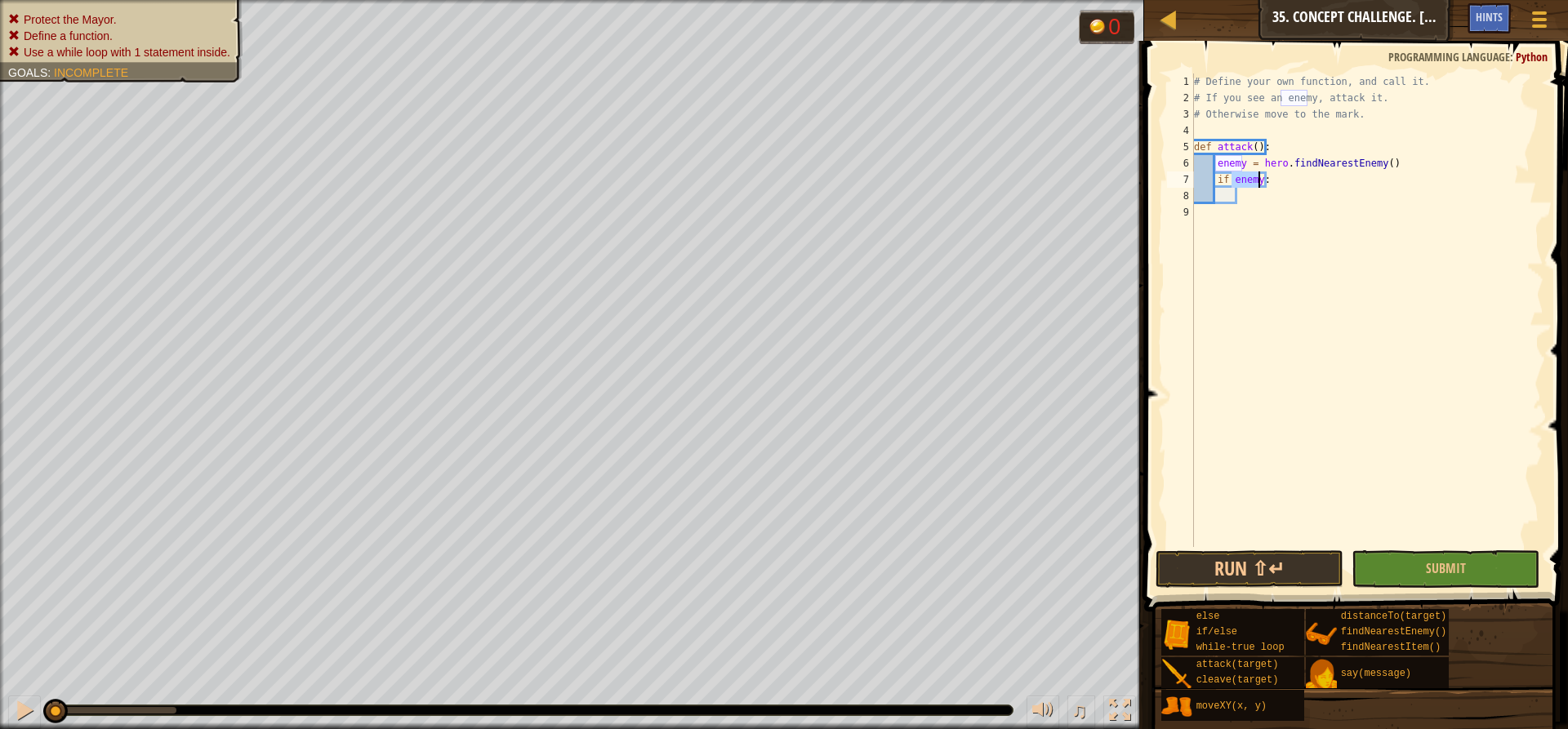
click at [1241, 197] on div "# Define your own function, and call it. # If you see an enemy, attack it. # Ot…" at bounding box center [1367, 326] width 352 height 506
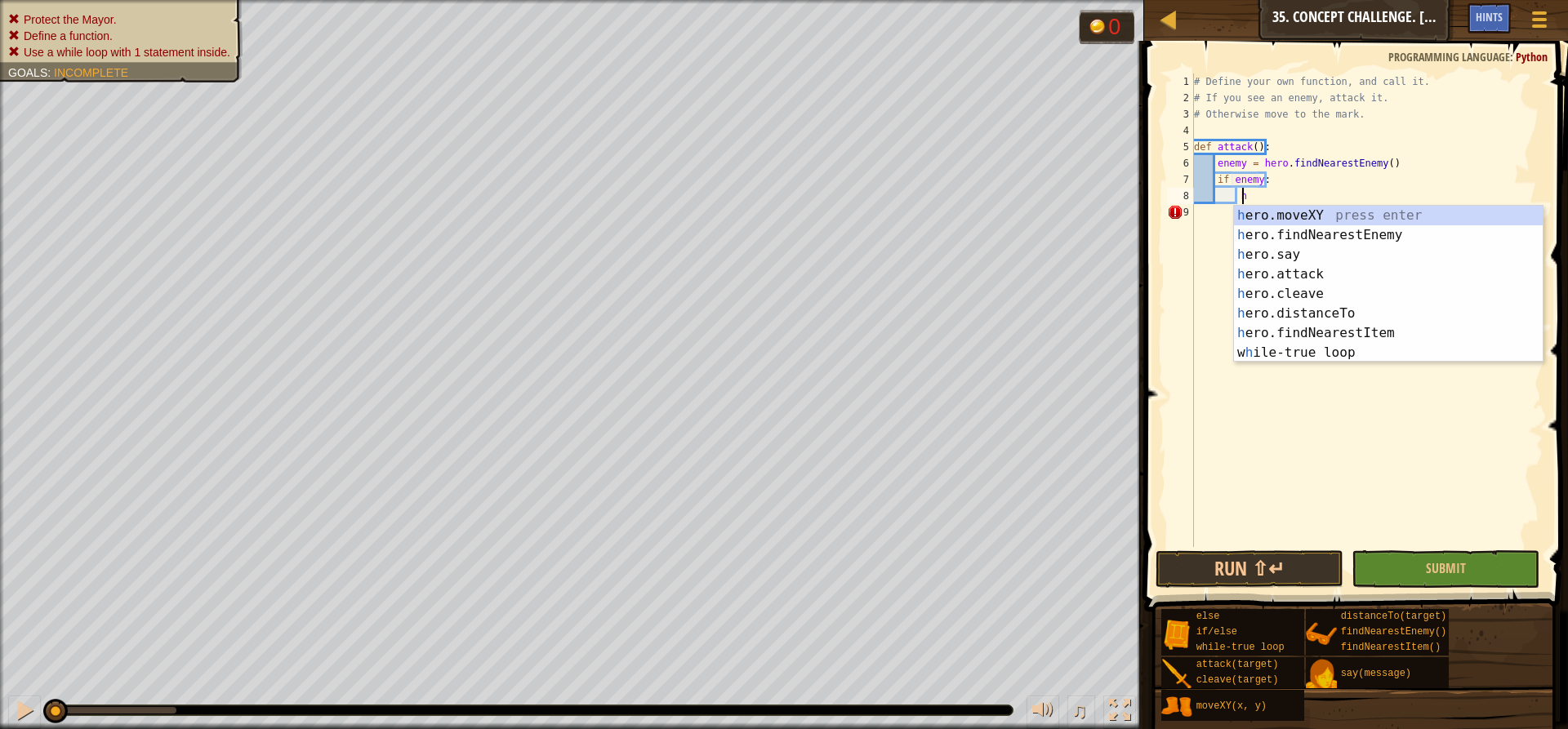
scroll to position [8, 3]
click at [1307, 273] on div "h ero.moveXY press enter h ero.findNearestEnemy press enter h ero.say press ent…" at bounding box center [1388, 304] width 309 height 196
type textarea "hero.attack(enemy)"
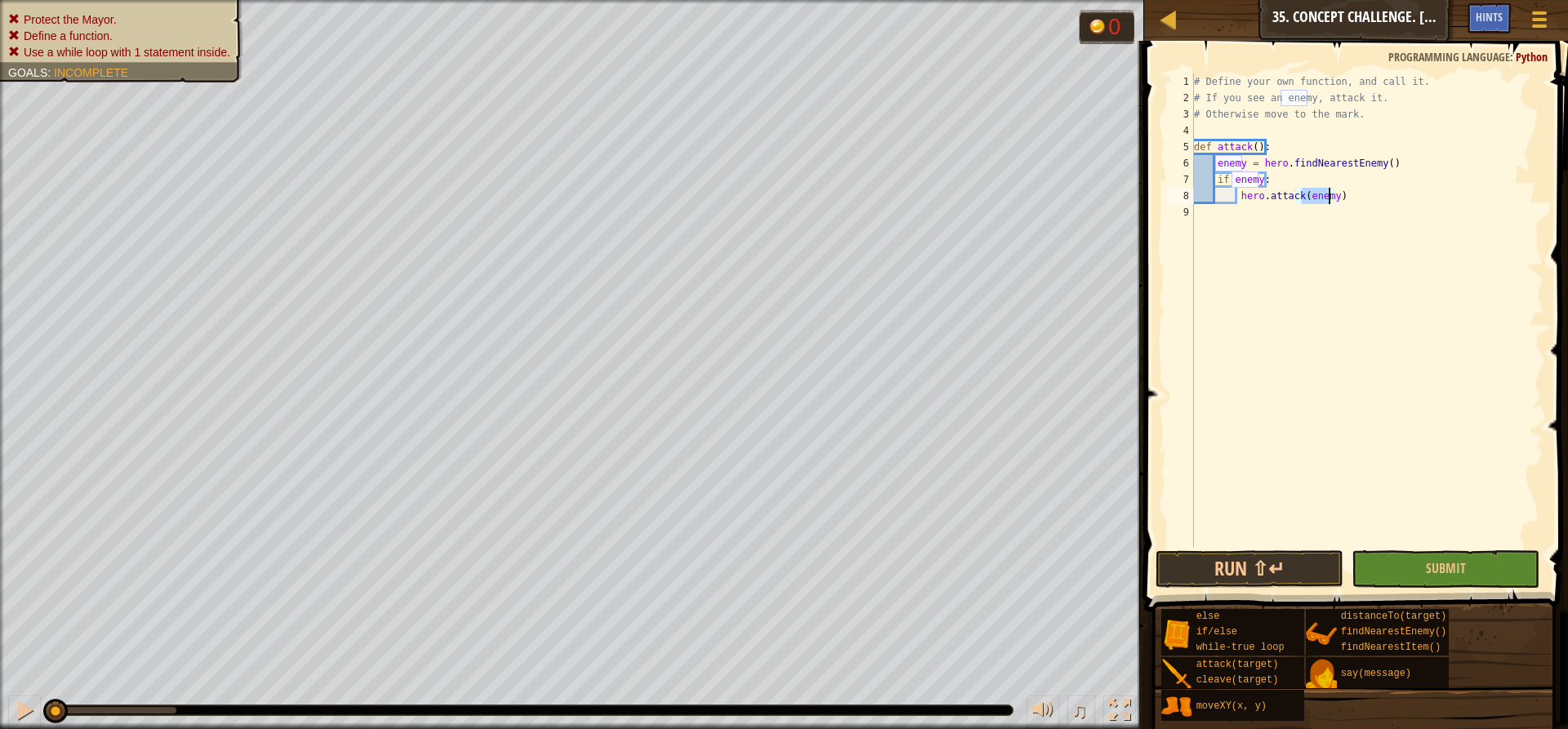
click at [1252, 230] on div "# Define your own function, and call it. # If you see an enemy, attack it. # Ot…" at bounding box center [1367, 326] width 352 height 506
click at [1252, 247] on div "# Define your own function, and call it. # If you see an enemy, attack it. # Ot…" at bounding box center [1367, 326] width 352 height 506
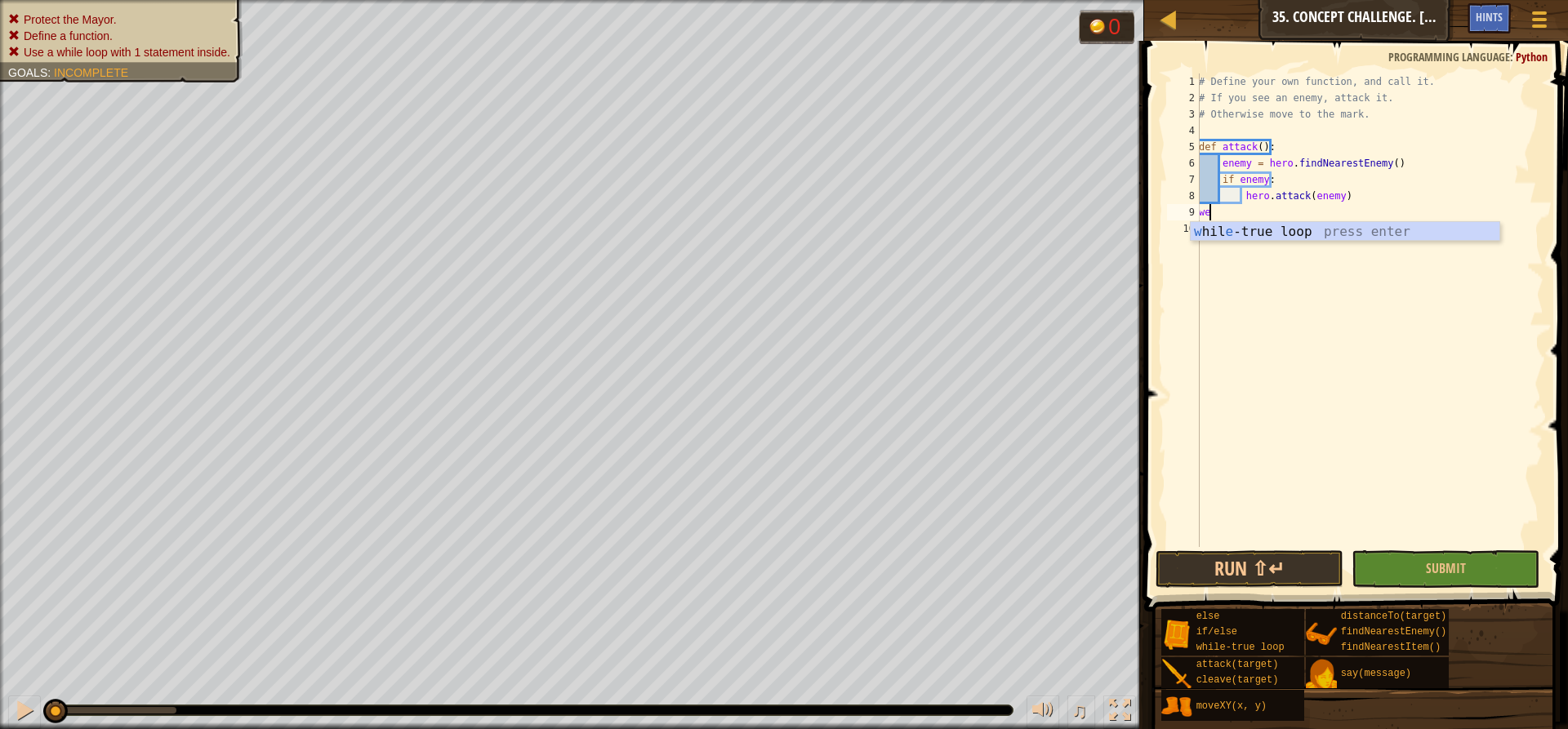
type textarea "w"
click at [1259, 228] on div "w [PERSON_NAME]-true loop press enter" at bounding box center [1350, 252] width 309 height 59
click at [1230, 232] on div "# Define your own function, and call it. # If you see an enemy, attack it. # Ot…" at bounding box center [1370, 326] width 348 height 506
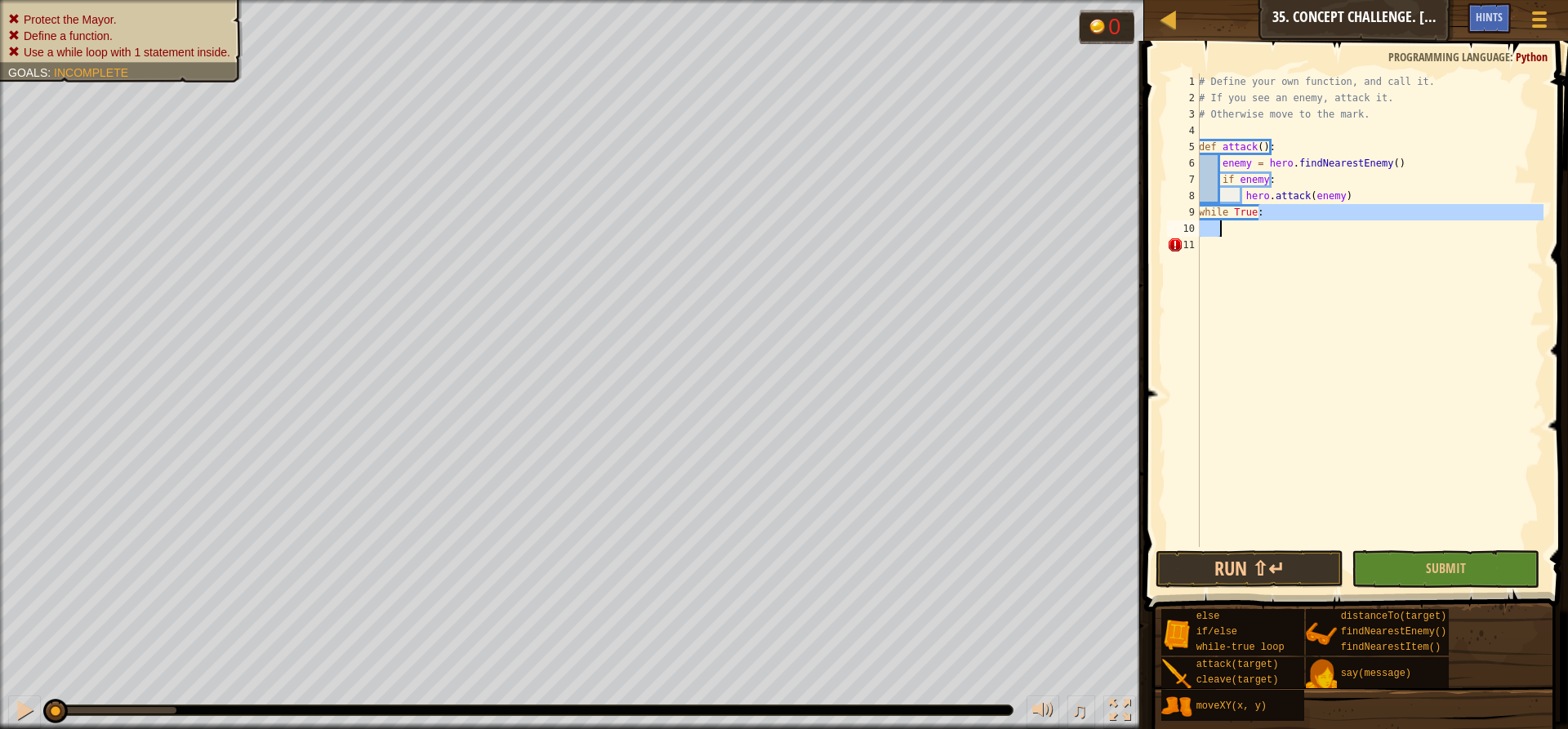
drag, startPoint x: 1269, startPoint y: 215, endPoint x: 1223, endPoint y: 235, distance: 50.2
click at [1223, 235] on div "# Define your own function, and call it. # If you see an enemy, attack it. # Ot…" at bounding box center [1370, 326] width 348 height 506
type textarea "while True:"
click at [1234, 235] on div "# Define your own function, and call it. # If you see an enemy, attack it. # Ot…" at bounding box center [1370, 326] width 348 height 506
drag, startPoint x: 1234, startPoint y: 235, endPoint x: 1196, endPoint y: 213, distance: 43.9
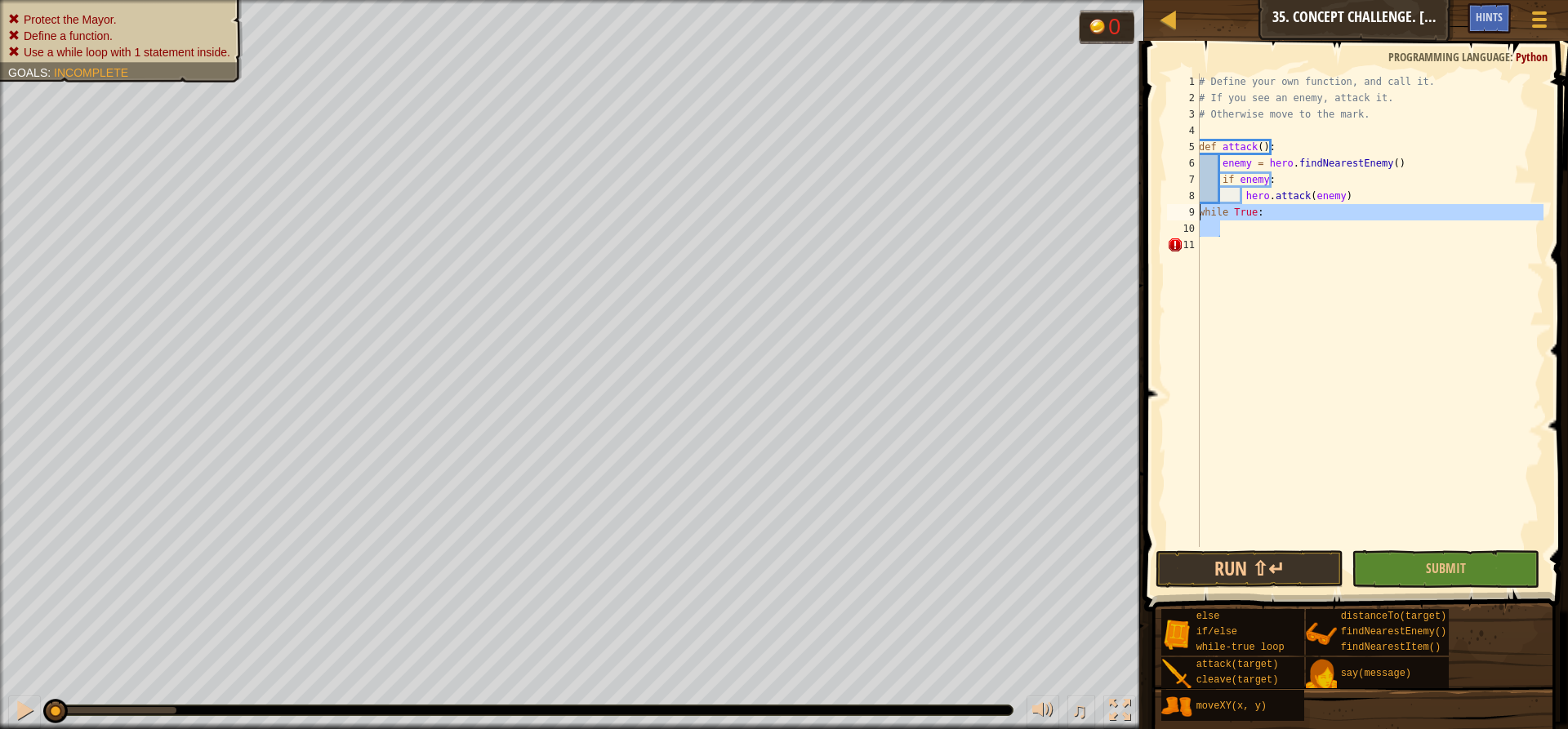
click at [1196, 213] on div "1 2 3 4 5 6 7 8 9 10 11 # Define your own function, and call it. # If you see a…" at bounding box center [1353, 309] width 380 height 473
type textarea "while True:"
click at [1227, 224] on div "# Define your own function, and call it. # If you see an enemy, attack it. # Ot…" at bounding box center [1370, 326] width 348 height 506
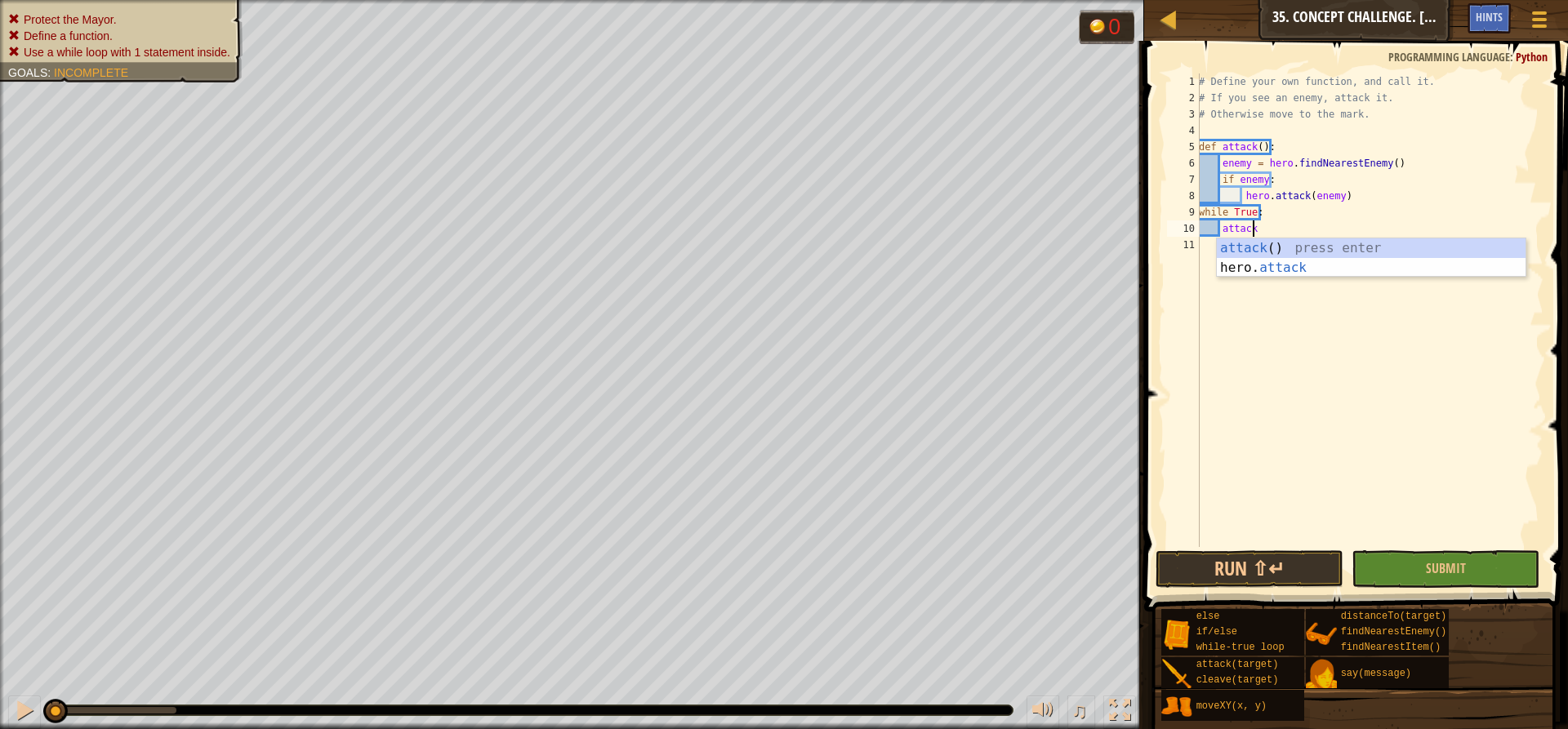
scroll to position [8, 3]
type textarea "attack()"
click at [1276, 231] on div "# Define your own function, and call it. # If you see an enemy, attack it. # Ot…" at bounding box center [1370, 326] width 348 height 506
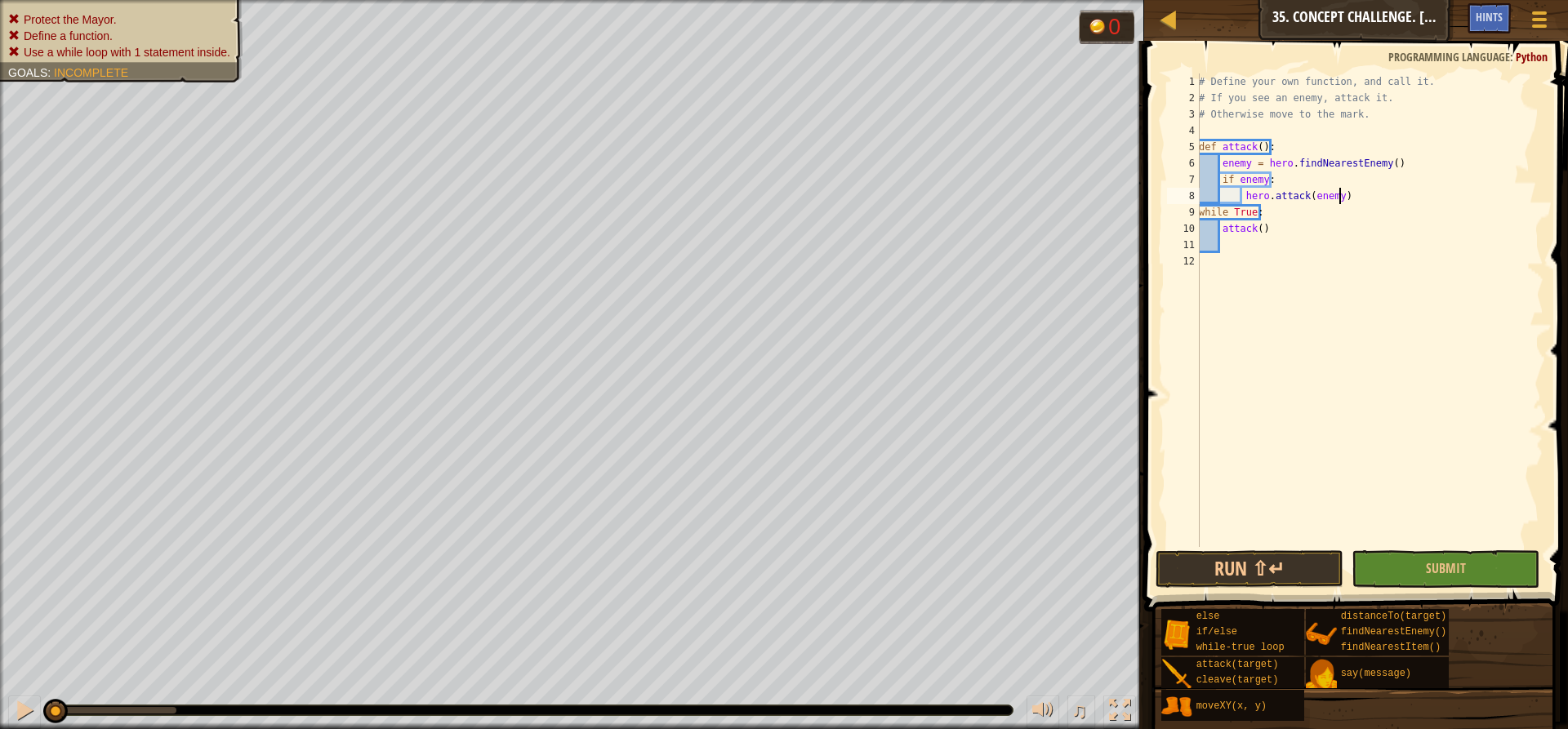
click at [1345, 198] on div "# Define your own function, and call it. # If you see an enemy, attack it. # Ot…" at bounding box center [1370, 326] width 348 height 506
type textarea "hero.attack(enemy)"
type textarea "e"
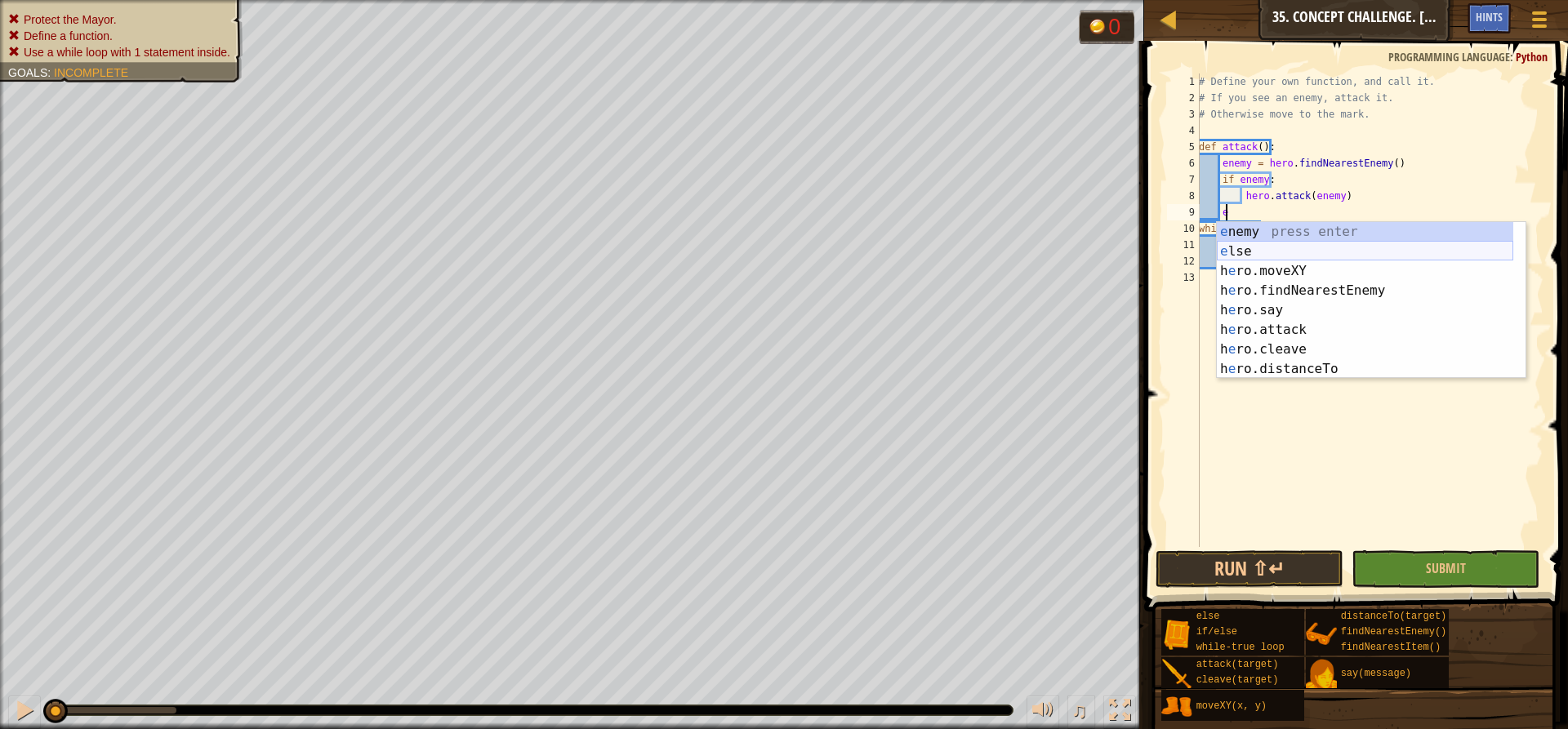
click at [1340, 248] on div "e nemy press enter e lse press enter h e ro.moveXY press enter h e ro.findNeare…" at bounding box center [1365, 320] width 297 height 196
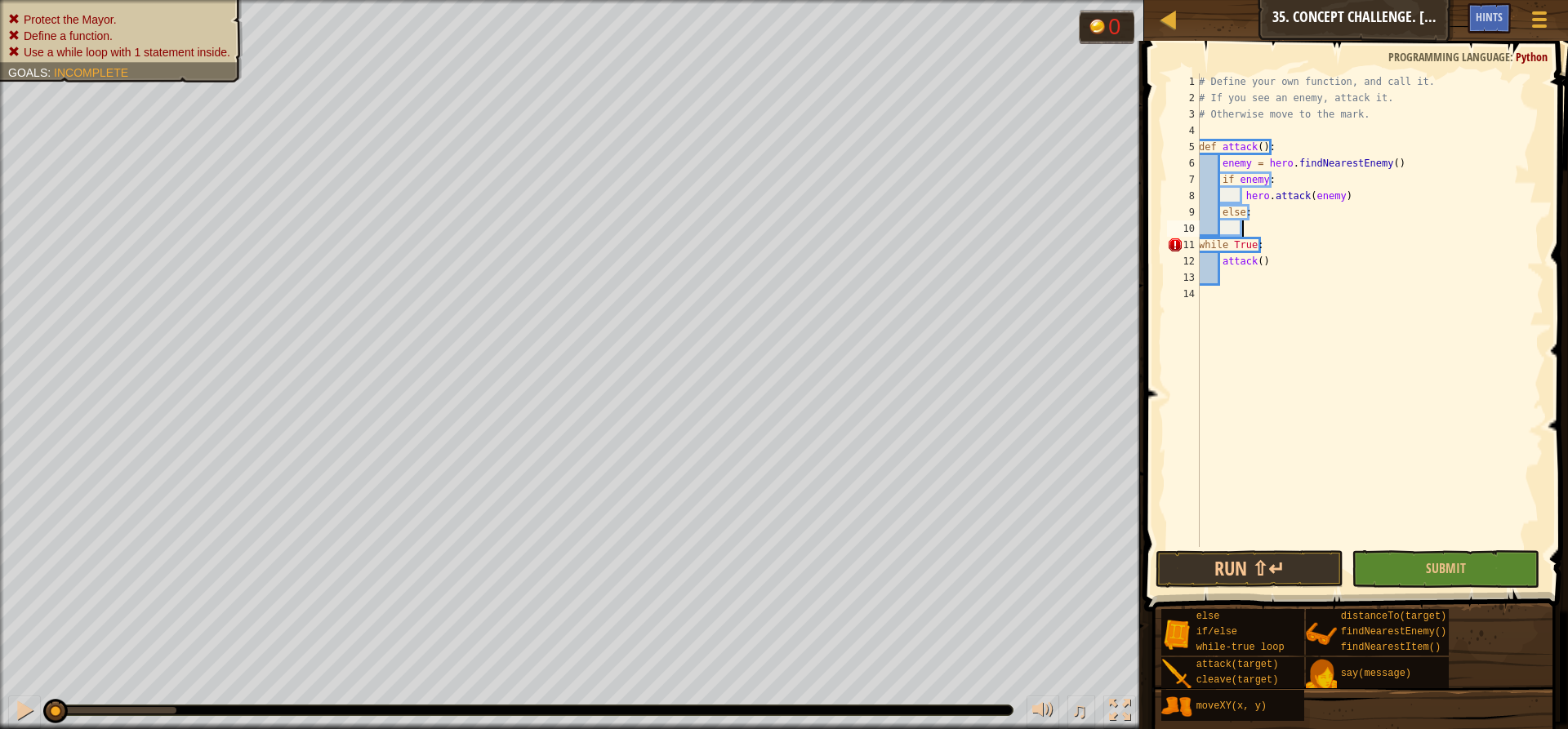
scroll to position [8, 3]
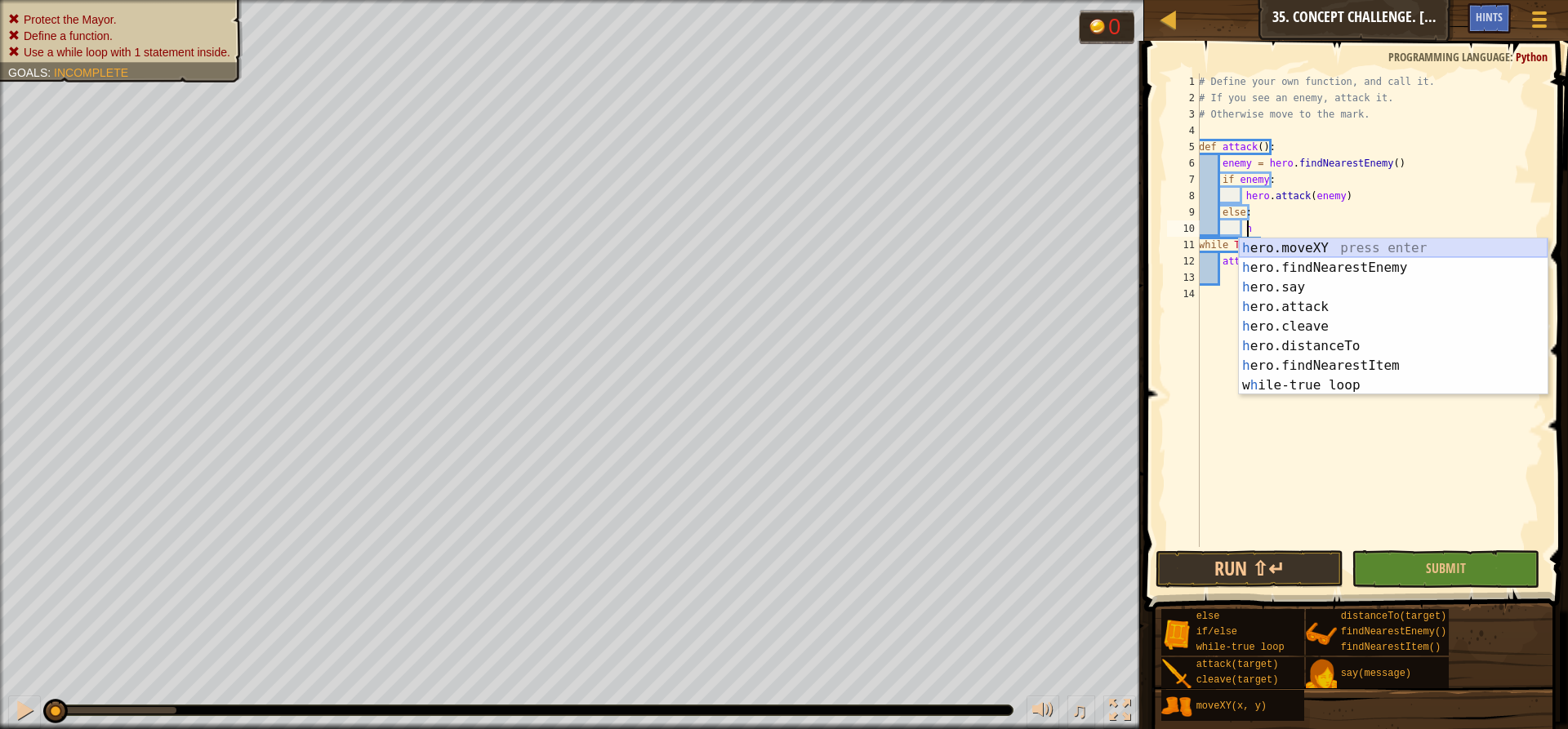
click at [1324, 246] on div "h ero.moveXY press enter h ero.findNearestEnemy press enter h ero.say press ent…" at bounding box center [1393, 336] width 309 height 196
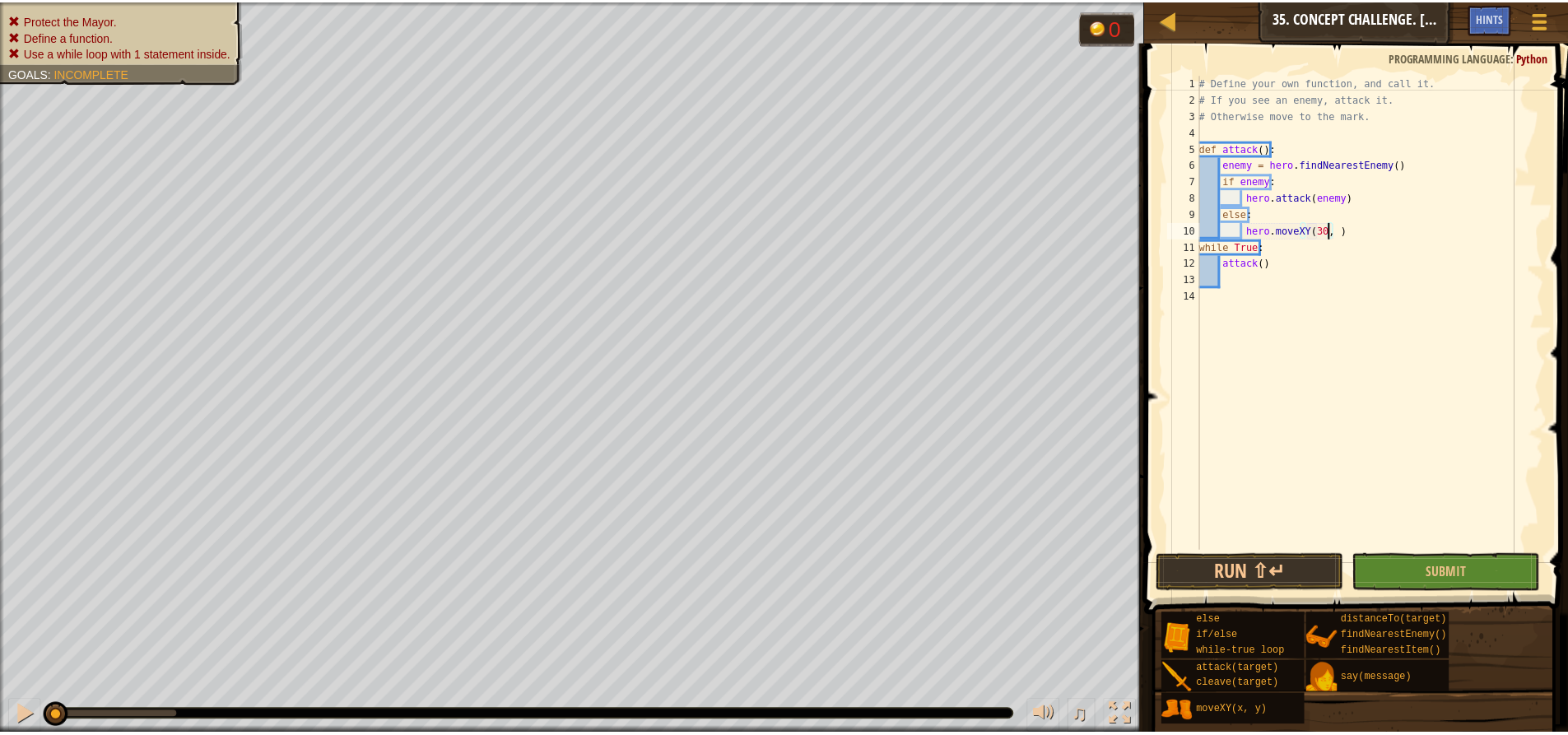
scroll to position [8, 11]
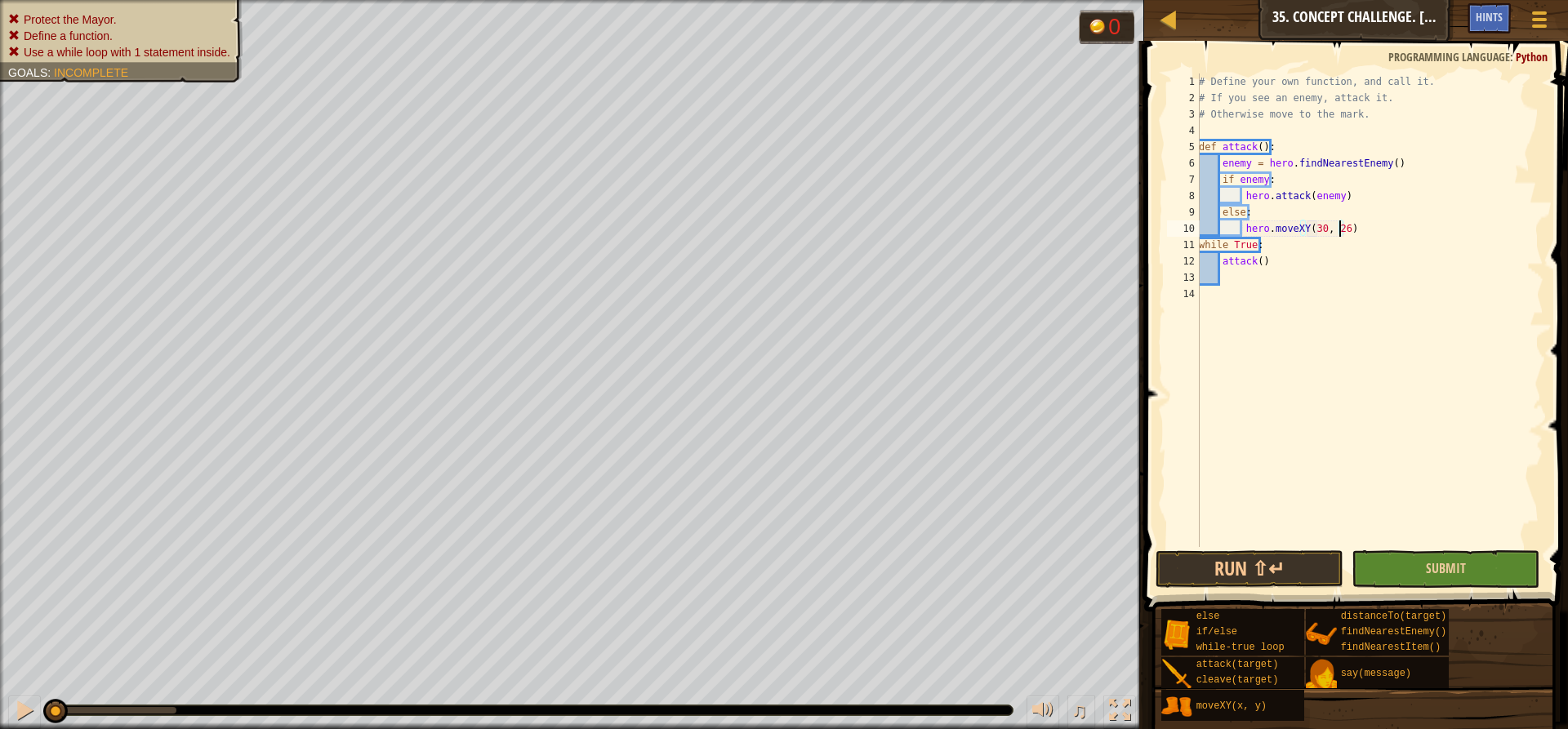
type textarea "hero.moveXY(30, 26)"
click at [1402, 562] on button "Submit" at bounding box center [1445, 569] width 187 height 37
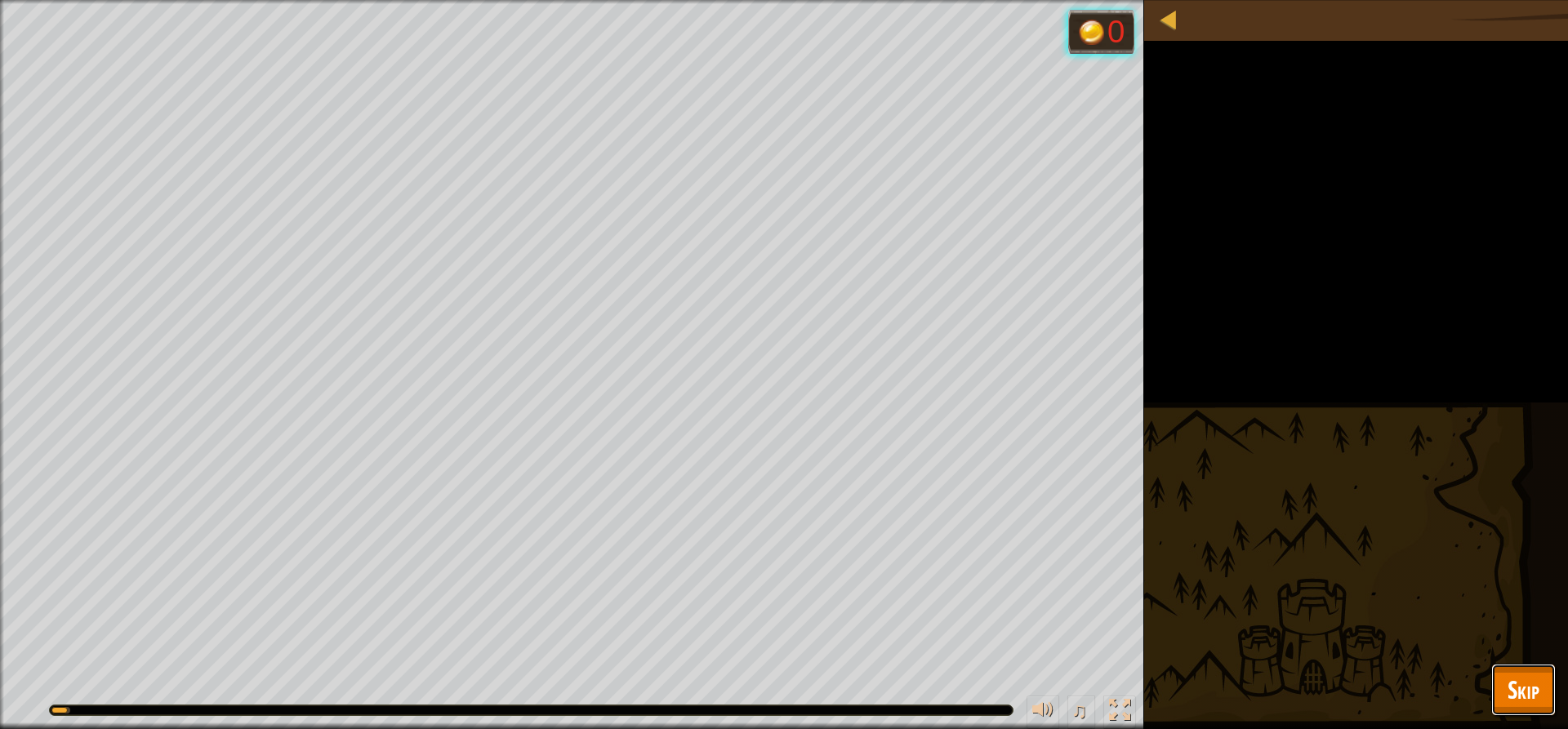
click at [1515, 690] on span "Skip" at bounding box center [1523, 689] width 32 height 33
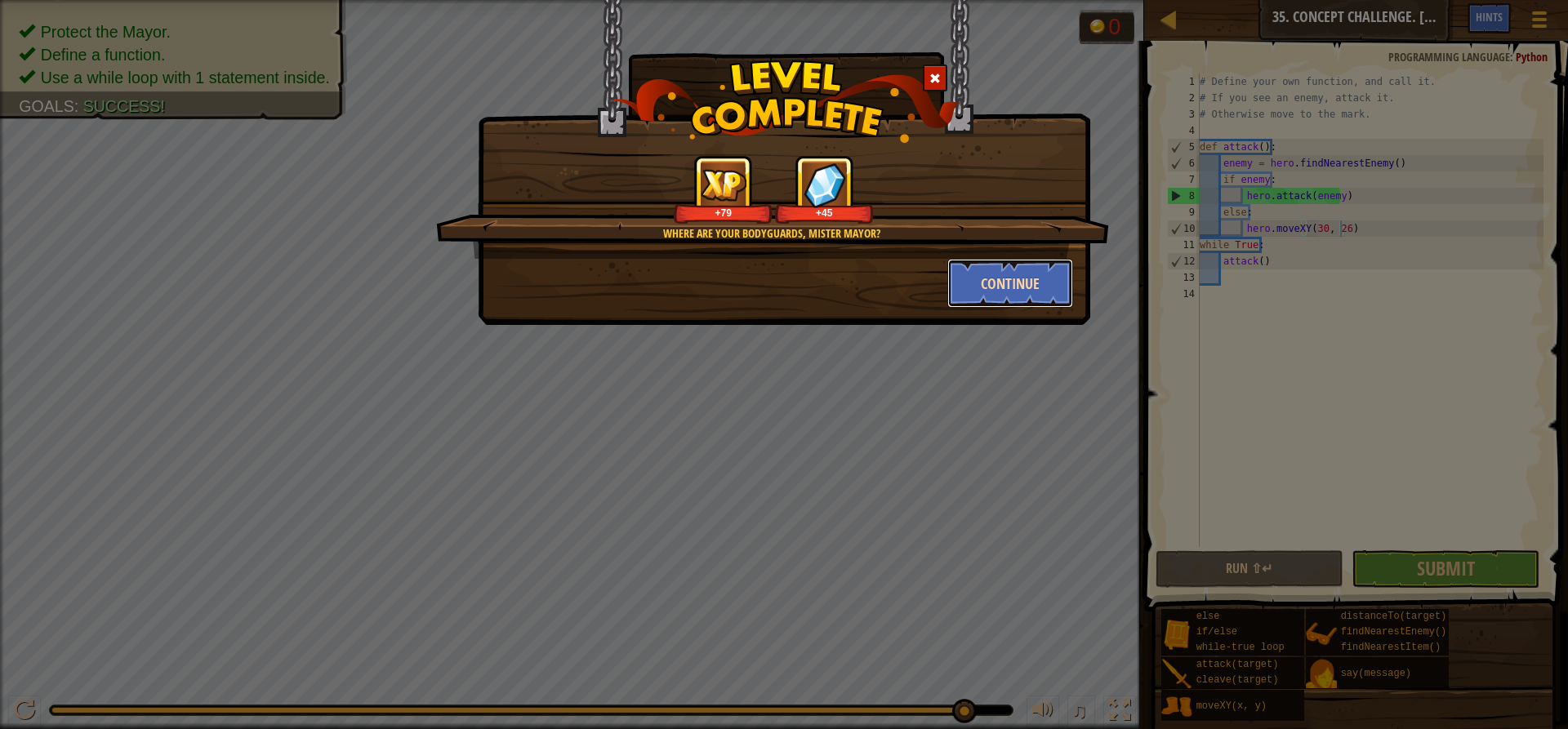
click at [1051, 259] on button "Continue" at bounding box center [1011, 283] width 127 height 49
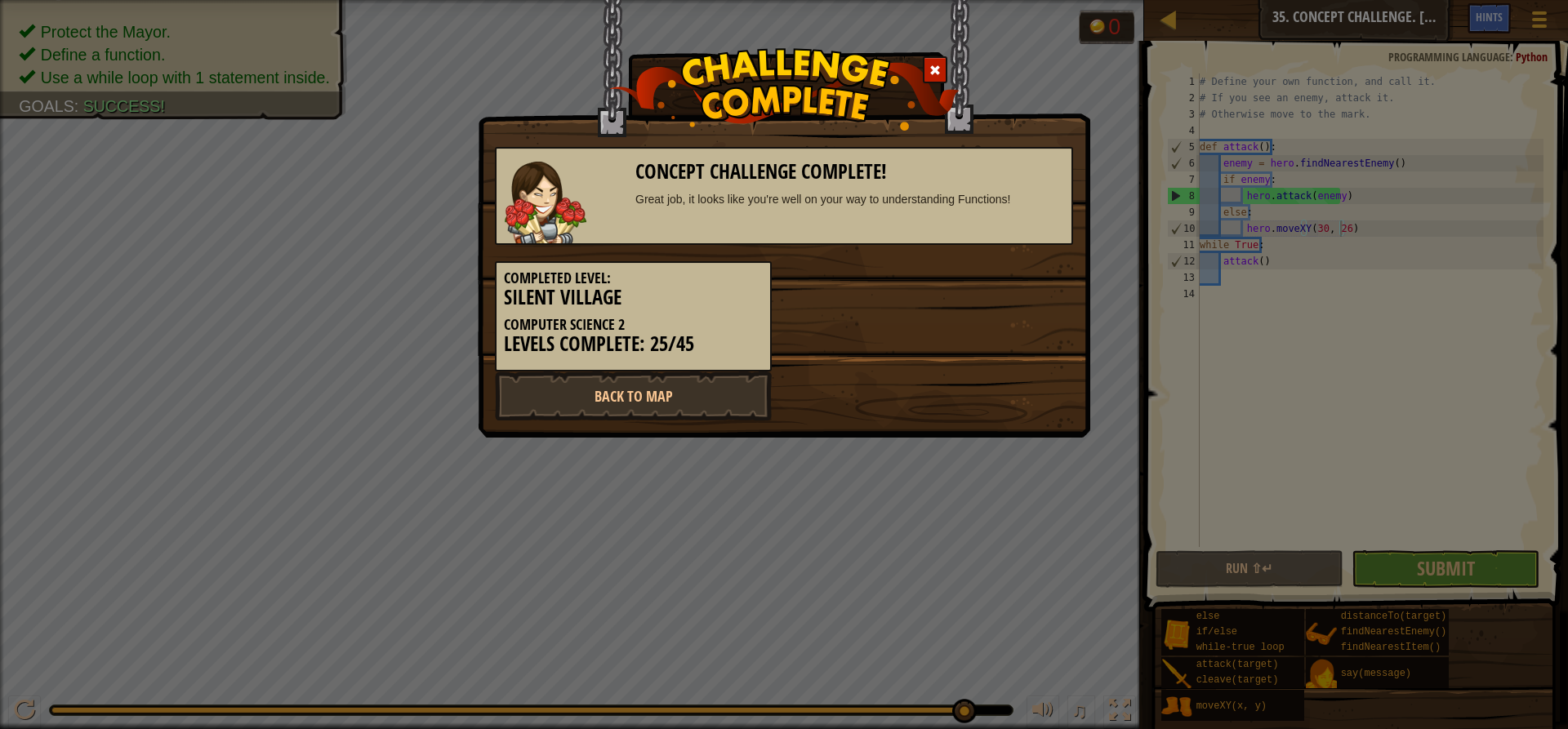
click at [1046, 271] on div "Completed Level: Silent Village Computer Science 2 Levels Complete: 25/45" at bounding box center [783, 308] width 602 height 127
click at [696, 392] on link "Back to Map" at bounding box center [634, 396] width 277 height 49
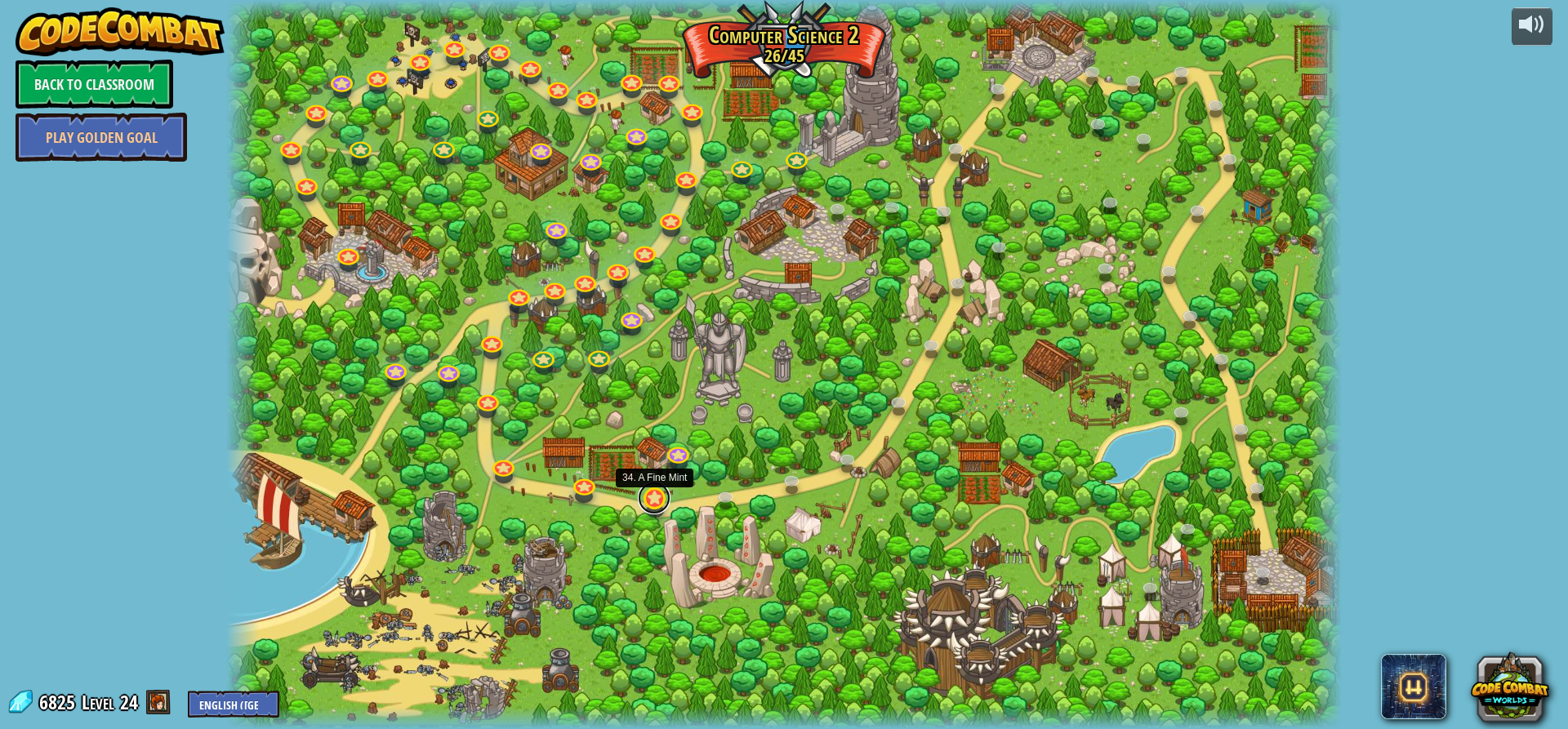
click at [655, 501] on link at bounding box center [653, 497] width 32 height 32
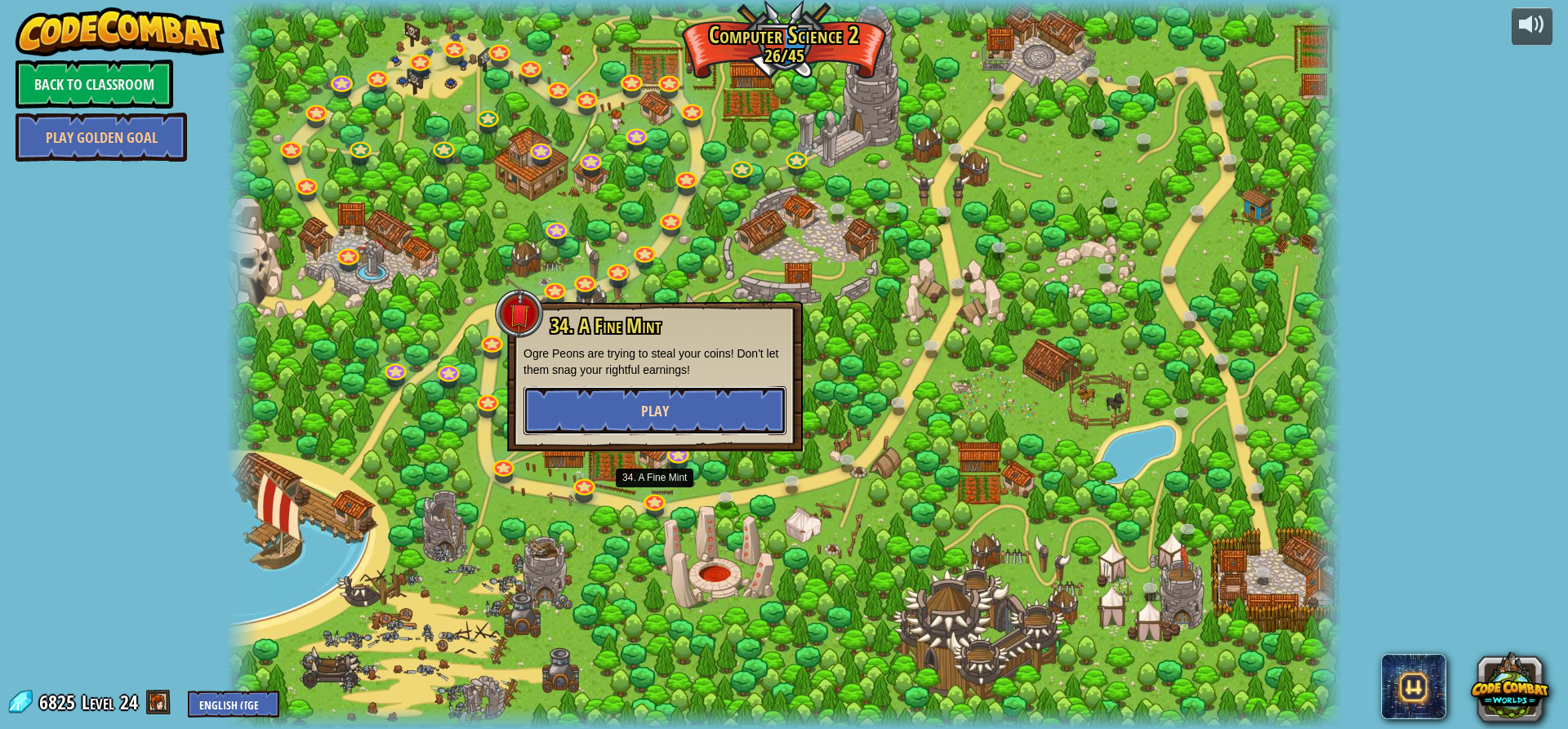
click at [692, 426] on button "Play" at bounding box center [654, 411] width 263 height 49
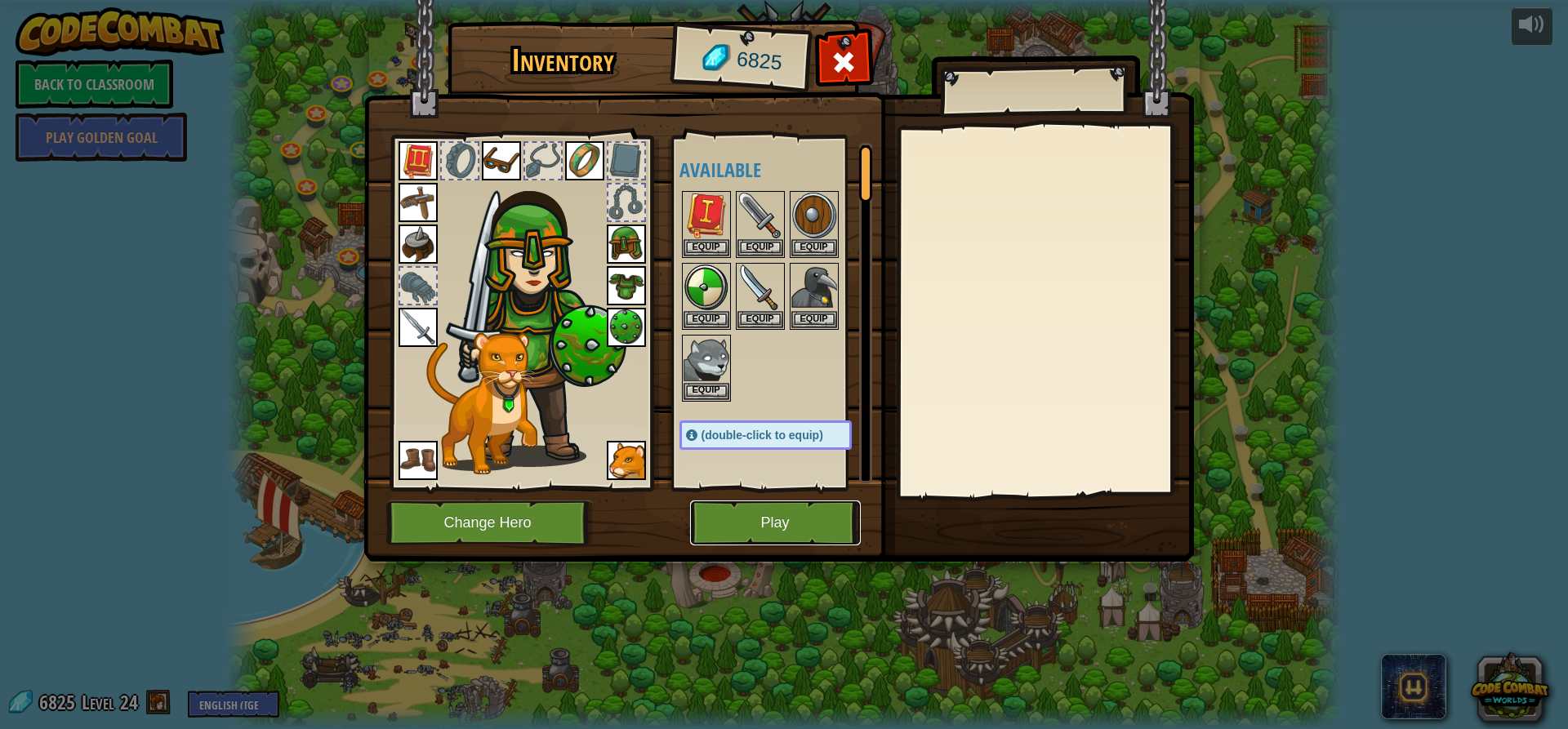
click at [755, 506] on button "Play" at bounding box center [775, 523] width 171 height 45
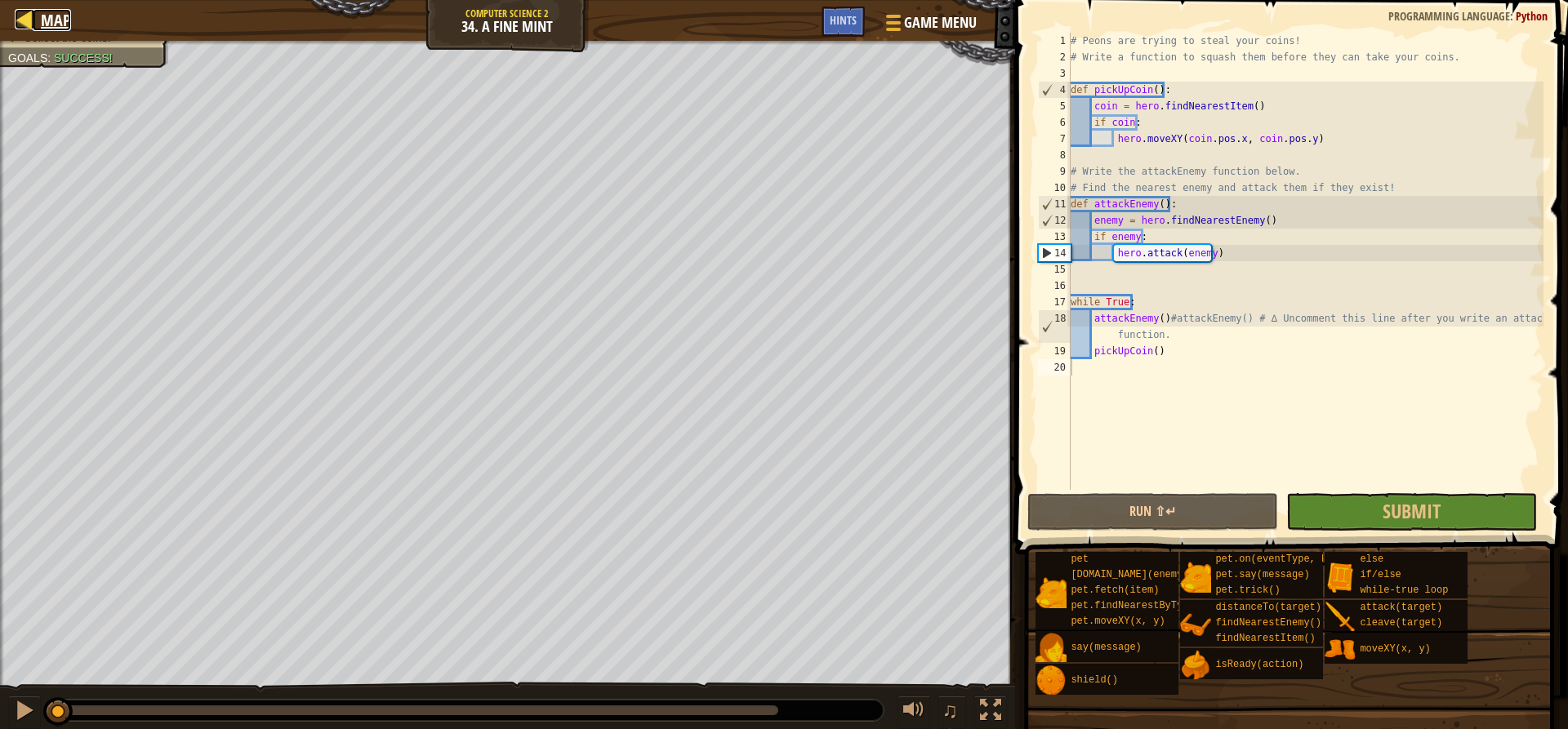
click at [25, 16] on div at bounding box center [24, 19] width 21 height 20
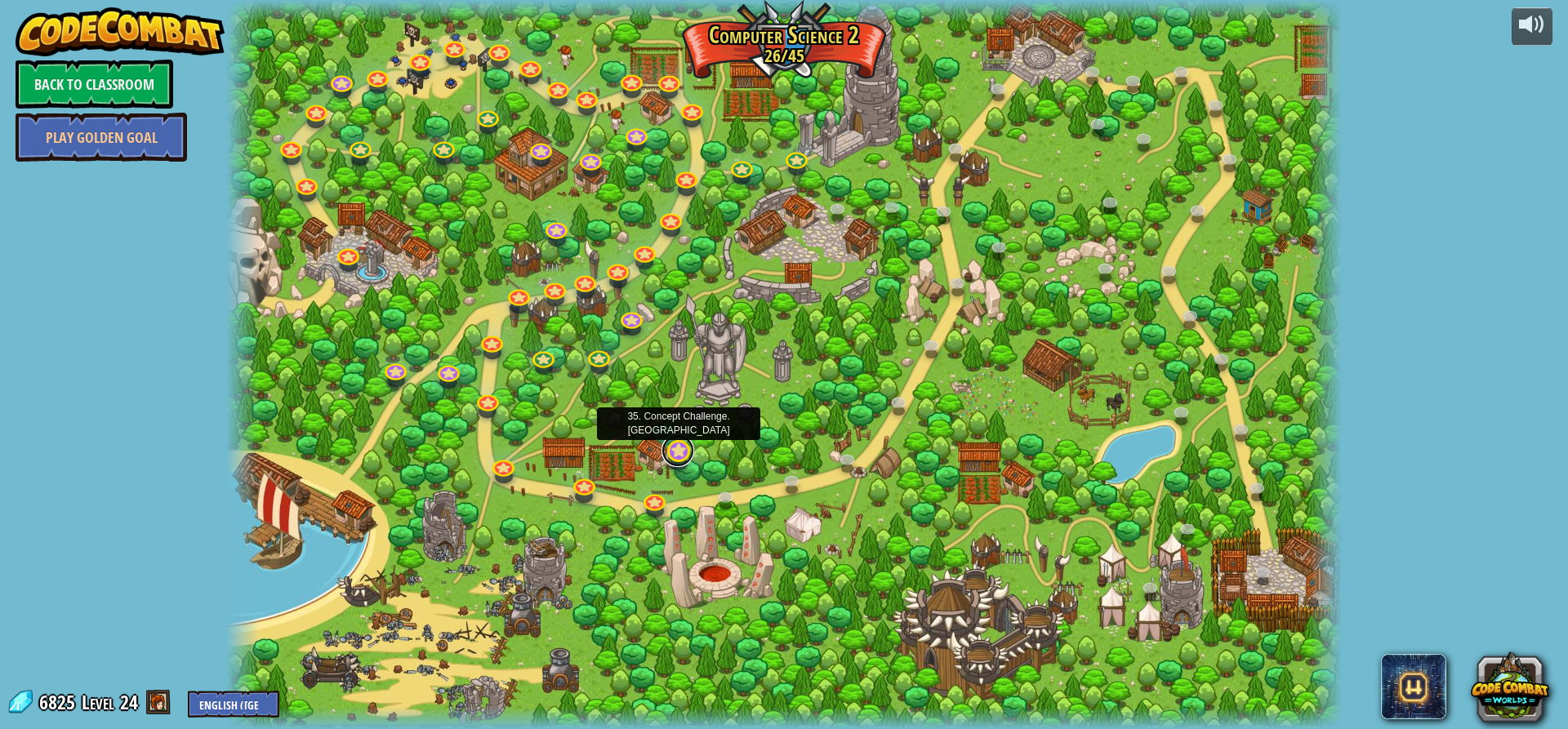
click at [676, 460] on link at bounding box center [678, 450] width 32 height 32
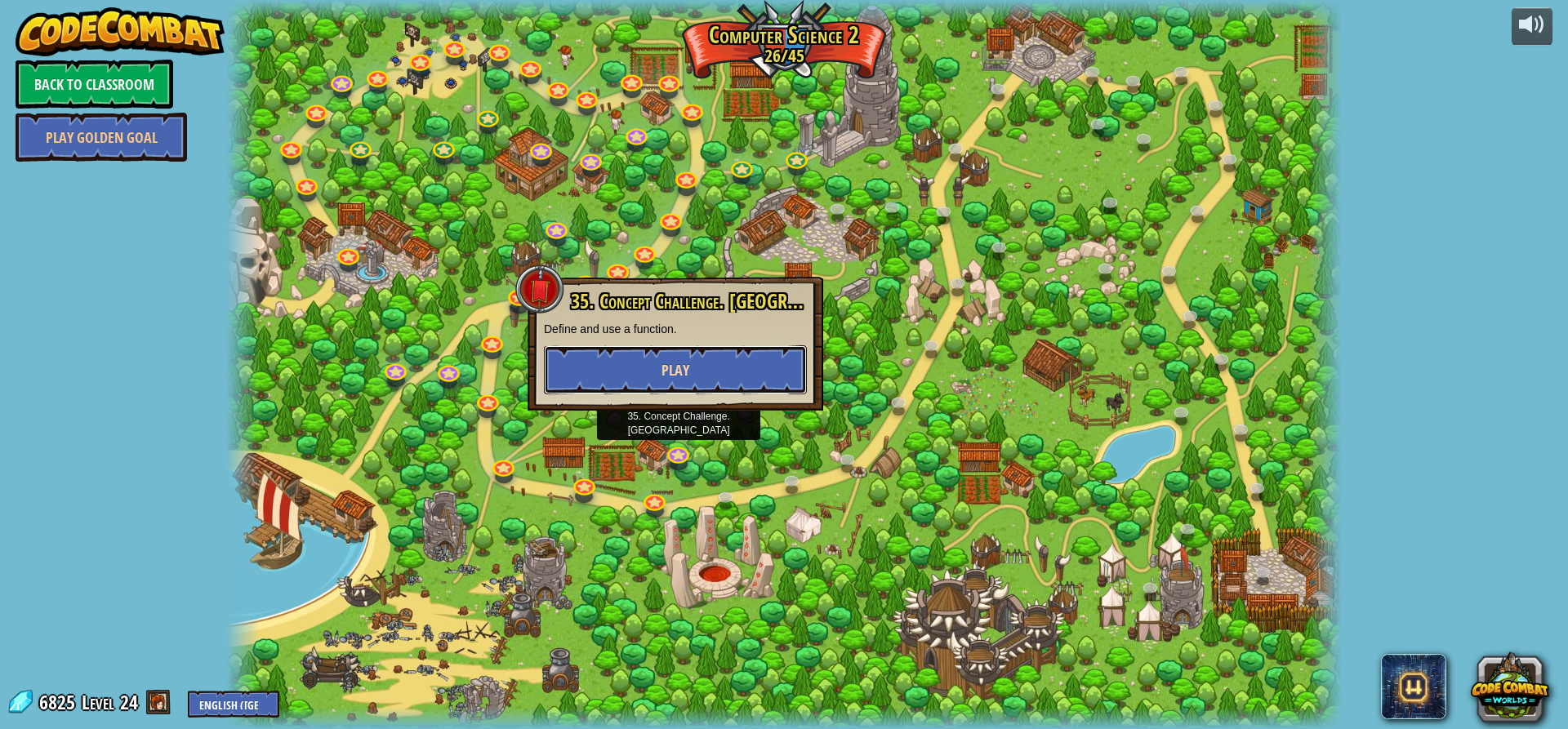
click at [694, 362] on button "Play" at bounding box center [675, 370] width 263 height 49
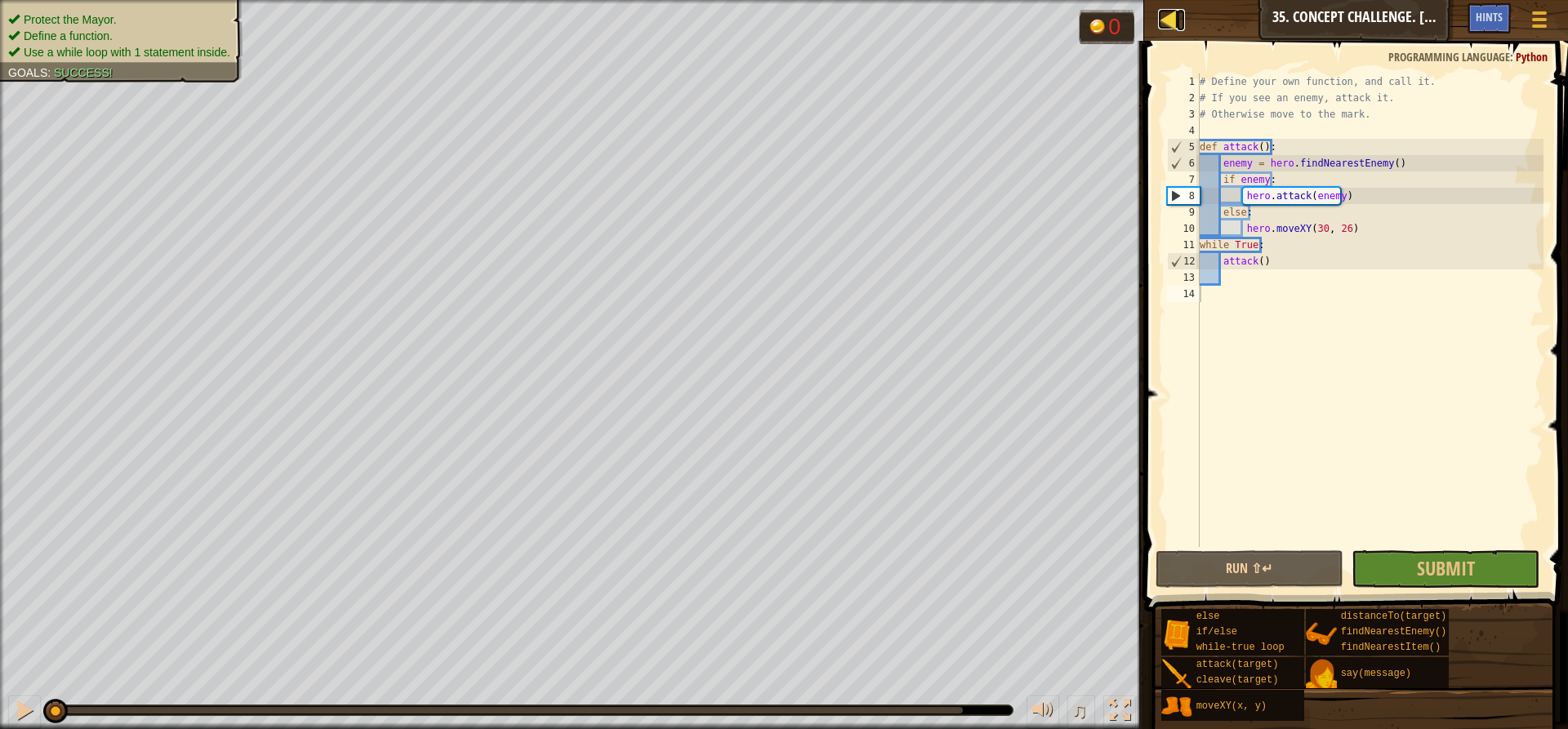
click at [1164, 21] on div at bounding box center [1168, 19] width 21 height 20
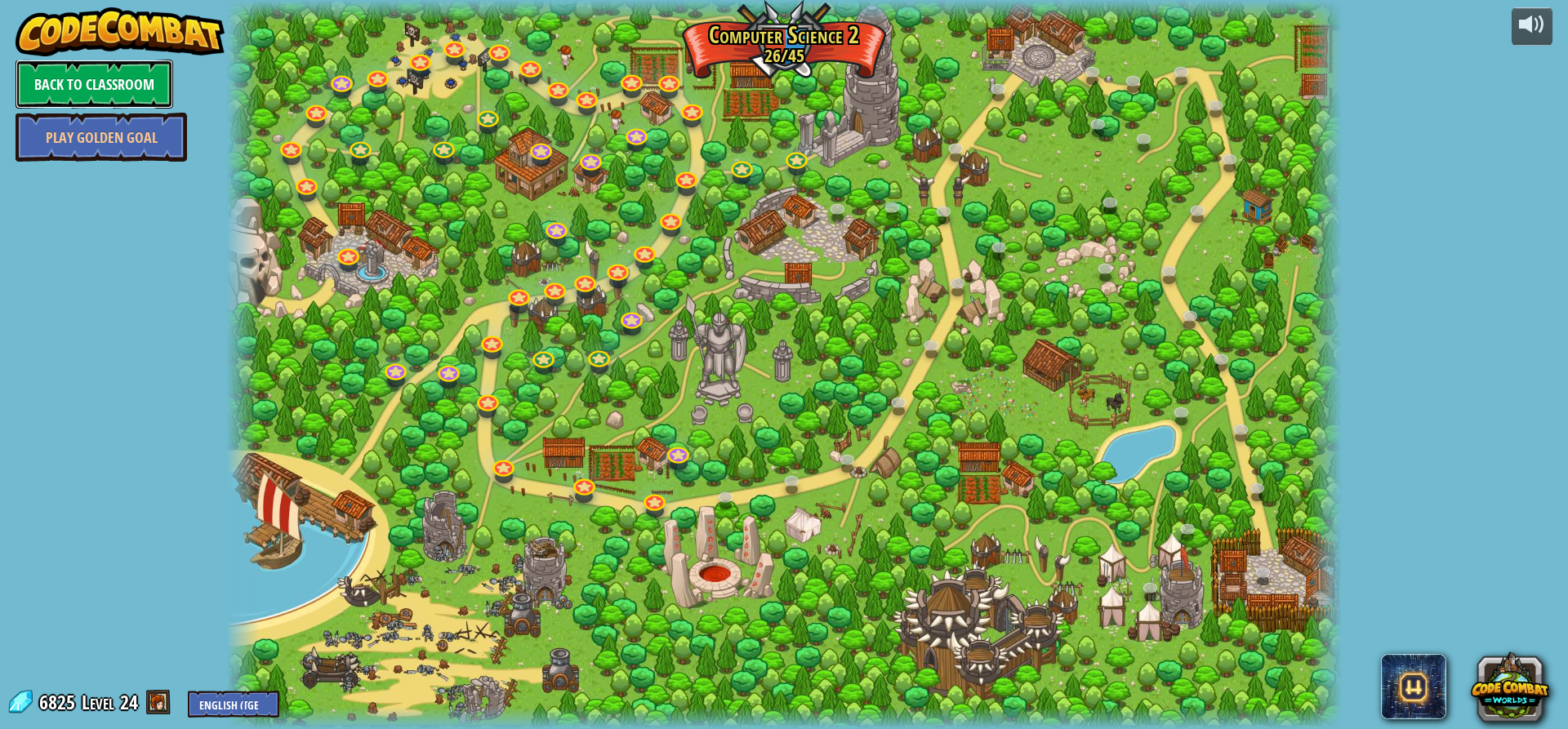
click at [104, 64] on link "Back to Classroom" at bounding box center [94, 84] width 157 height 49
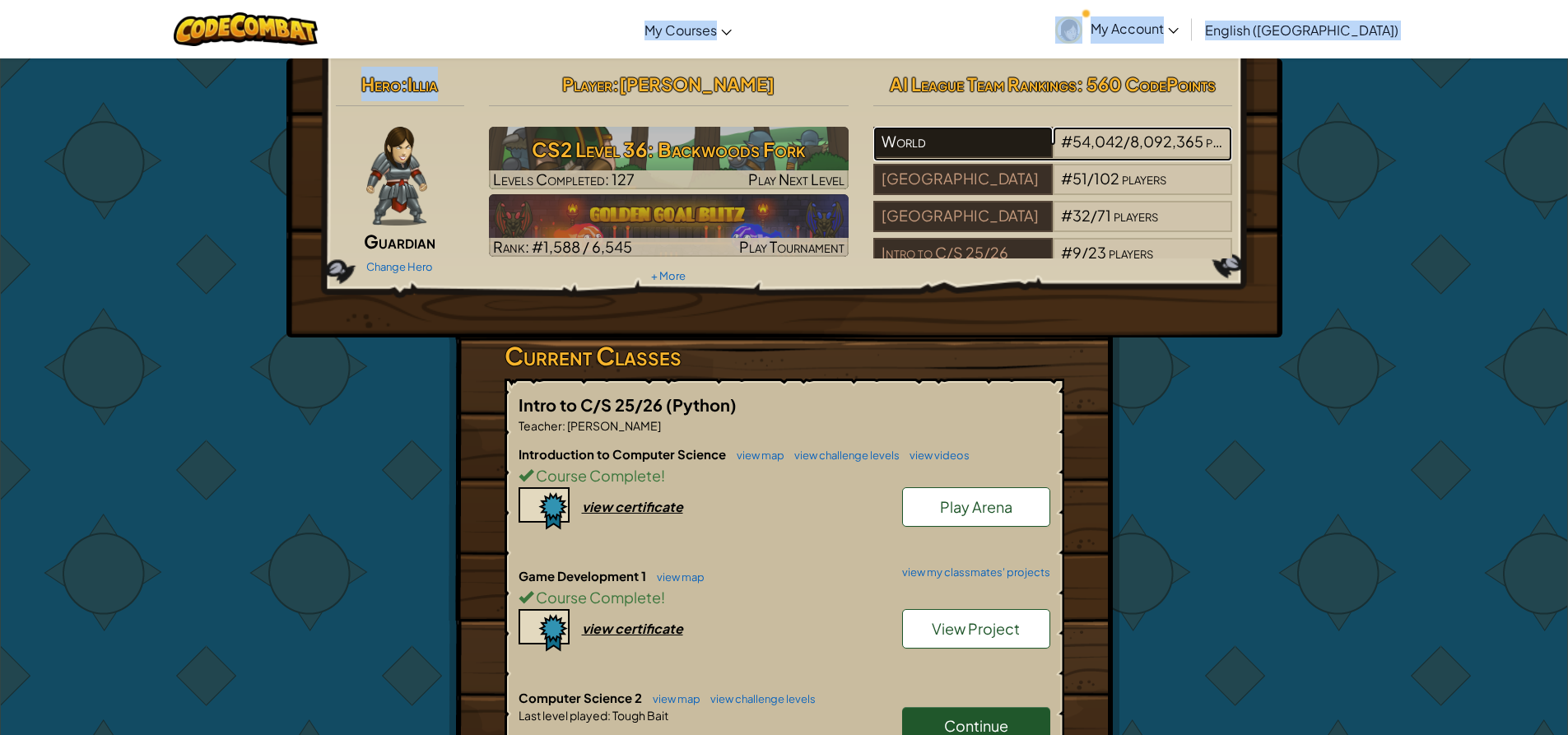
click at [964, 130] on div "World" at bounding box center [963, 143] width 179 height 31
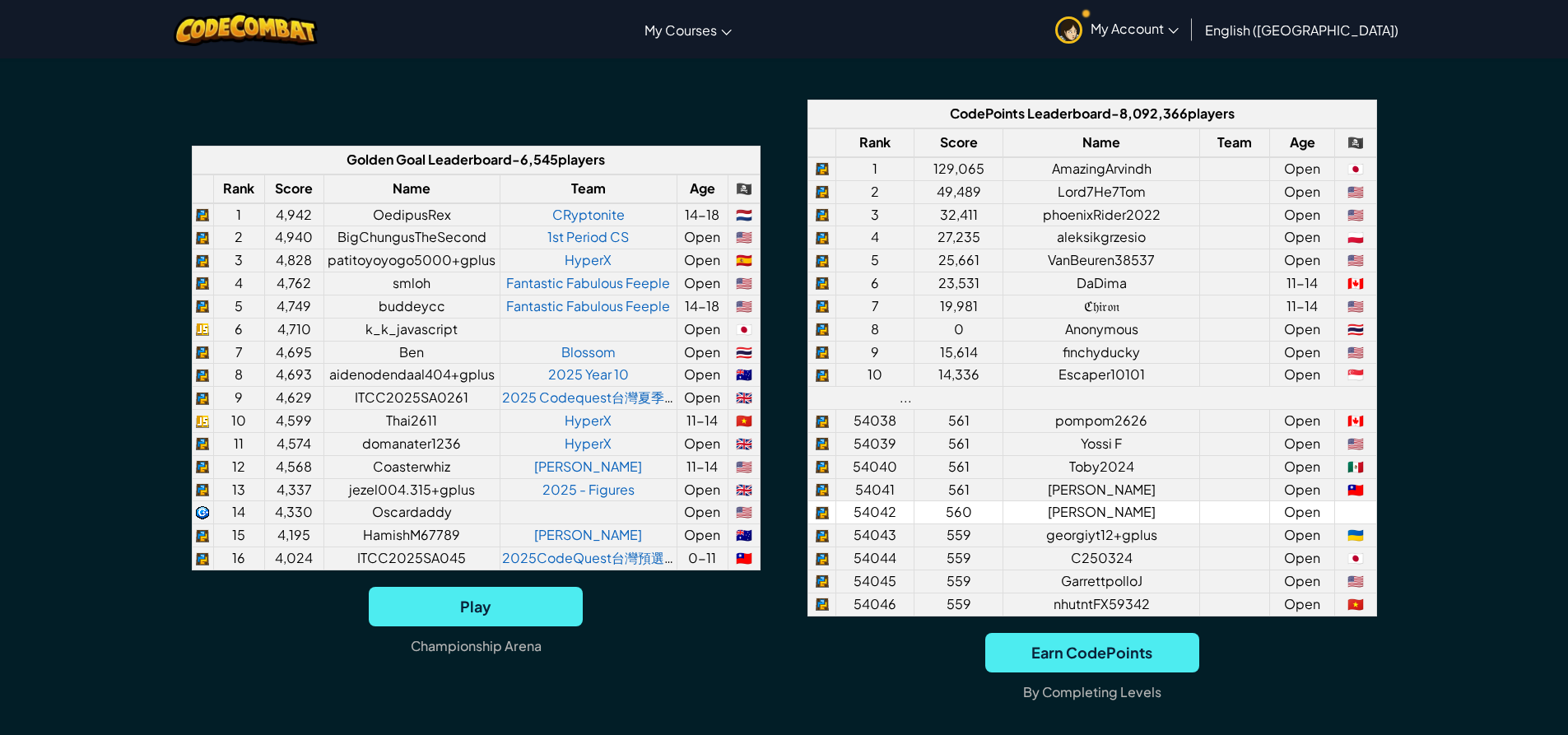
scroll to position [1275, 0]
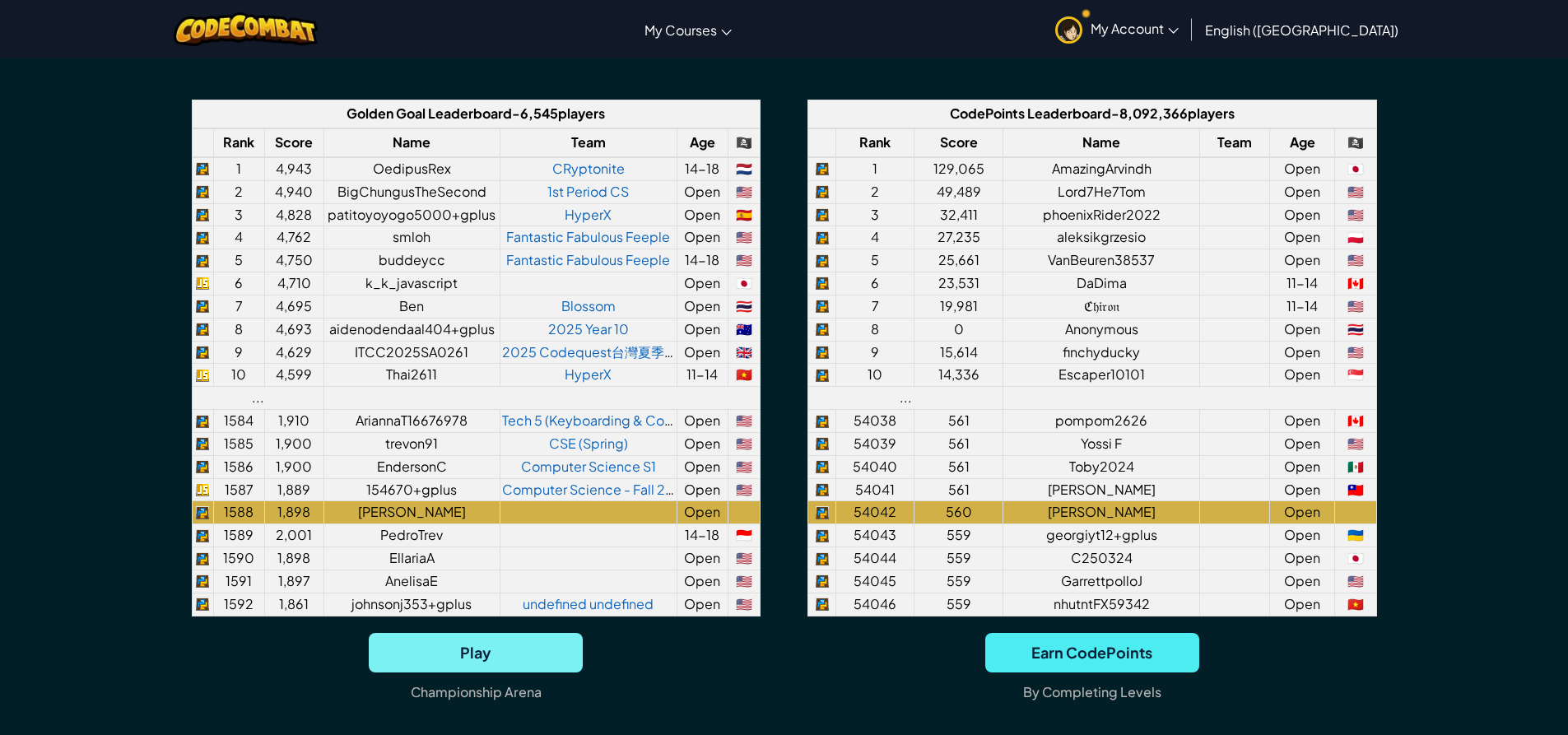
click at [504, 670] on span "Play" at bounding box center [475, 652] width 214 height 39
